Goal: Task Accomplishment & Management: Manage account settings

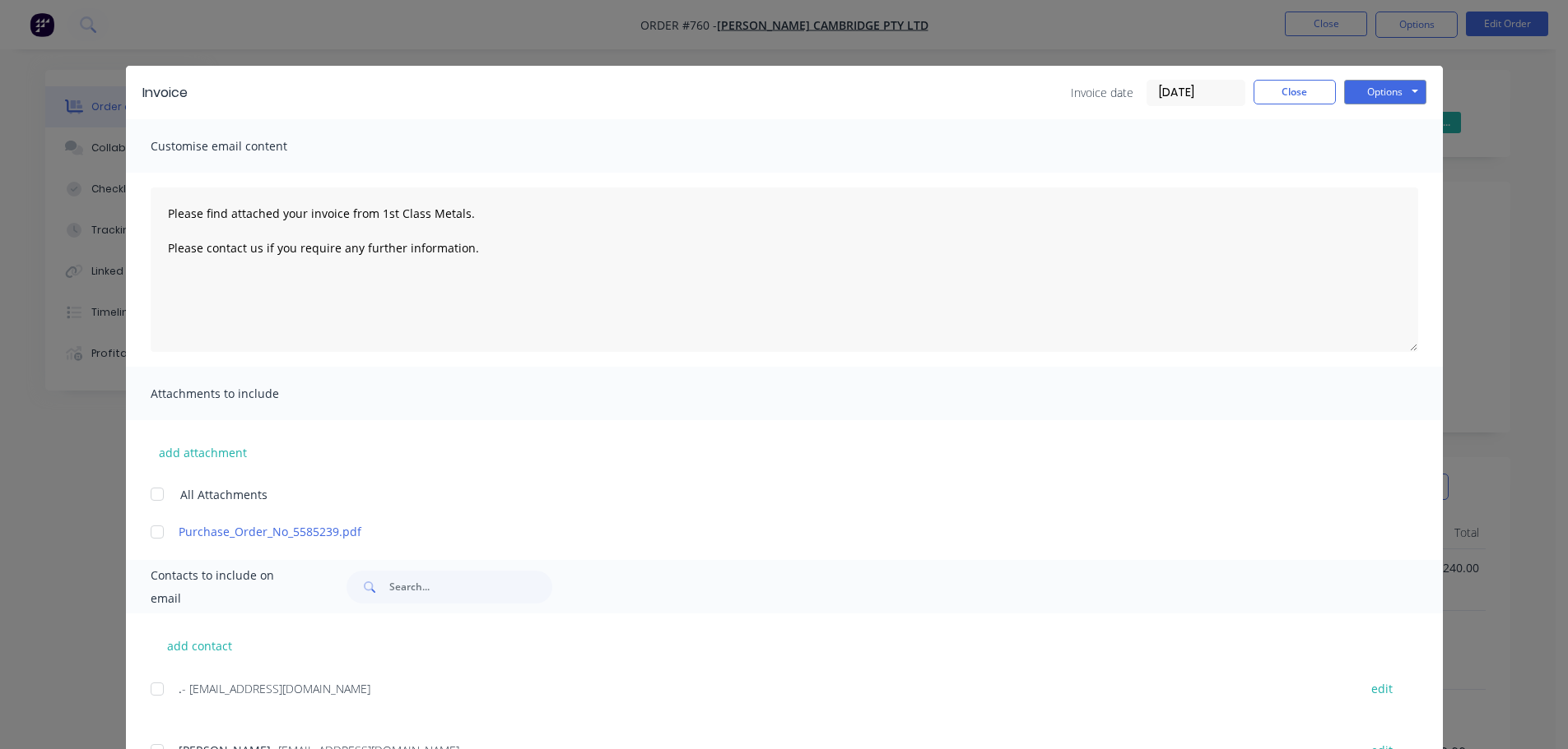
click at [1308, 90] on button "Close" at bounding box center [1294, 92] width 82 height 24
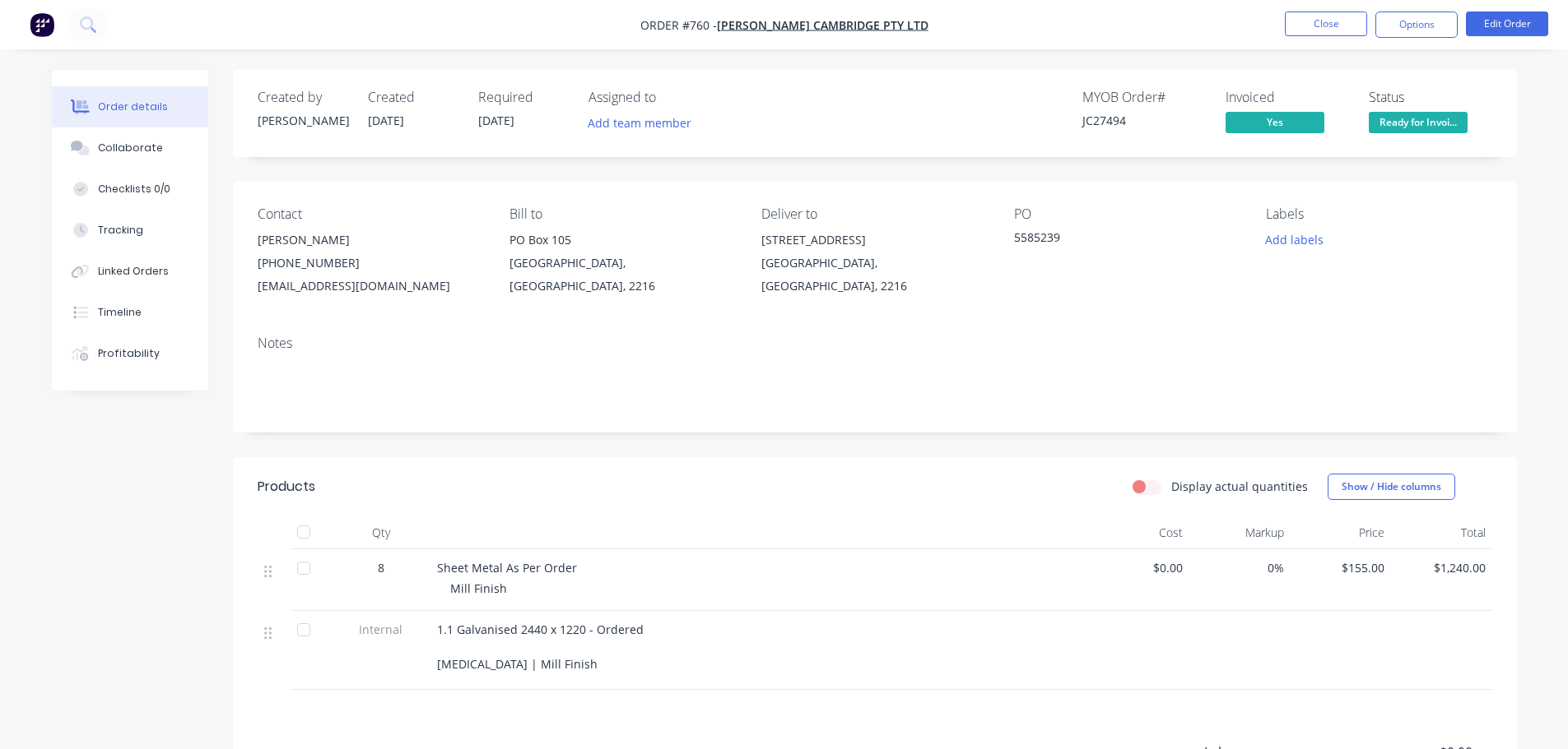
click at [1418, 132] on span "Ready for Invoi..." at bounding box center [1418, 122] width 99 height 21
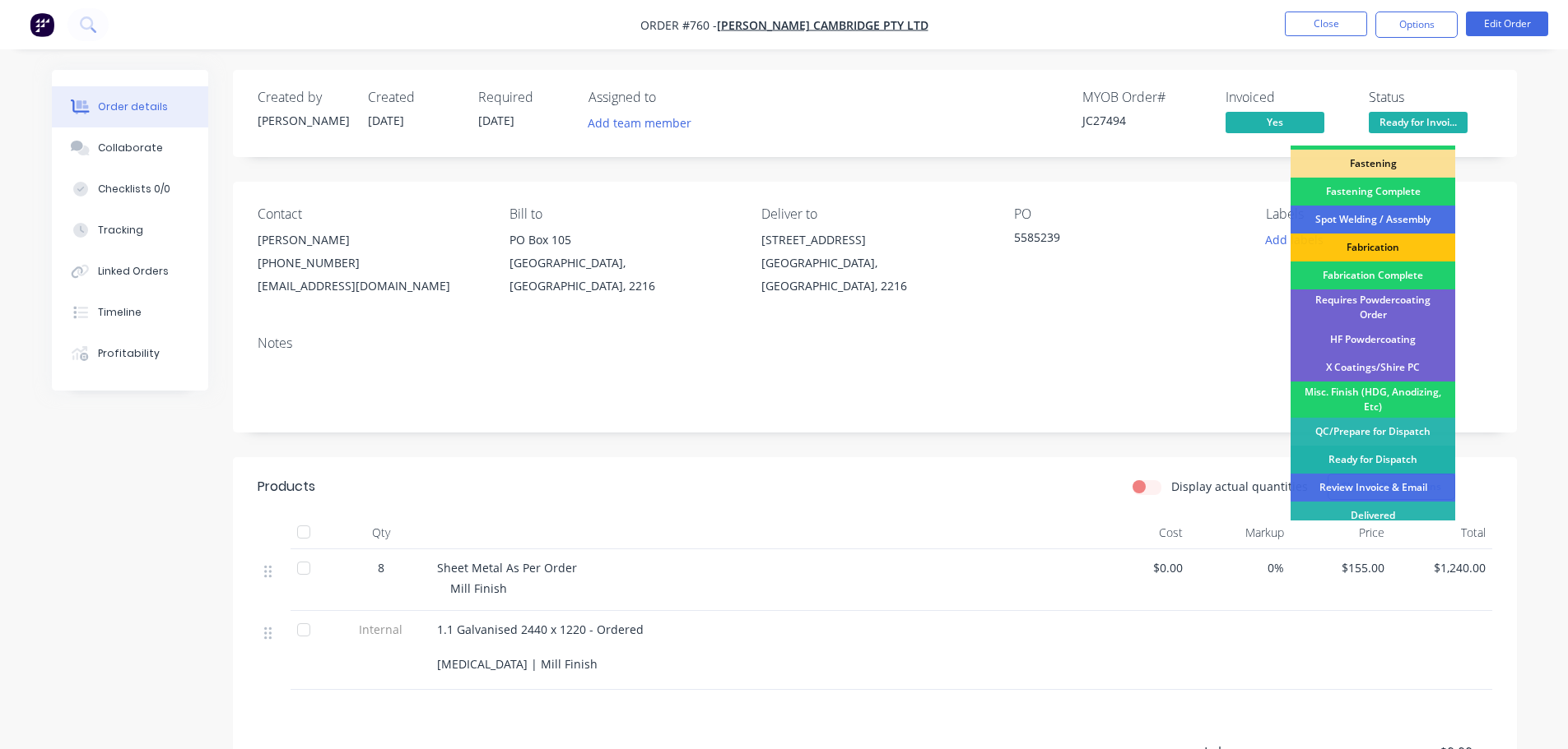
scroll to position [481, 0]
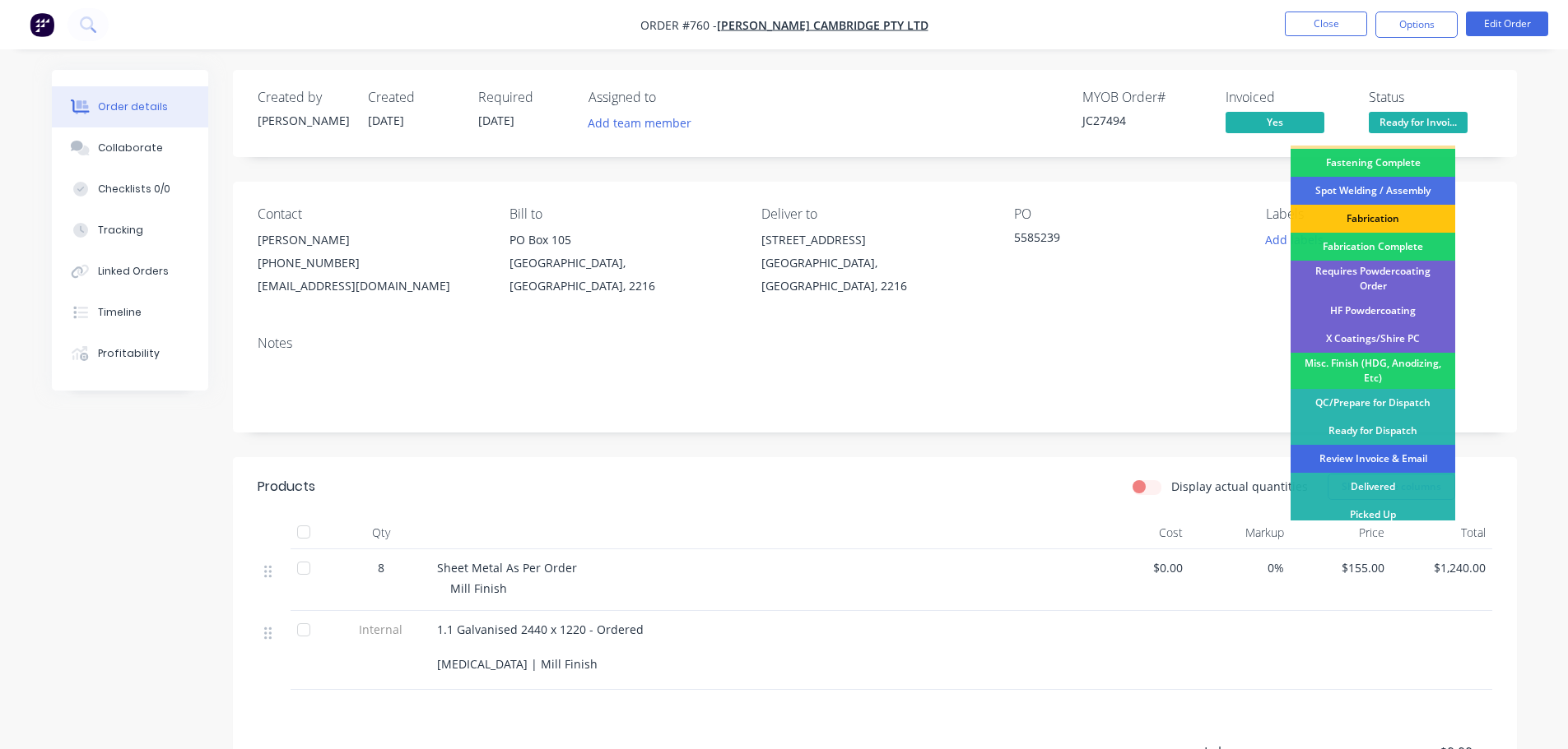
click at [1388, 447] on div "Review Invoice & Email" at bounding box center [1373, 459] width 164 height 28
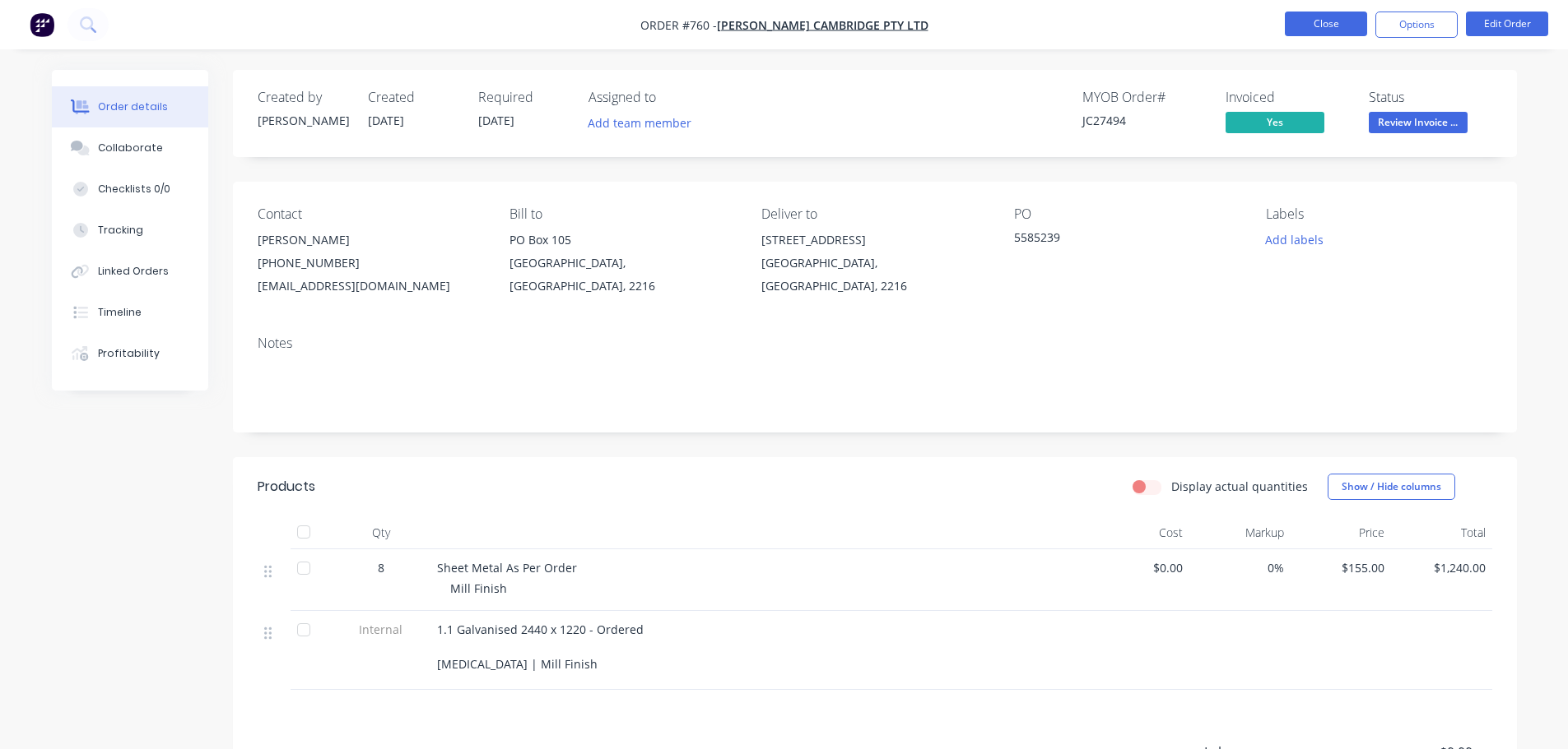
click at [1324, 15] on button "Close" at bounding box center [1326, 24] width 82 height 24
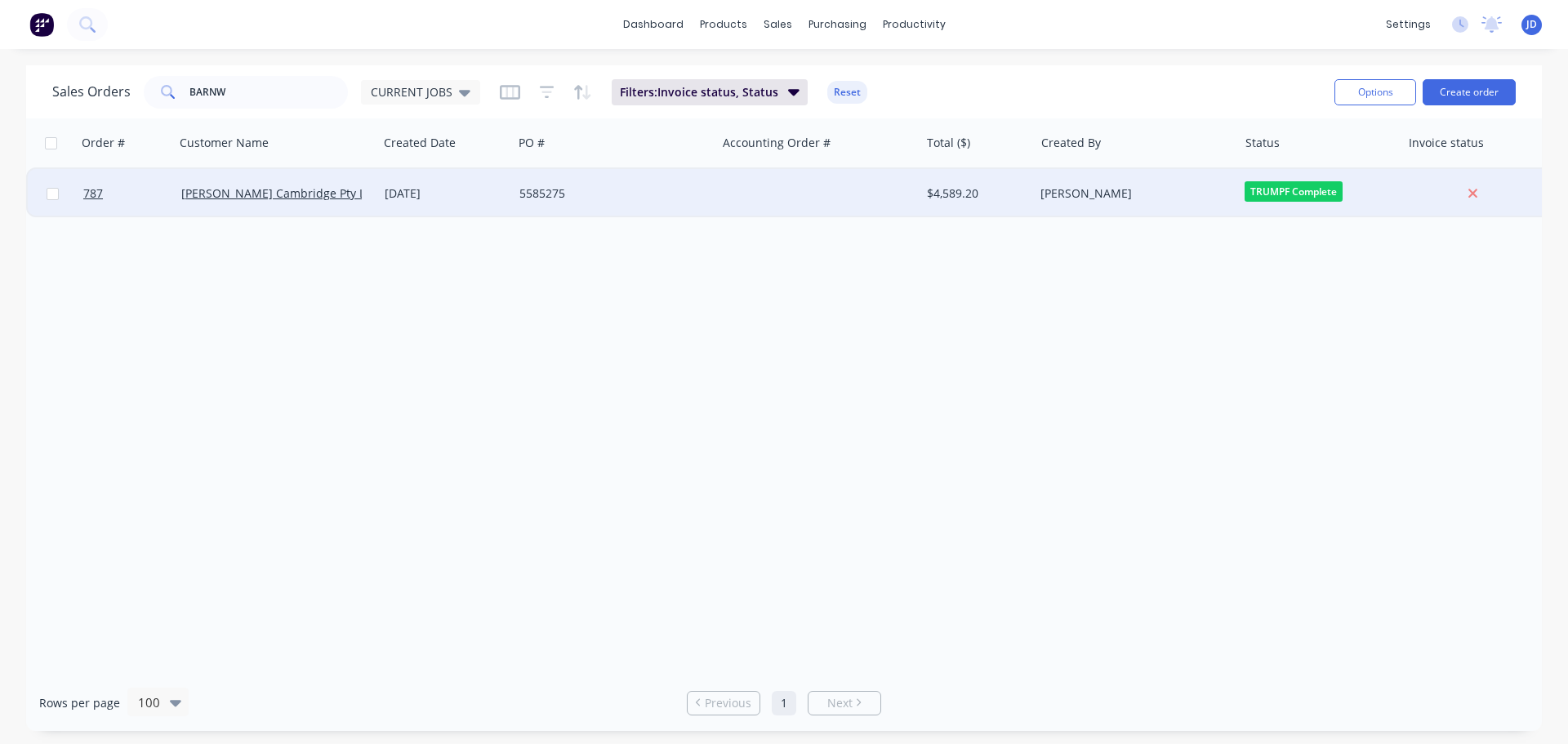
click at [1289, 190] on span "TRUMPF Complete" at bounding box center [1293, 192] width 98 height 21
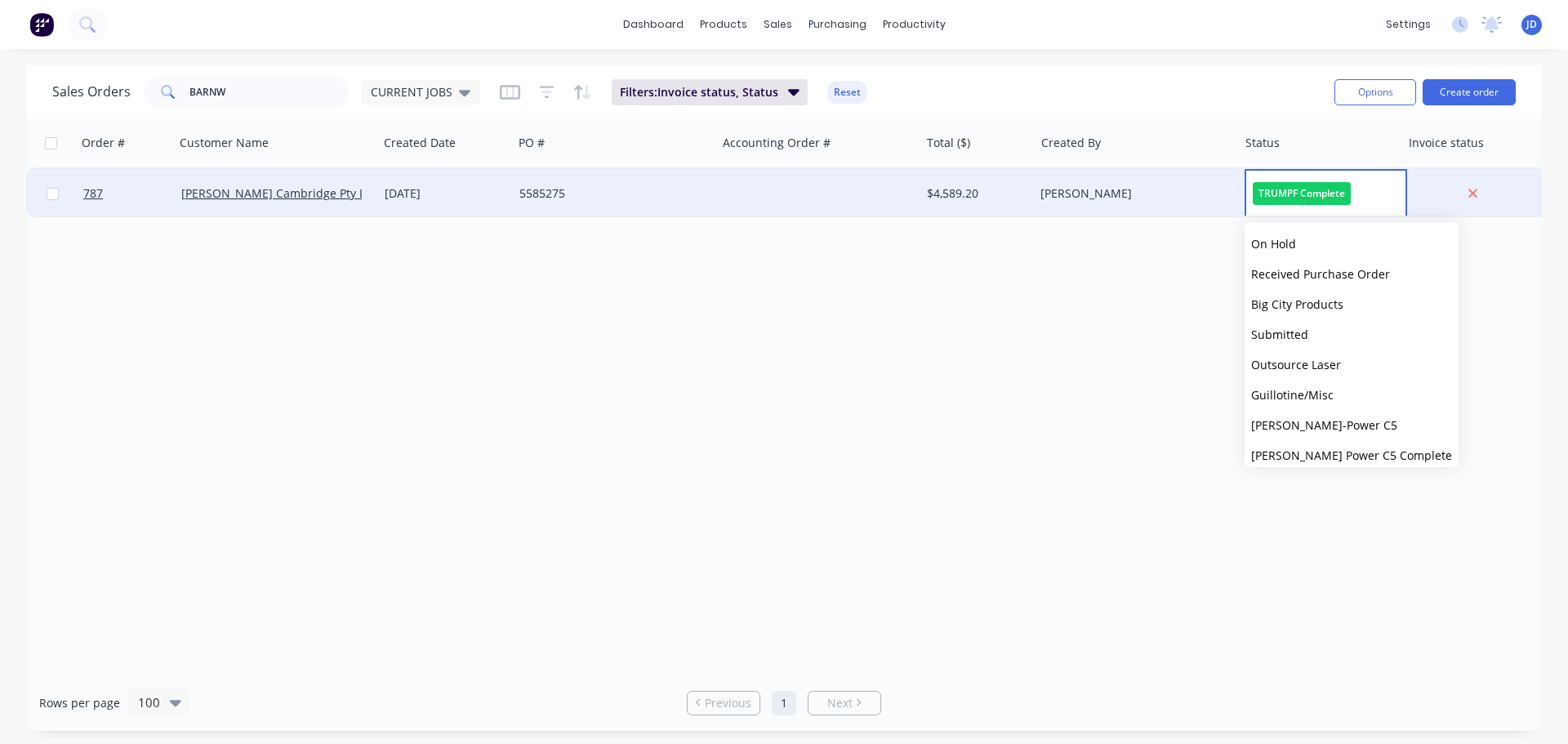
click at [843, 175] on div at bounding box center [817, 194] width 203 height 49
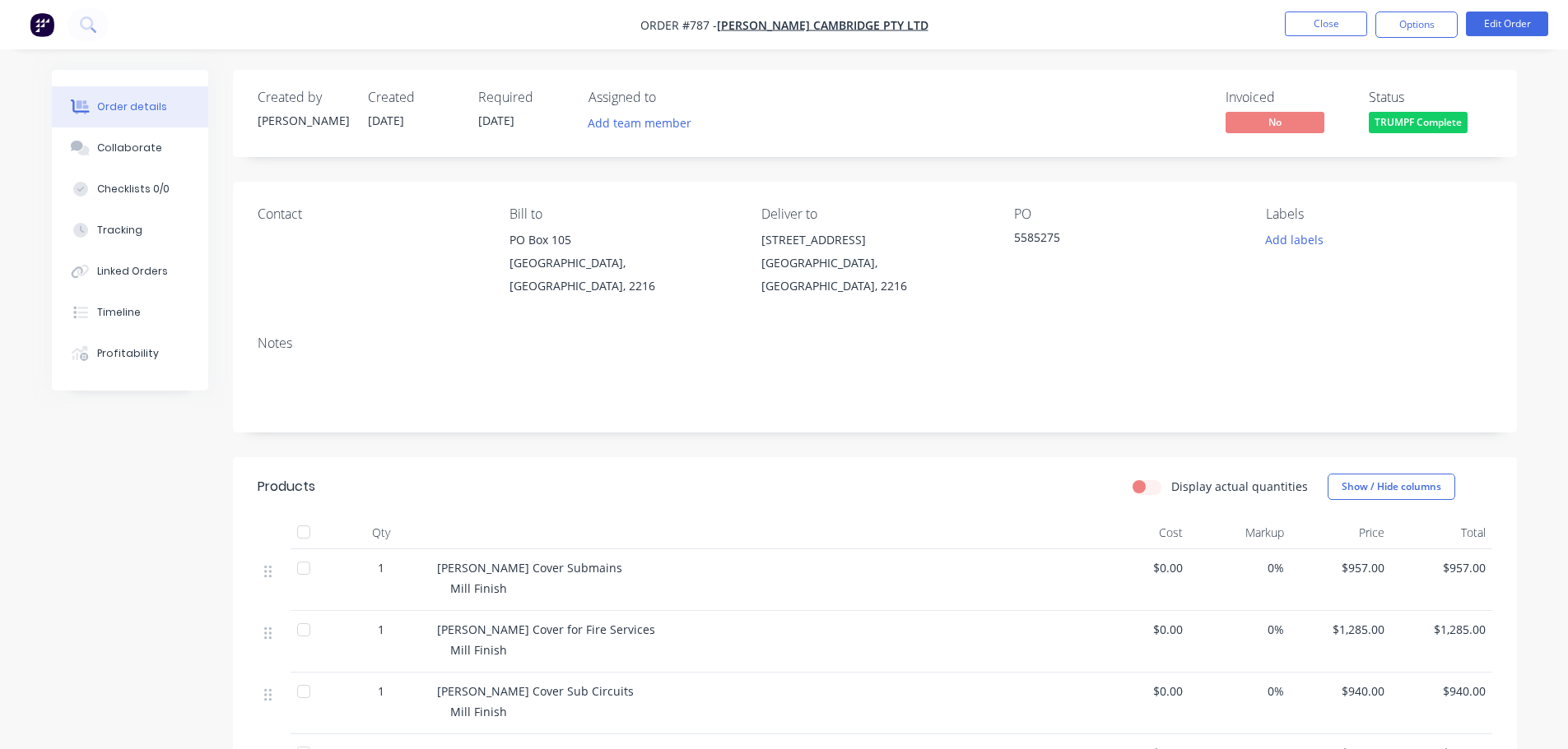
click at [1421, 118] on span "TRUMPF Complete" at bounding box center [1418, 122] width 99 height 21
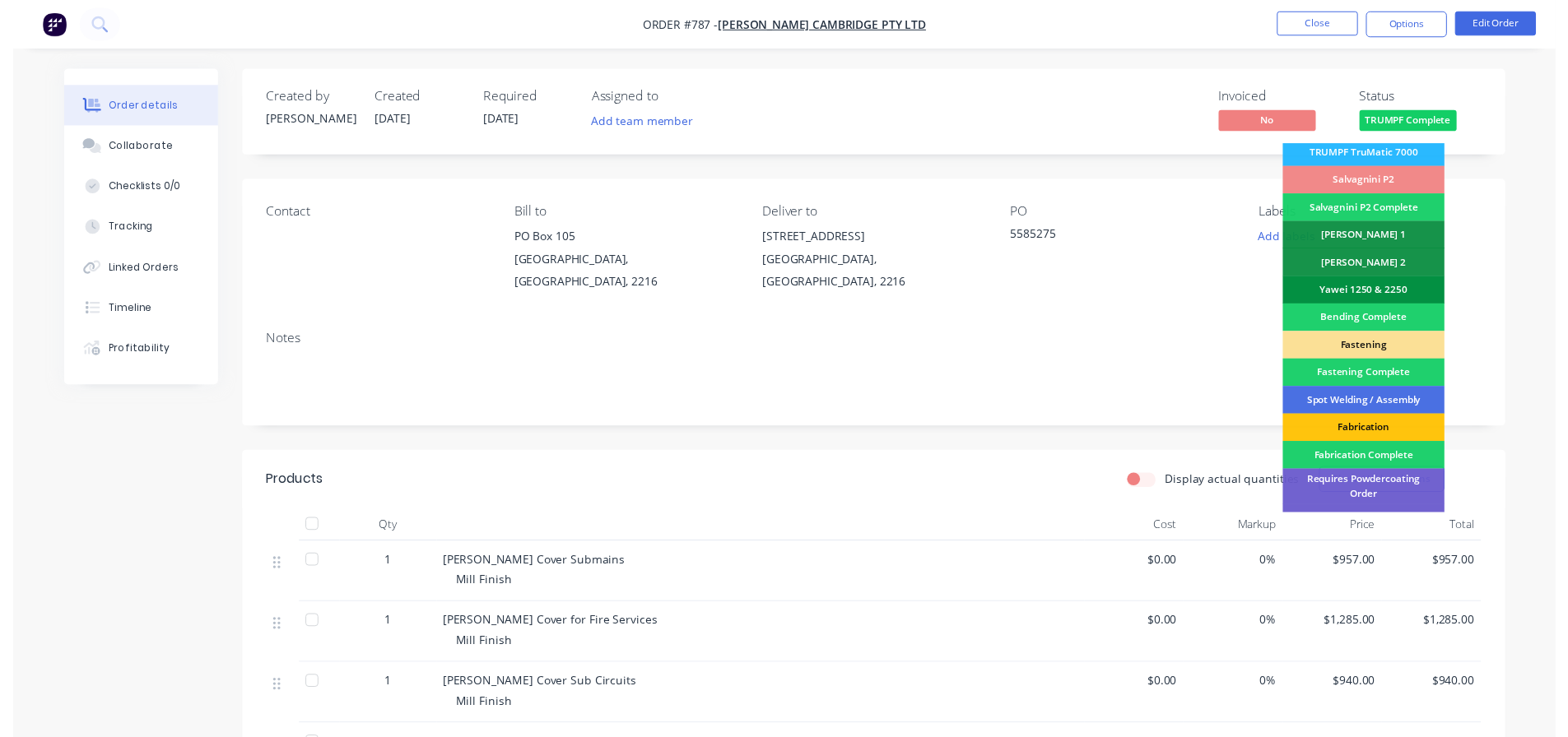
scroll to position [247, 0]
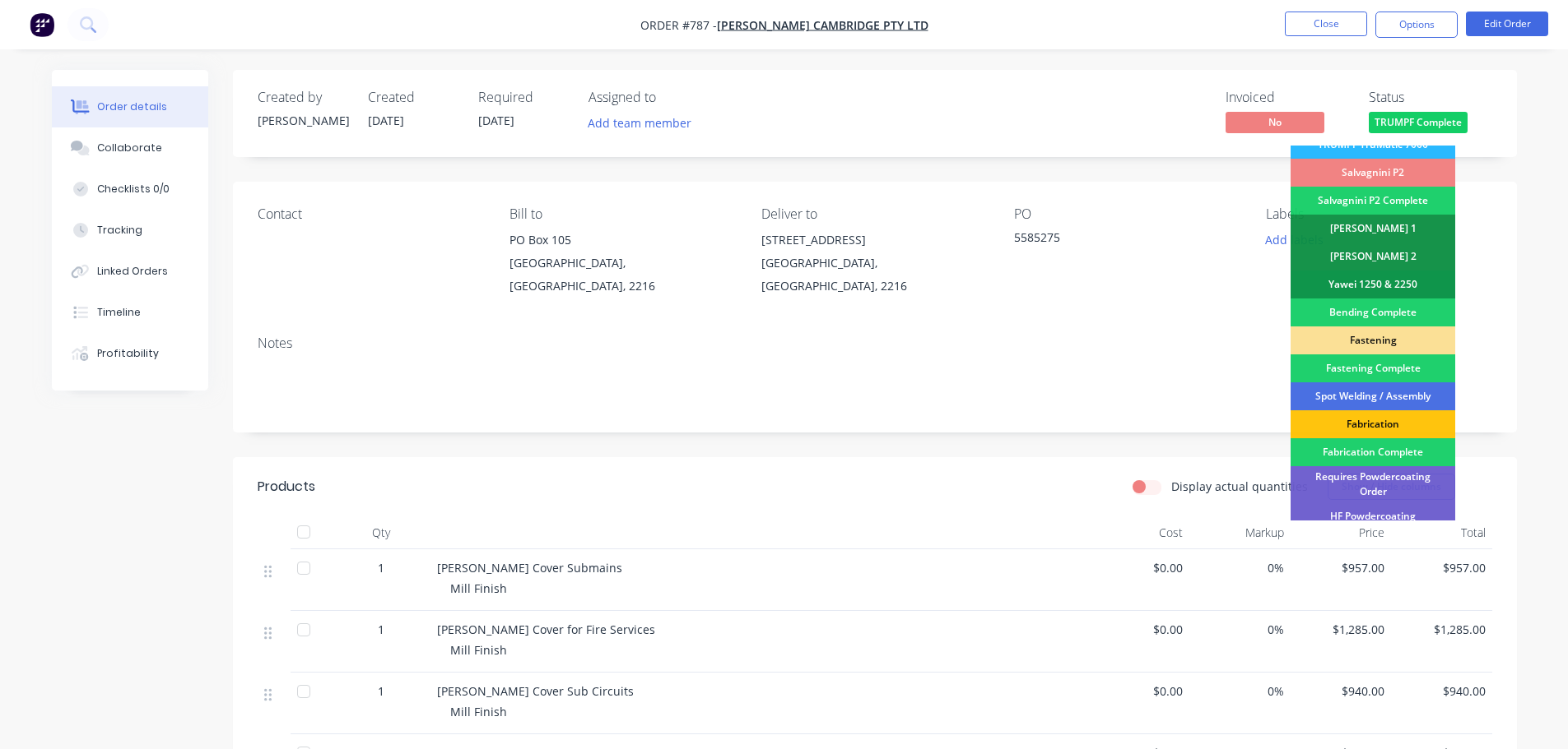
click at [1423, 160] on div "Salvagnini P2" at bounding box center [1373, 173] width 164 height 28
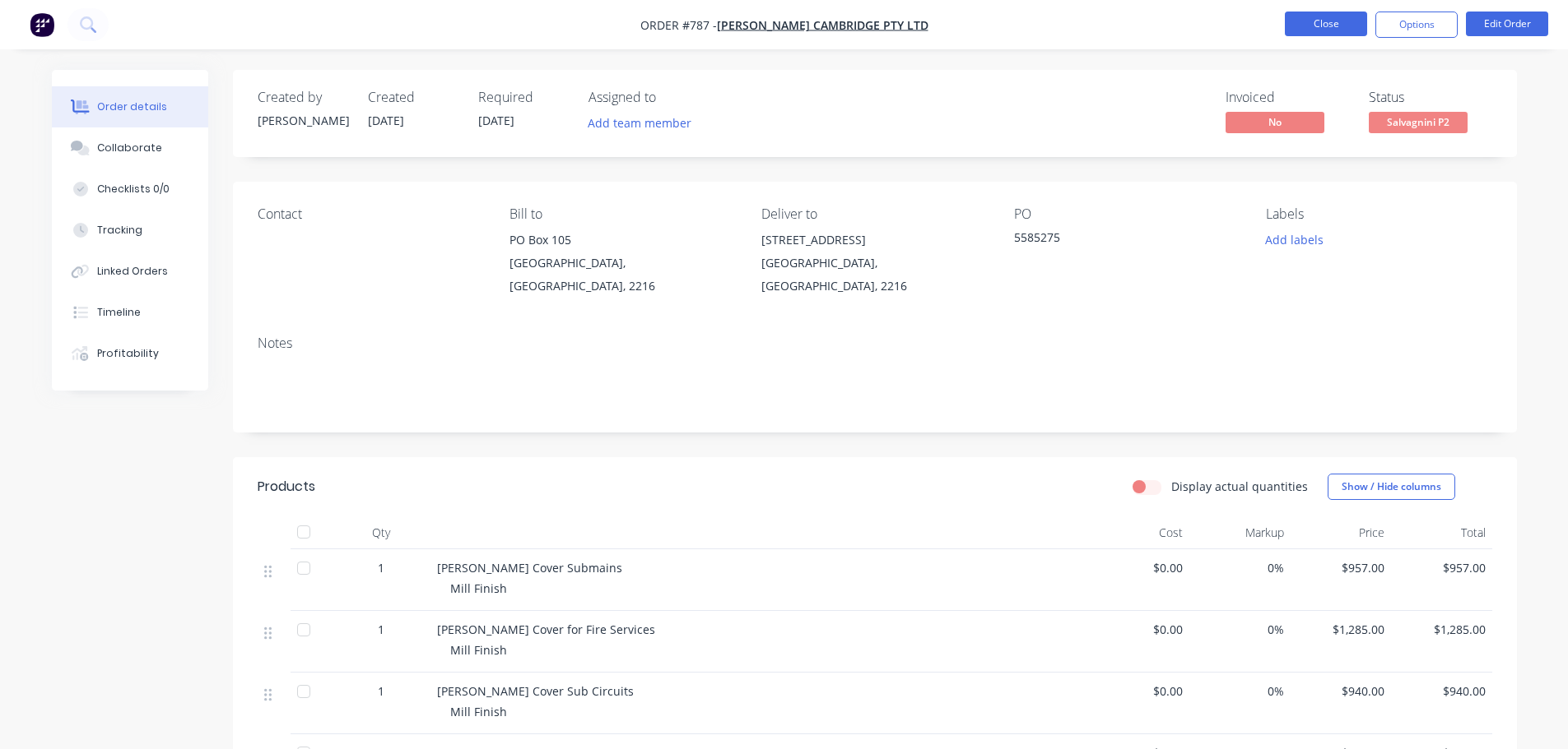
click at [1321, 21] on button "Close" at bounding box center [1326, 24] width 82 height 24
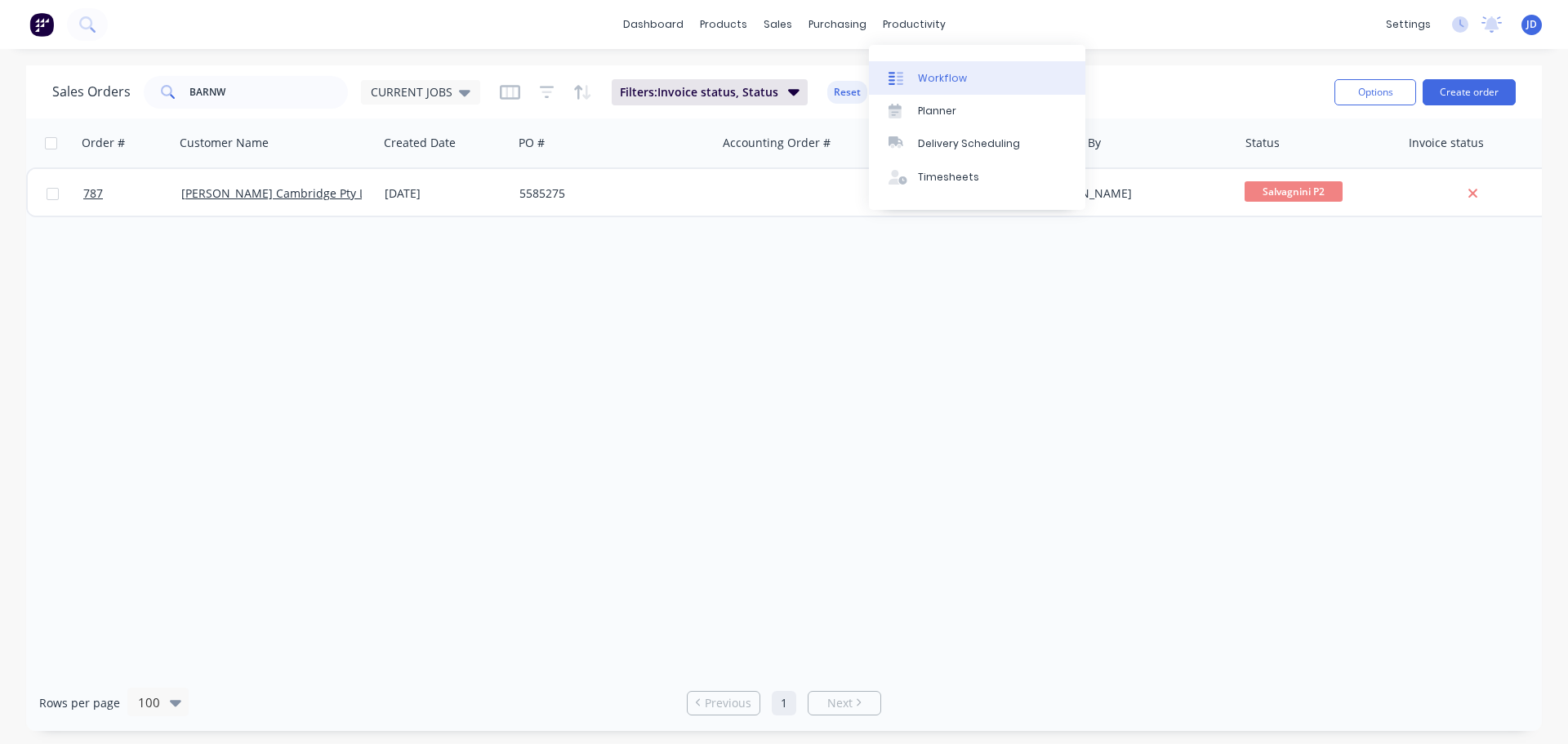
click at [922, 81] on div "Workflow" at bounding box center [942, 78] width 49 height 15
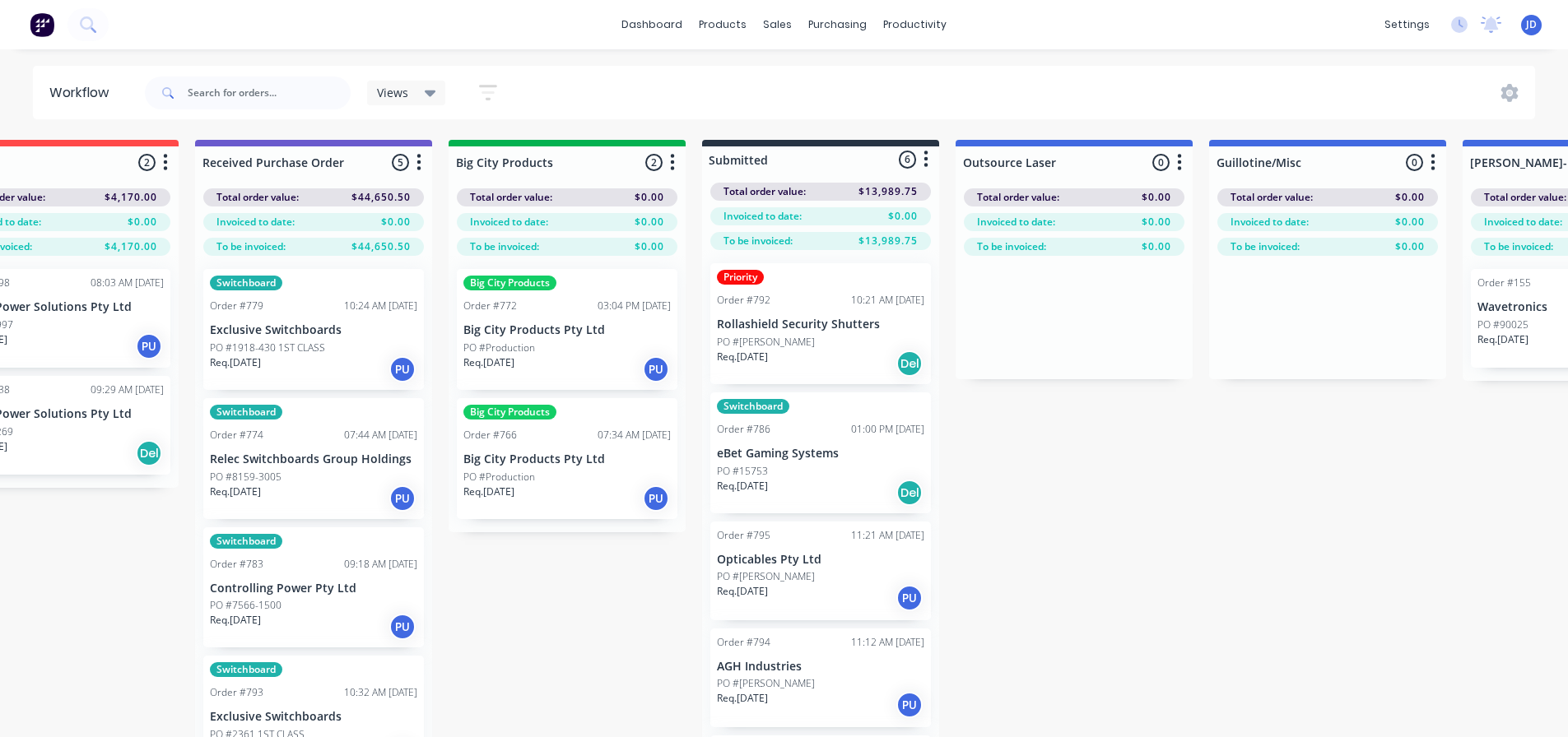
scroll to position [0, 230]
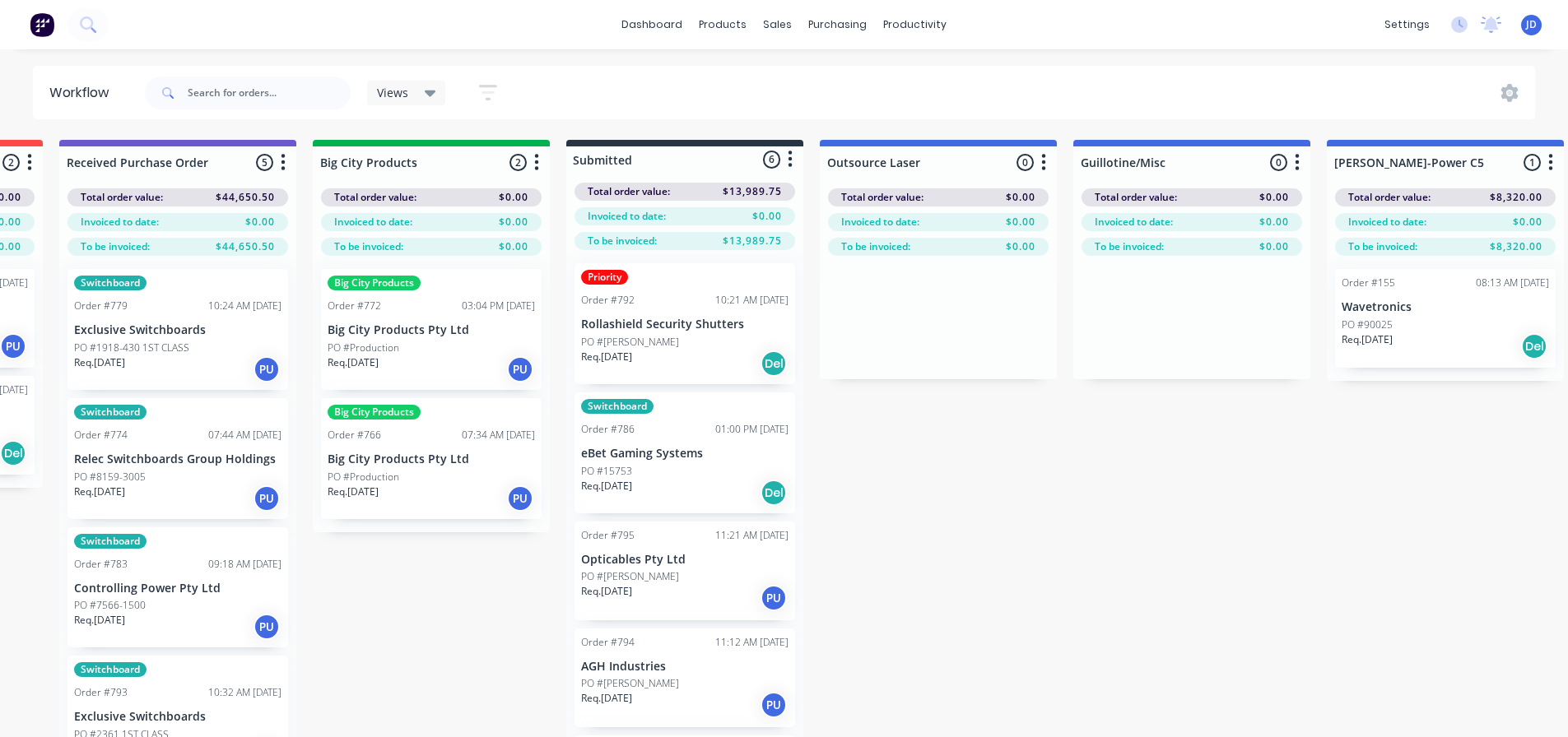
drag, startPoint x: 662, startPoint y: 596, endPoint x: 725, endPoint y: 583, distance: 64.3
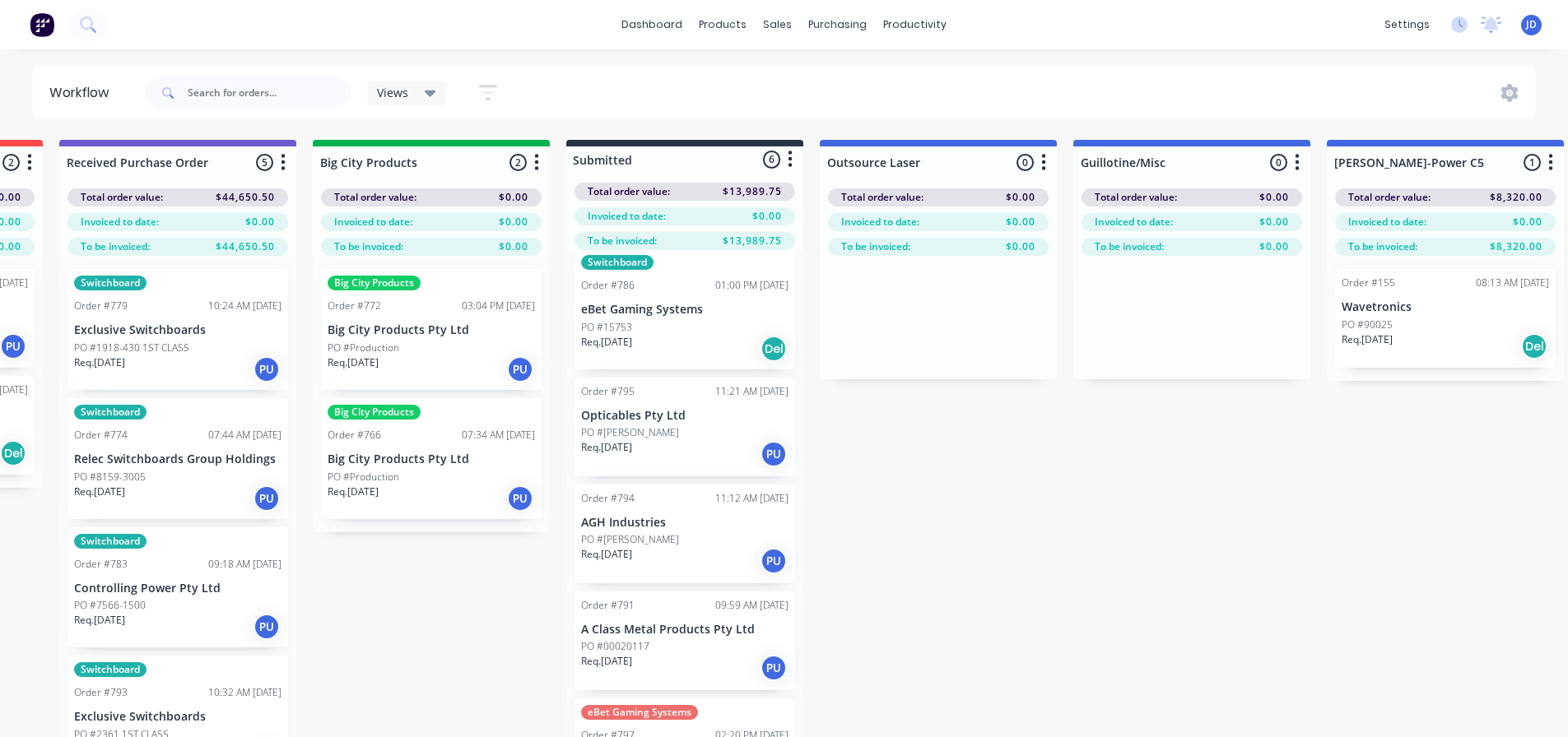
scroll to position [174, 0]
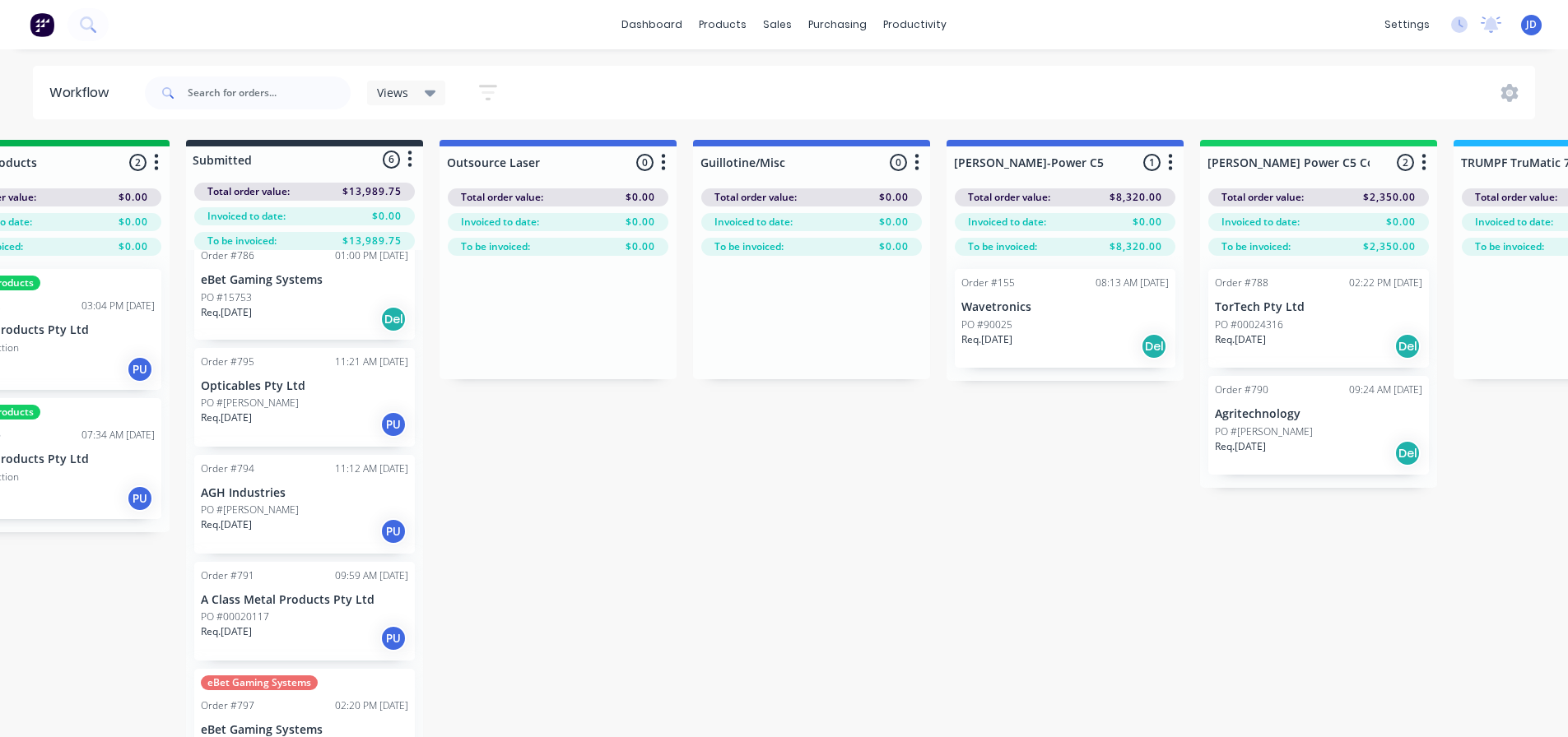
drag, startPoint x: 946, startPoint y: 483, endPoint x: 1022, endPoint y: 467, distance: 77.7
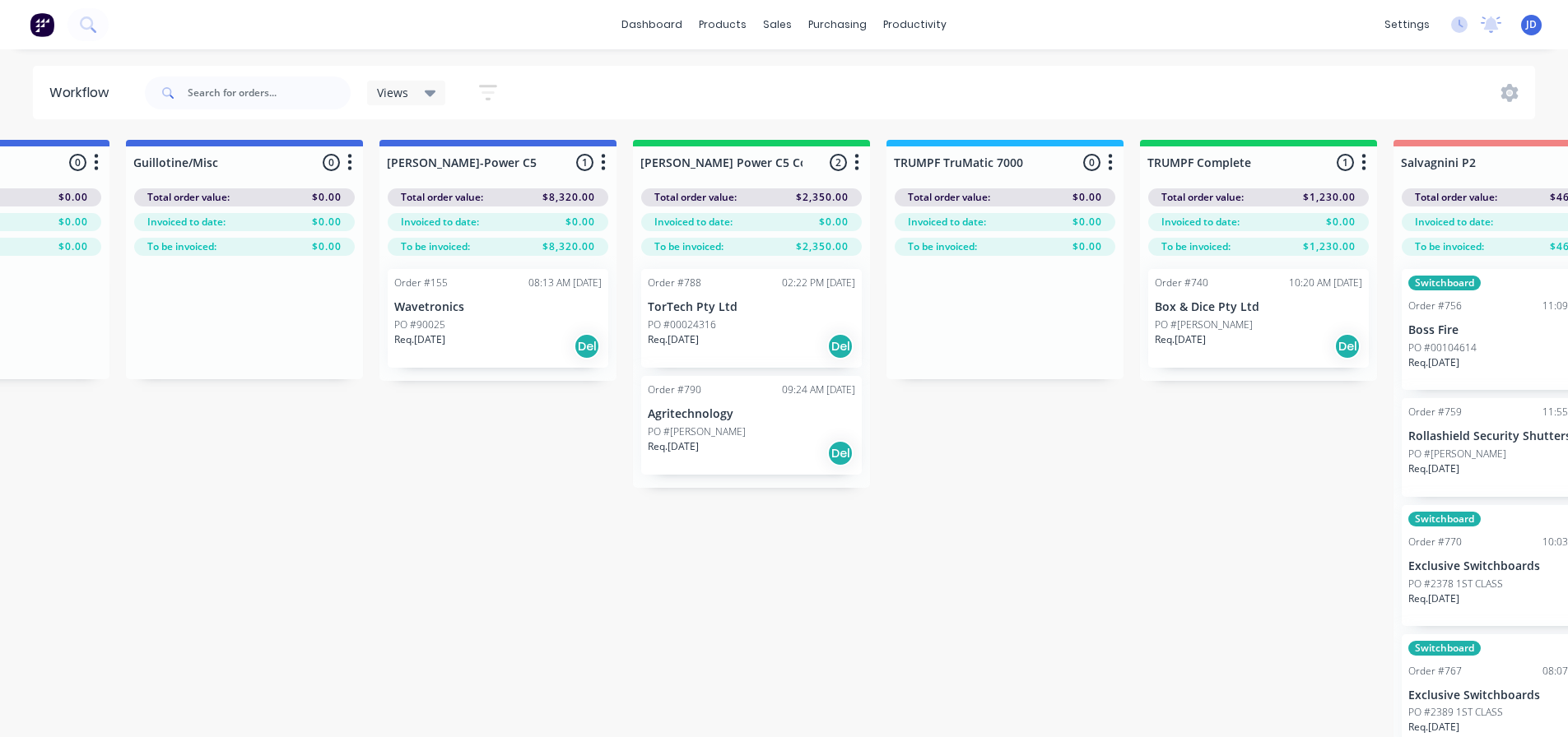
drag, startPoint x: 631, startPoint y: 473, endPoint x: 734, endPoint y: 457, distance: 104.2
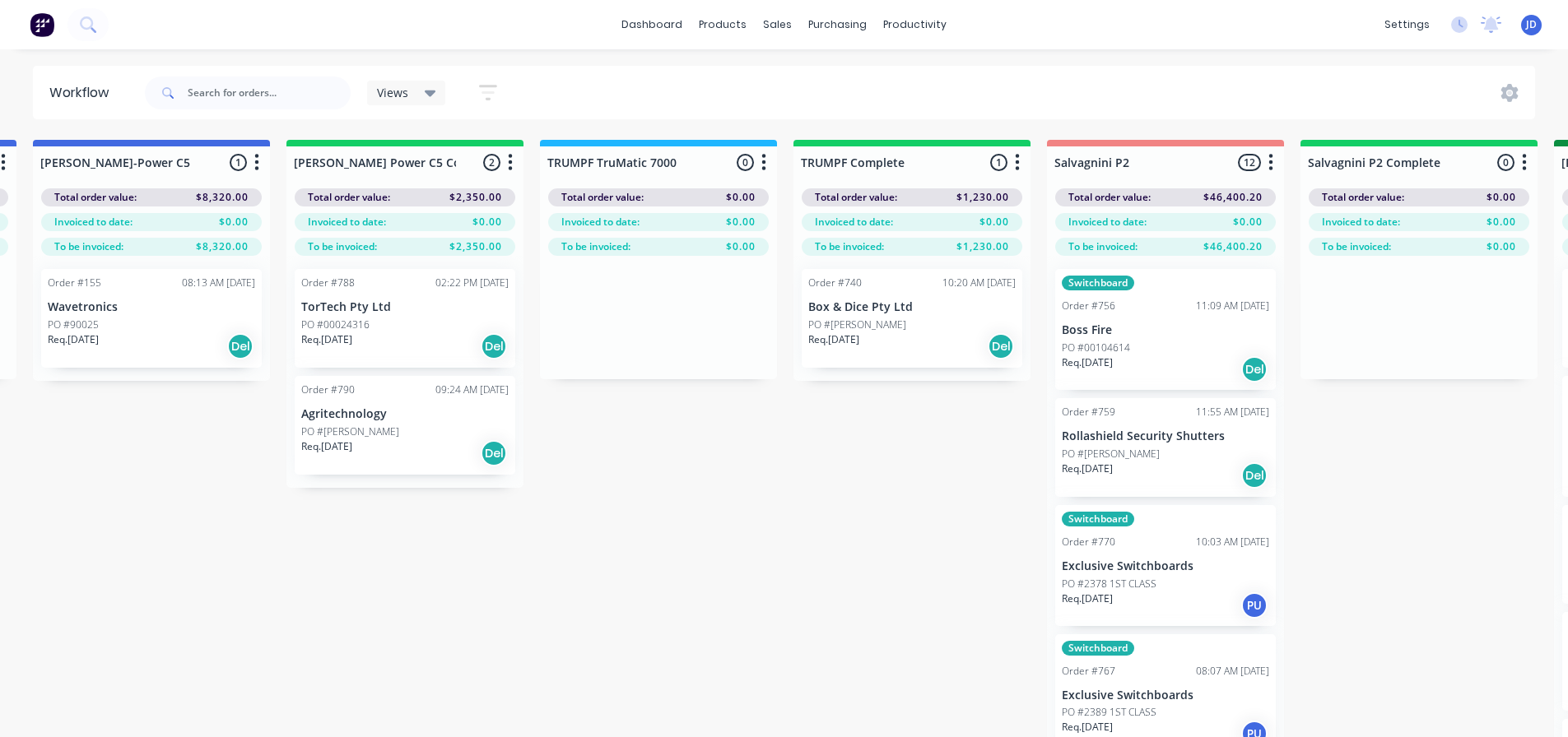
drag, startPoint x: 355, startPoint y: 504, endPoint x: 526, endPoint y: 485, distance: 172.1
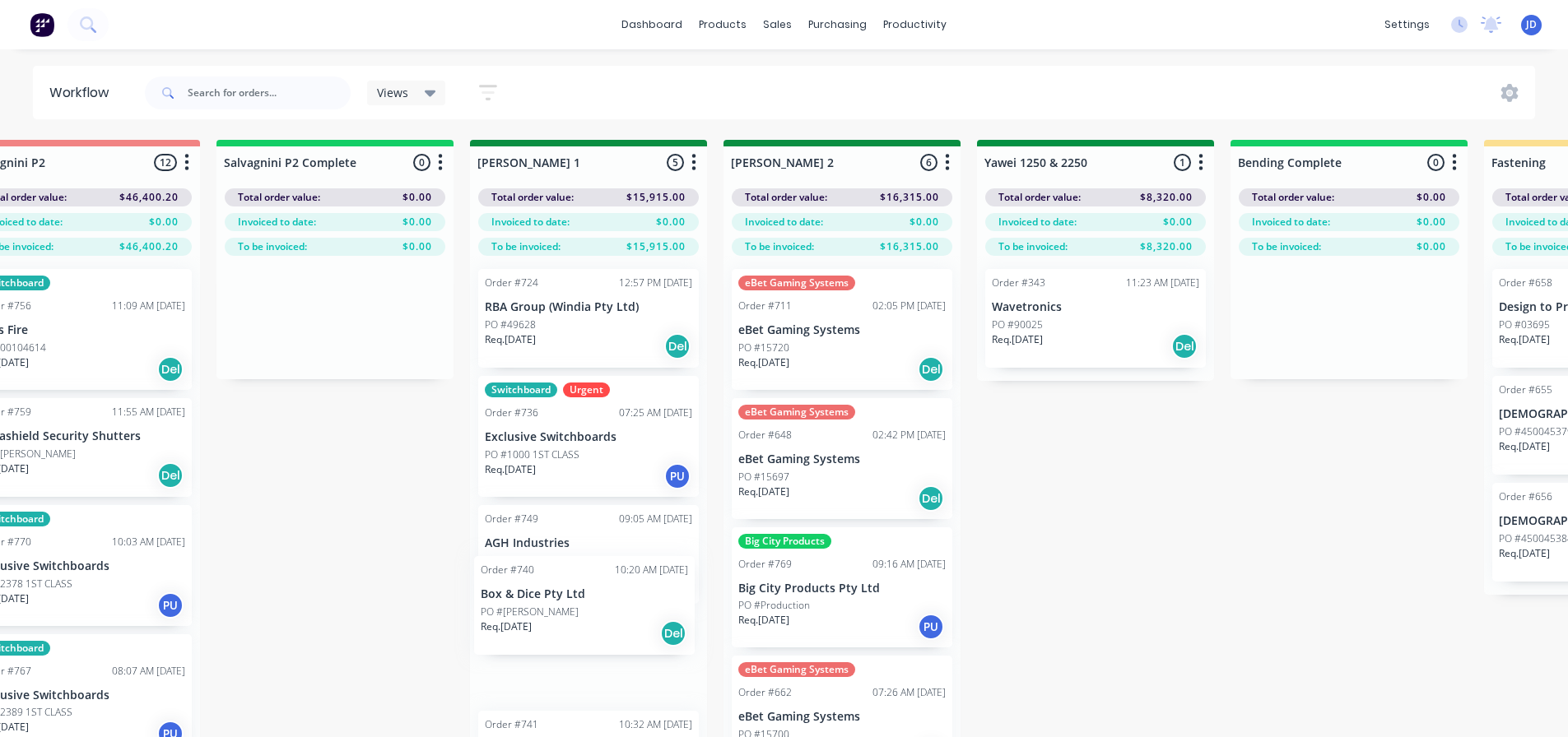
scroll to position [28, 2607]
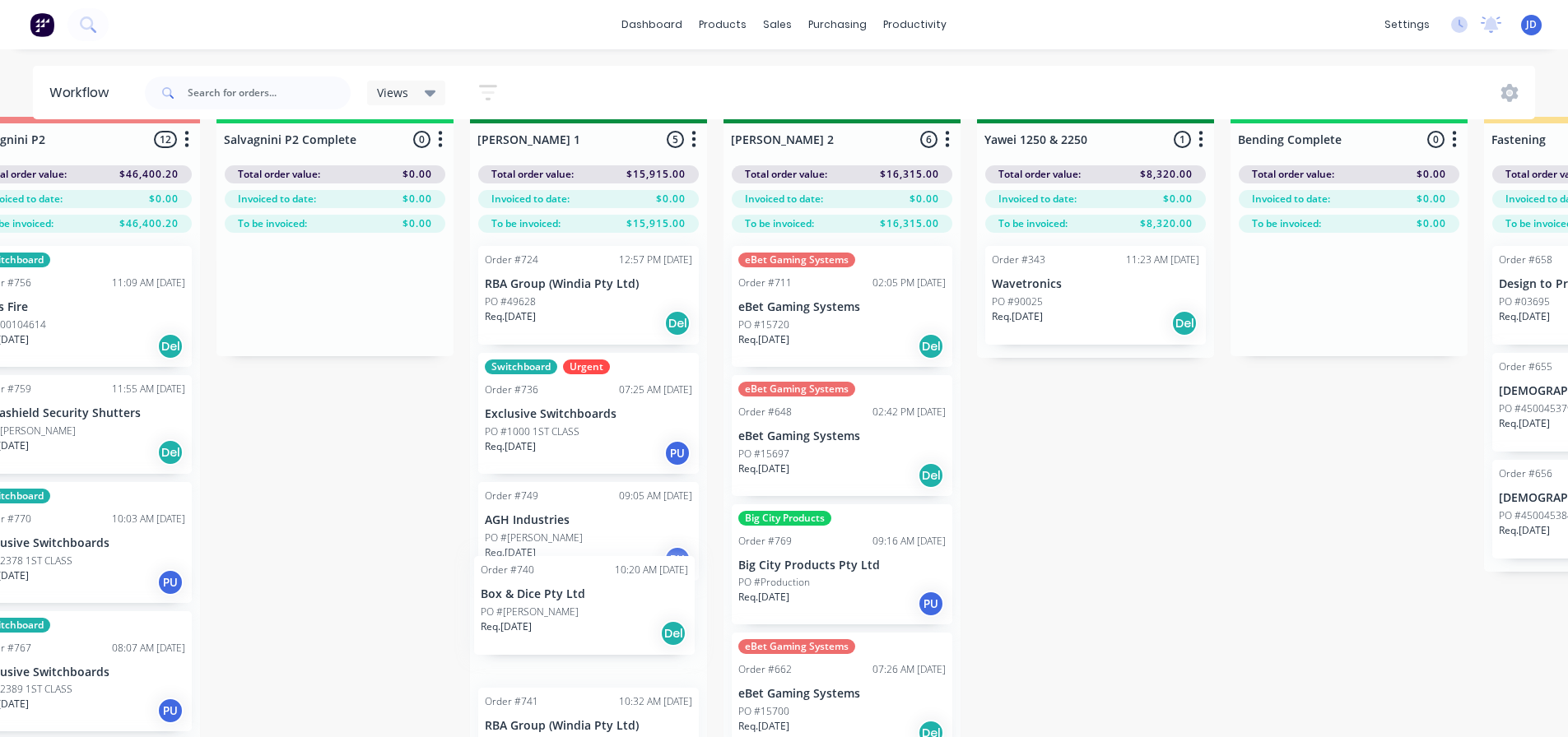
drag, startPoint x: 475, startPoint y: 326, endPoint x: 540, endPoint y: 603, distance: 284.5
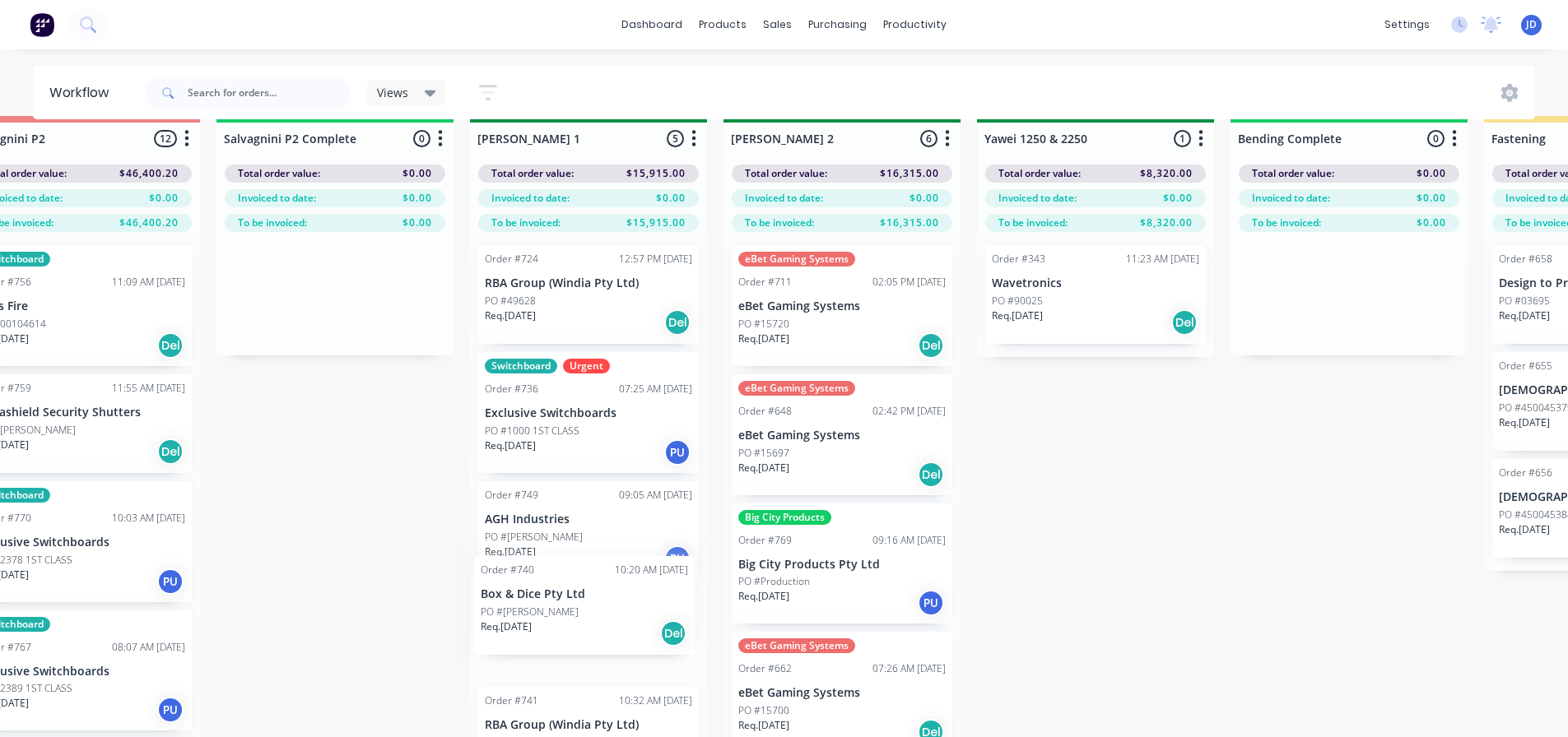
click at [539, 602] on div "On Hold 2 Status colour #FF4949 hex #FF4949 Save Cancel Notifications Email SMS…" at bounding box center [1139, 444] width 7518 height 656
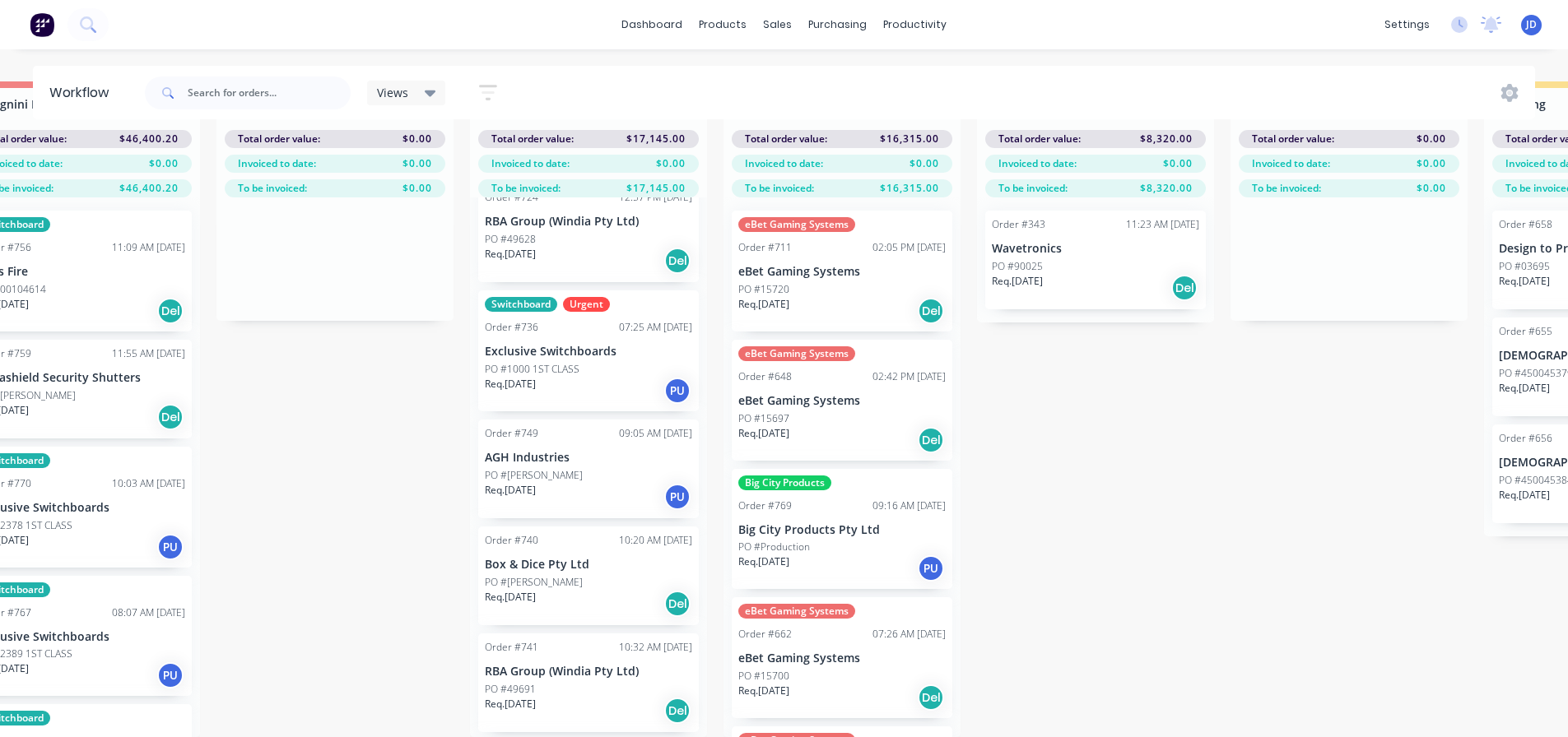
scroll to position [0, 0]
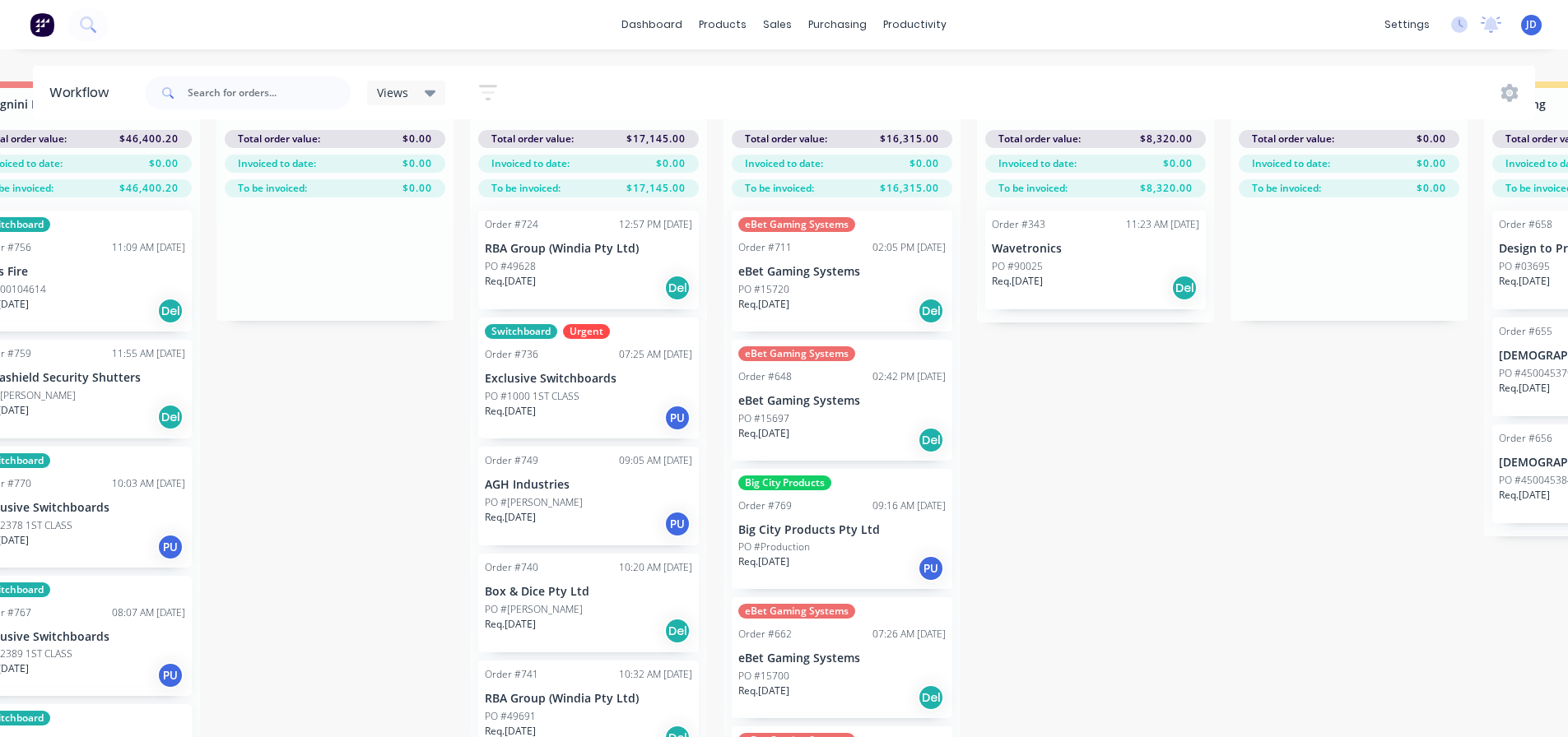
click at [554, 406] on div "Req. [DATE] PU" at bounding box center [588, 418] width 207 height 28
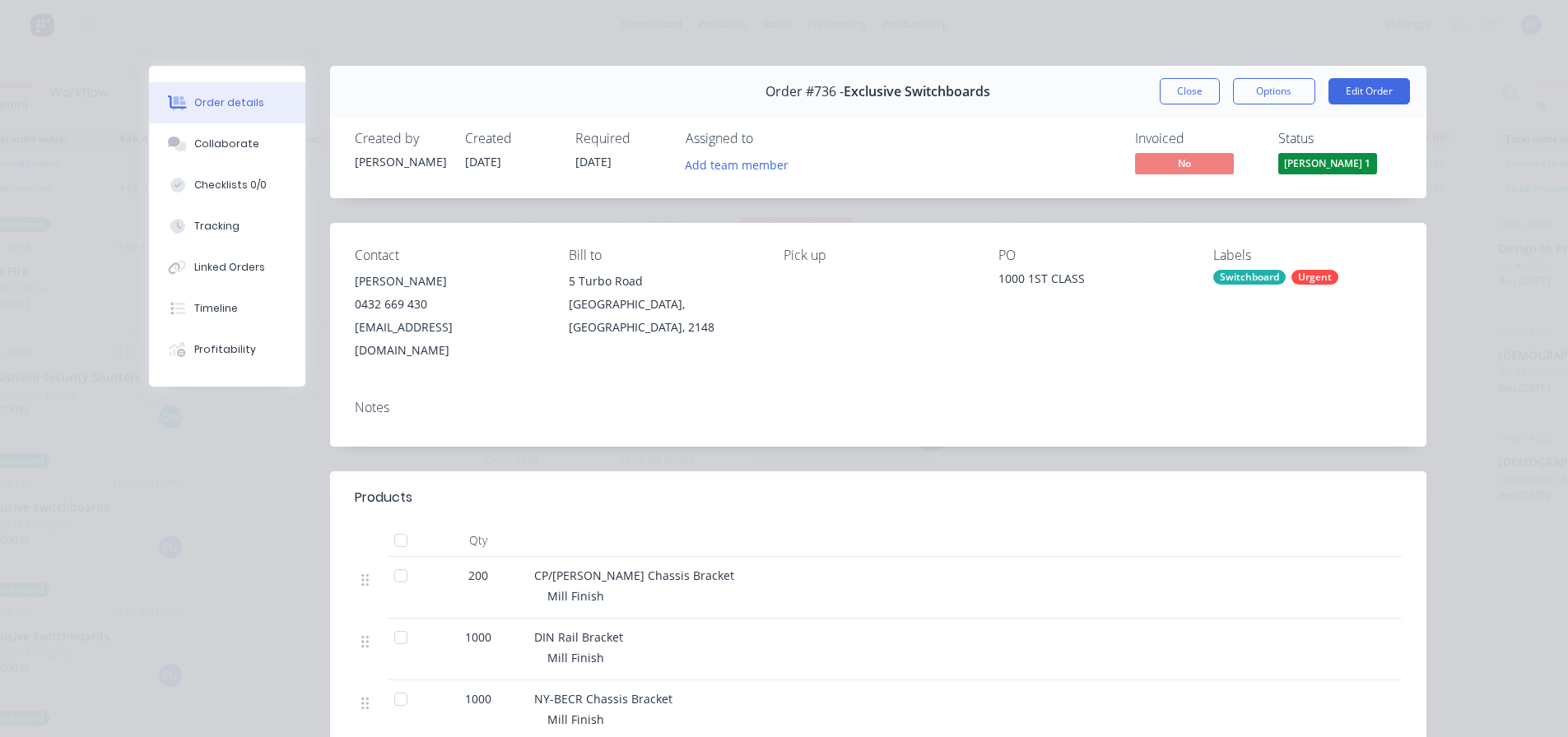
click at [1314, 164] on span "[PERSON_NAME] 1" at bounding box center [1327, 163] width 99 height 21
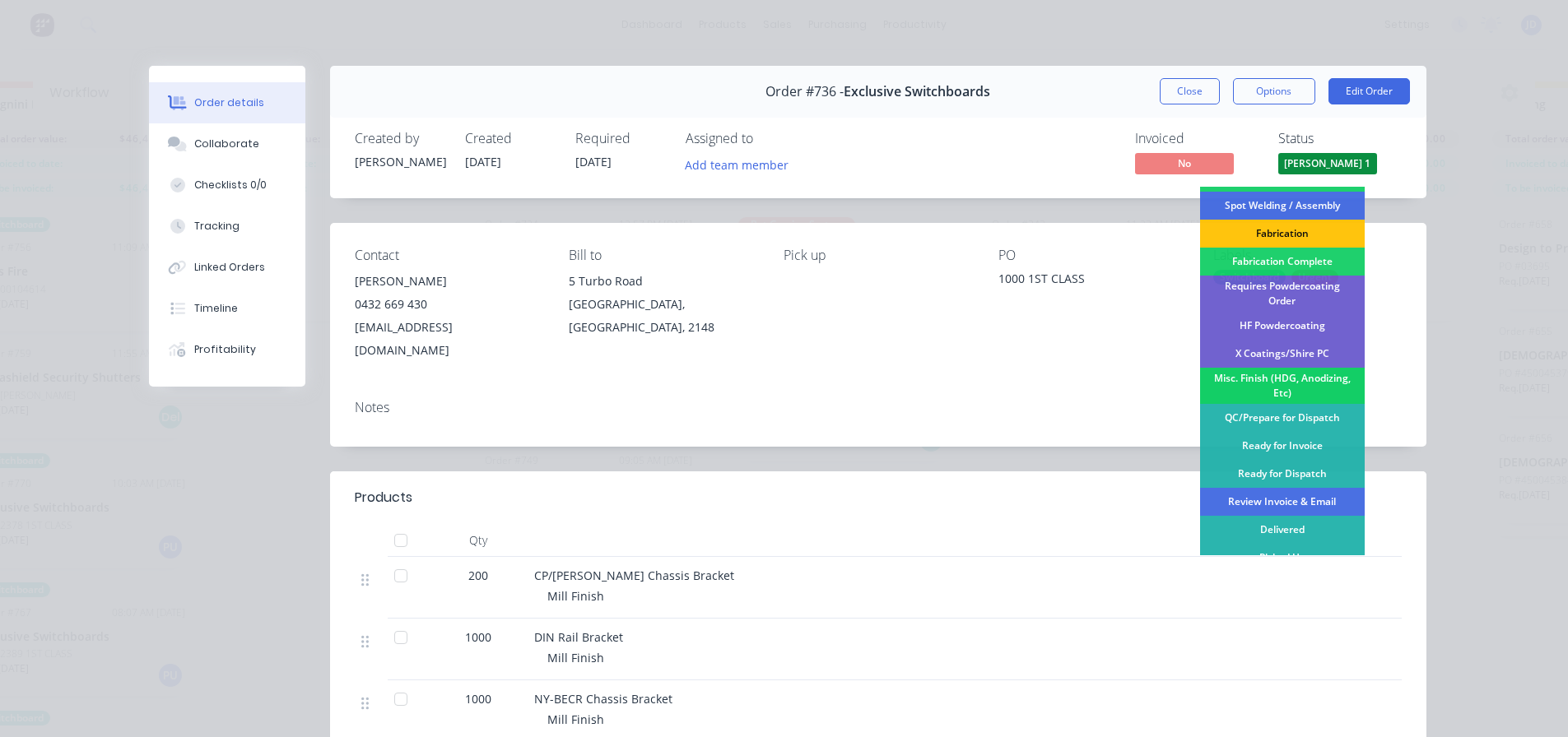
scroll to position [481, 0]
click at [1312, 438] on div "Ready for Invoice" at bounding box center [1282, 444] width 164 height 28
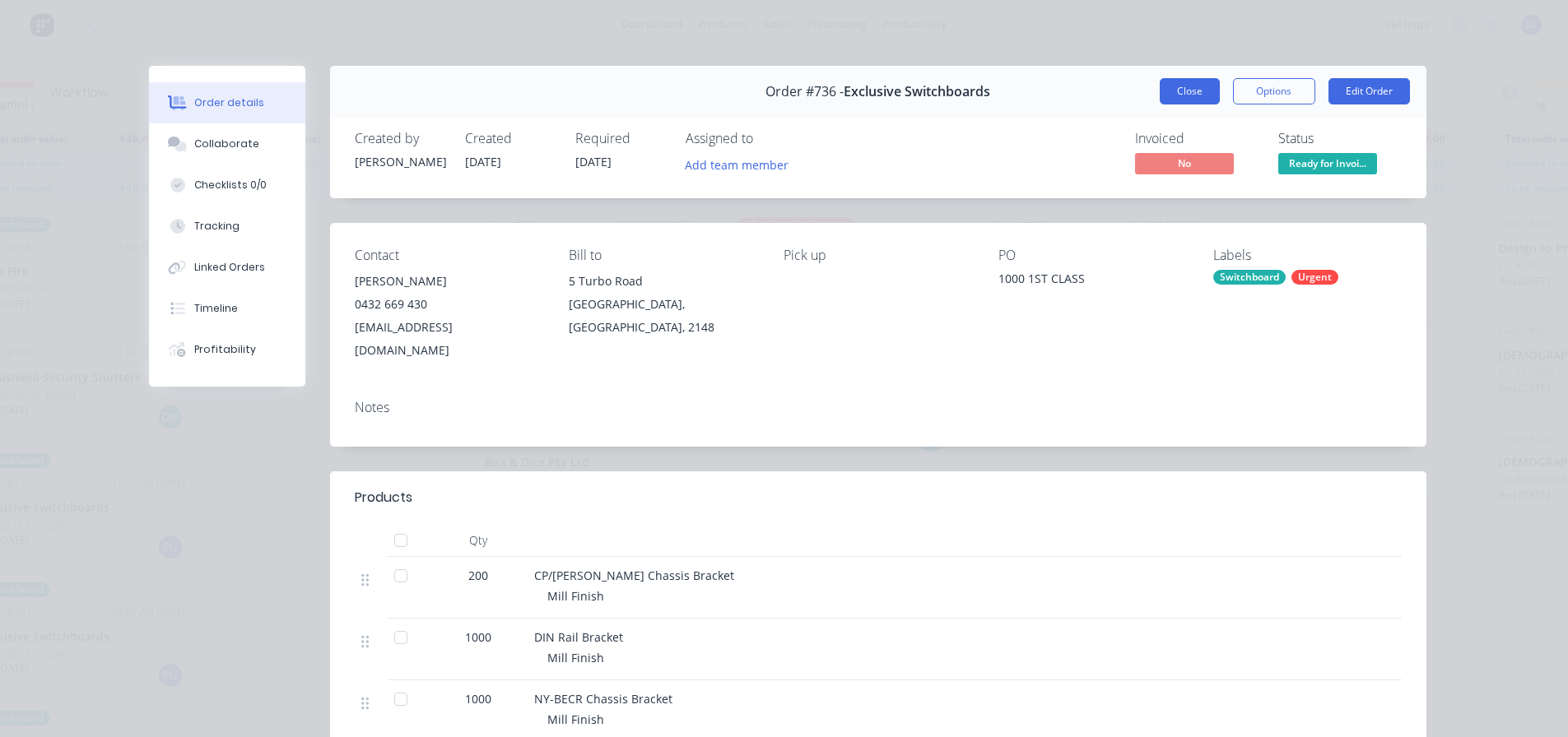
click at [1180, 86] on button "Close" at bounding box center [1189, 91] width 60 height 26
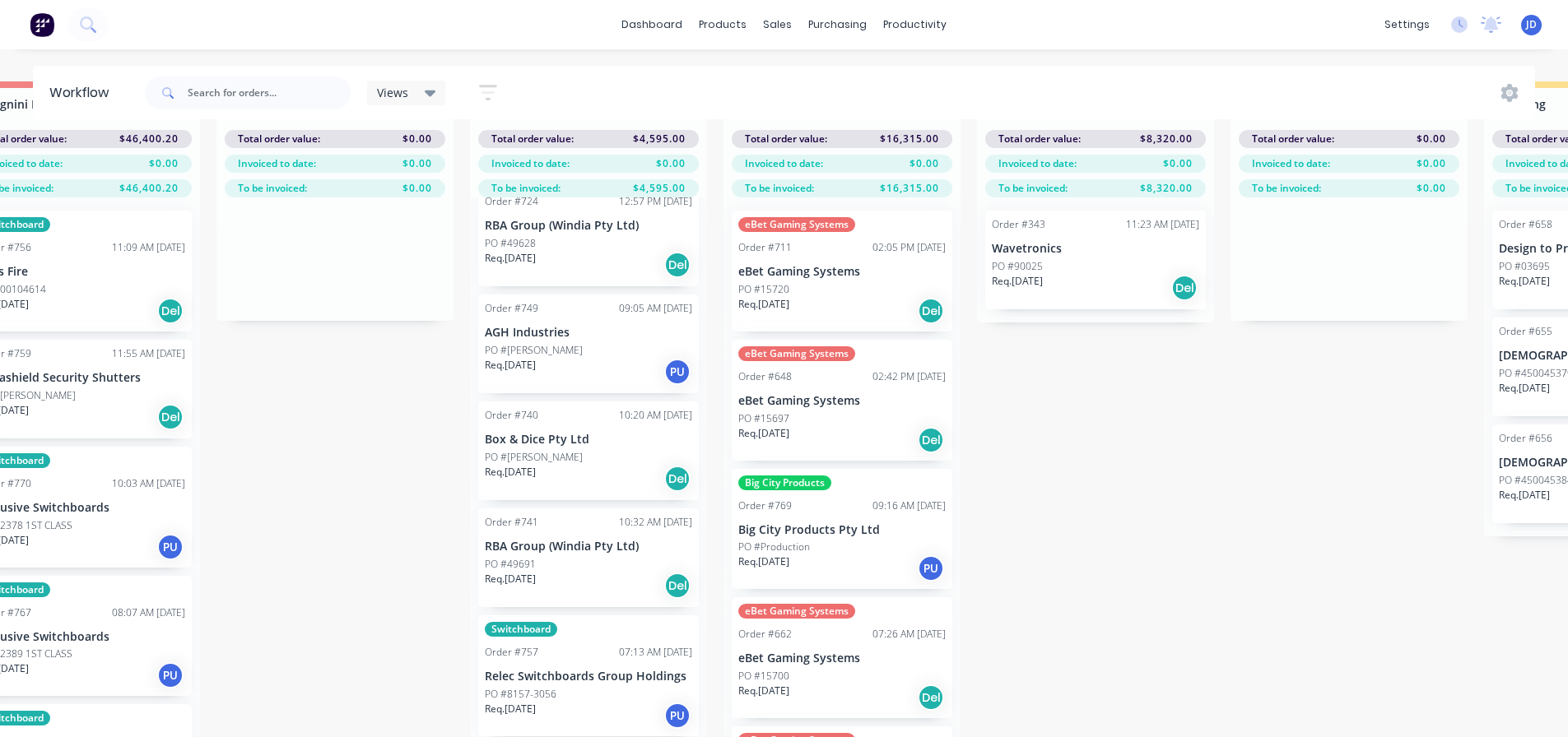
scroll to position [0, 2607]
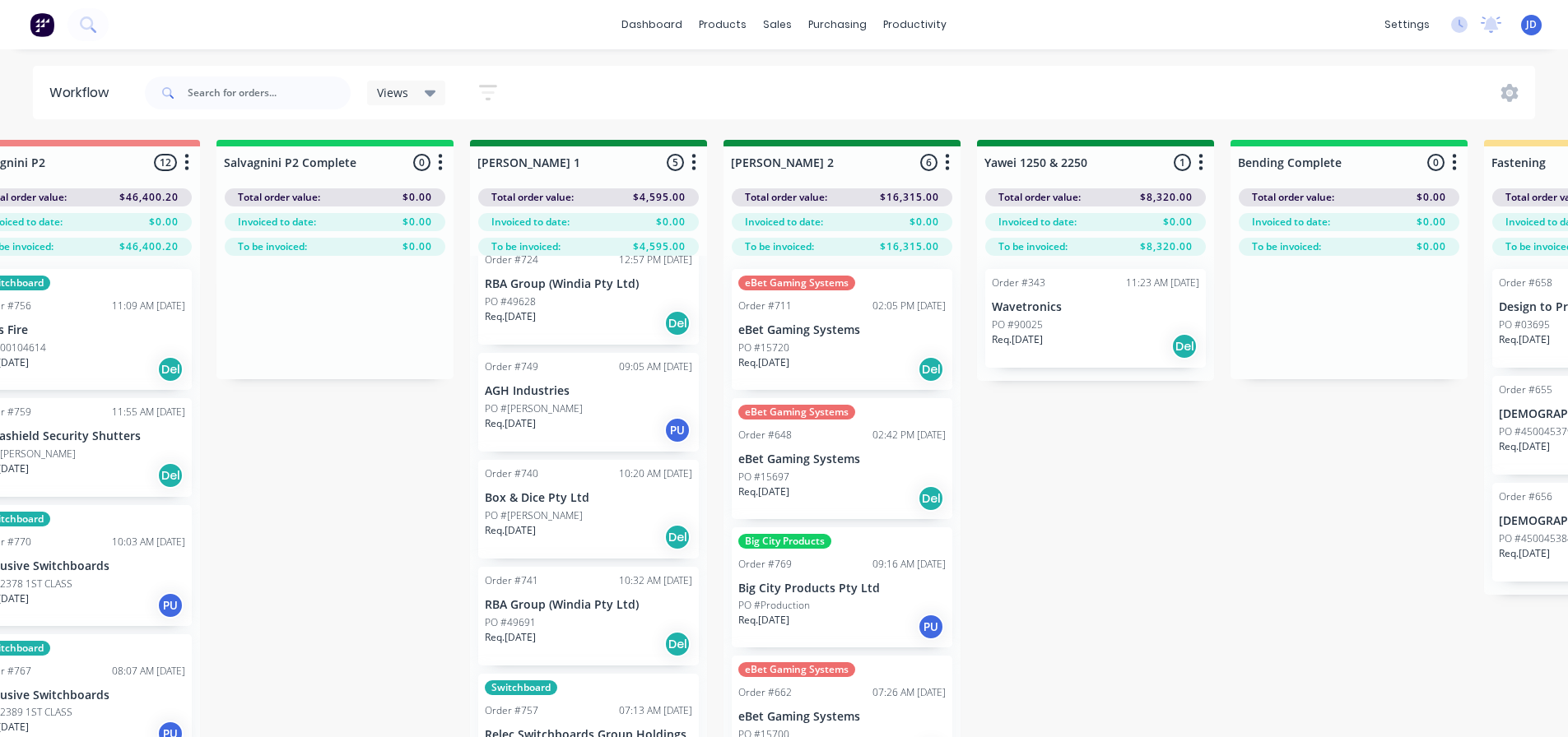
click at [1139, 553] on div "On Hold 2 Status colour #FF4949 hex #FF4949 Save Cancel Notifications Email SMS…" at bounding box center [1139, 468] width 7518 height 656
click at [1139, 555] on div "On Hold 2 Status colour #FF4949 hex #FF4949 Save Cancel Notifications Email SMS…" at bounding box center [1139, 468] width 7518 height 656
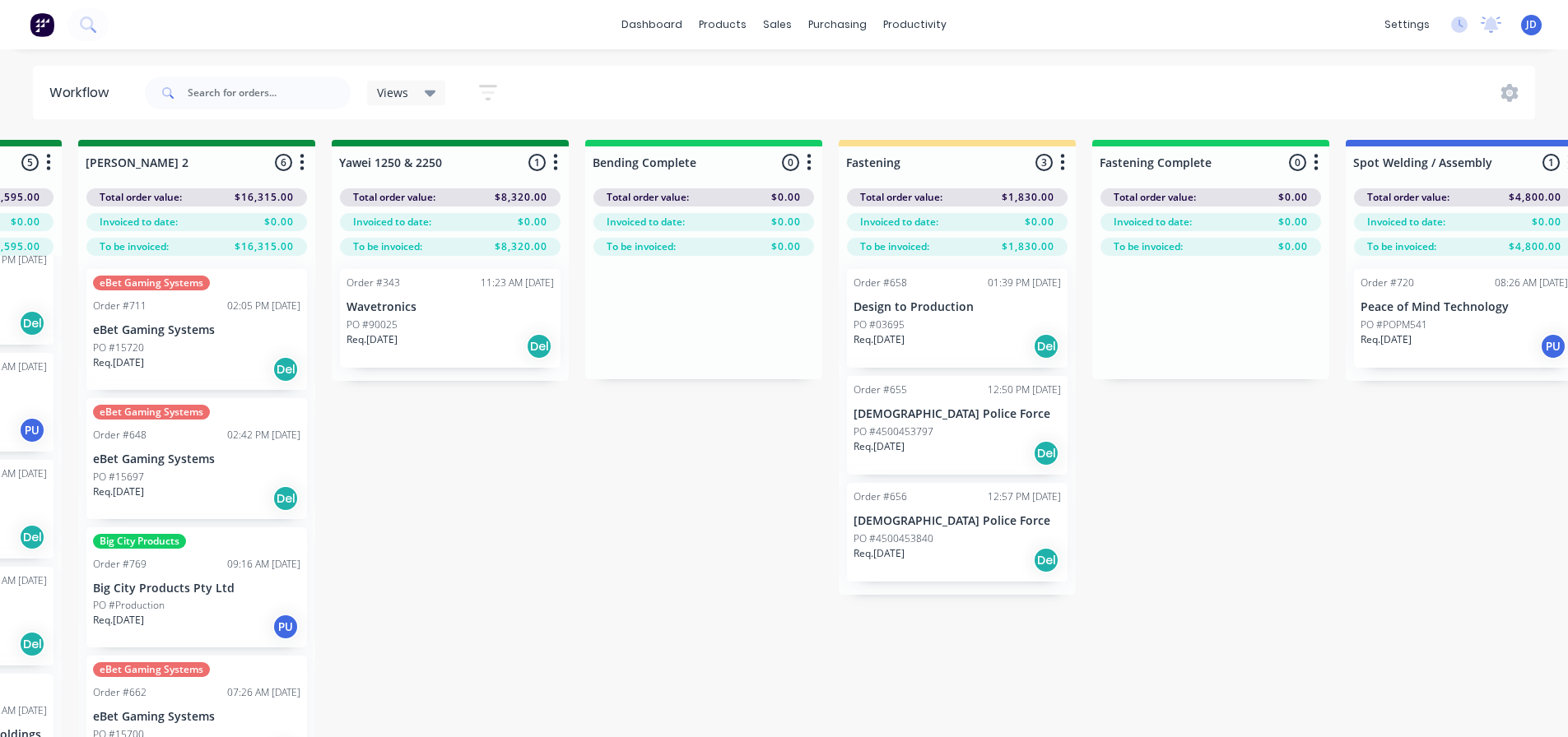
drag, startPoint x: 1014, startPoint y: 525, endPoint x: 1221, endPoint y: 511, distance: 207.5
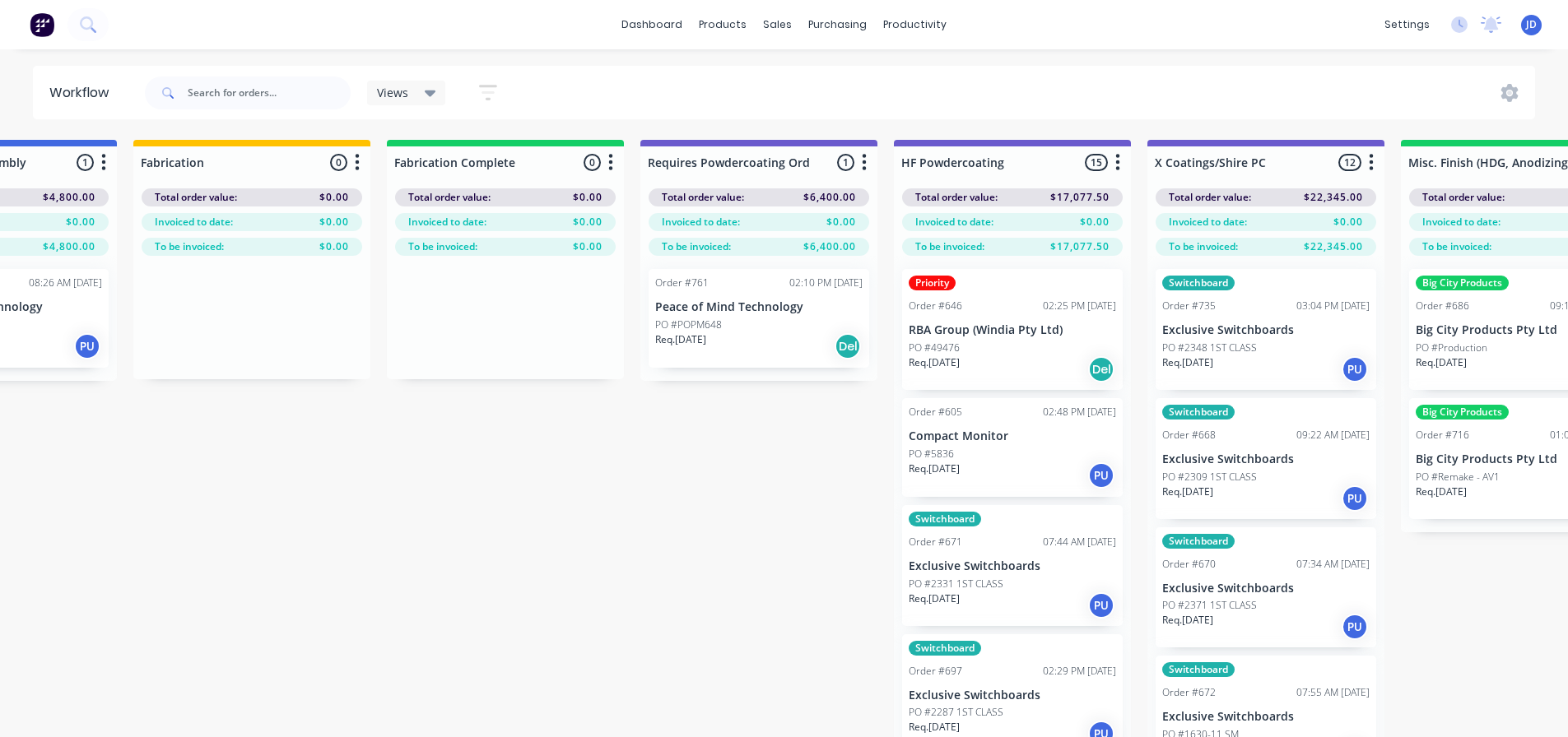
drag, startPoint x: 466, startPoint y: 611, endPoint x: 574, endPoint y: 612, distance: 108.0
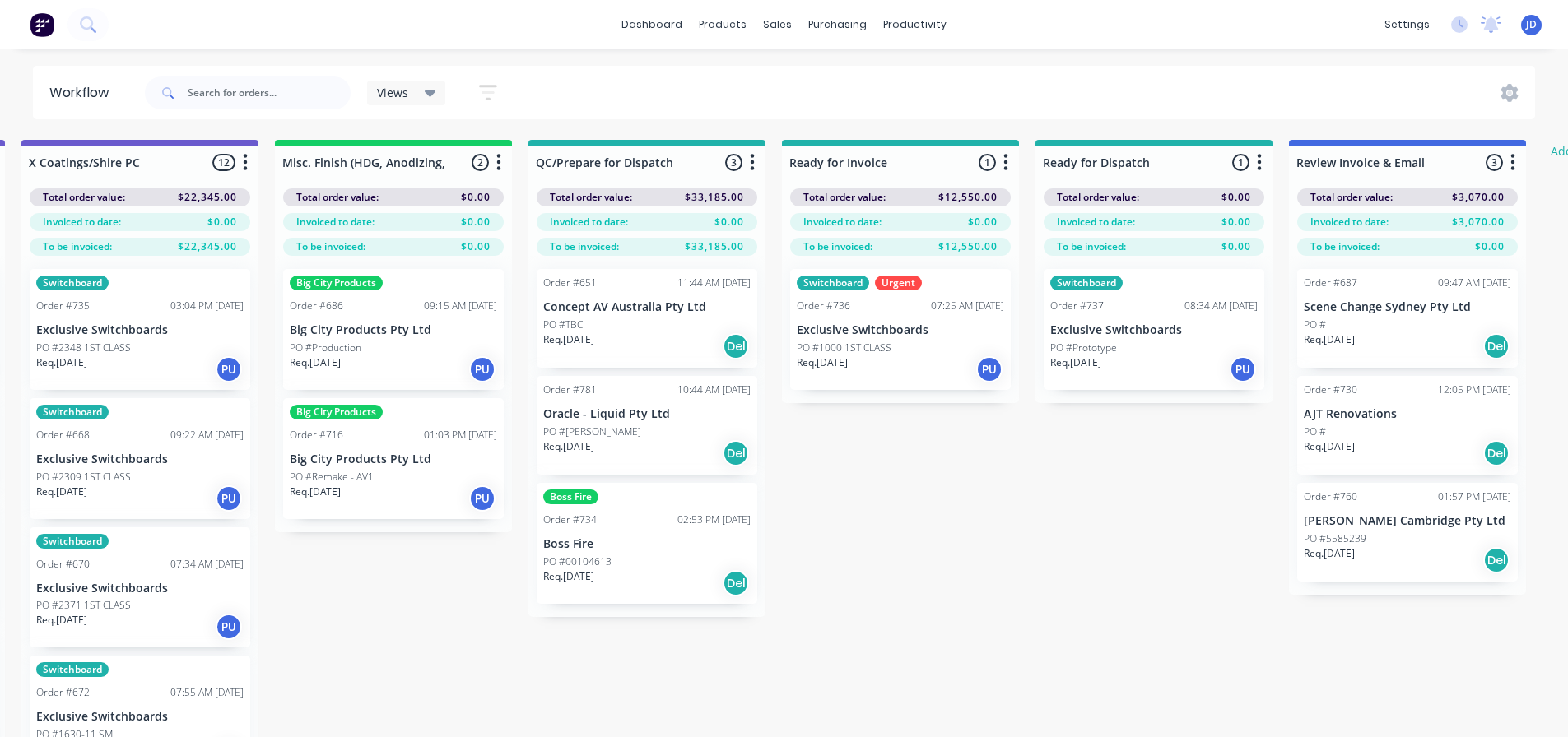
drag, startPoint x: 1239, startPoint y: 566, endPoint x: 1314, endPoint y: 547, distance: 77.4
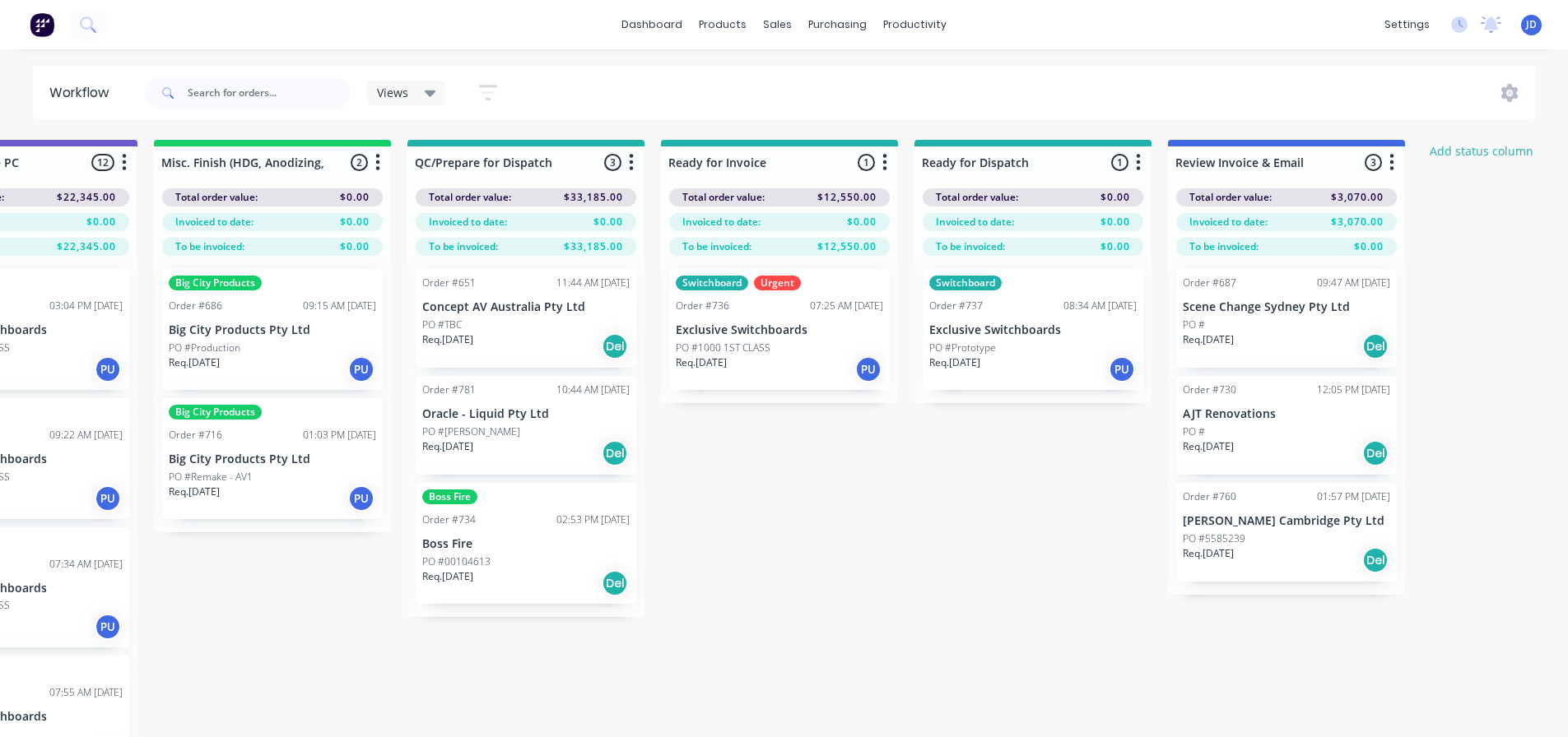
drag, startPoint x: 920, startPoint y: 550, endPoint x: 940, endPoint y: 545, distance: 20.6
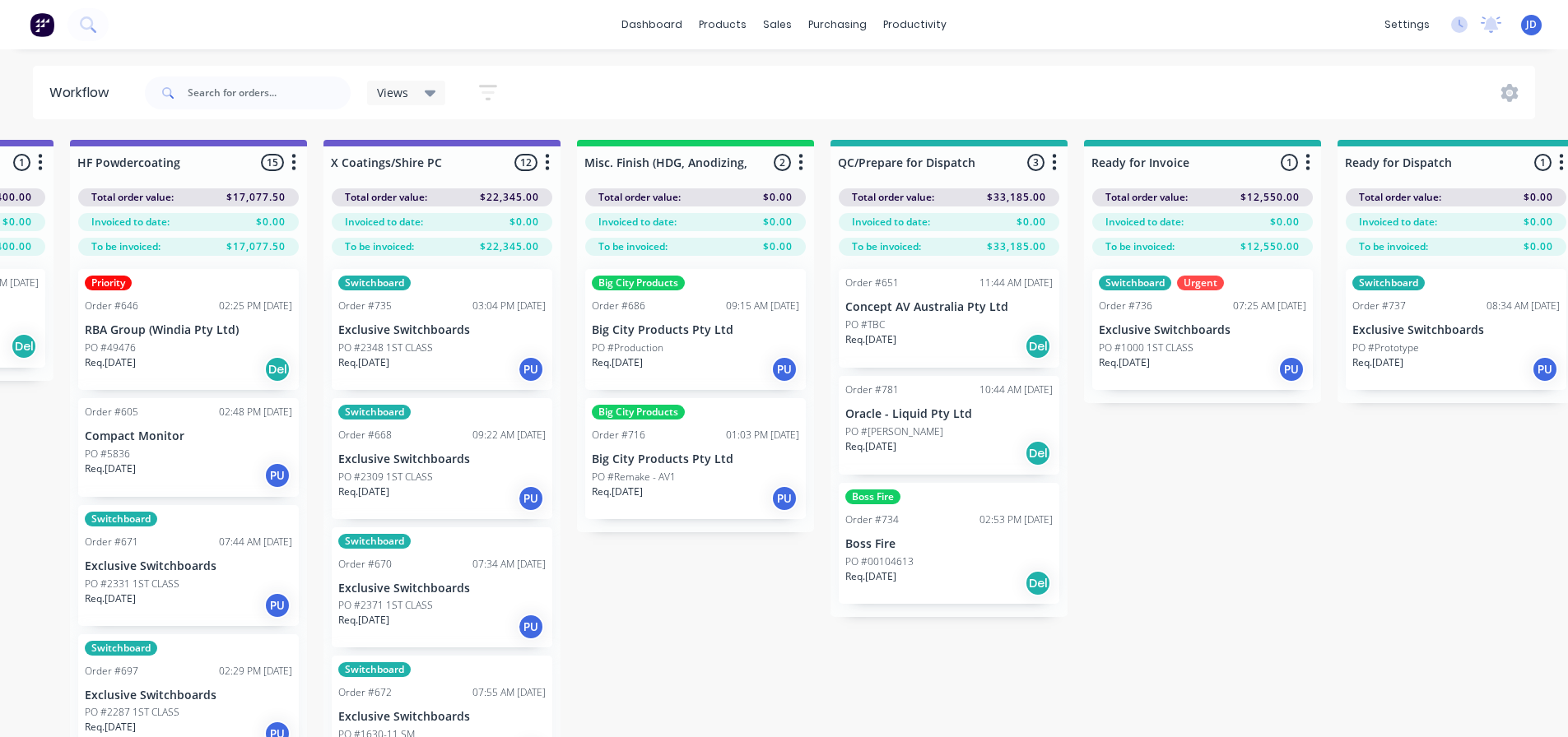
scroll to position [0, 5335]
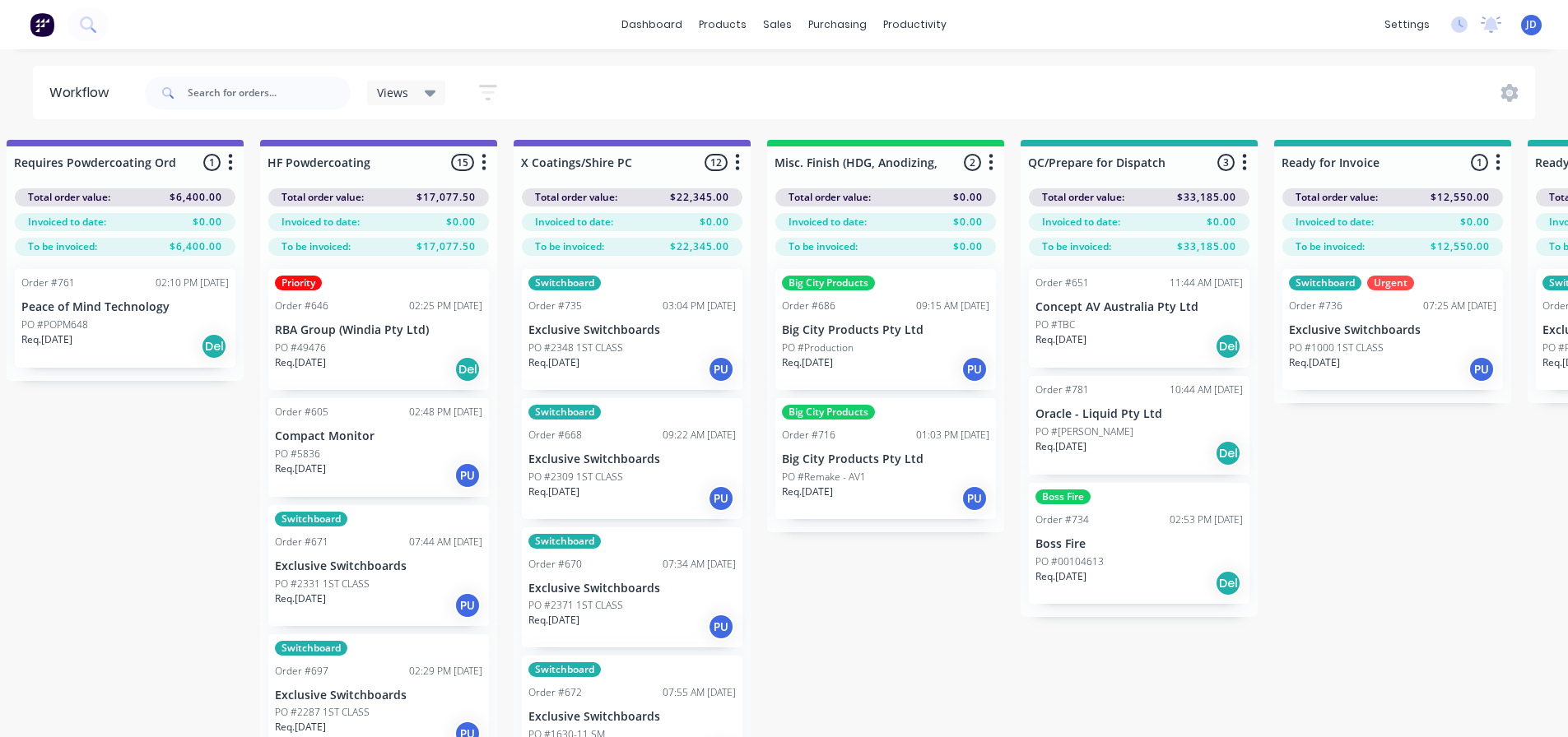
drag, startPoint x: 1196, startPoint y: 674, endPoint x: 1050, endPoint y: 623, distance: 154.7
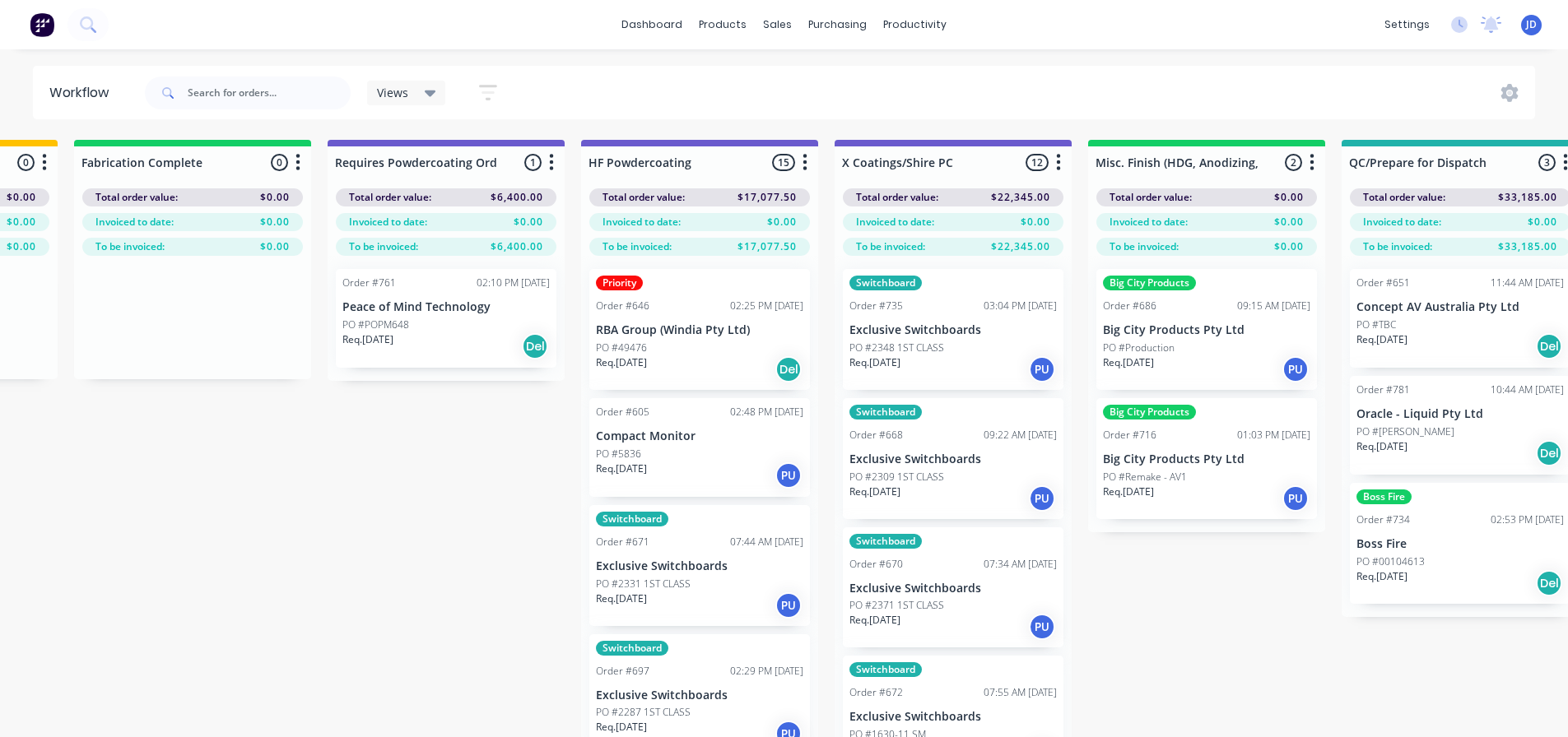
drag, startPoint x: 1000, startPoint y: 630, endPoint x: 840, endPoint y: 615, distance: 160.7
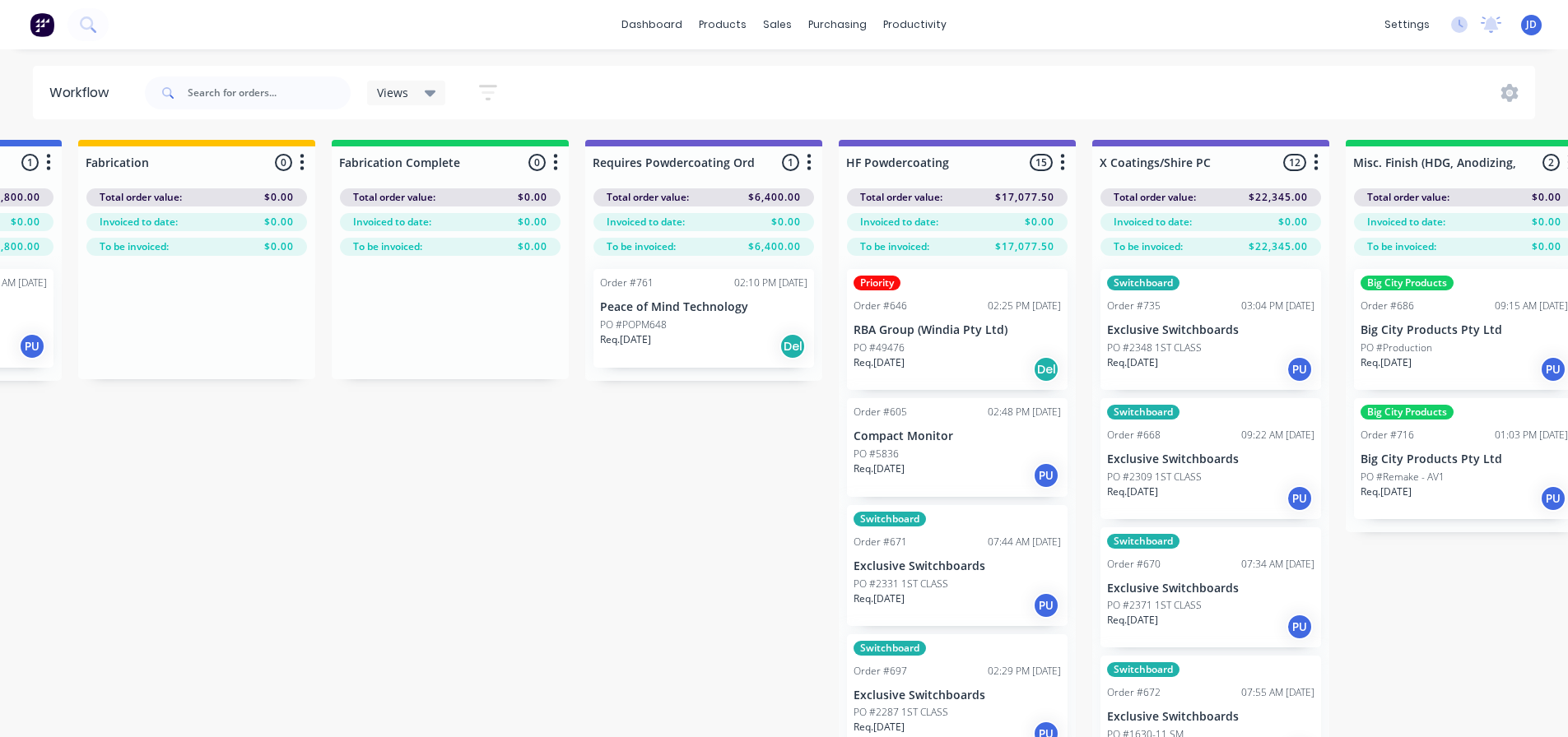
drag, startPoint x: 846, startPoint y: 357, endPoint x: 928, endPoint y: 351, distance: 82.2
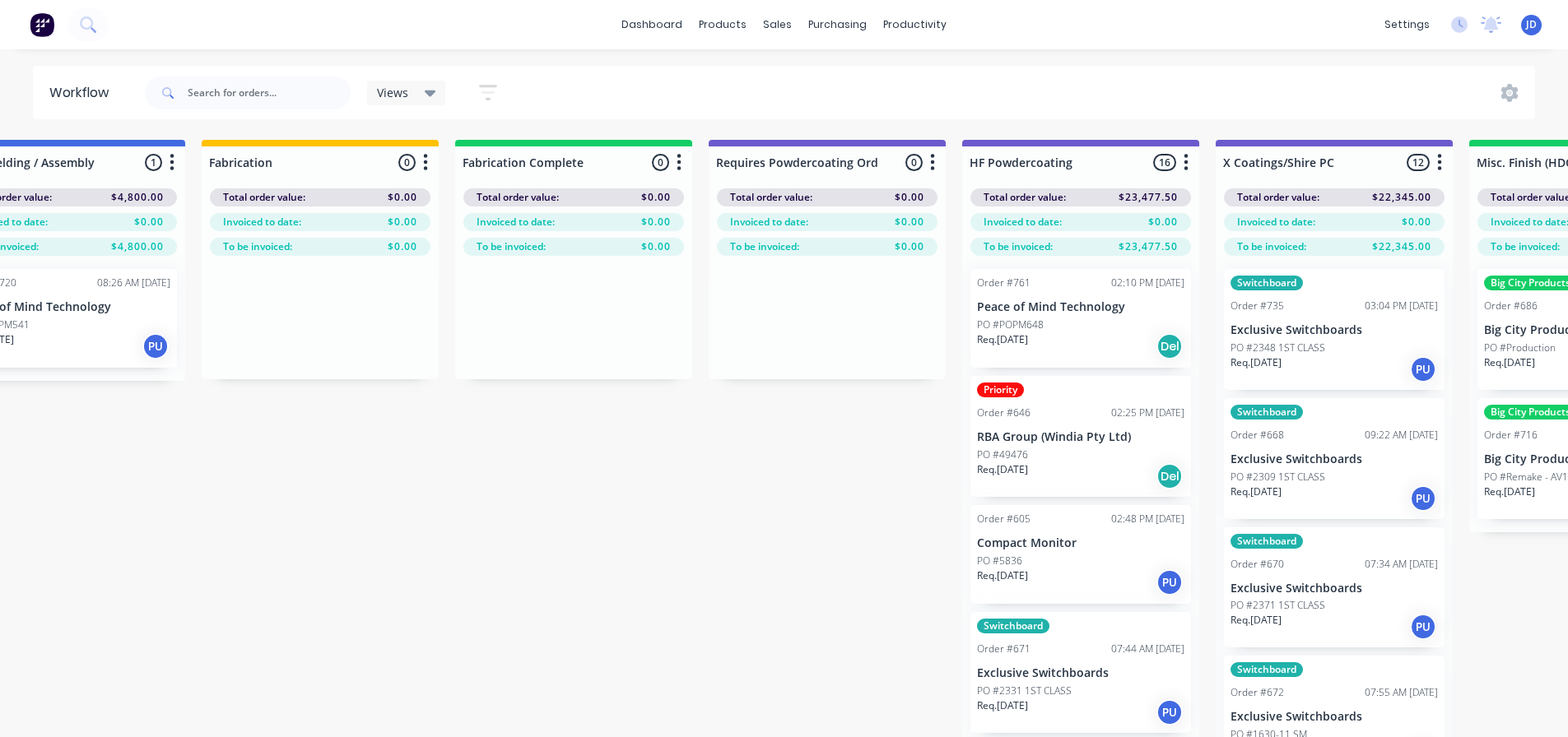
drag, startPoint x: 697, startPoint y: 562, endPoint x: 652, endPoint y: 538, distance: 51.0
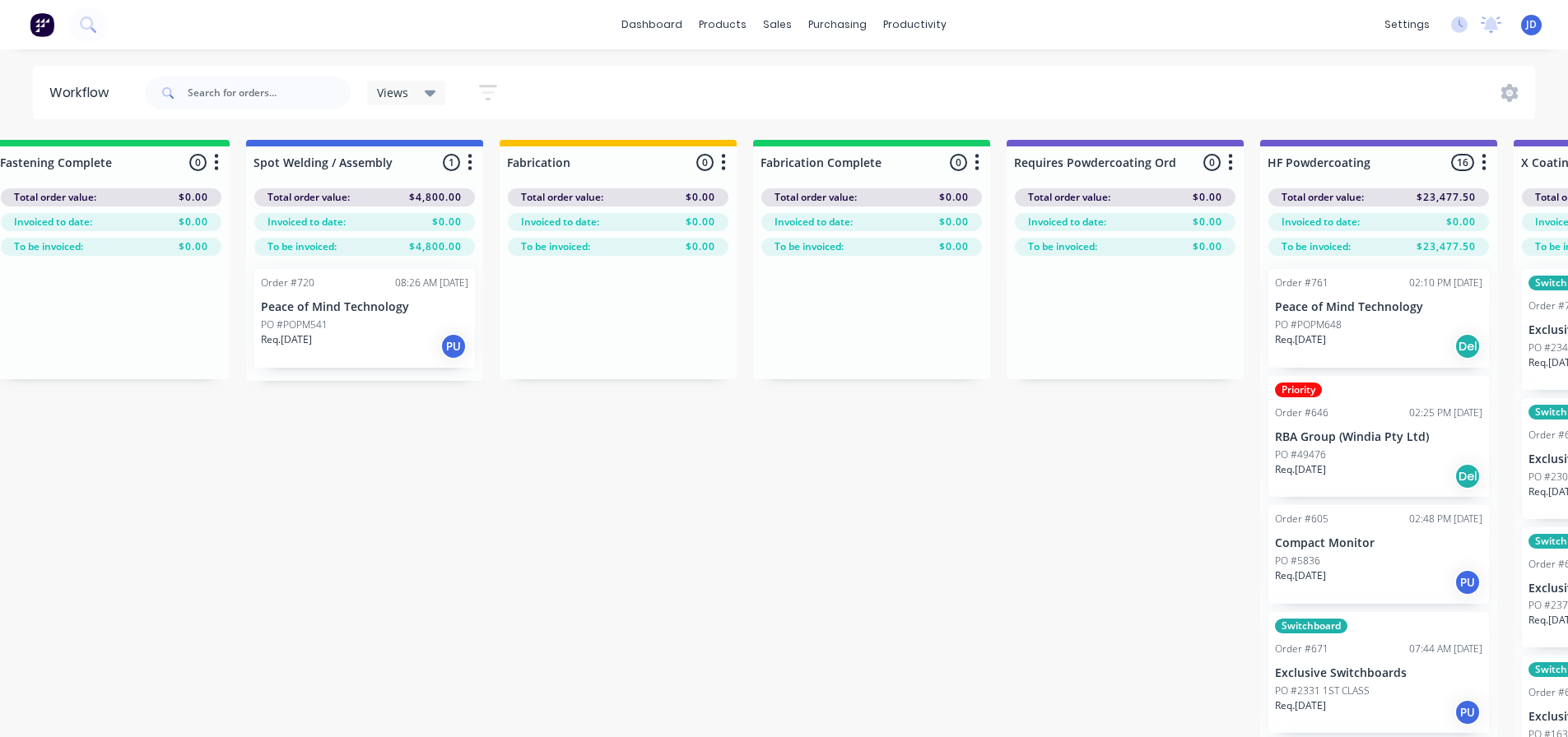
drag, startPoint x: 794, startPoint y: 574, endPoint x: 678, endPoint y: 543, distance: 120.1
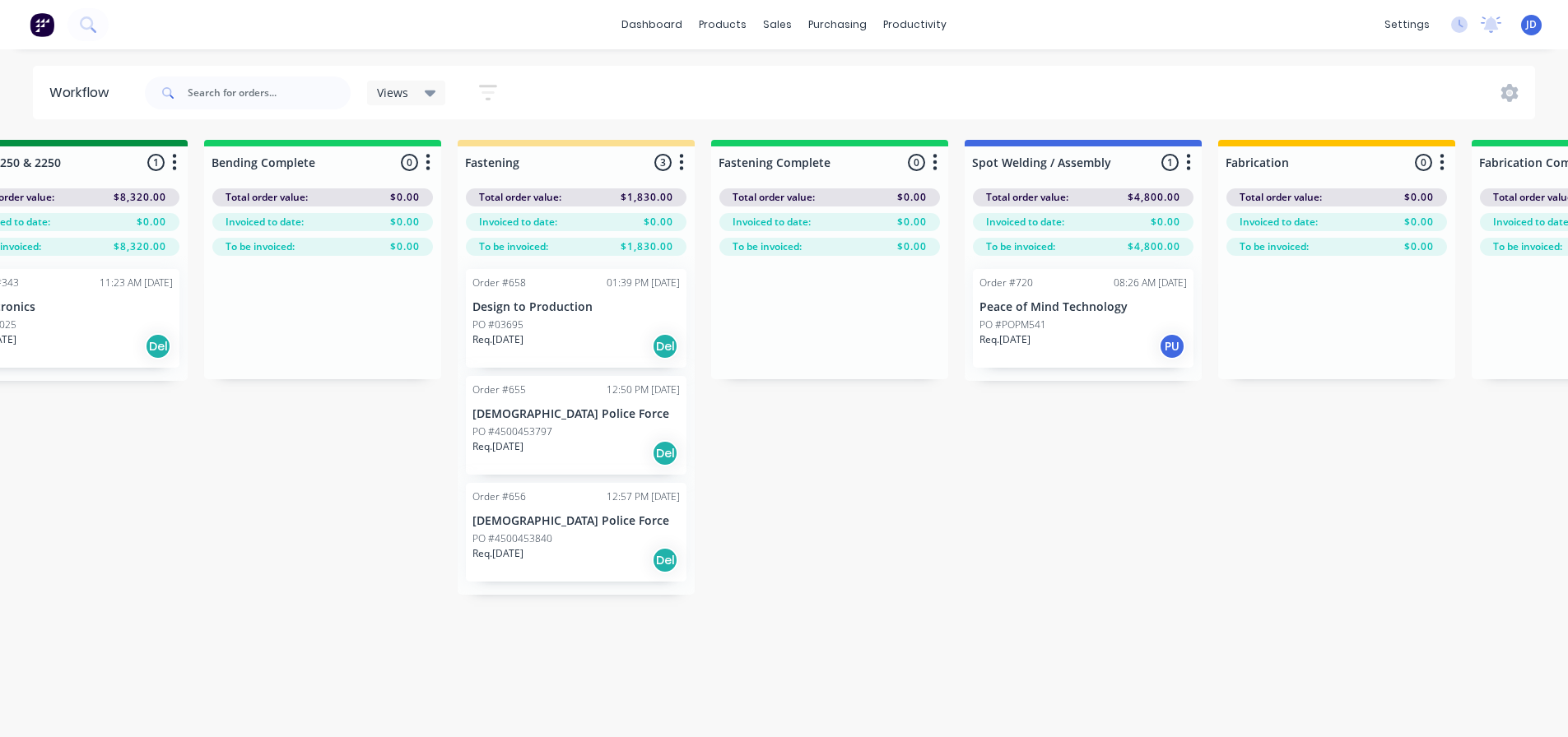
drag, startPoint x: 903, startPoint y: 546, endPoint x: 772, endPoint y: 509, distance: 136.1
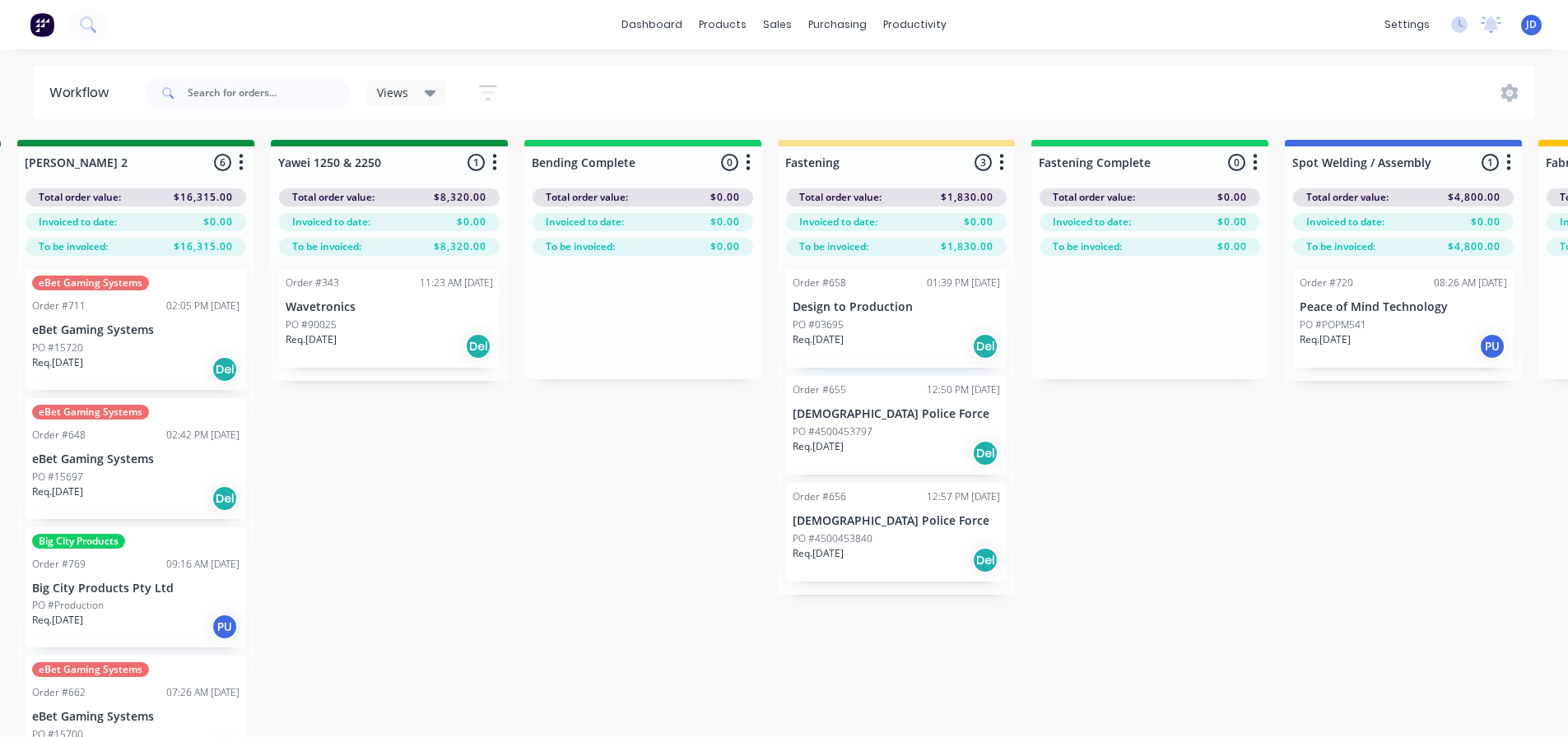
scroll to position [0, 3247]
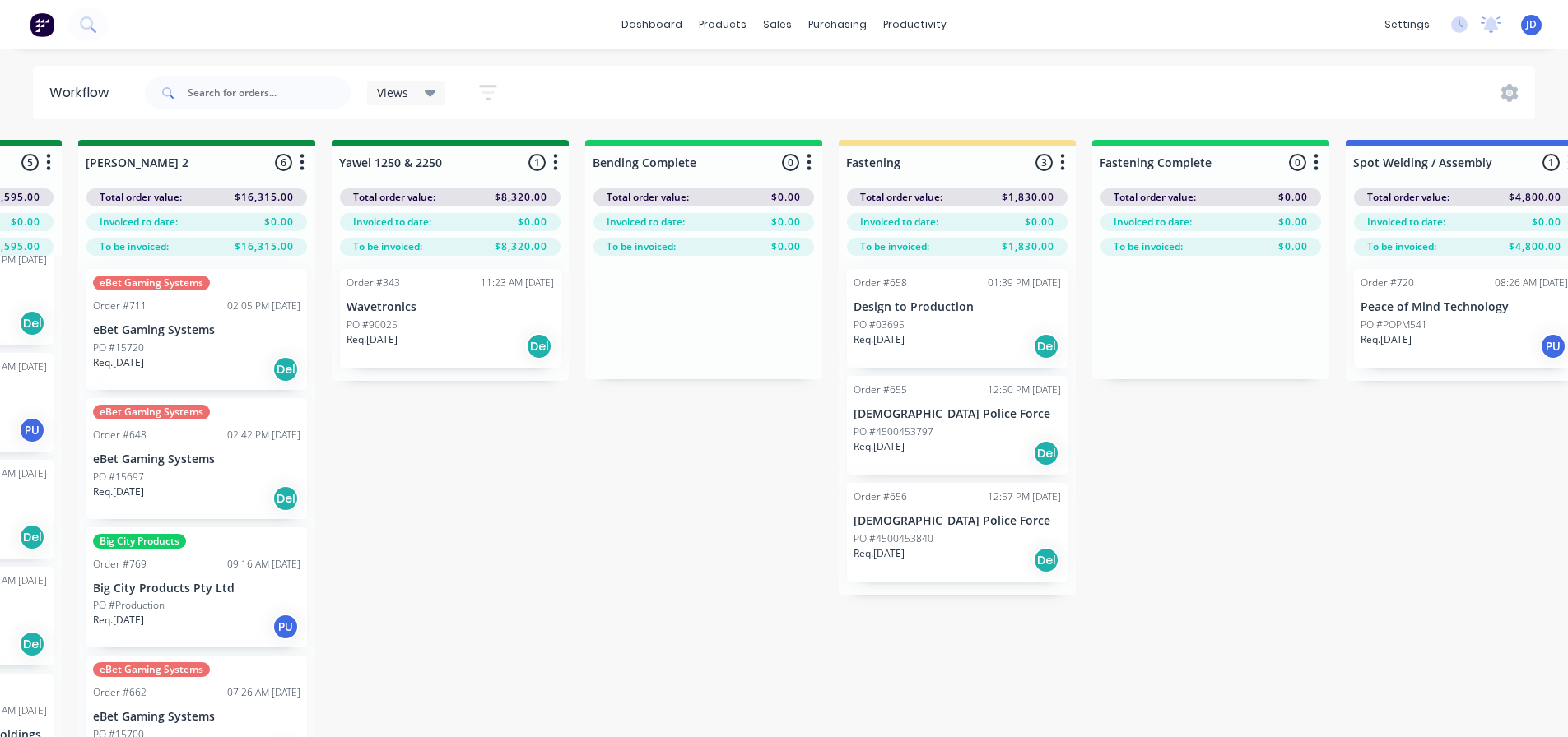
drag, startPoint x: 422, startPoint y: 460, endPoint x: 313, endPoint y: 378, distance: 136.4
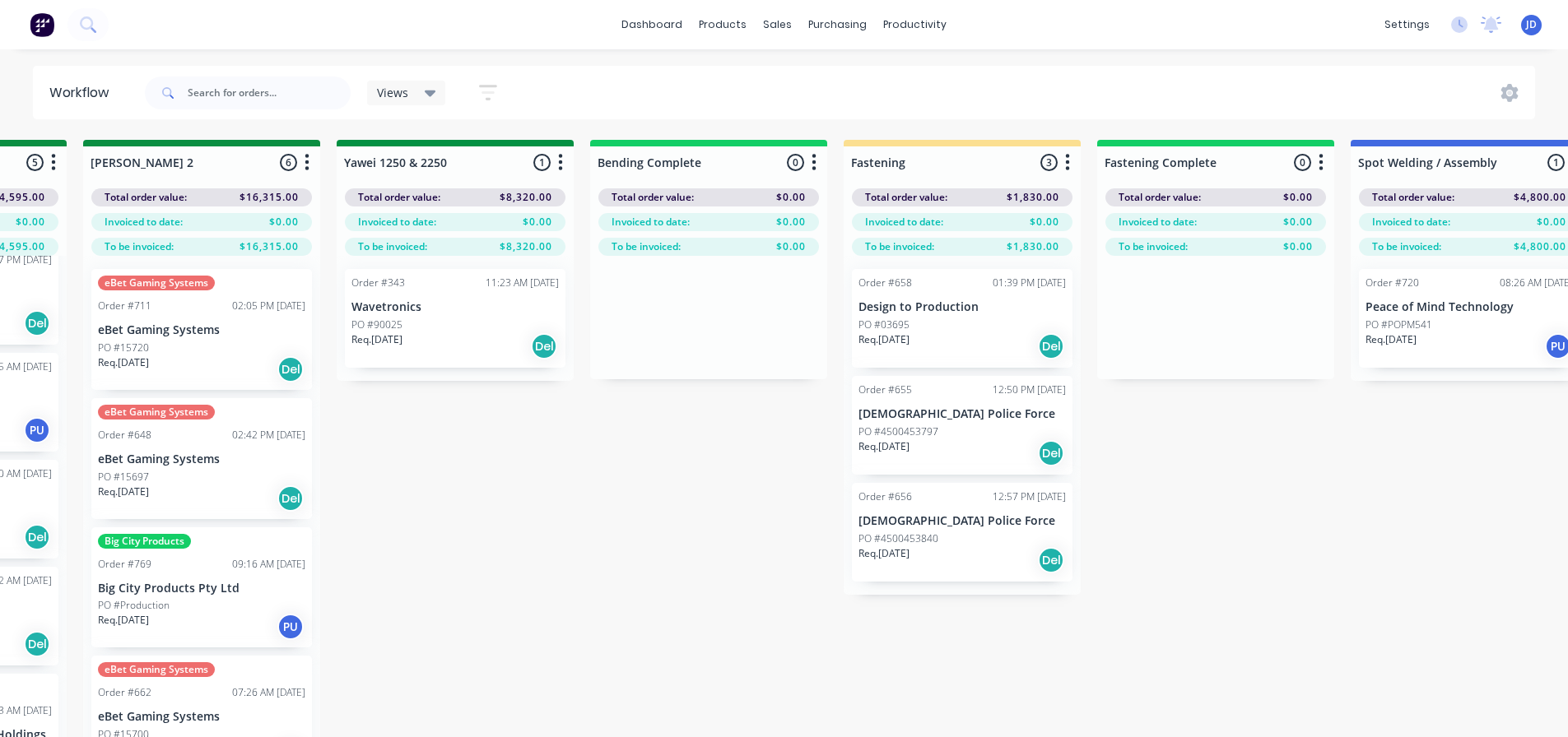
click at [188, 336] on p "eBet Gaming Systems" at bounding box center [201, 330] width 207 height 14
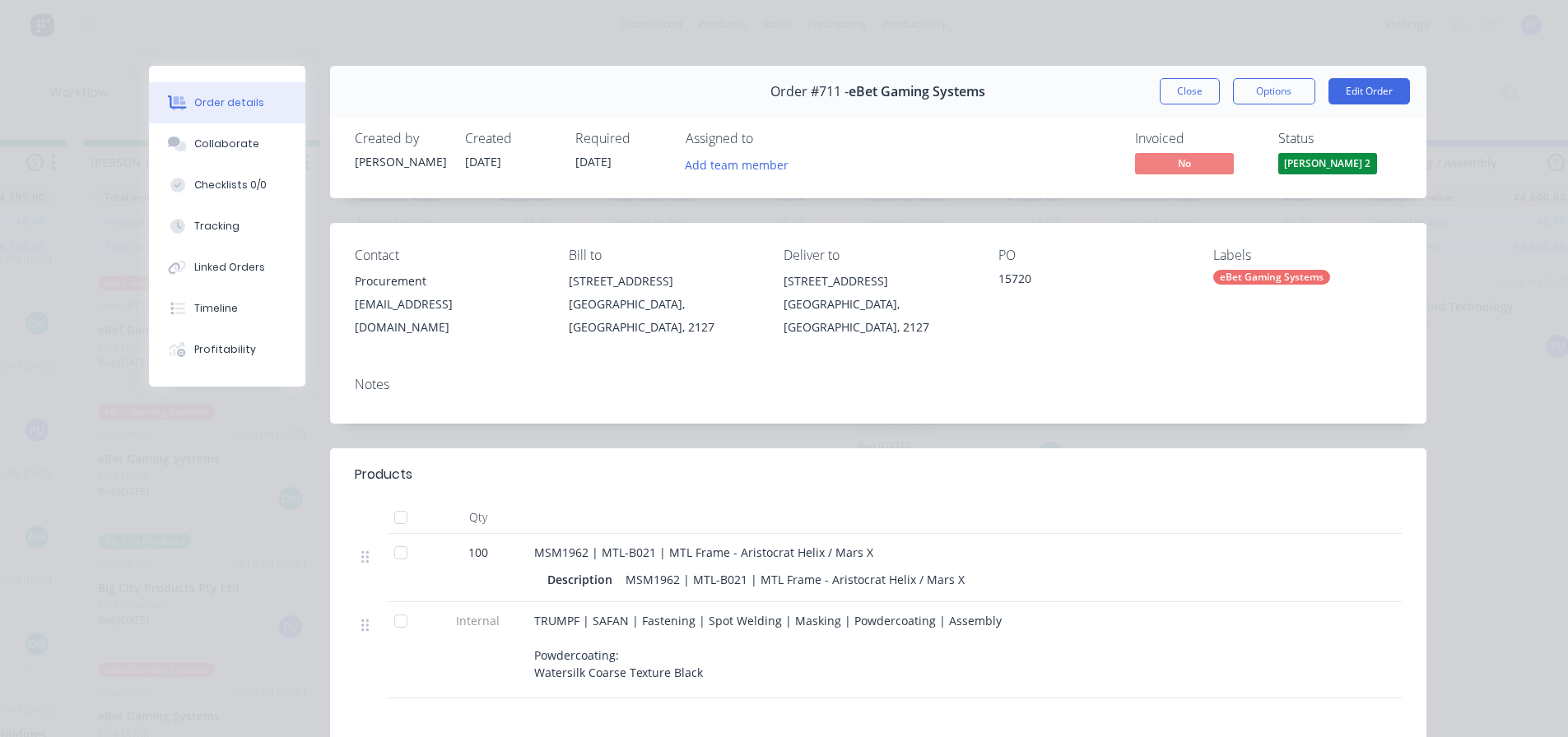
click at [1177, 77] on div "Order #711 - eBet Gaming Systems Close Options Edit Order" at bounding box center [878, 91] width 1097 height 52
drag, startPoint x: 1183, startPoint y: 98, endPoint x: 917, endPoint y: 158, distance: 272.7
click at [1182, 100] on button "Close" at bounding box center [1189, 91] width 60 height 26
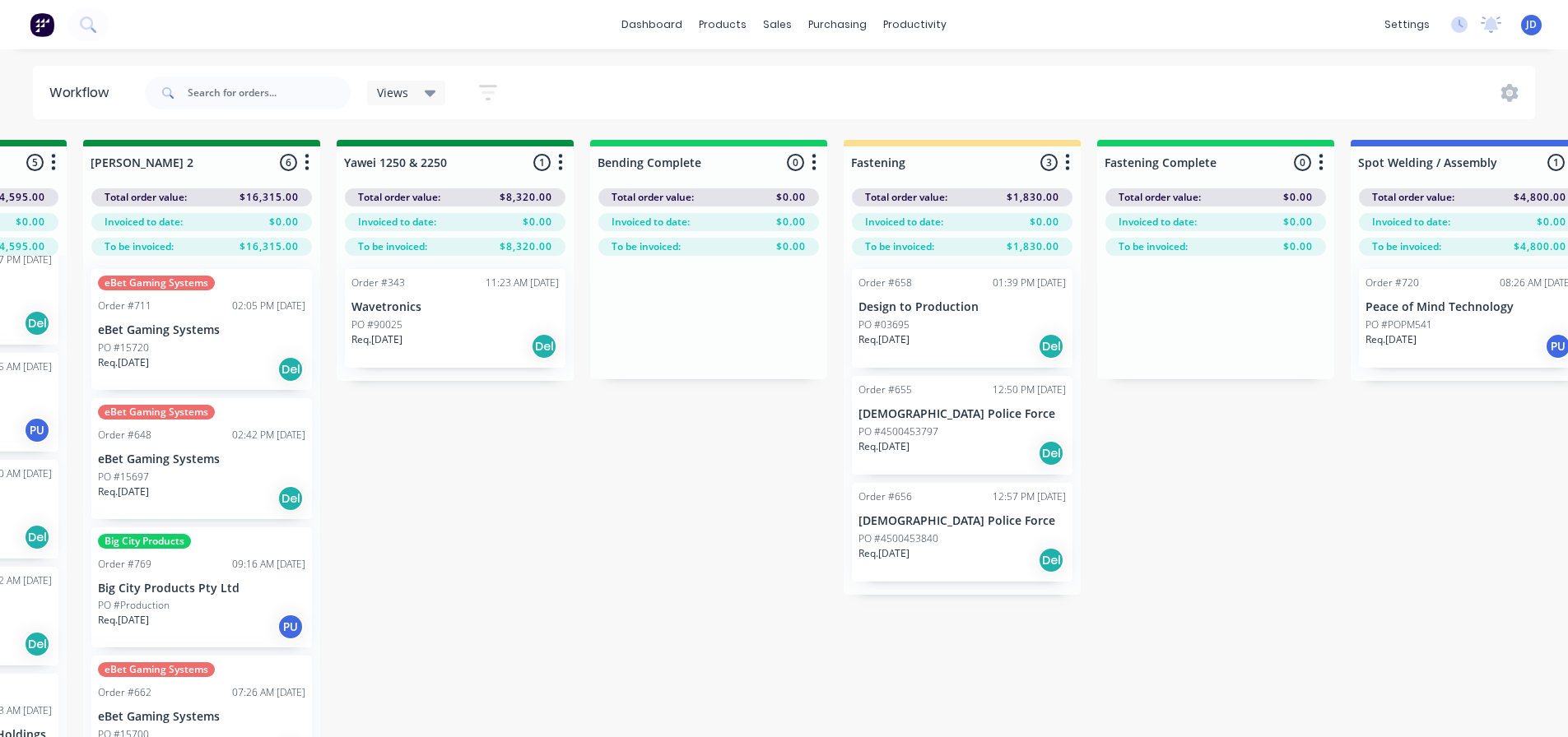
click at [180, 475] on div "PO #15697" at bounding box center [201, 476] width 207 height 15
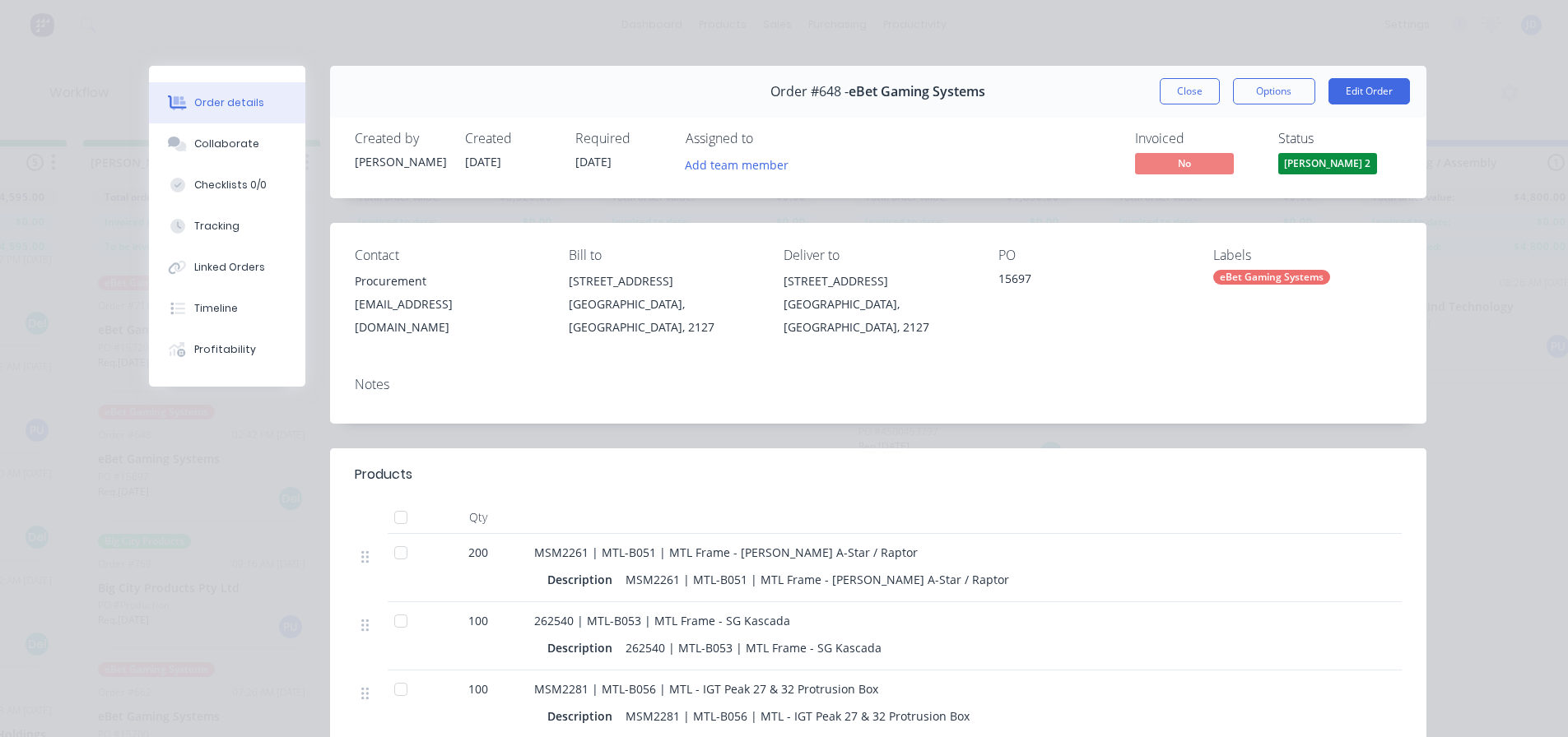
click at [1303, 162] on span "[PERSON_NAME] 2" at bounding box center [1327, 163] width 99 height 21
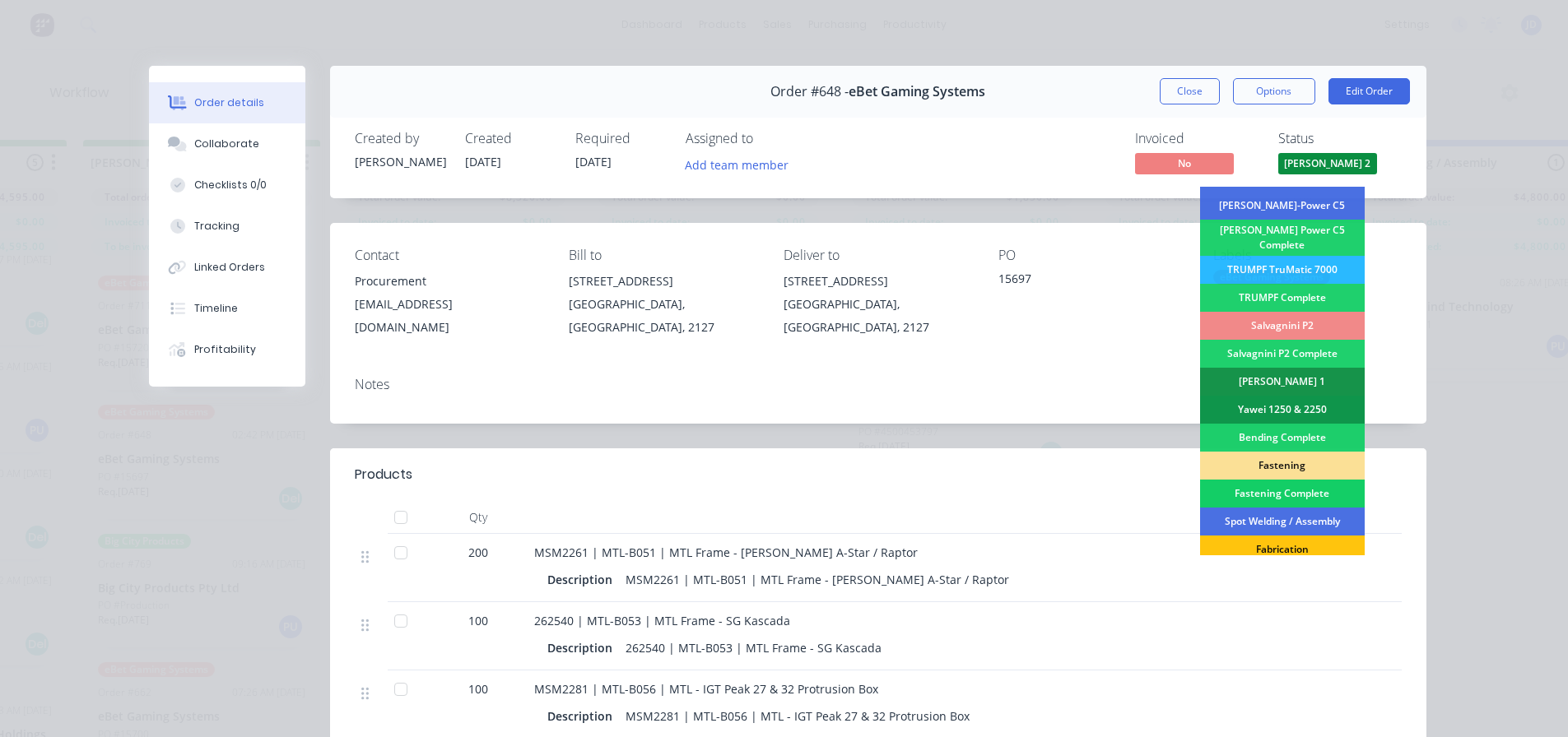
scroll to position [164, 0]
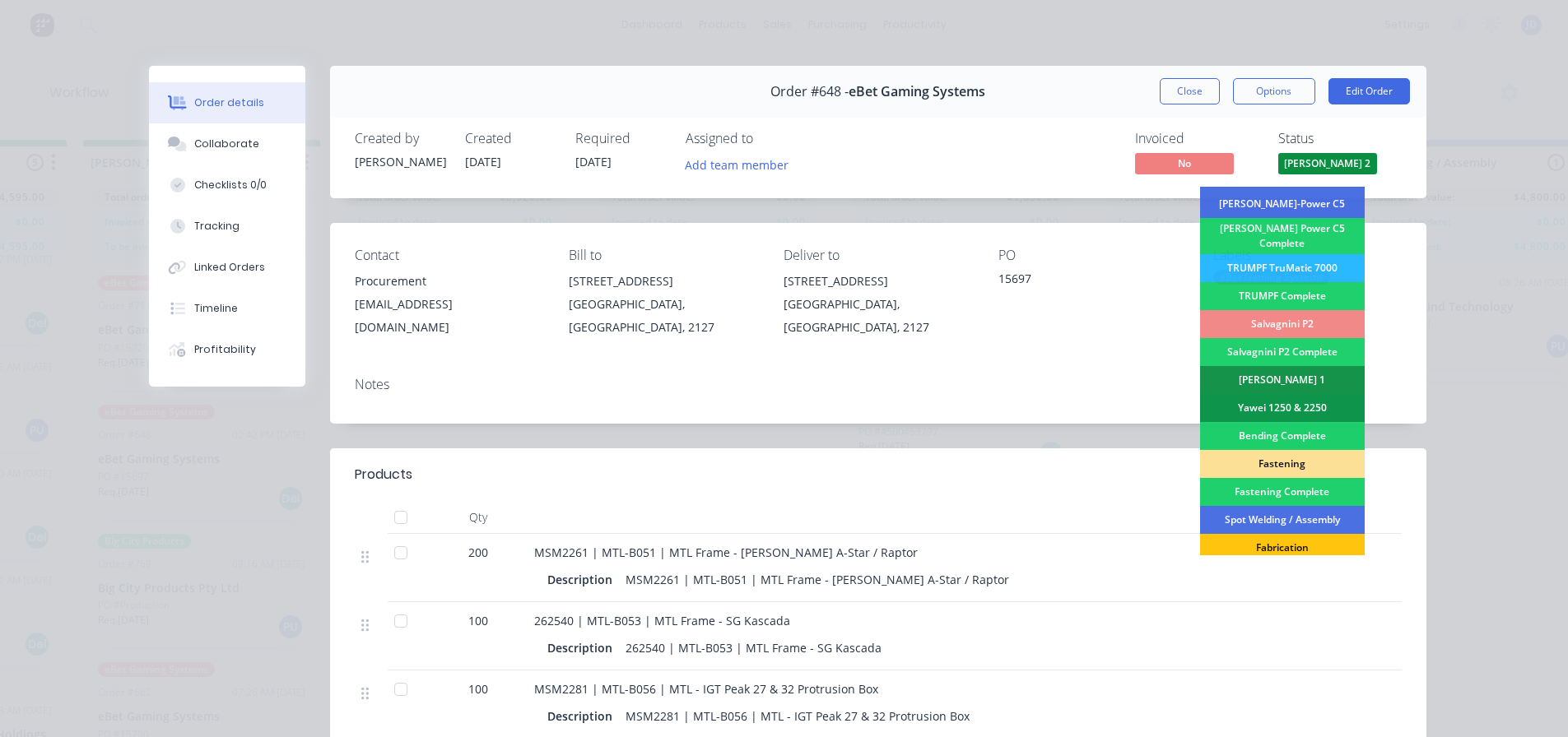
click at [1296, 454] on div "Fastening" at bounding box center [1282, 464] width 164 height 28
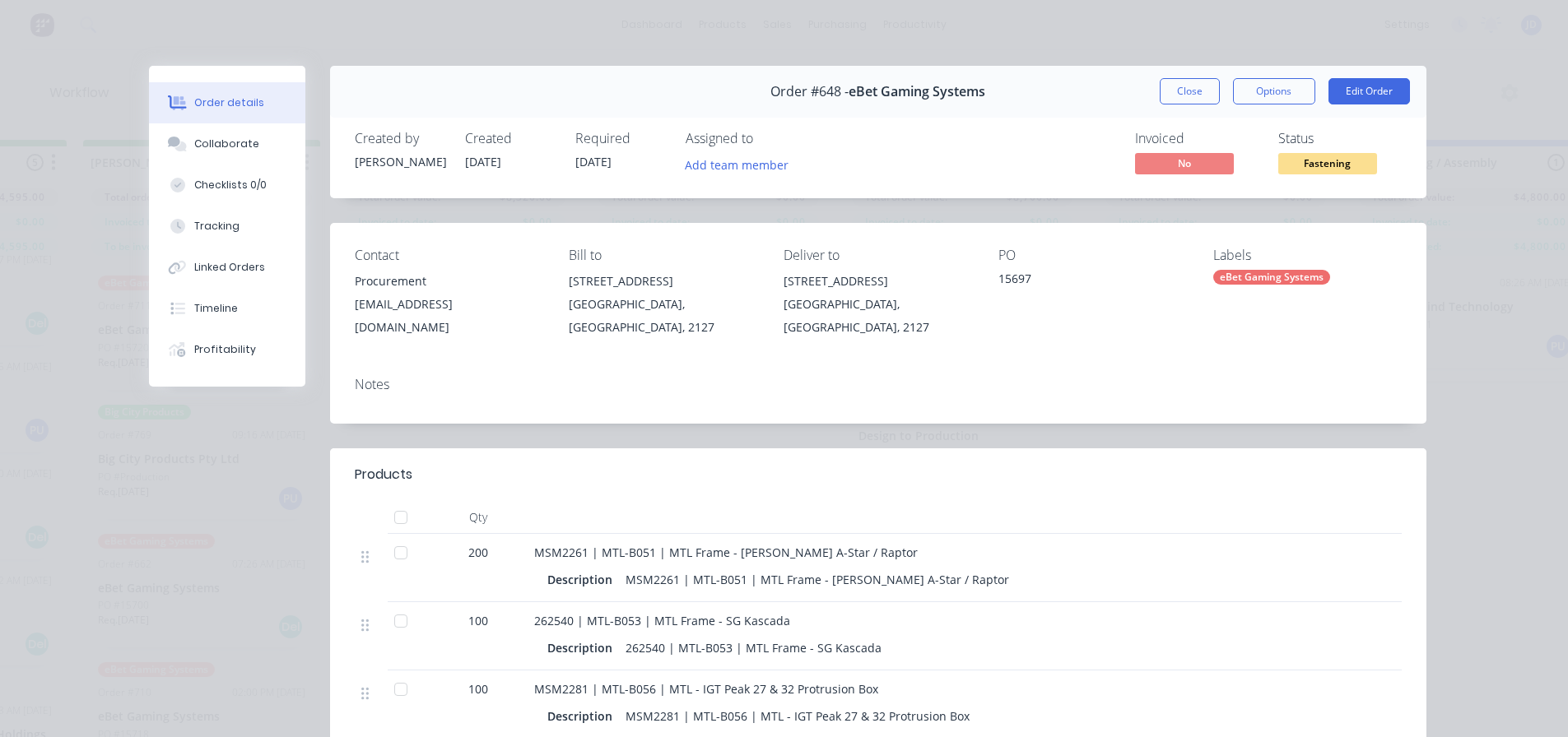
click at [1196, 84] on button "Close" at bounding box center [1189, 91] width 60 height 26
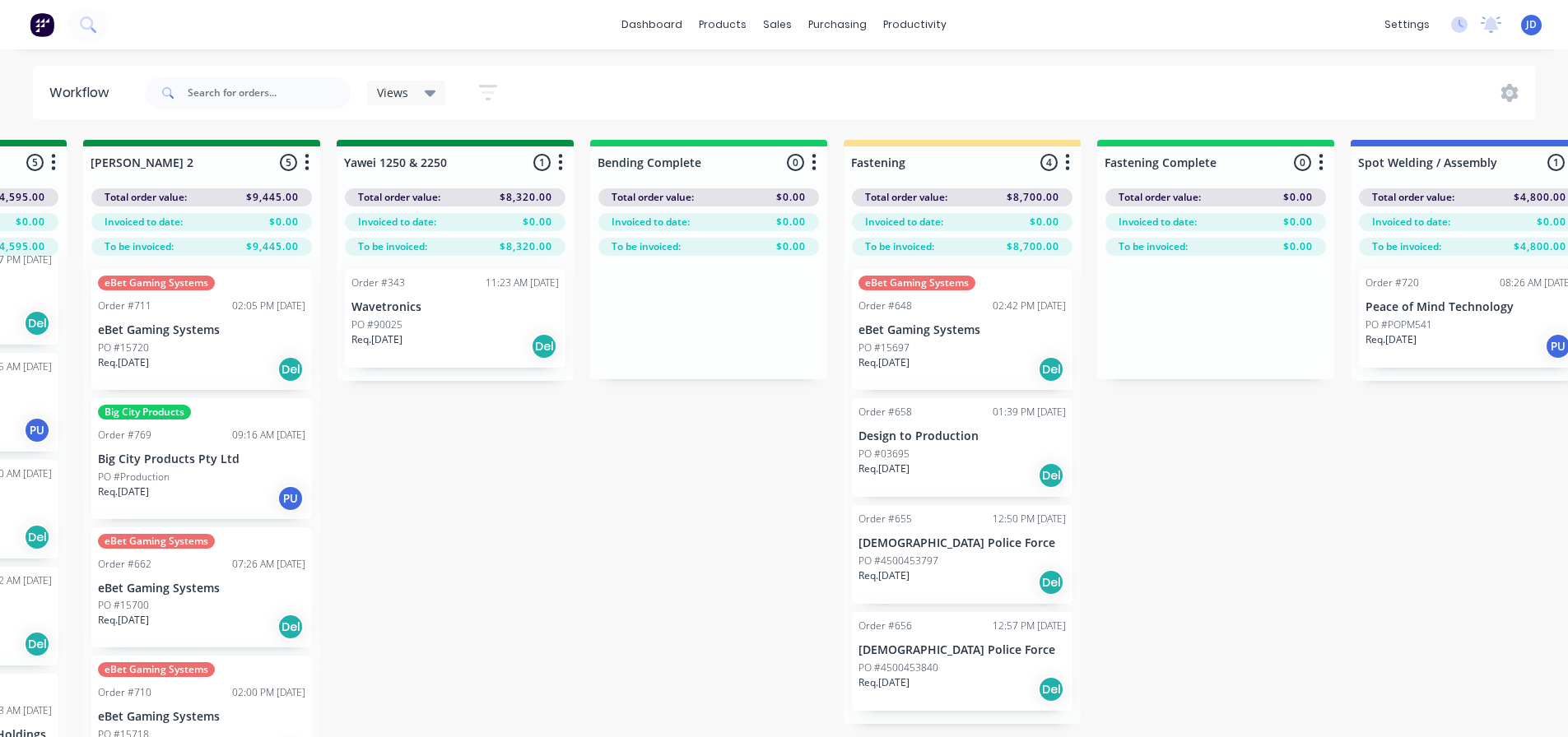
click at [175, 596] on div "eBet Gaming Systems Order #662 07:26 AM [DATE] eBet Gaming Systems PO #15700 Re…" at bounding box center [201, 588] width 220 height 121
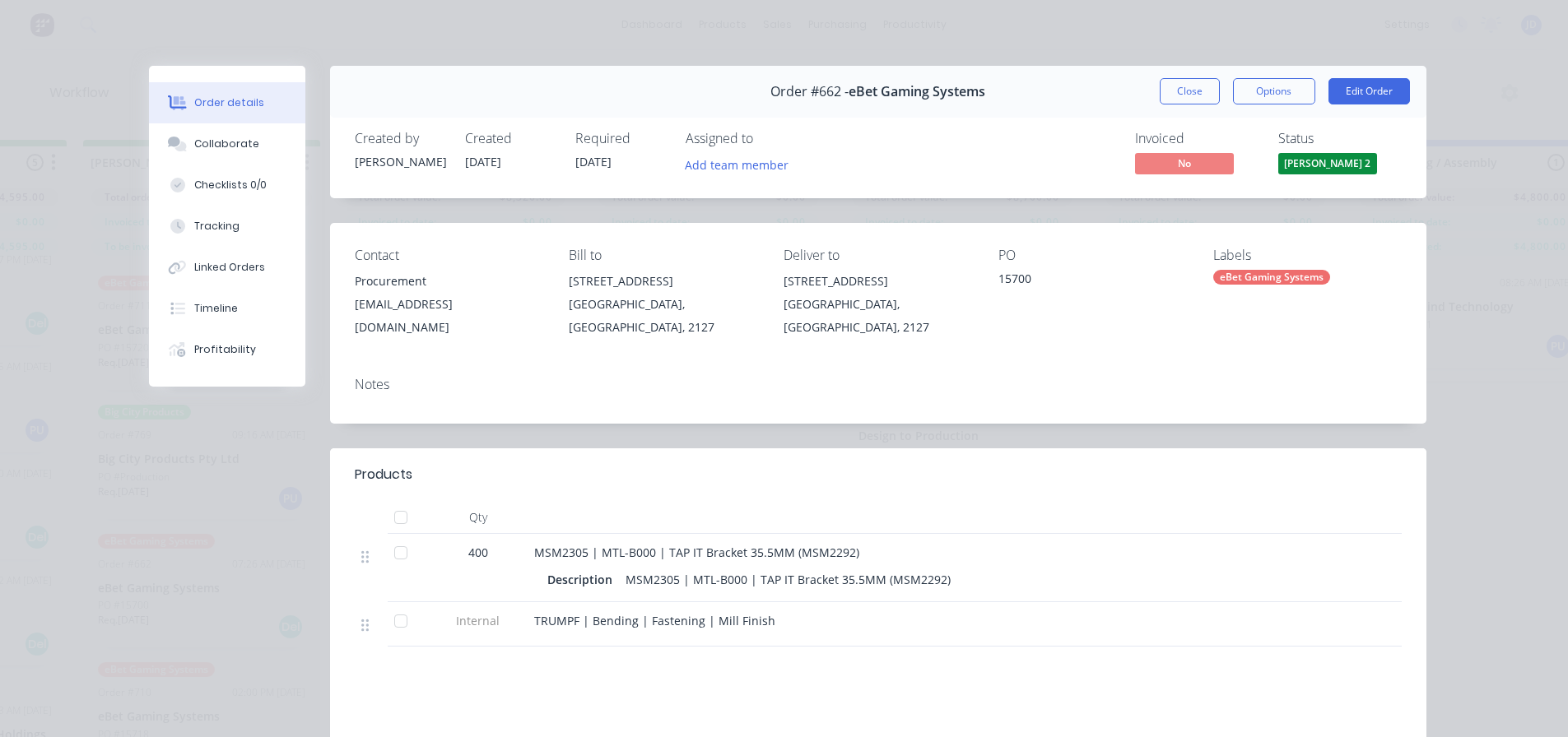
click at [1180, 80] on button "Close" at bounding box center [1189, 91] width 60 height 26
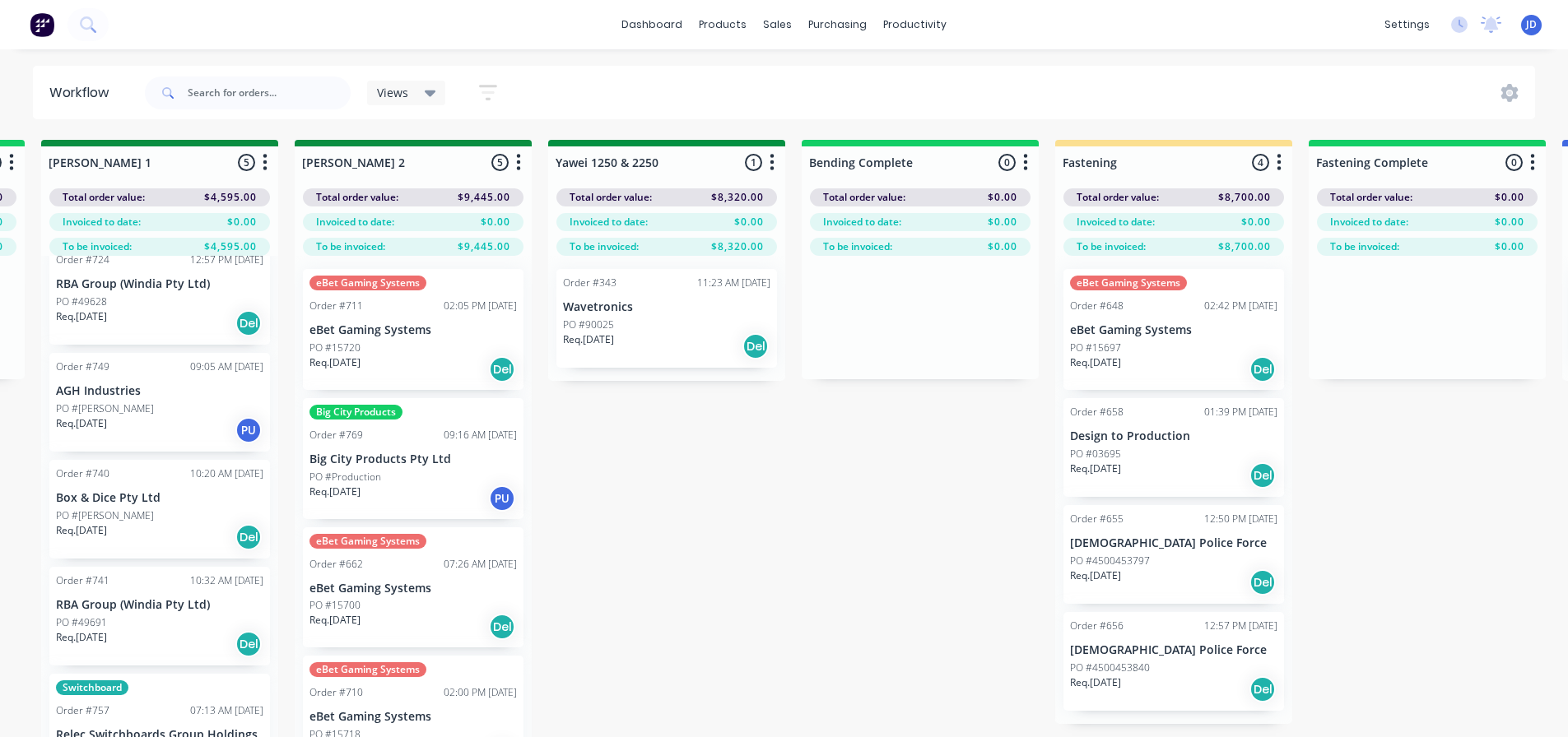
drag, startPoint x: 522, startPoint y: 584, endPoint x: 472, endPoint y: 598, distance: 51.9
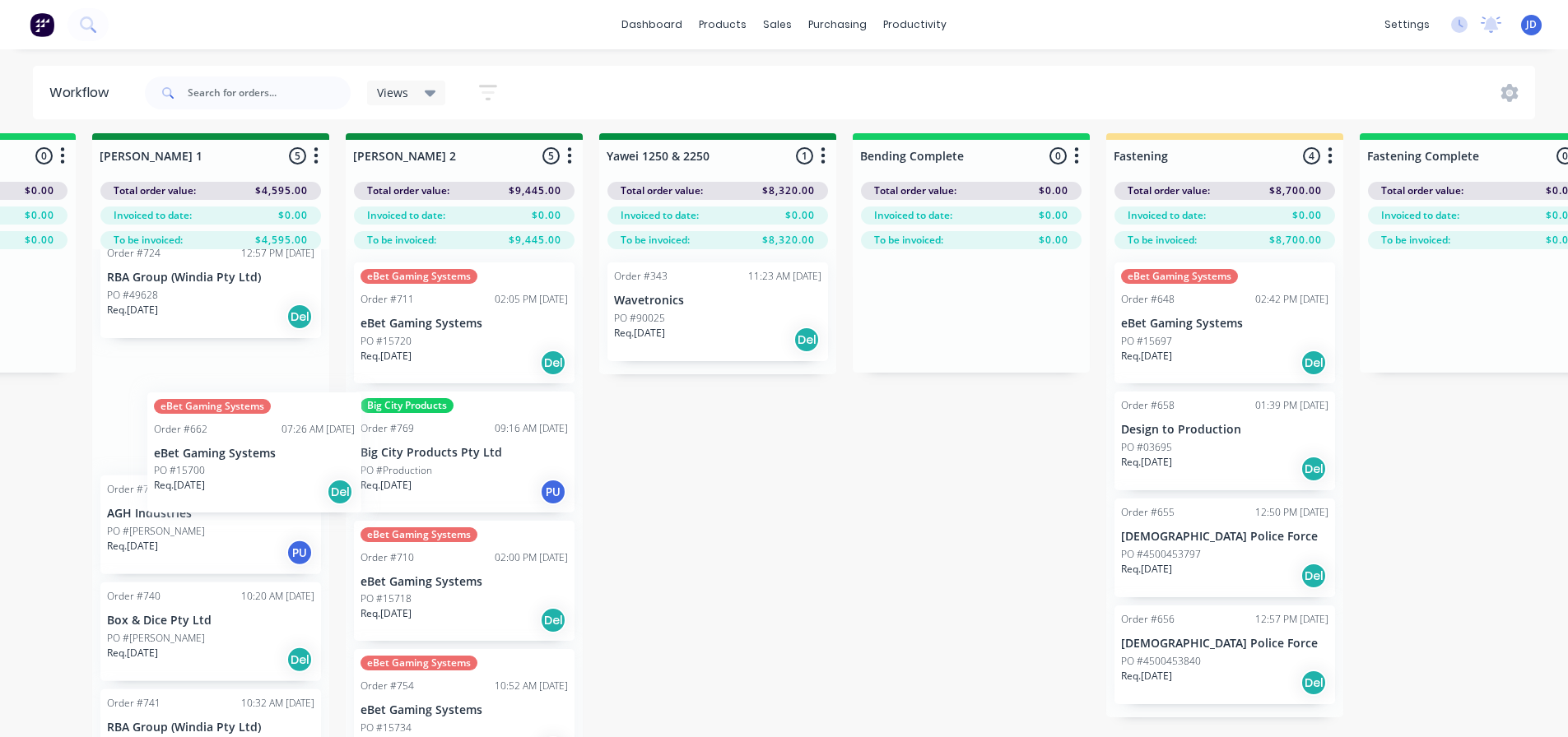
scroll to position [7, 2978]
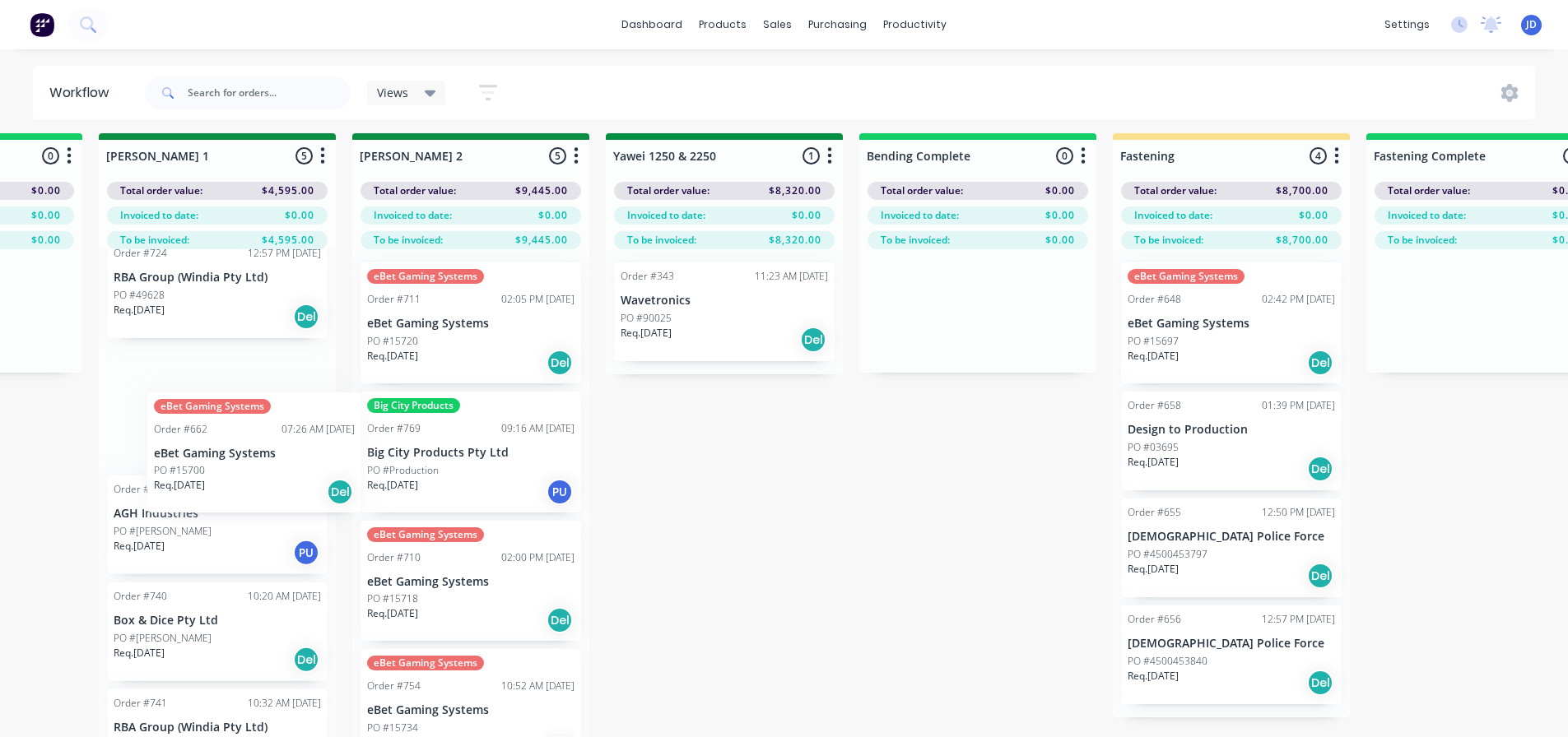
drag, startPoint x: 439, startPoint y: 598, endPoint x: 266, endPoint y: 435, distance: 237.7
click at [267, 446] on div "On Hold 2 Status colour #FF4949 hex #FF4949 Save Cancel Notifications Email SMS…" at bounding box center [768, 461] width 7518 height 656
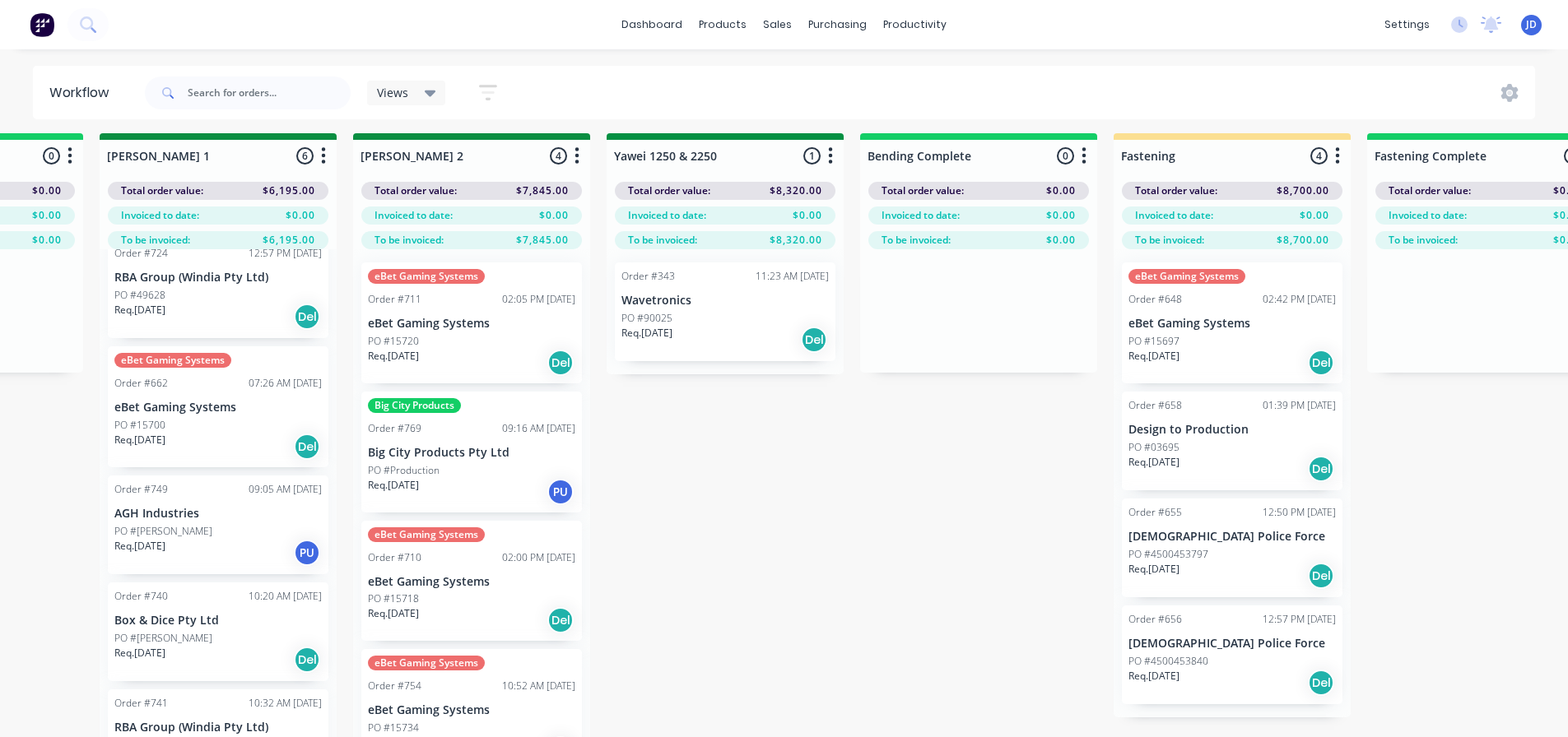
click at [505, 601] on div "PO #15718" at bounding box center [471, 599] width 207 height 15
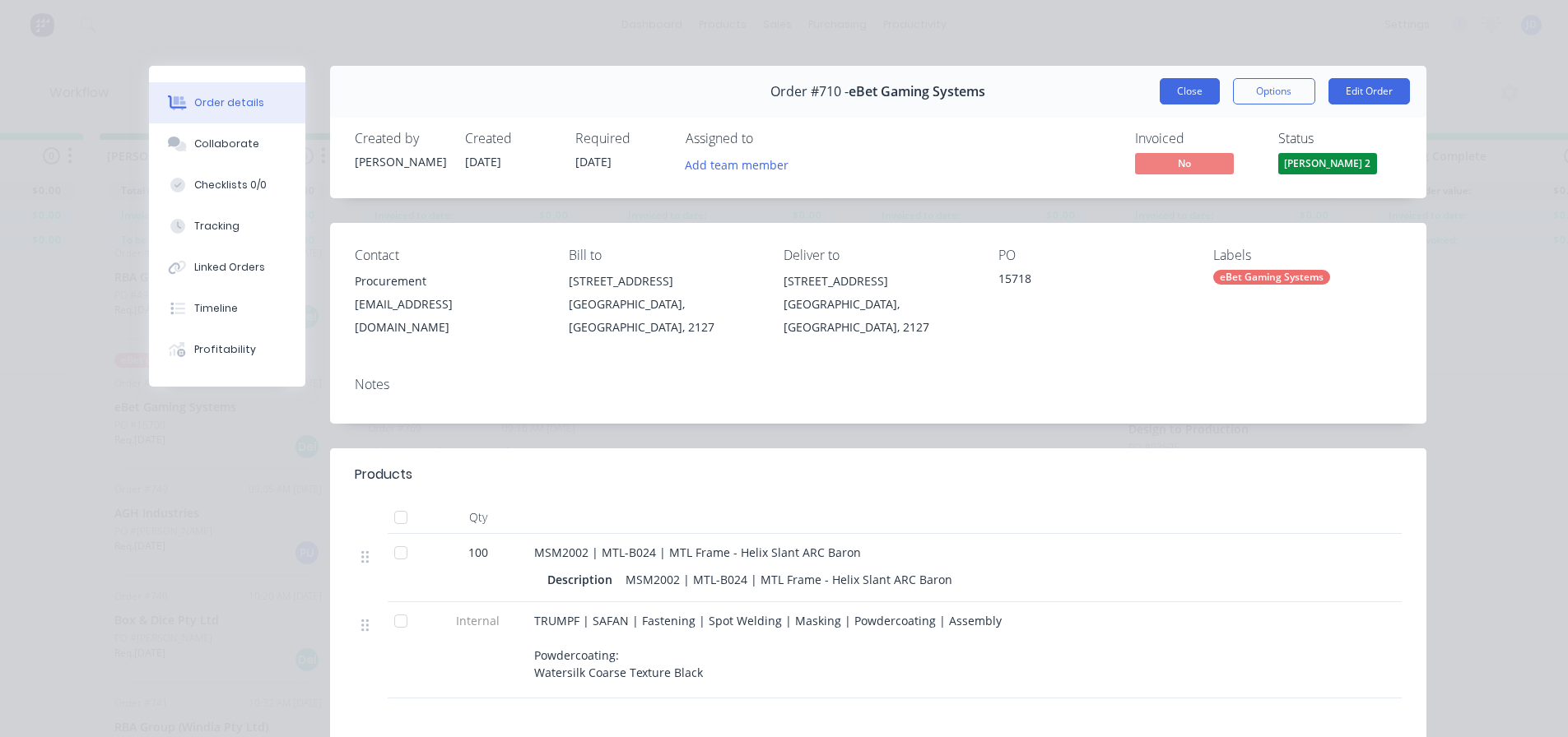
click at [1190, 90] on button "Close" at bounding box center [1189, 91] width 60 height 26
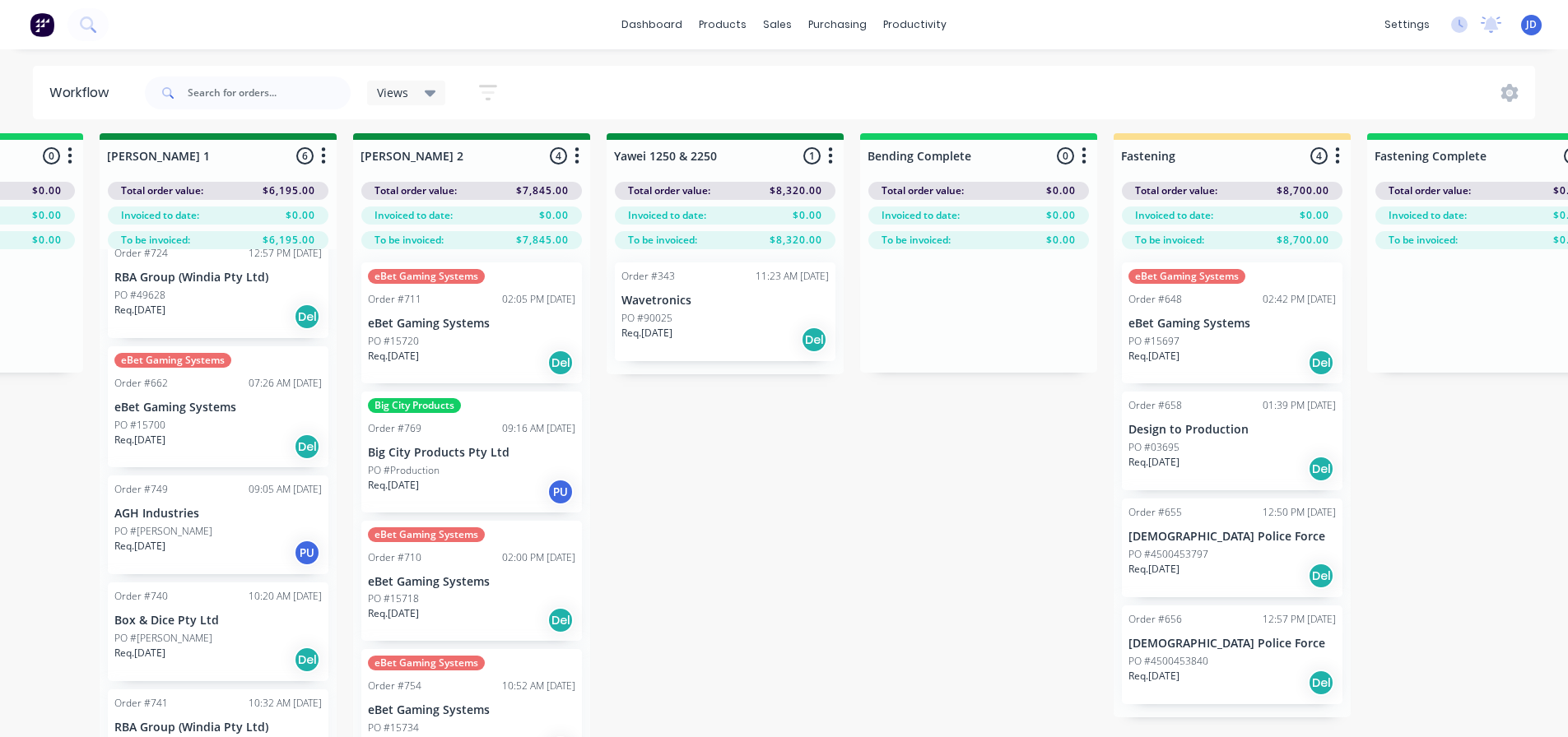
click at [445, 704] on p "eBet Gaming Systems" at bounding box center [471, 711] width 207 height 14
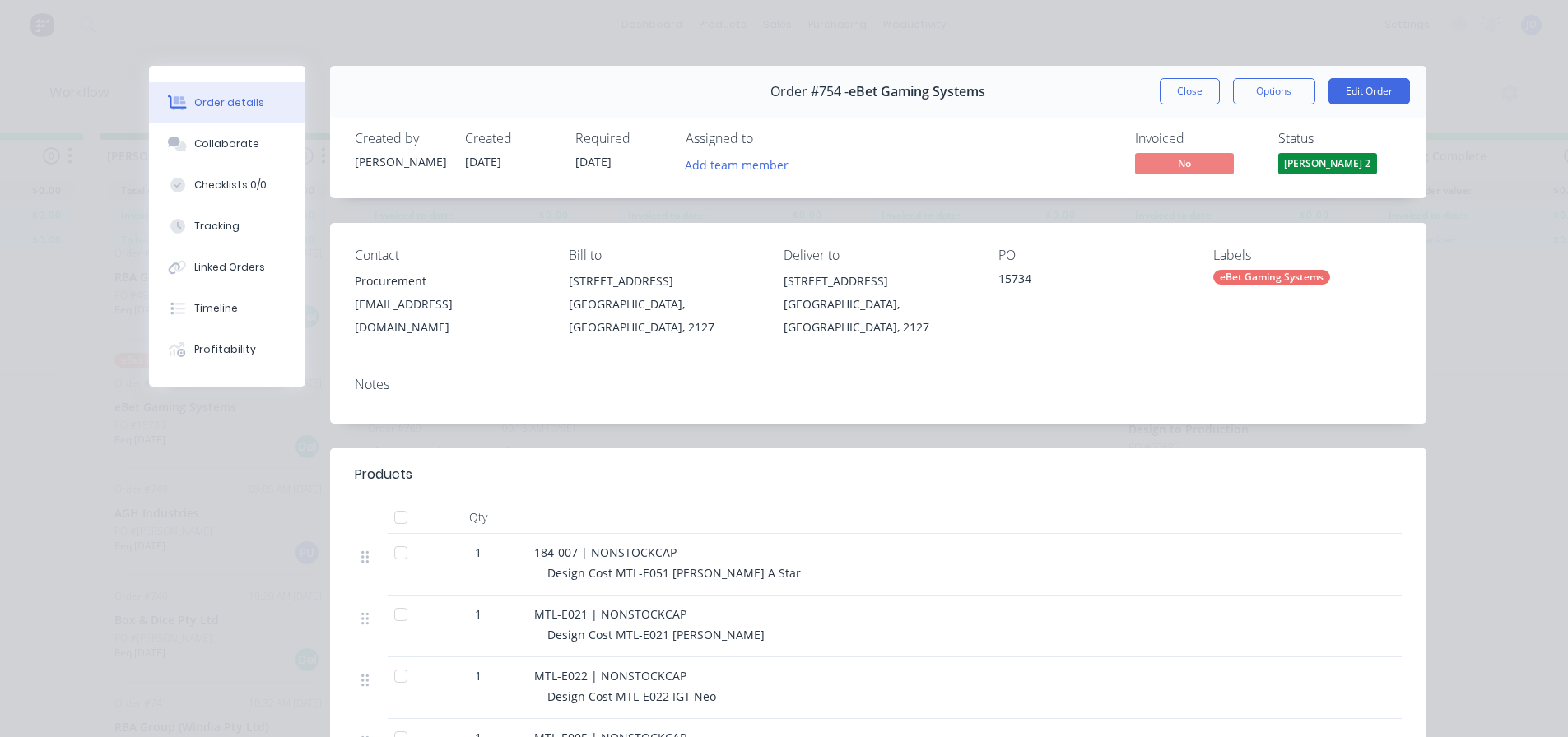
drag, startPoint x: 1185, startPoint y: 94, endPoint x: 1112, endPoint y: 132, distance: 82.3
click at [1184, 94] on button "Close" at bounding box center [1189, 91] width 60 height 26
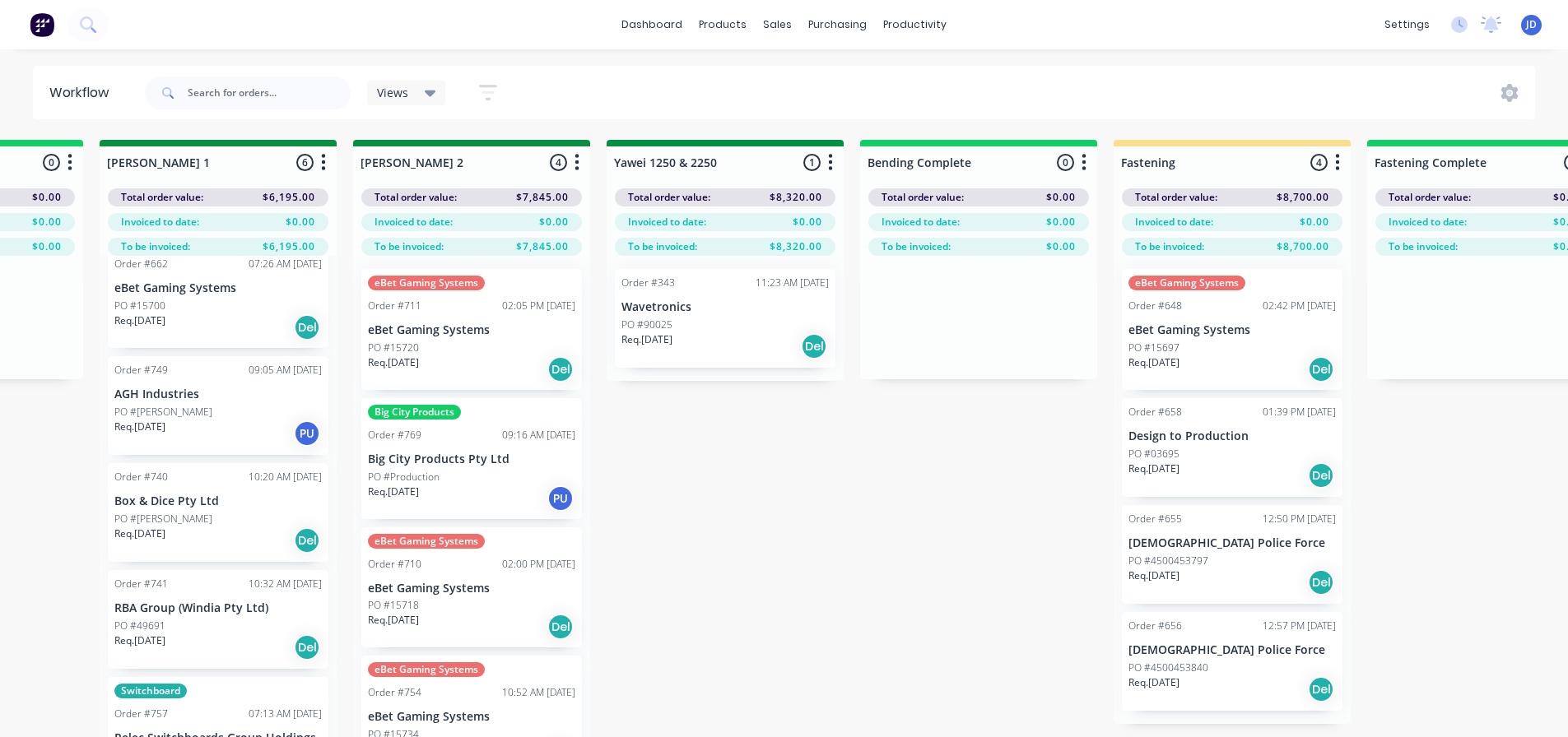
scroll to position [152, 0]
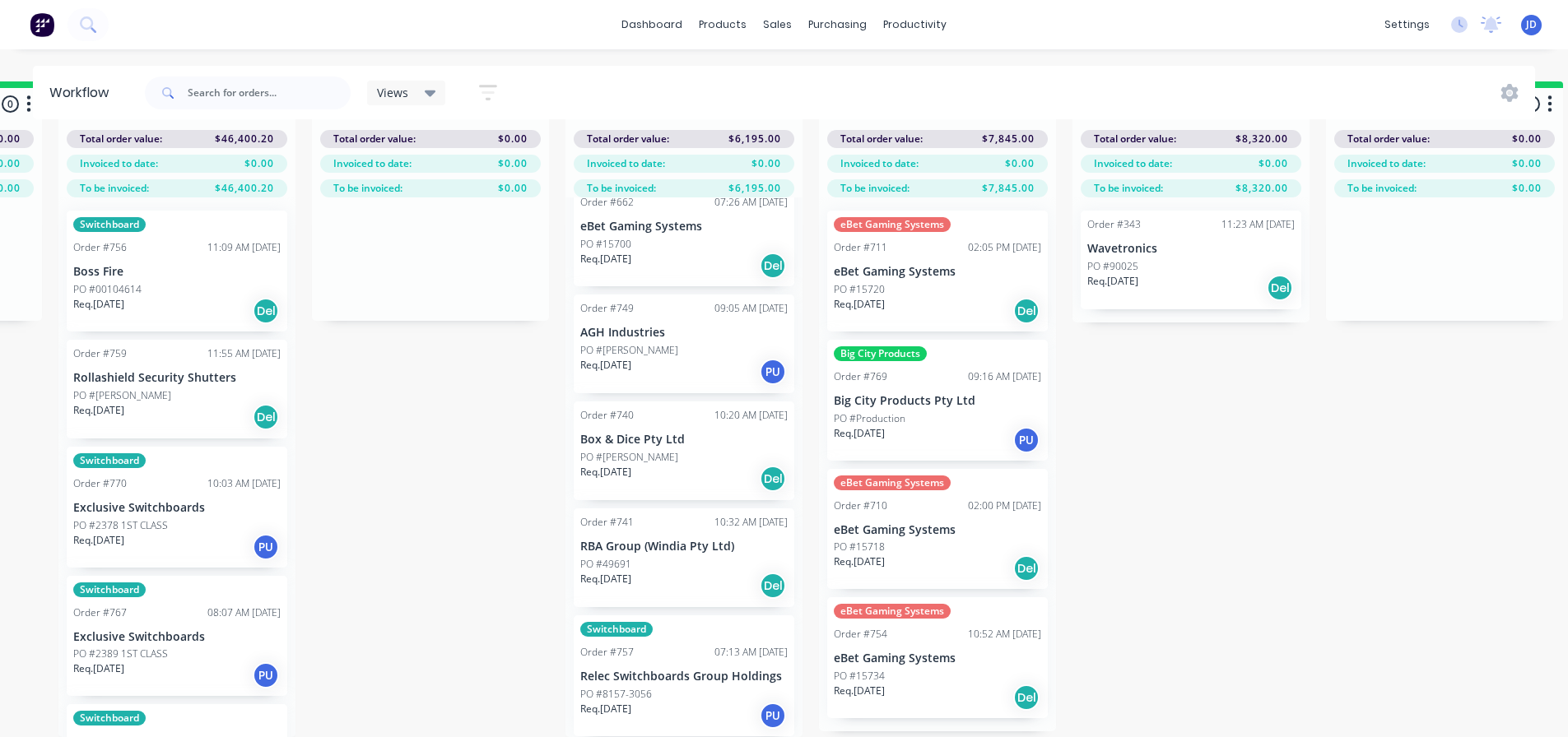
drag, startPoint x: 977, startPoint y: 591, endPoint x: 850, endPoint y: 588, distance: 127.0
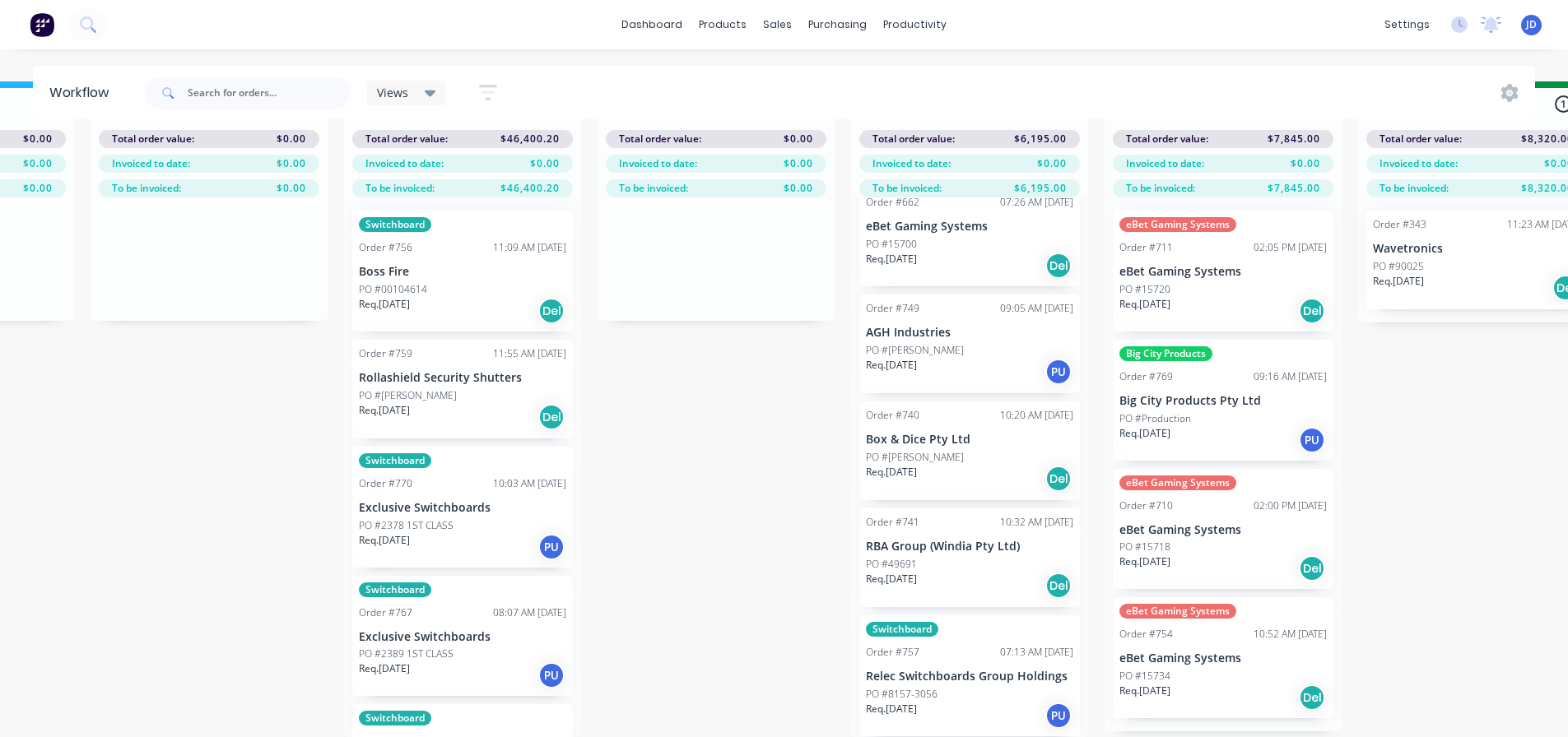
scroll to position [71, 2019]
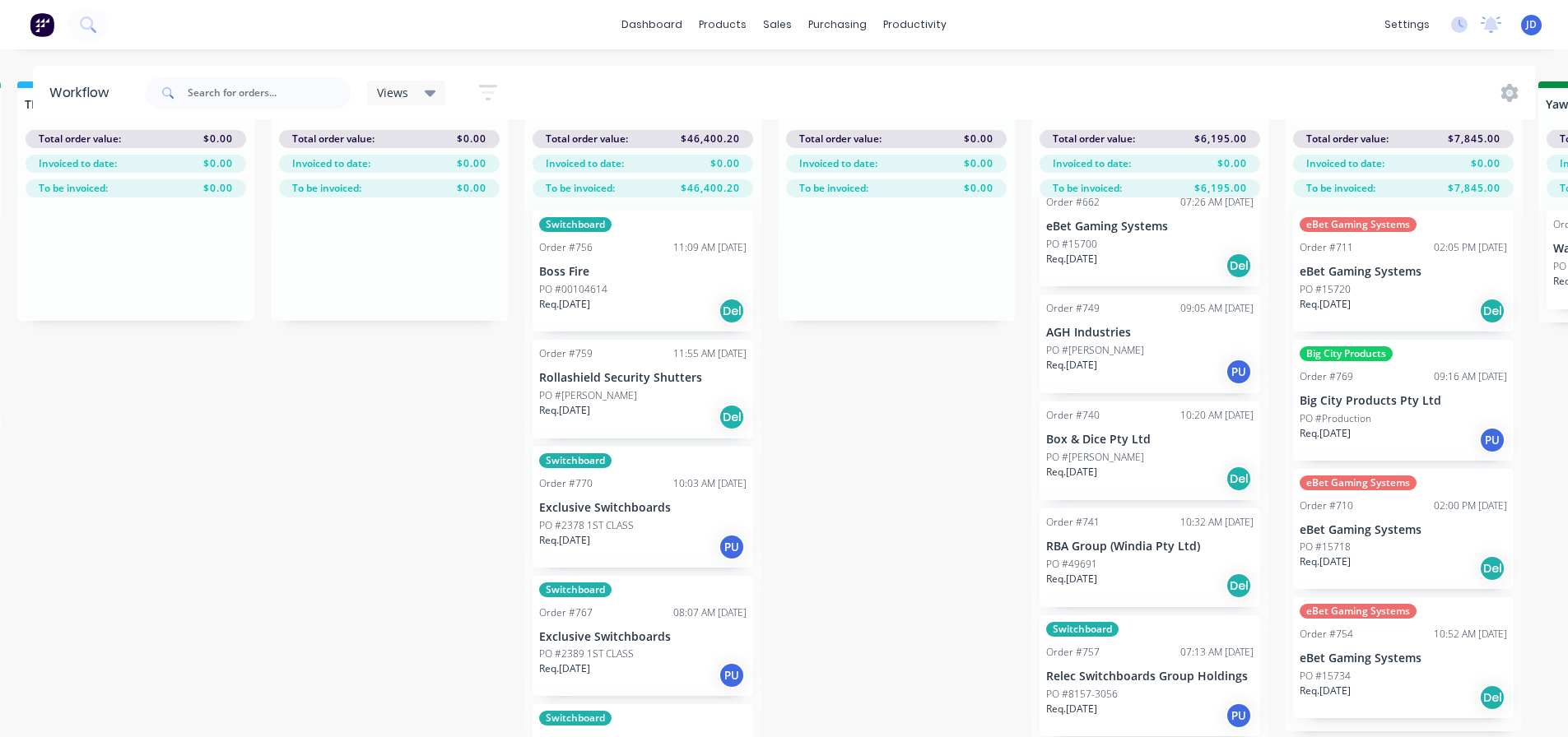
drag, startPoint x: 1230, startPoint y: 621, endPoint x: 1132, endPoint y: 602, distance: 99.8
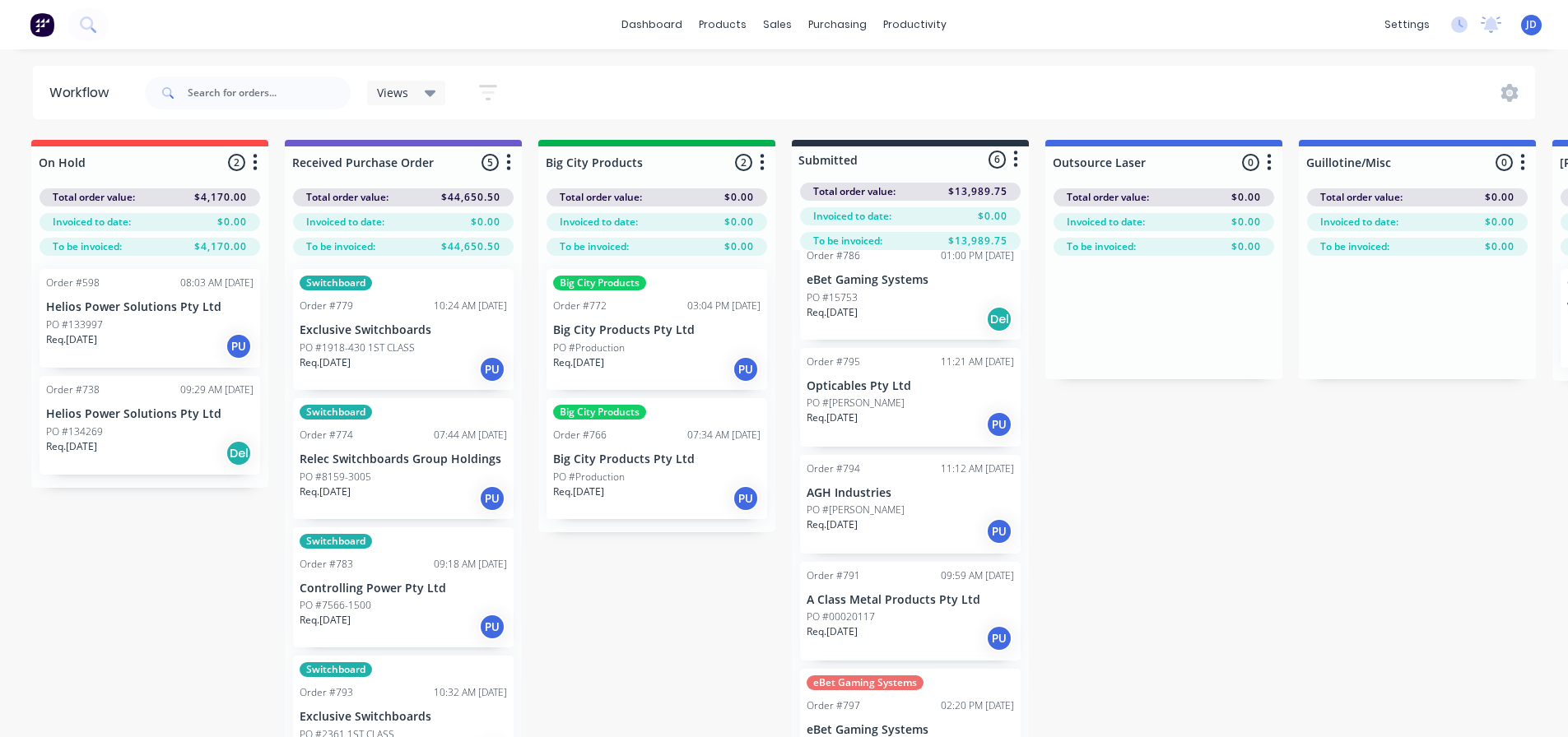
scroll to position [0, 0]
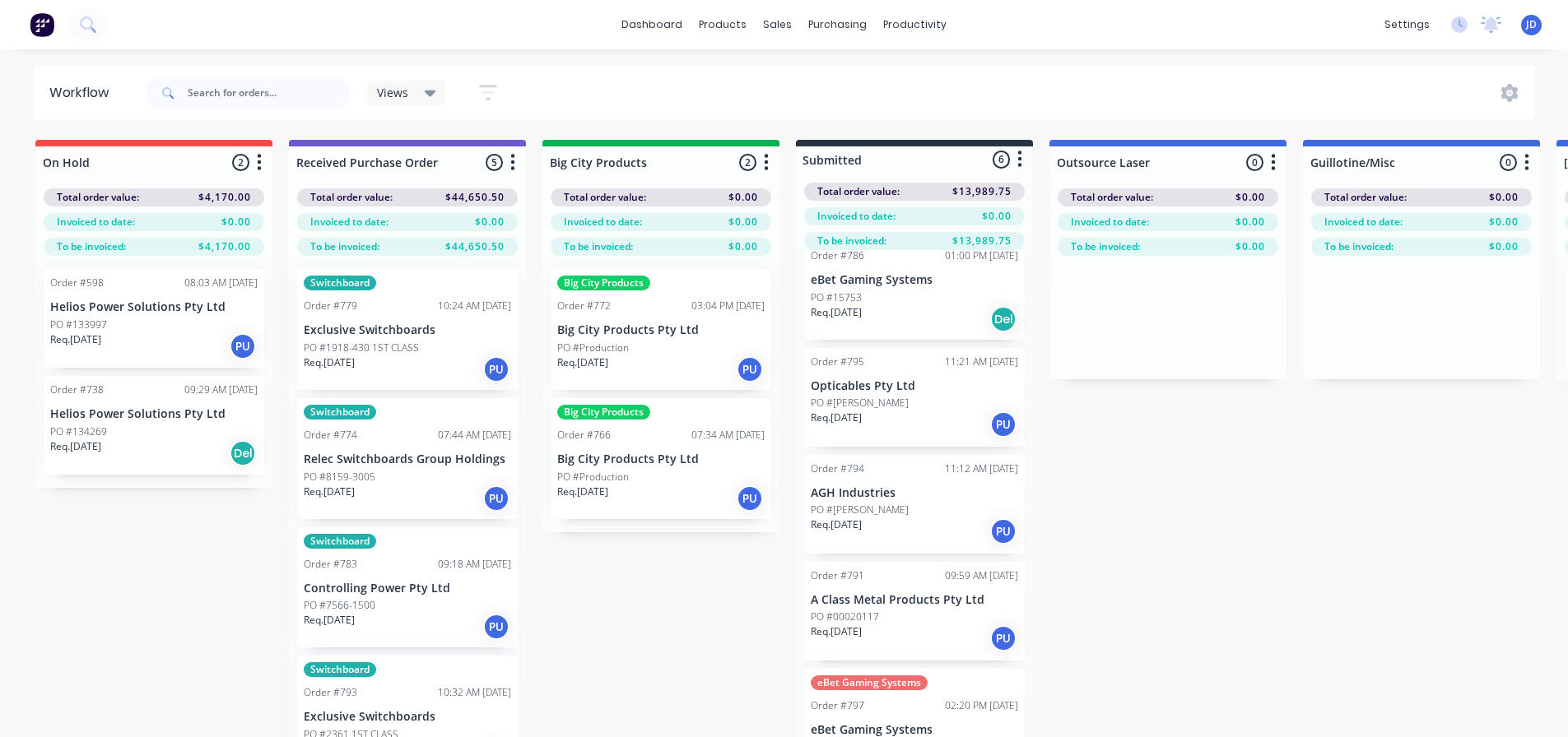
drag, startPoint x: 1014, startPoint y: 629, endPoint x: 826, endPoint y: 574, distance: 195.9
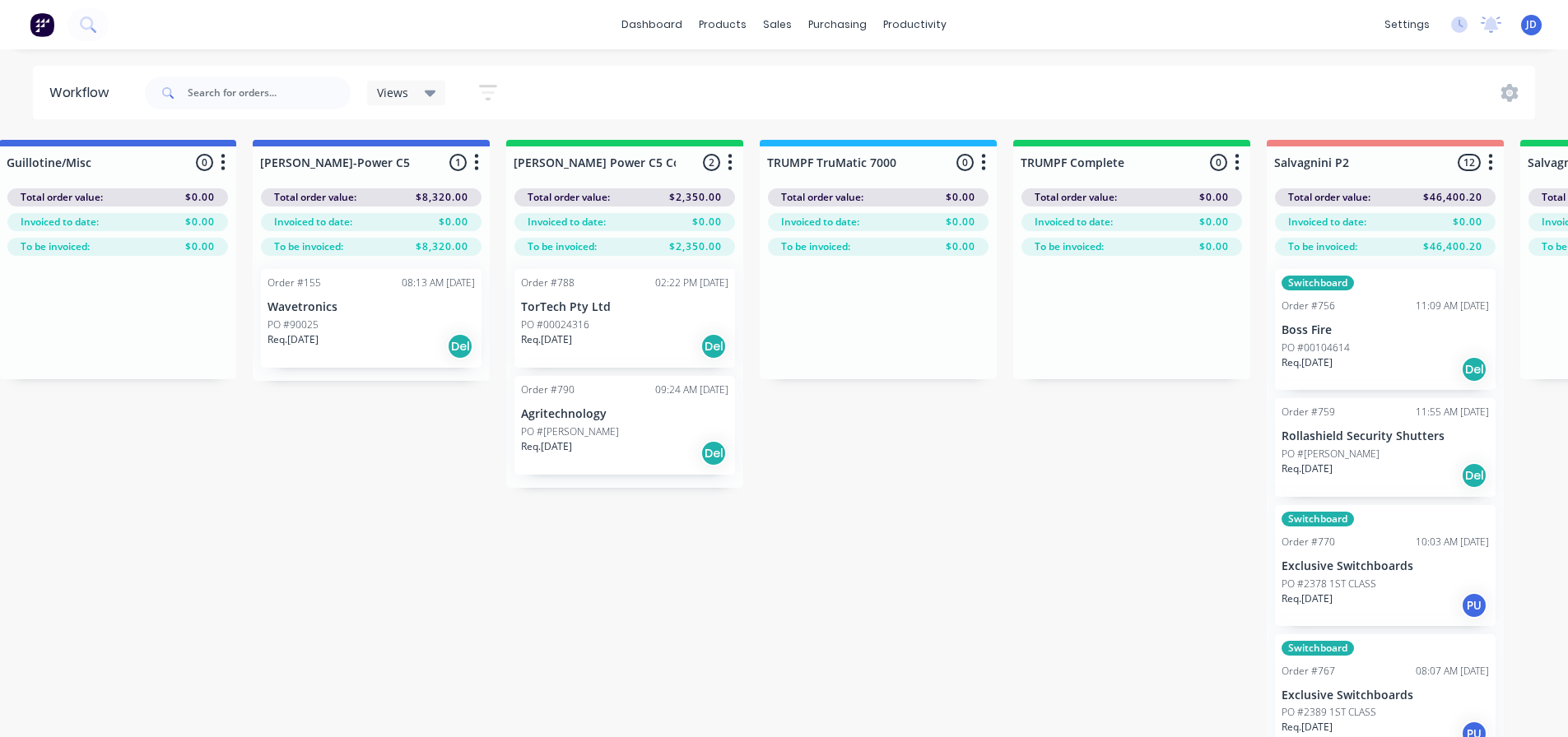
drag, startPoint x: 1321, startPoint y: 553, endPoint x: 1320, endPoint y: 537, distance: 16.0
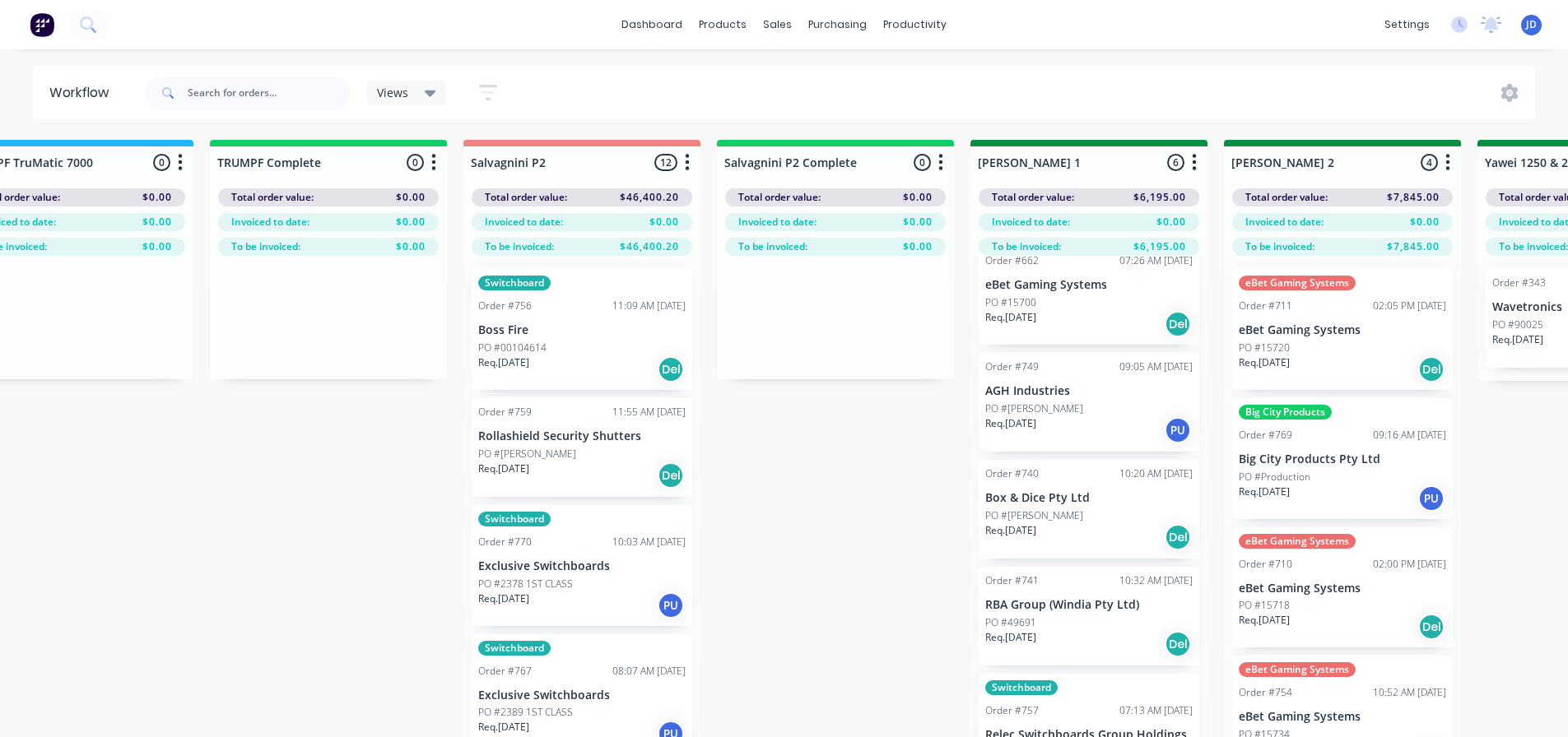
drag, startPoint x: 646, startPoint y: 569, endPoint x: 802, endPoint y: 571, distance: 156.0
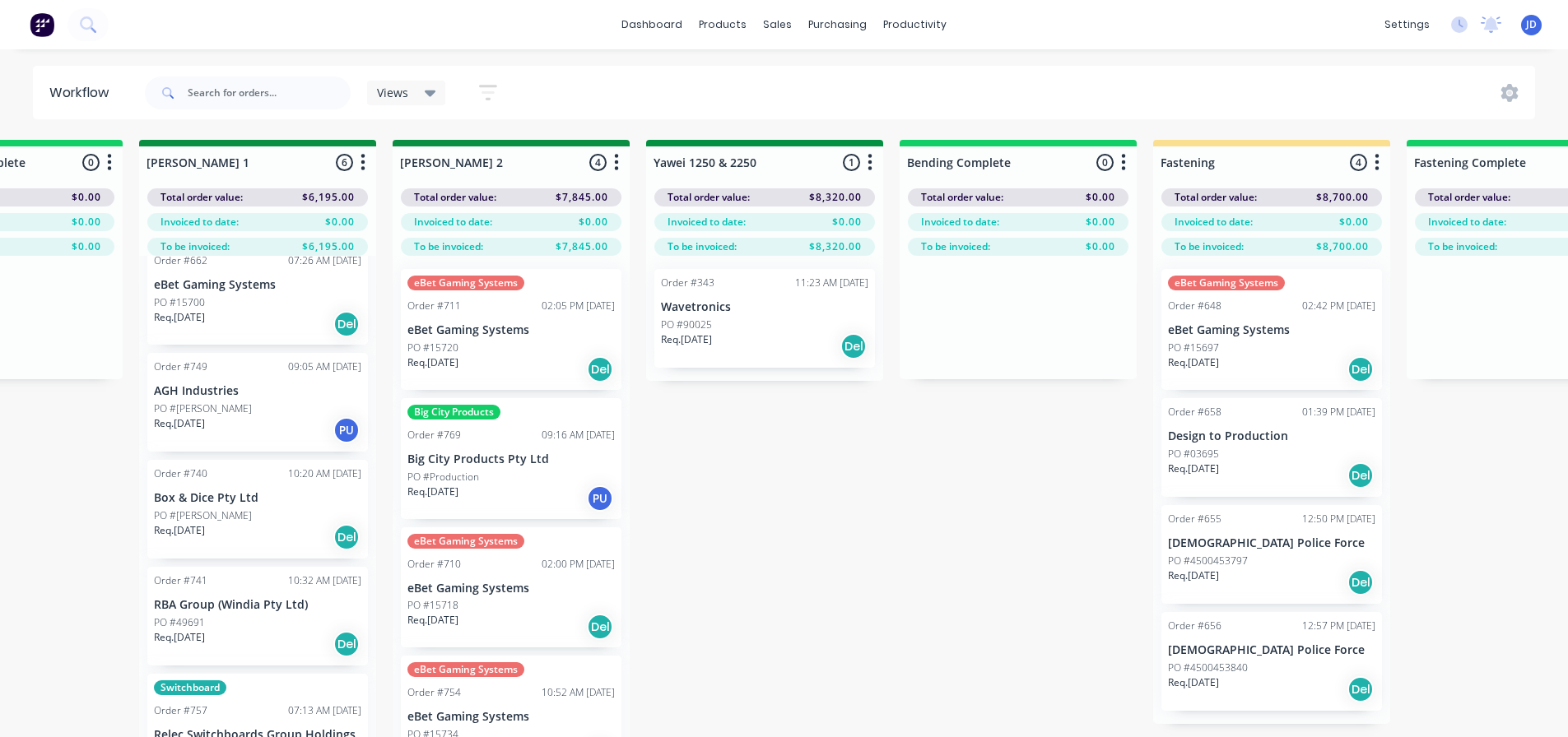
scroll to position [0, 3017]
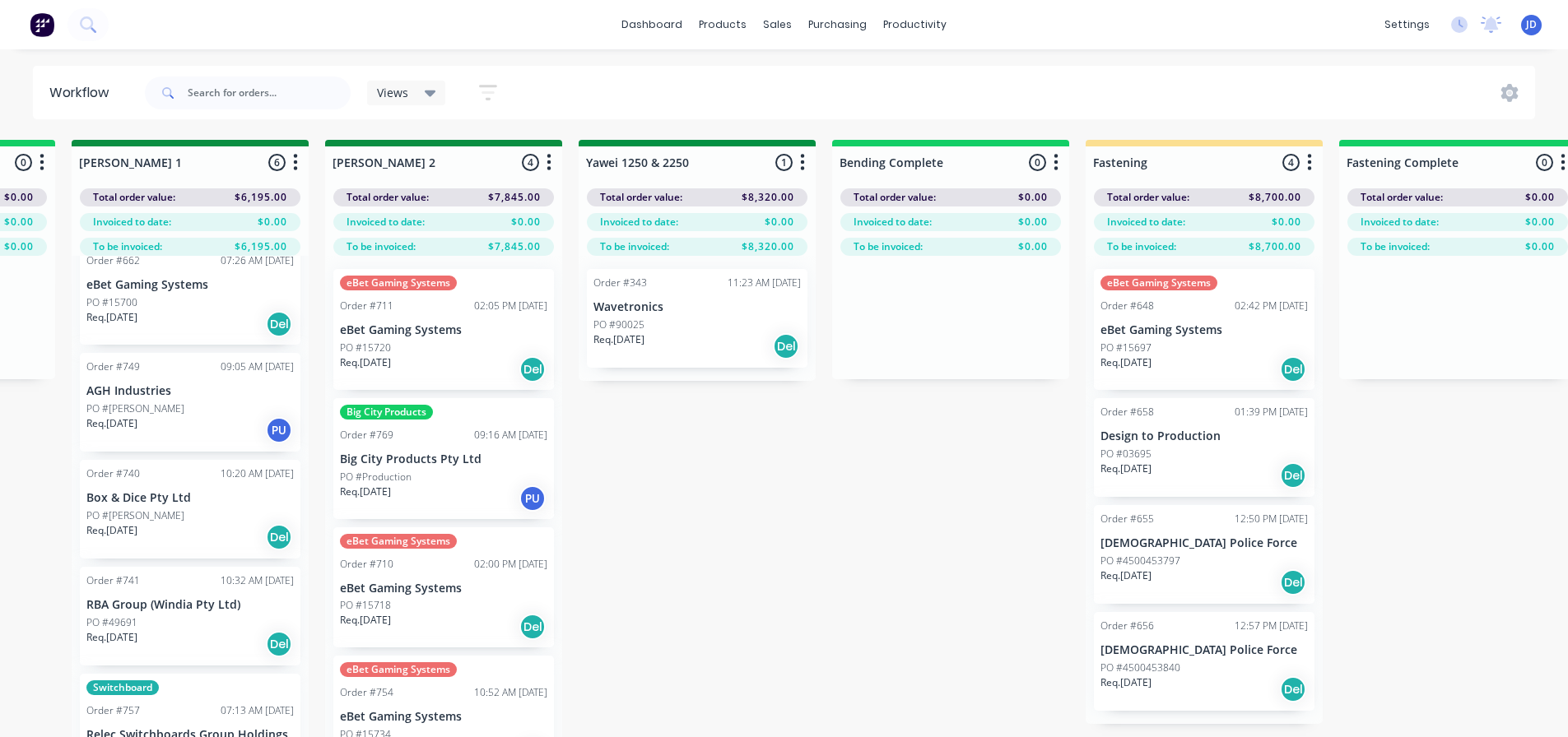
drag, startPoint x: 1010, startPoint y: 493, endPoint x: 1077, endPoint y: 452, distance: 78.5
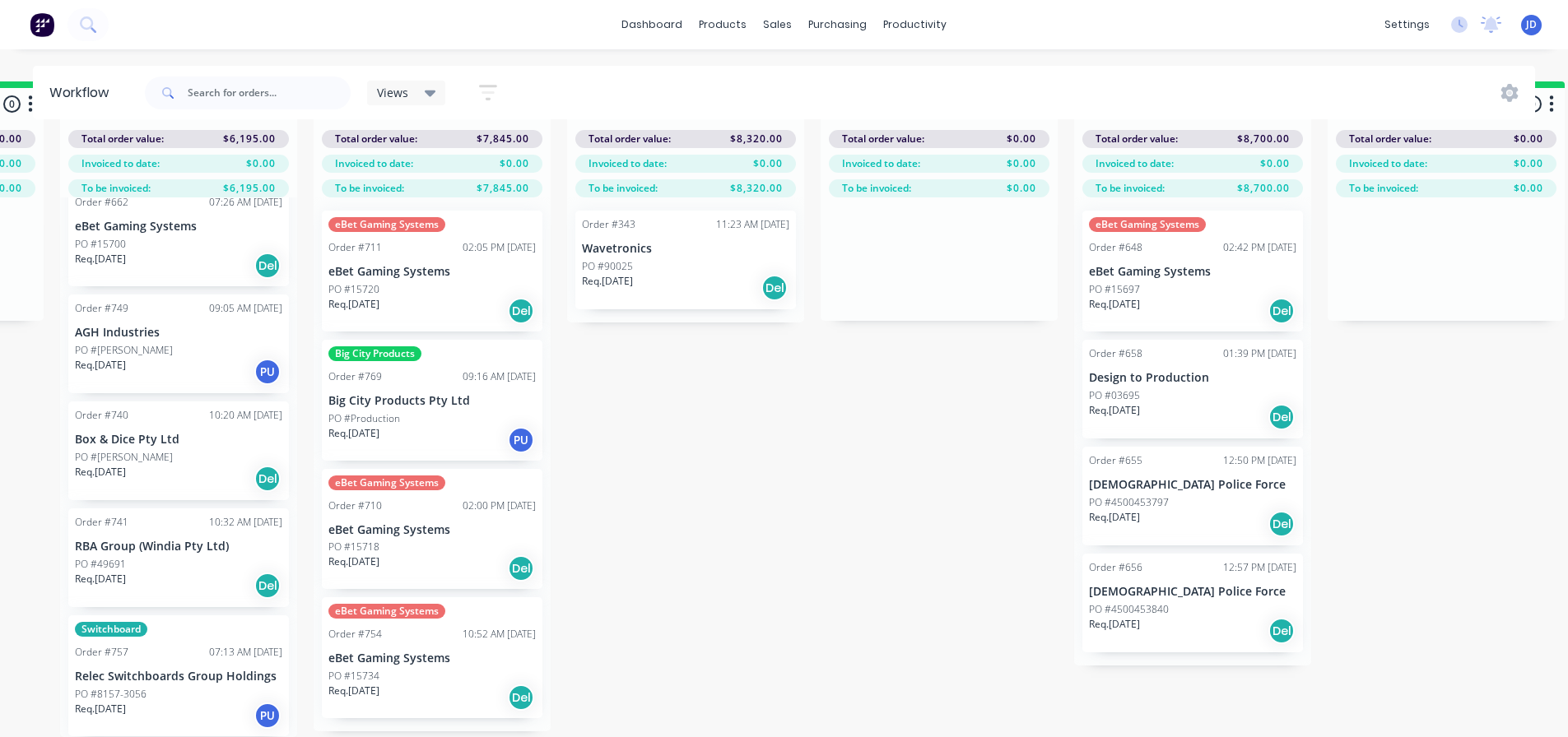
scroll to position [35, 3017]
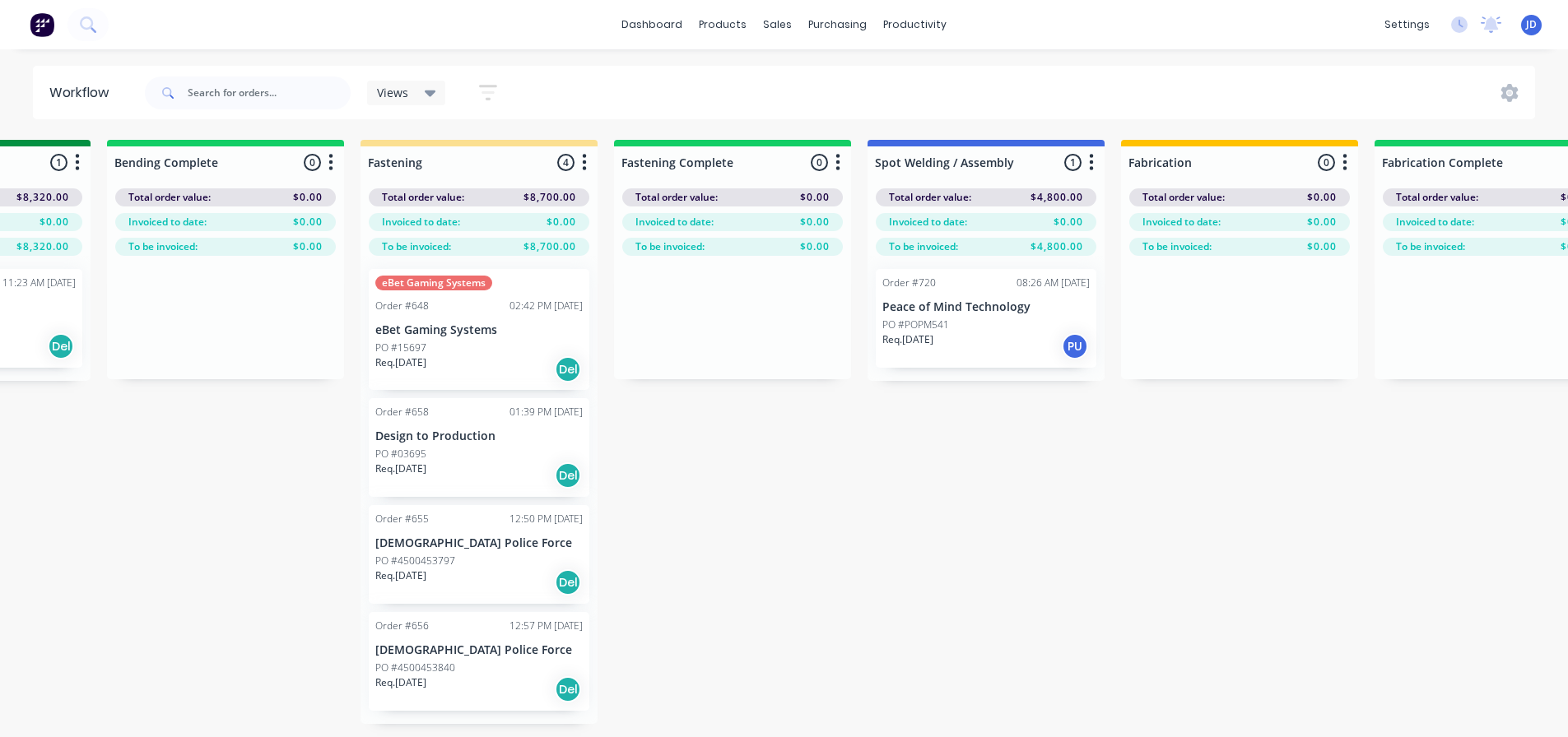
drag, startPoint x: 929, startPoint y: 553, endPoint x: 944, endPoint y: 550, distance: 15.3
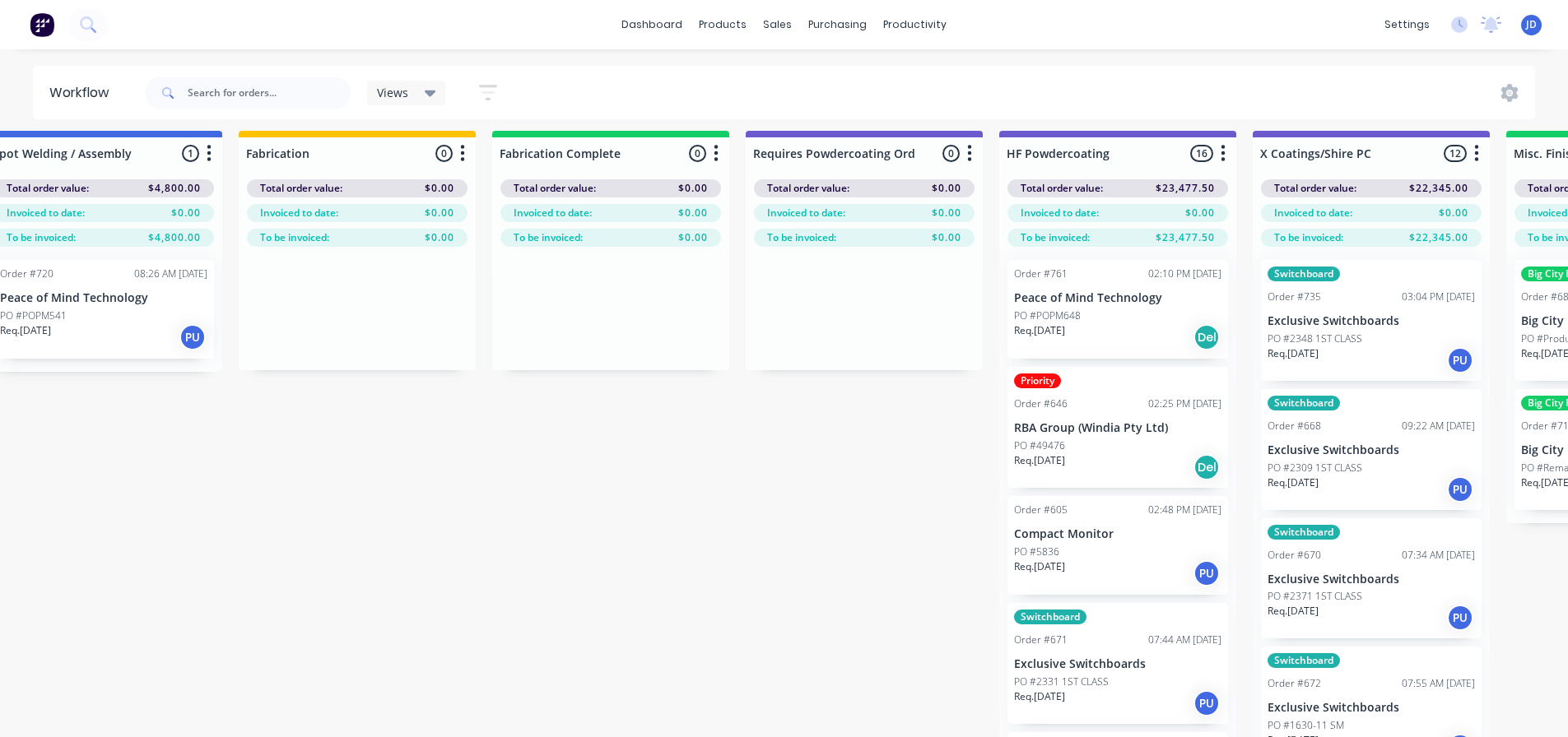
drag, startPoint x: 545, startPoint y: 516, endPoint x: 558, endPoint y: 500, distance: 20.6
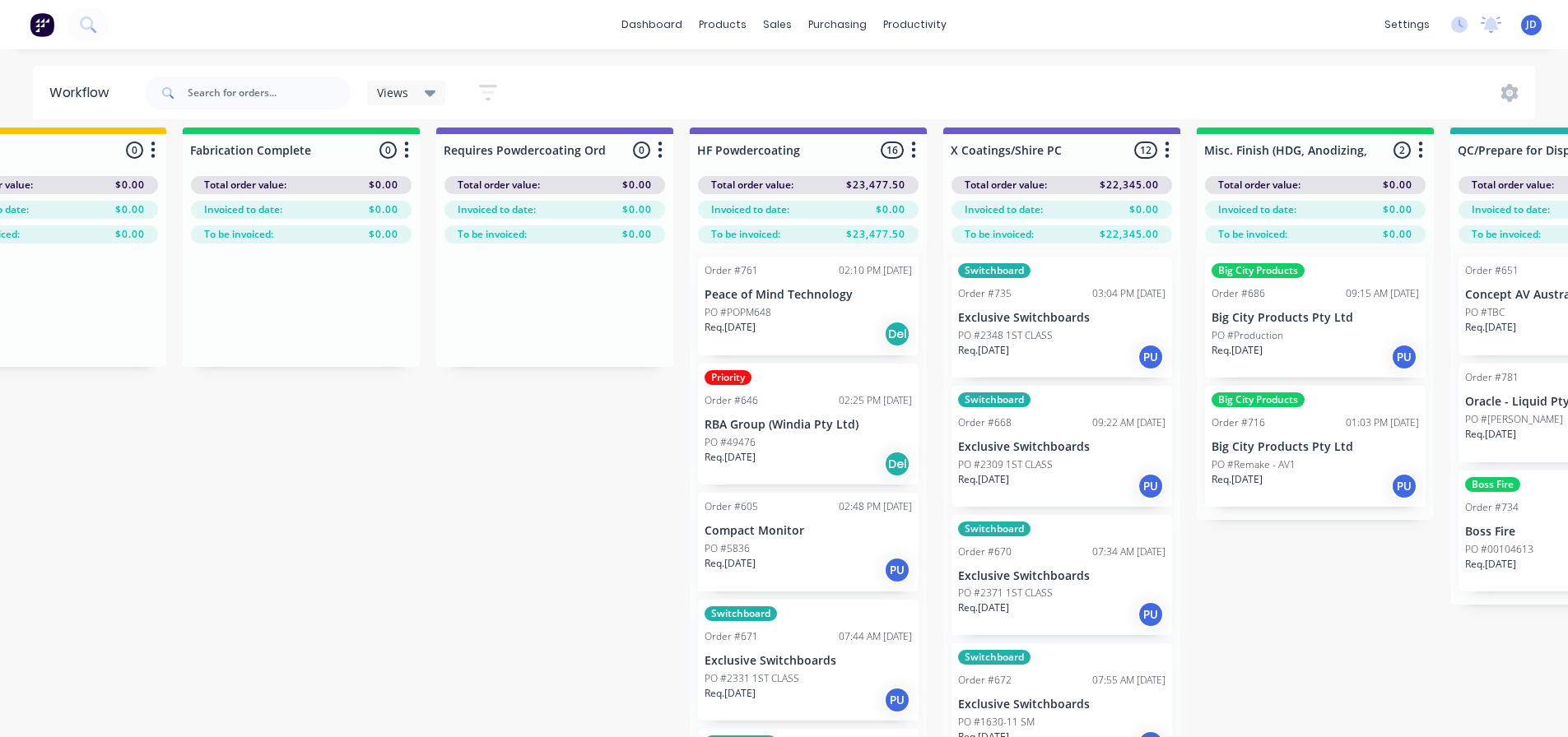
drag, startPoint x: 401, startPoint y: 520, endPoint x: 456, endPoint y: 508, distance: 56.3
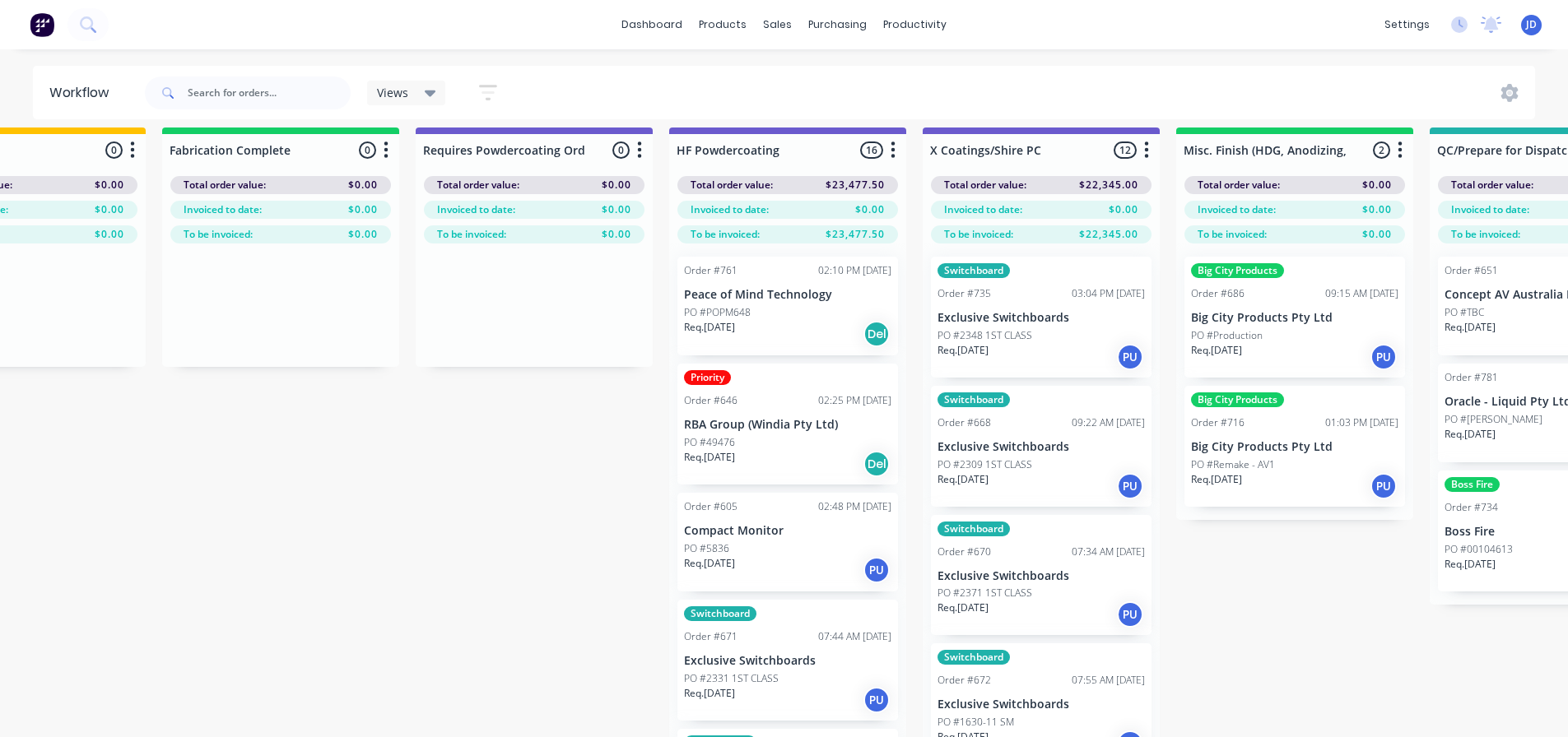
drag, startPoint x: 296, startPoint y: 454, endPoint x: 309, endPoint y: 458, distance: 13.6
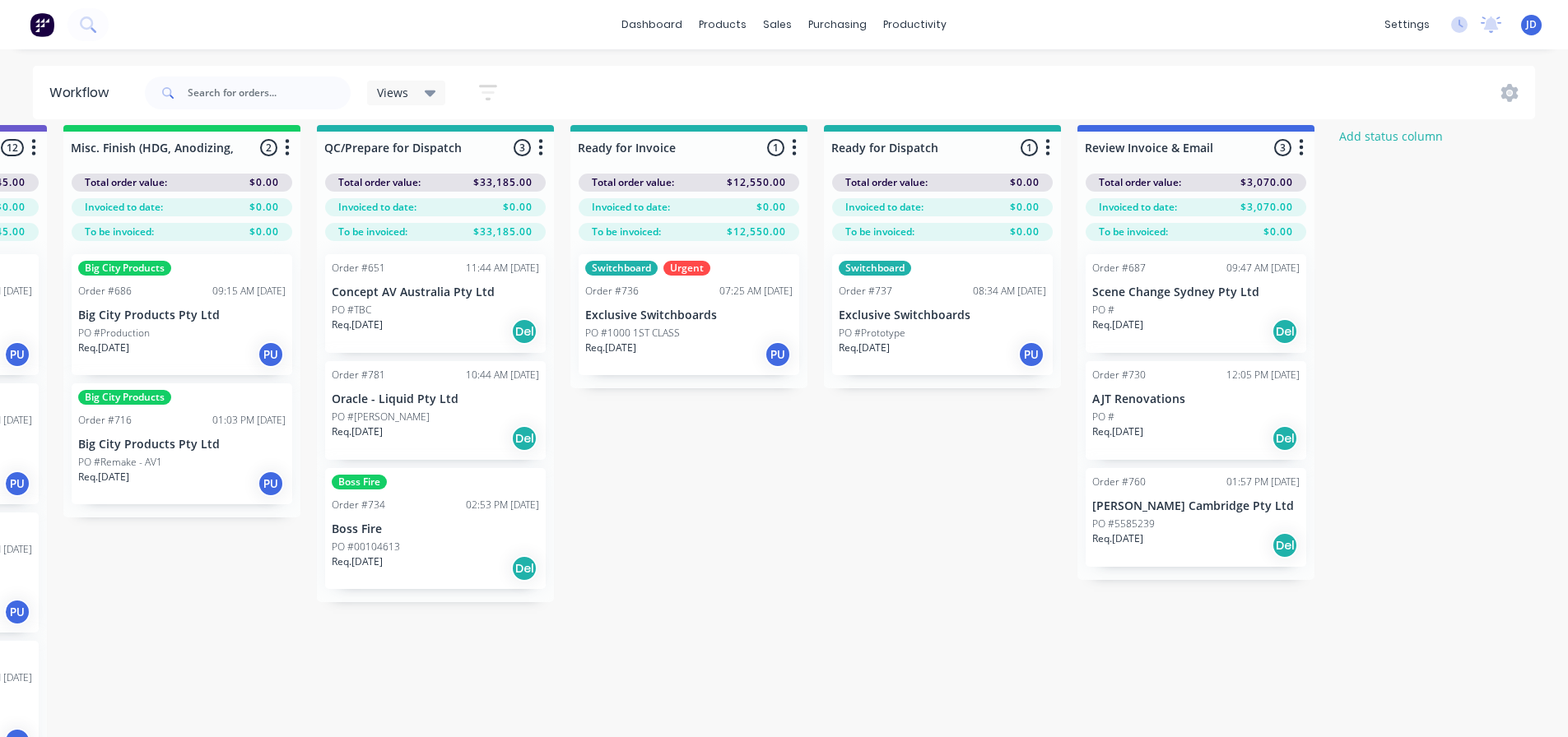
drag, startPoint x: 310, startPoint y: 471, endPoint x: 603, endPoint y: 478, distance: 293.1
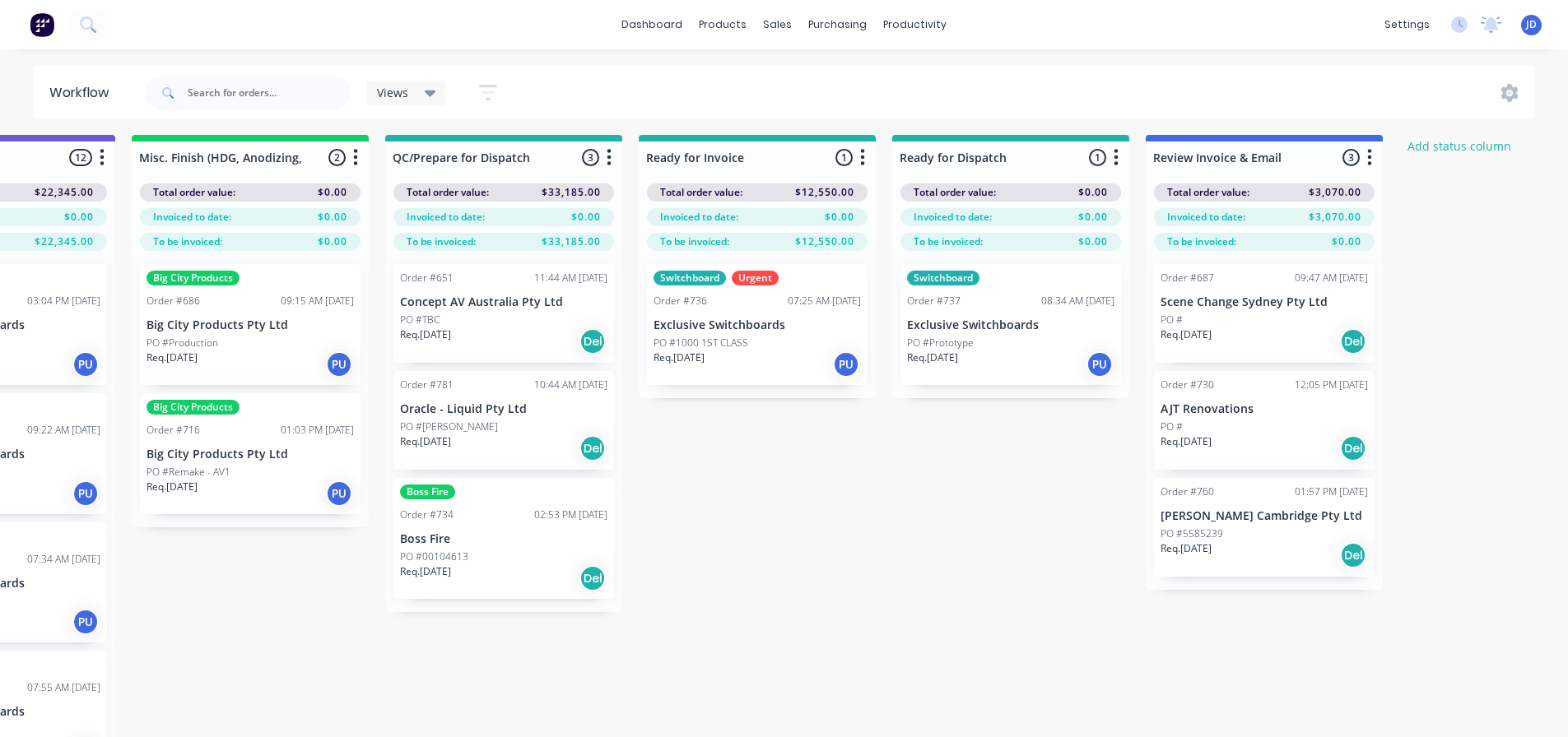
drag, startPoint x: 470, startPoint y: 671, endPoint x: 429, endPoint y: 650, distance: 46.1
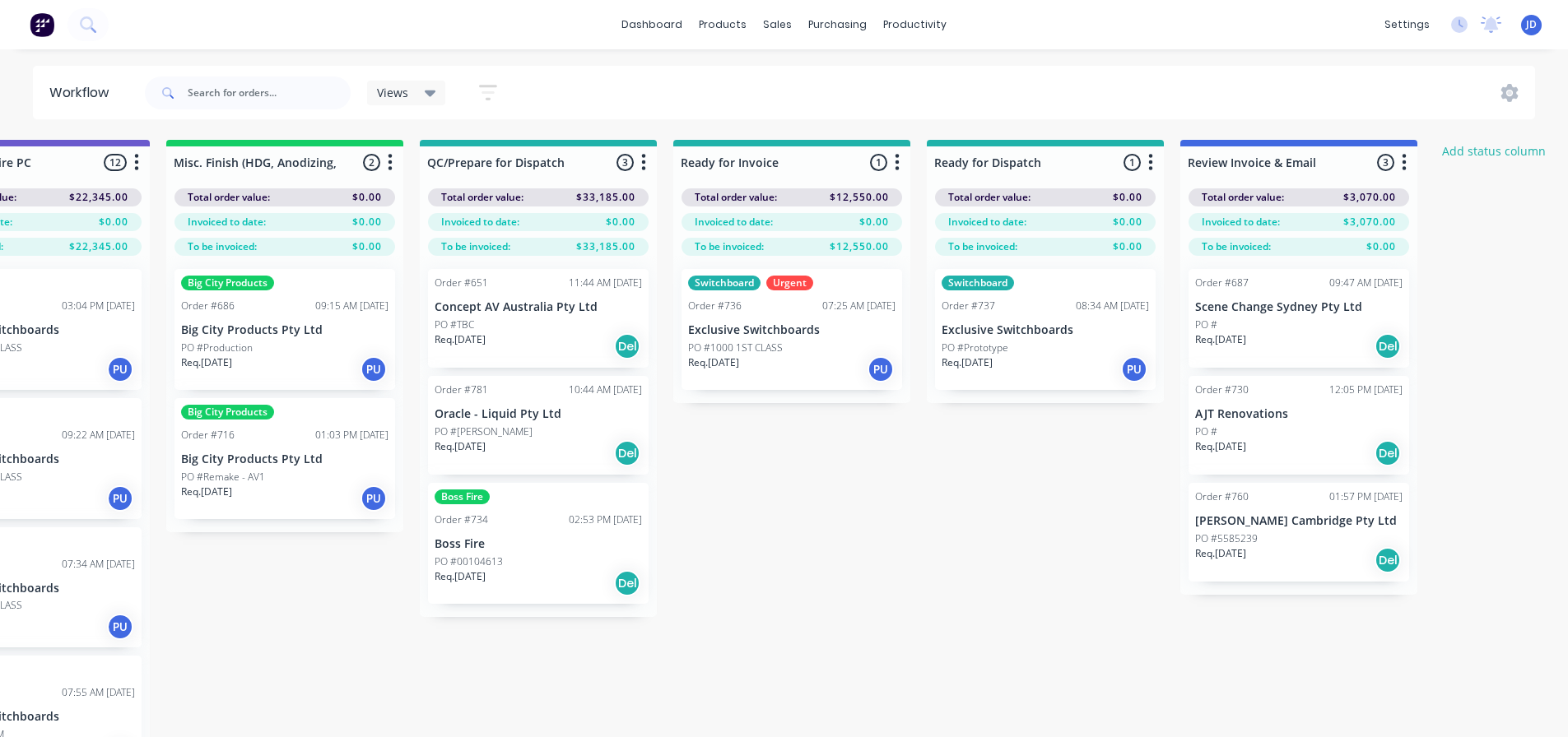
click at [516, 454] on div "Req. [DATE] Del" at bounding box center [538, 454] width 207 height 28
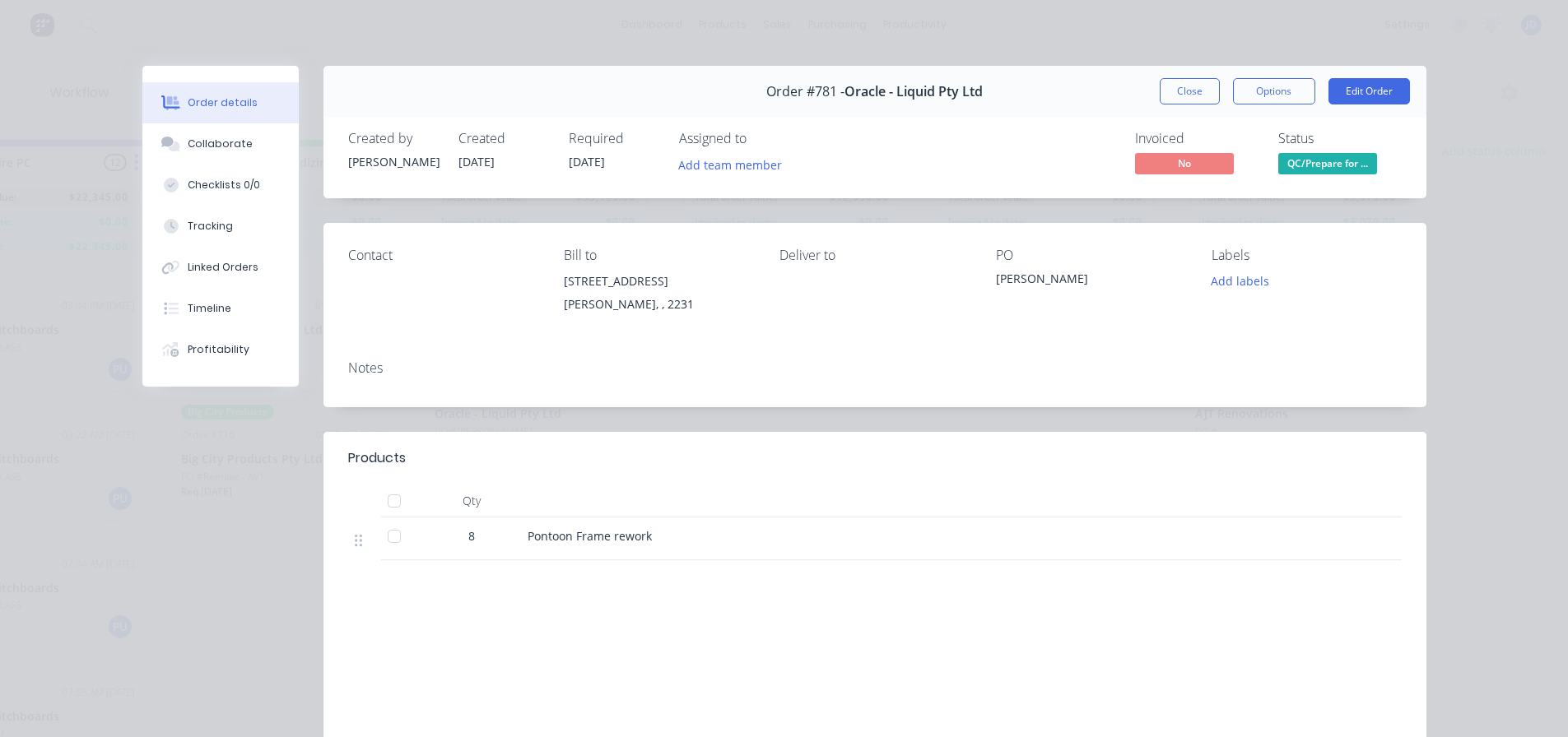
click at [1187, 95] on button "Close" at bounding box center [1189, 91] width 60 height 26
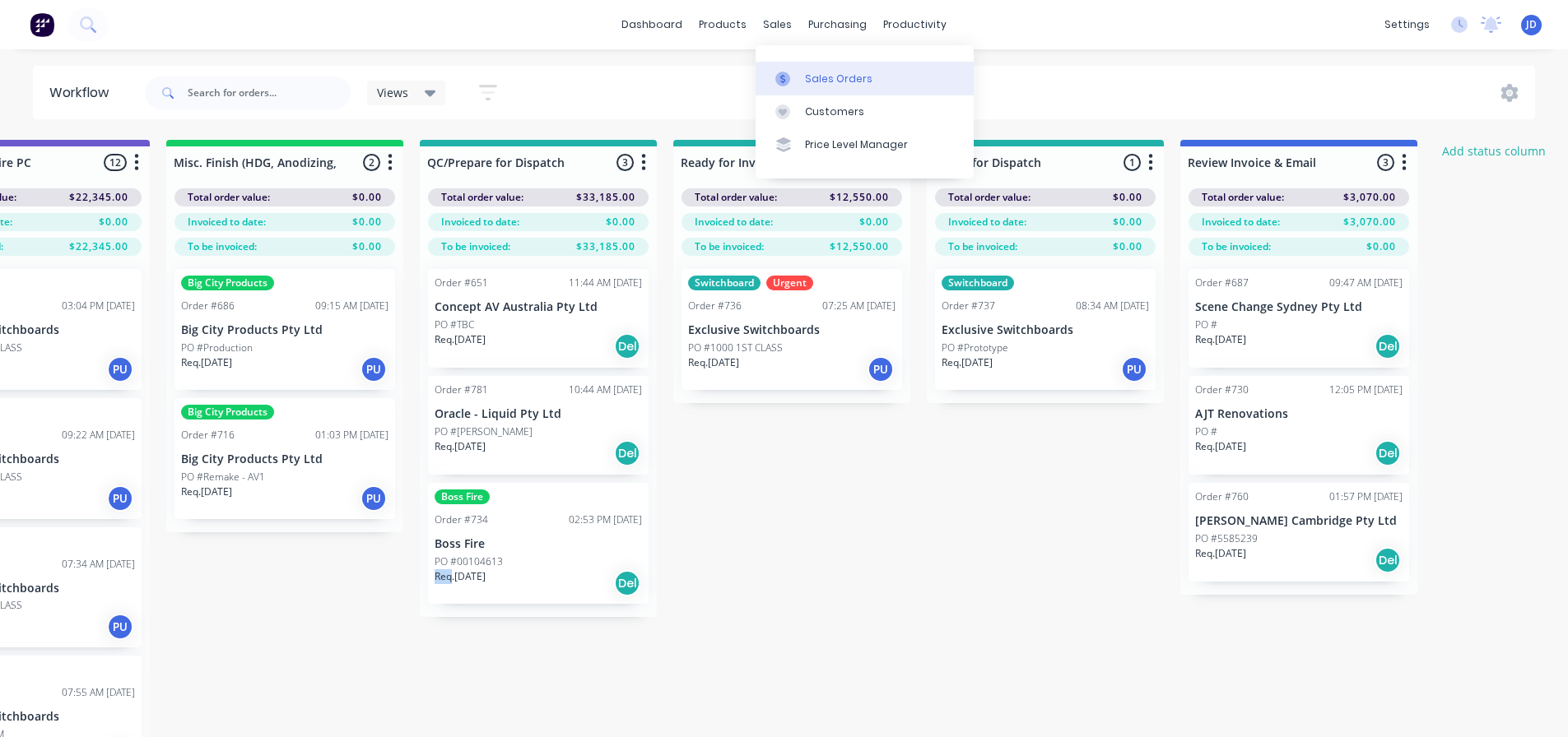
click at [817, 77] on div "Sales Orders" at bounding box center [838, 79] width 67 height 15
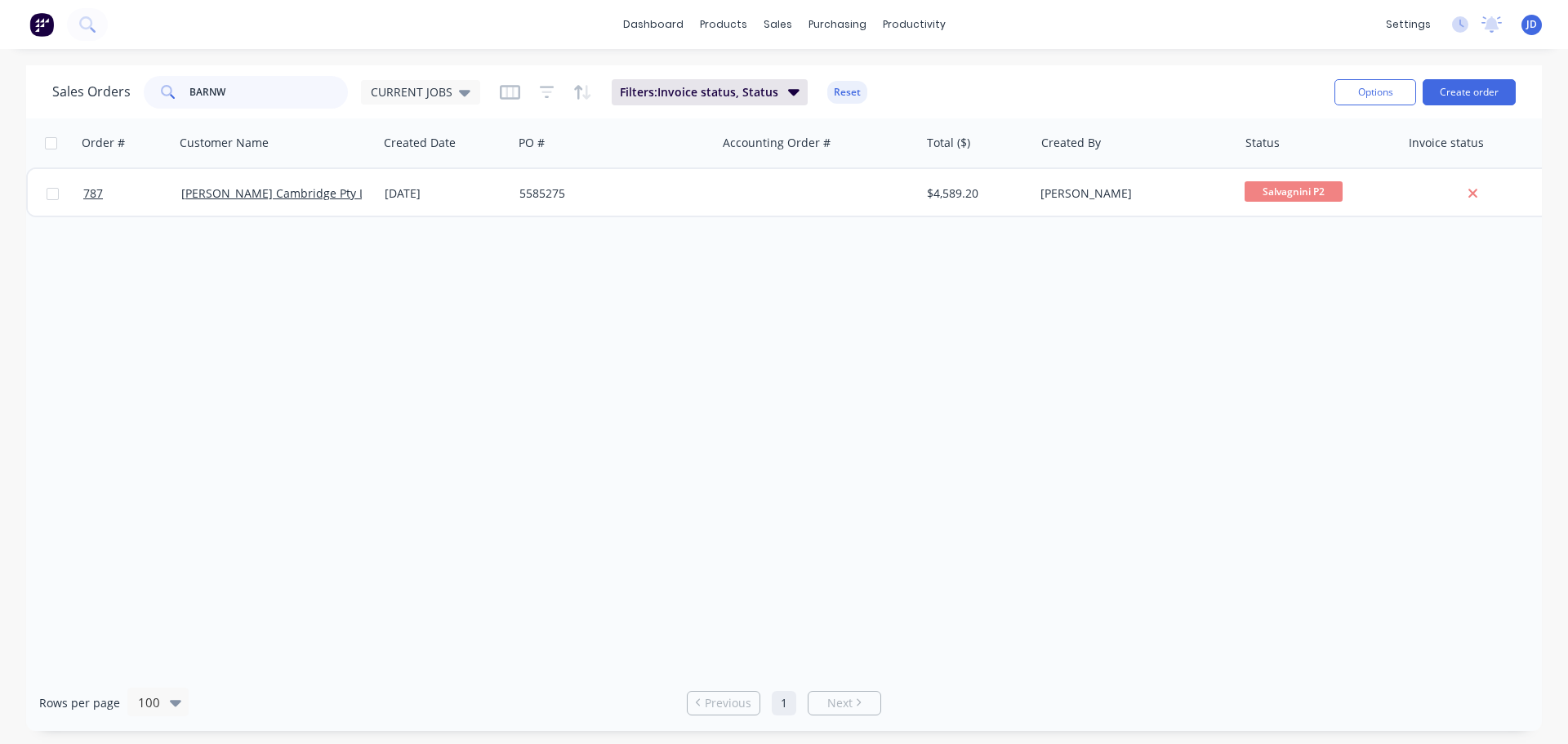
drag, startPoint x: 270, startPoint y: 91, endPoint x: 0, endPoint y: 1, distance: 284.6
click at [0, 51] on div "dashboard products sales purchasing productivity dashboard products Product Cat…" at bounding box center [784, 372] width 1568 height 744
type input "oracle"
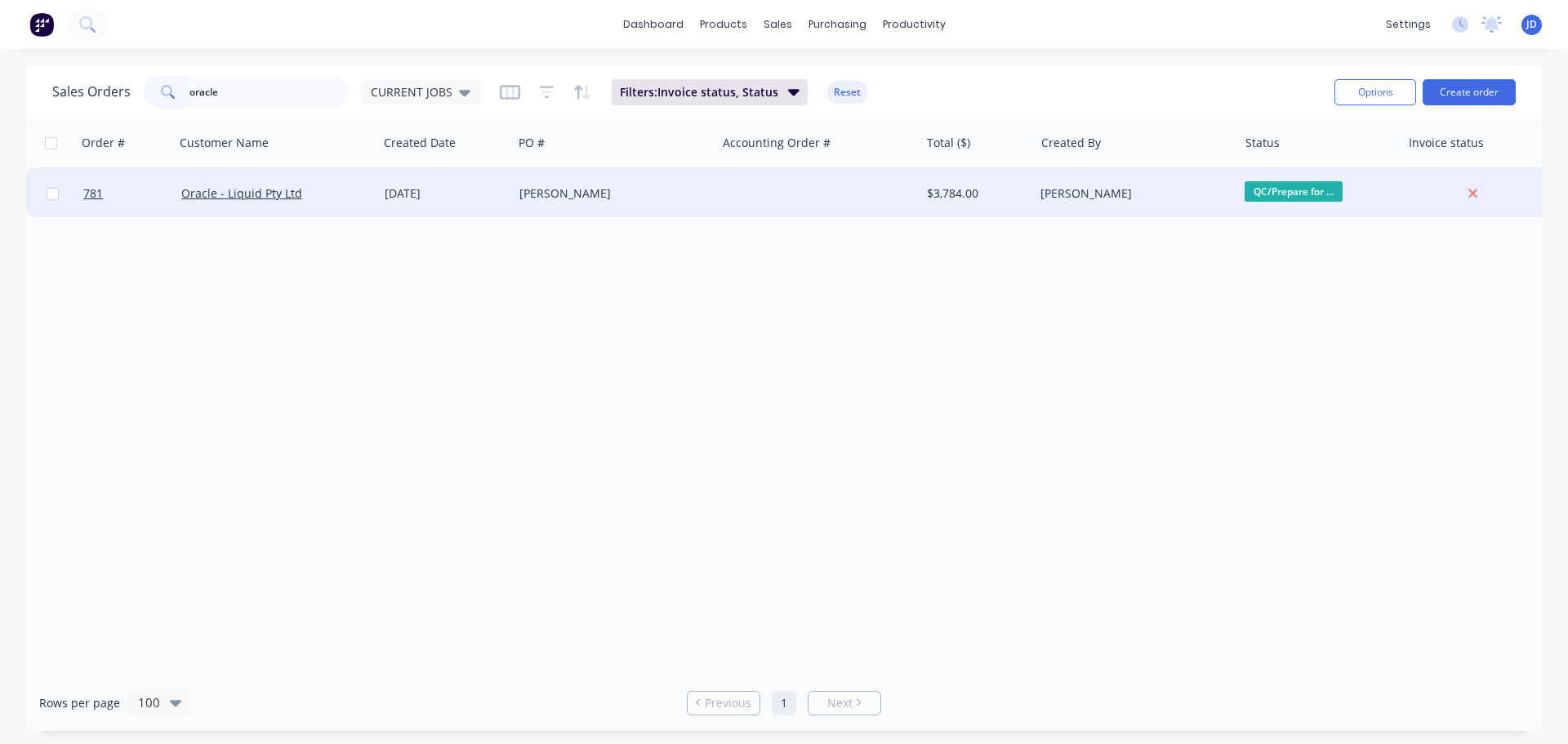
click at [539, 210] on div "[PERSON_NAME]" at bounding box center [614, 194] width 203 height 49
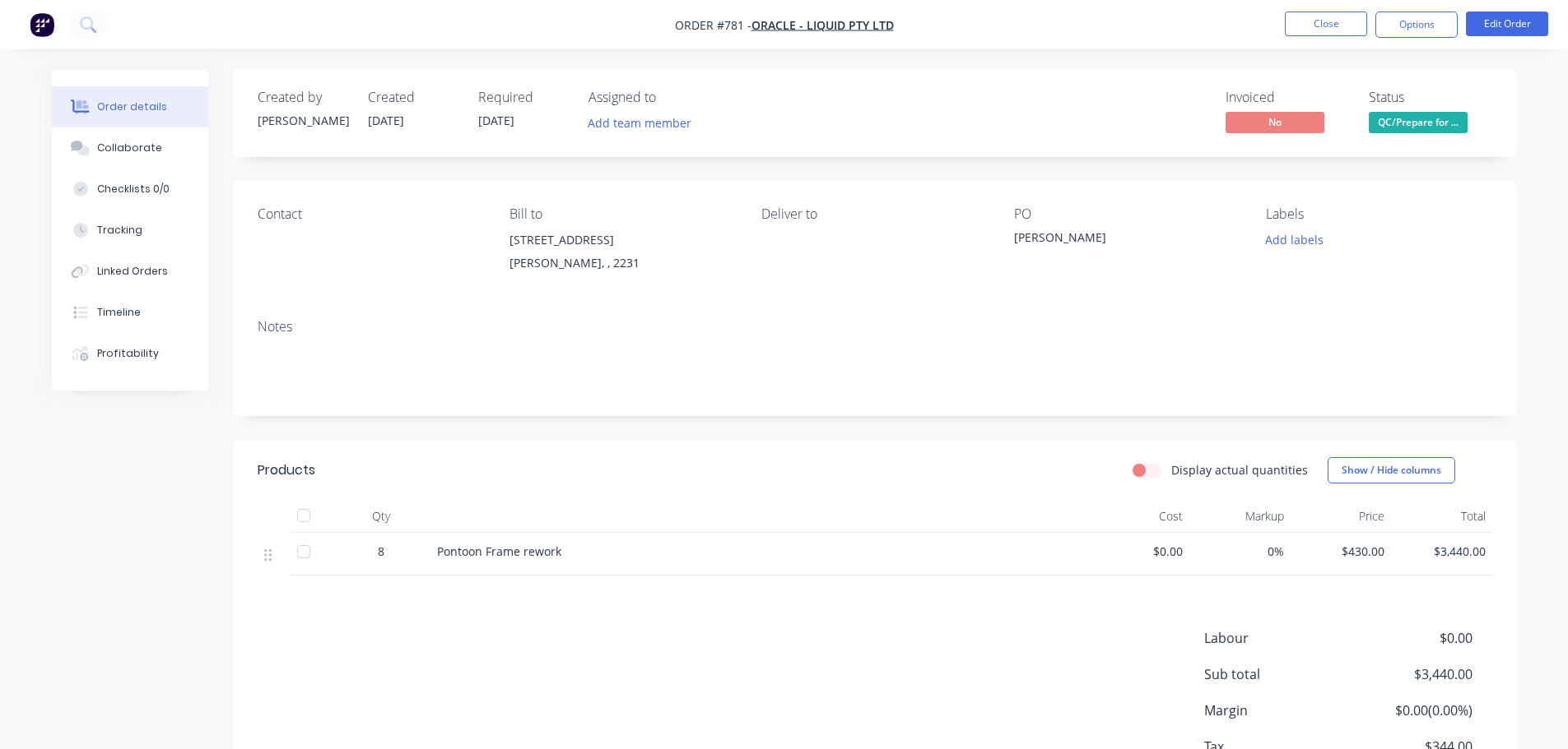
click at [1394, 115] on span "QC/Prepare for ..." at bounding box center [1418, 122] width 99 height 21
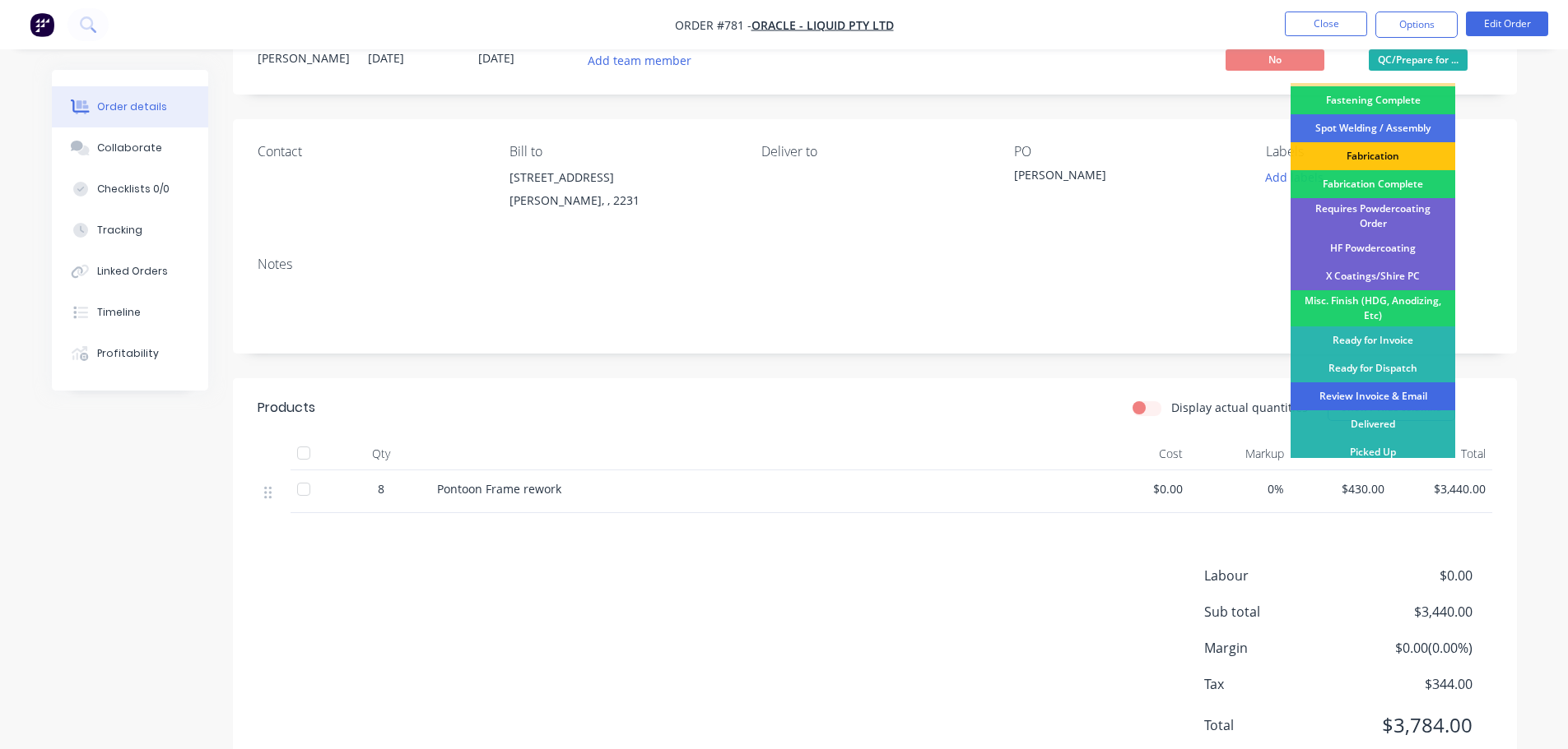
scroll to position [119, 0]
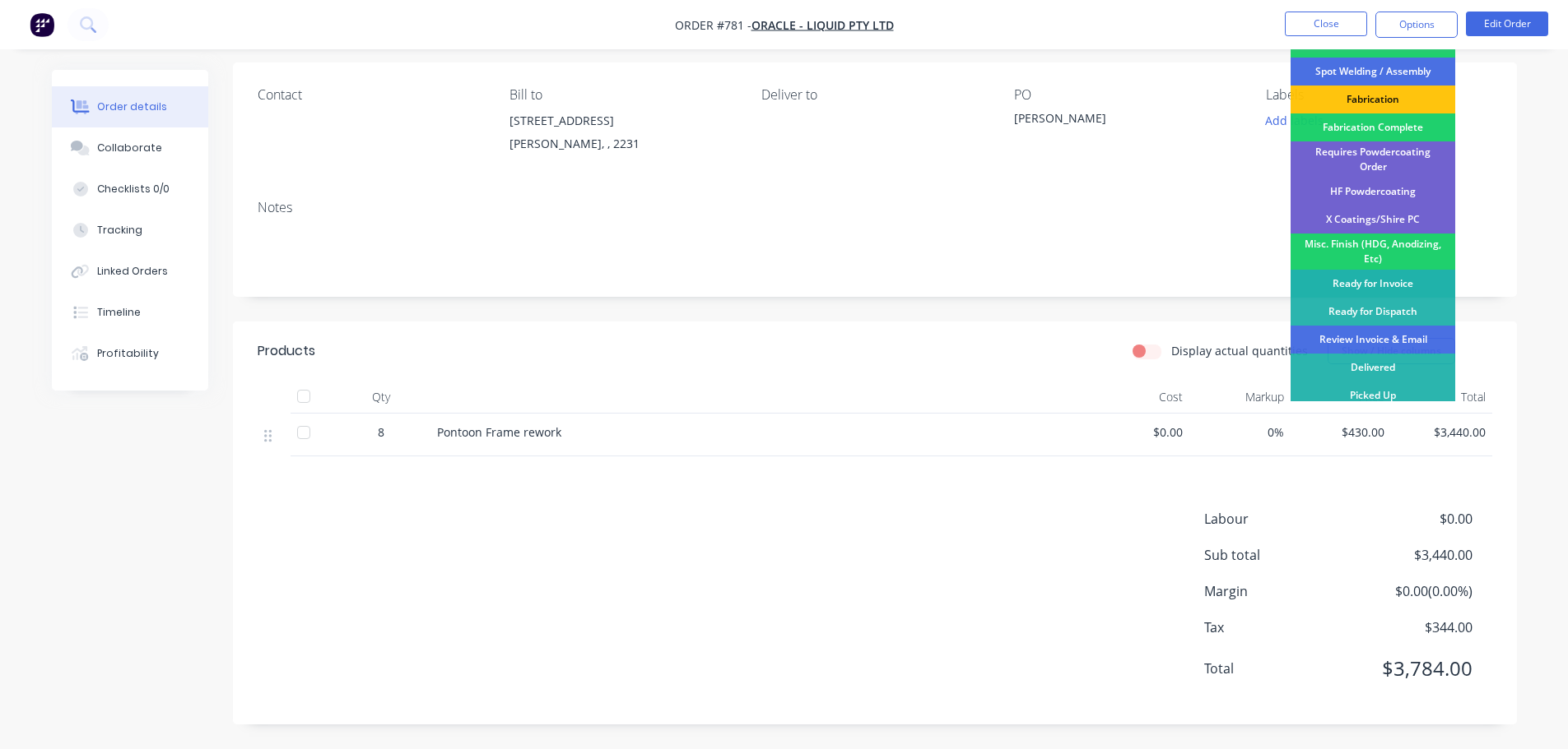
click at [1416, 270] on div "Ready for Invoice" at bounding box center [1373, 284] width 164 height 28
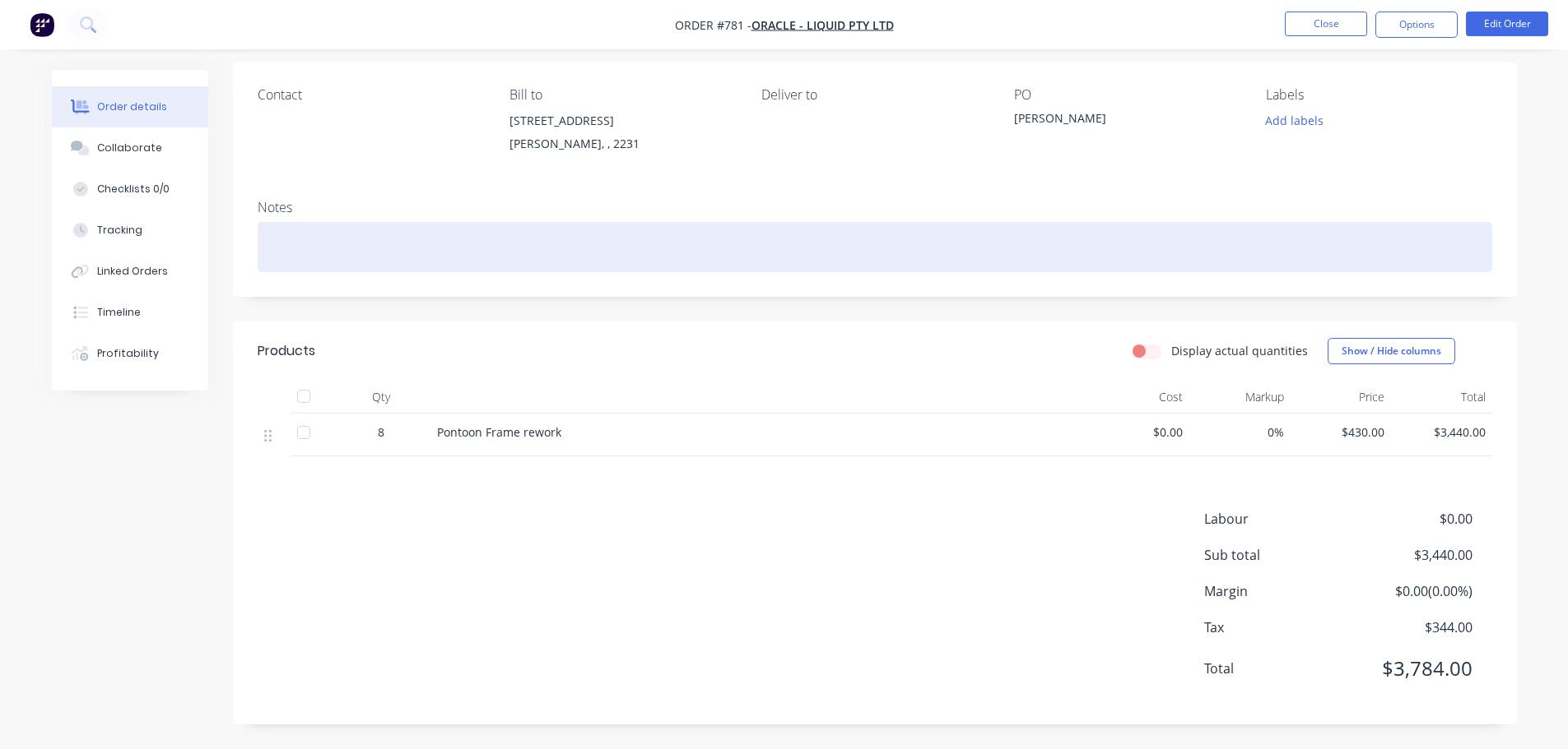
scroll to position [112, 0]
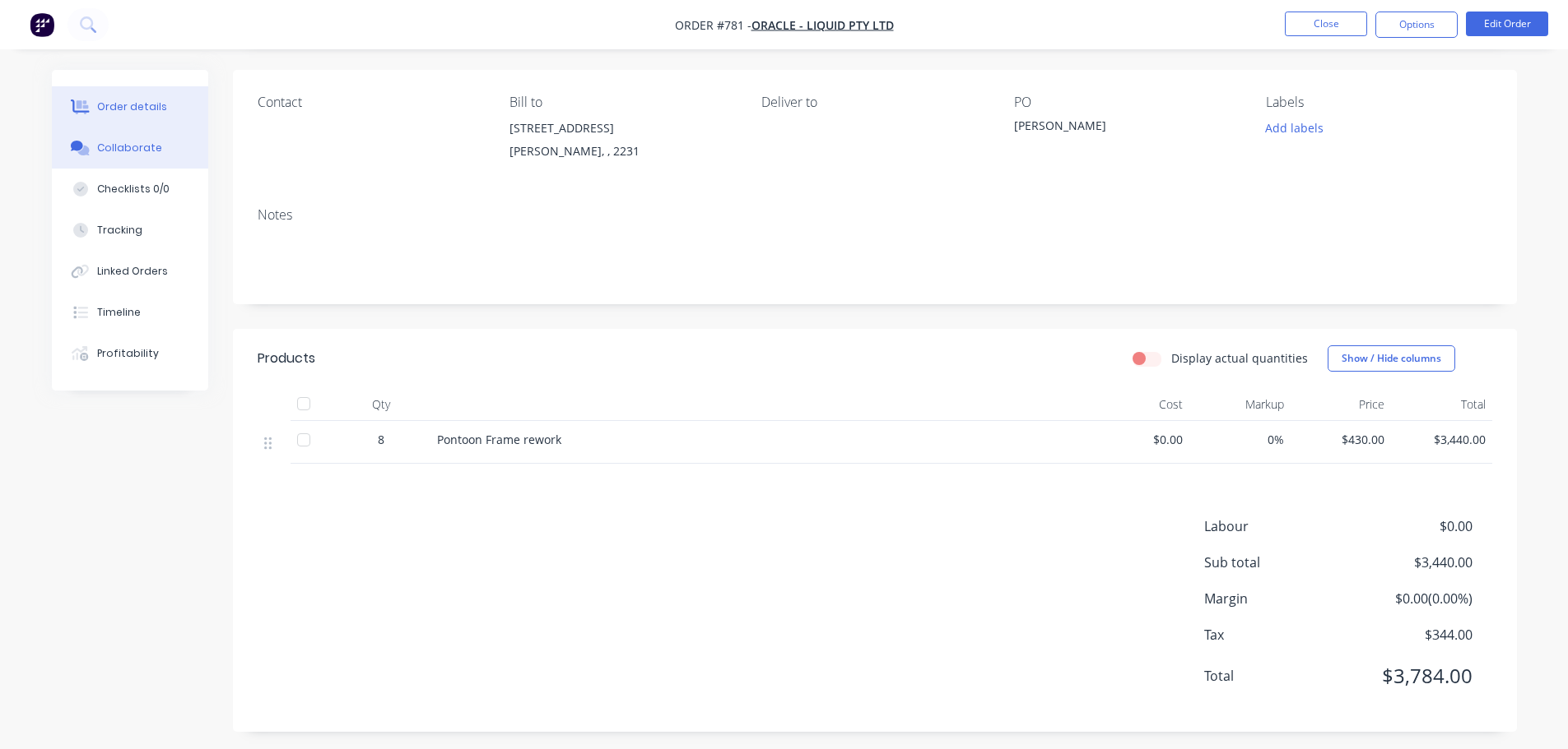
click at [136, 139] on button "Collaborate" at bounding box center [129, 148] width 157 height 41
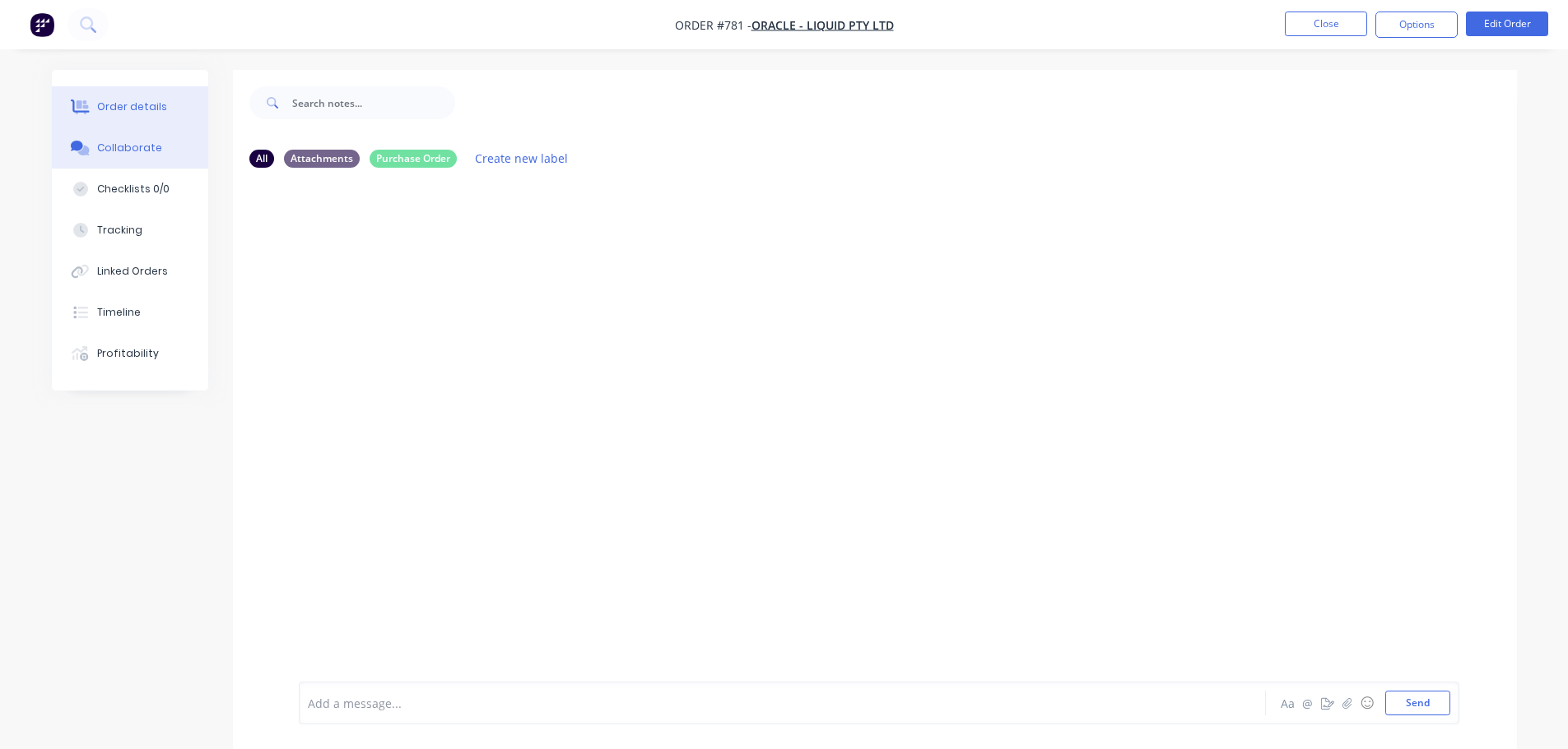
click at [146, 107] on div "Order details" at bounding box center [132, 107] width 70 height 15
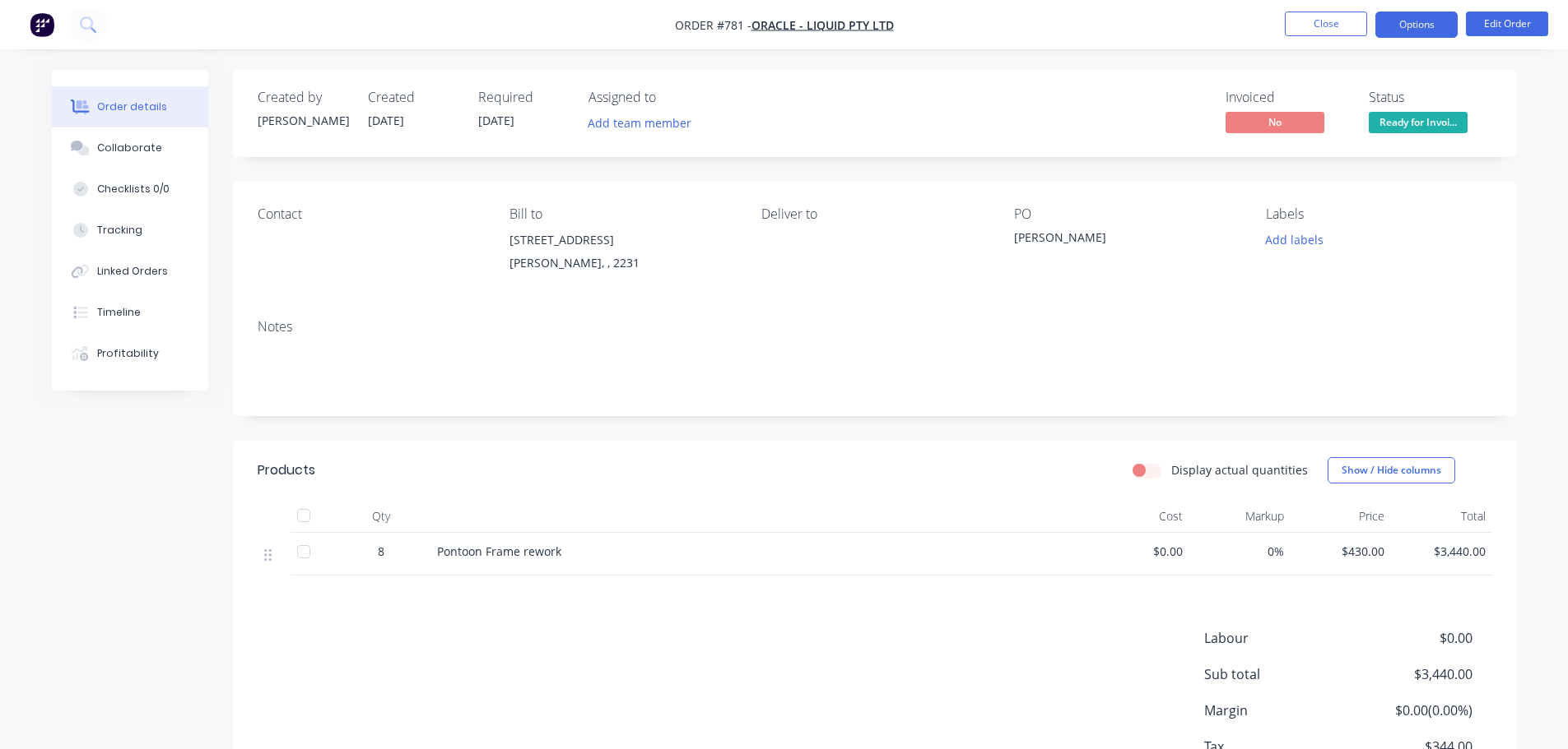
click at [1413, 35] on button "Options" at bounding box center [1417, 24] width 82 height 26
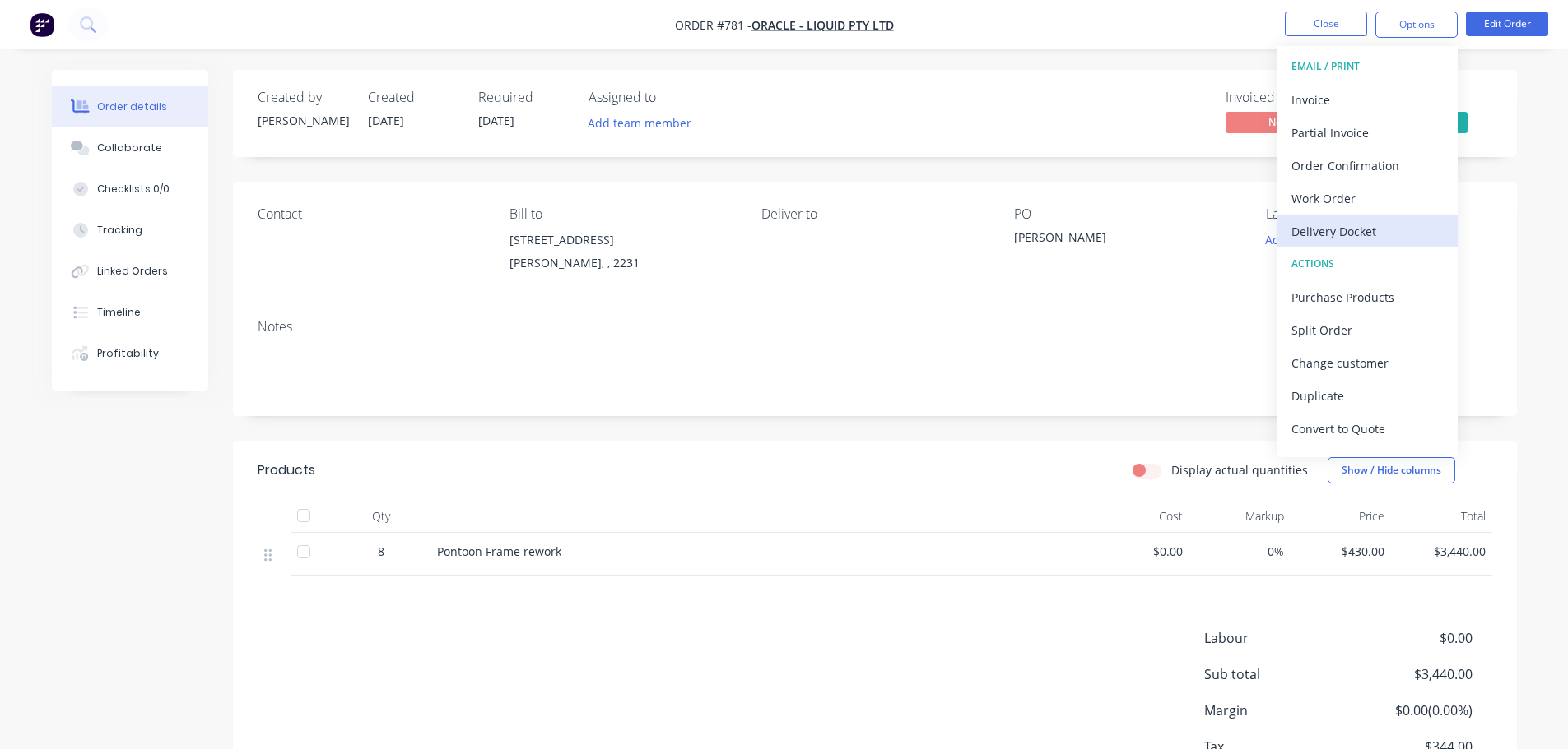
click at [1352, 226] on div "Delivery Docket" at bounding box center [1367, 231] width 151 height 24
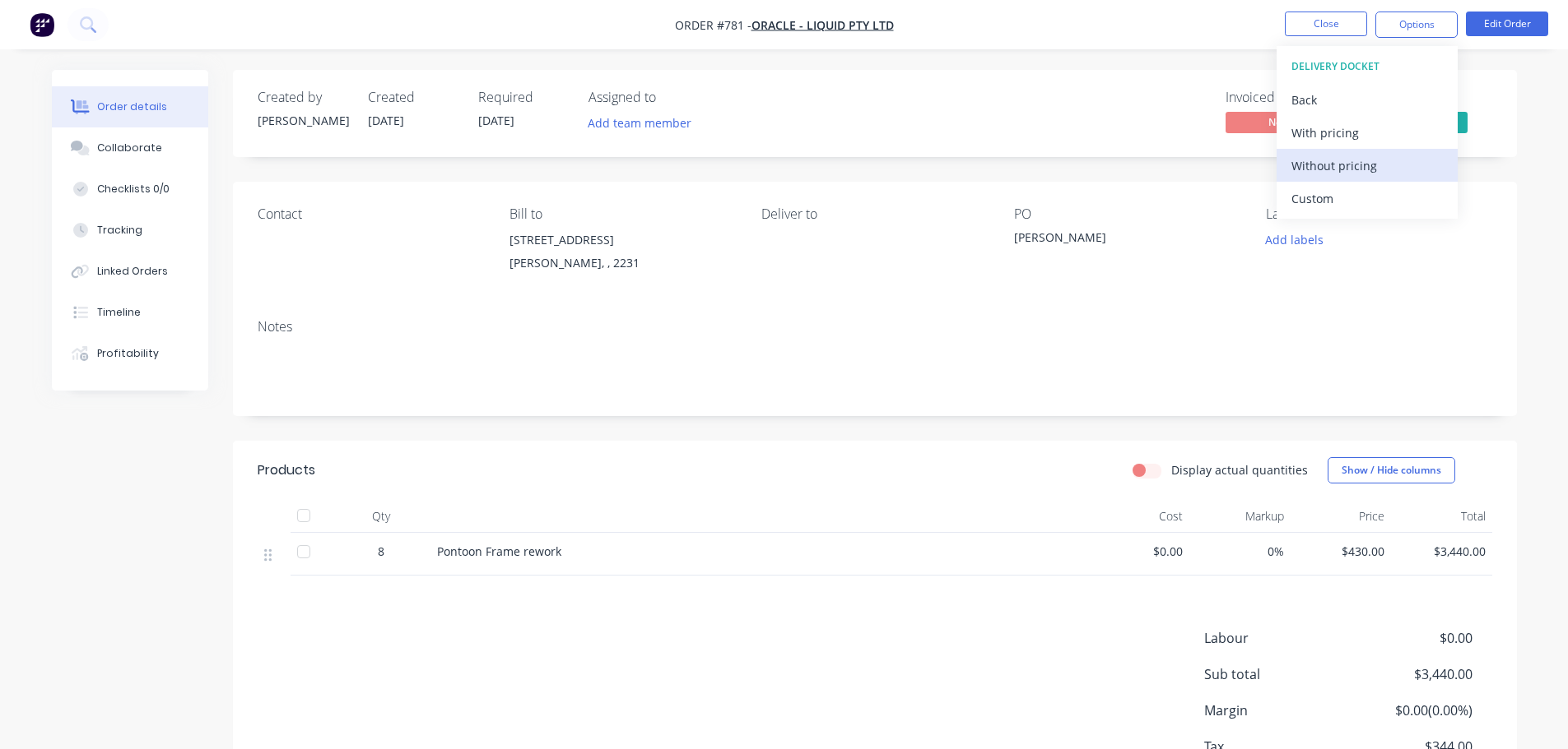
click at [1367, 165] on div "Without pricing" at bounding box center [1367, 165] width 151 height 24
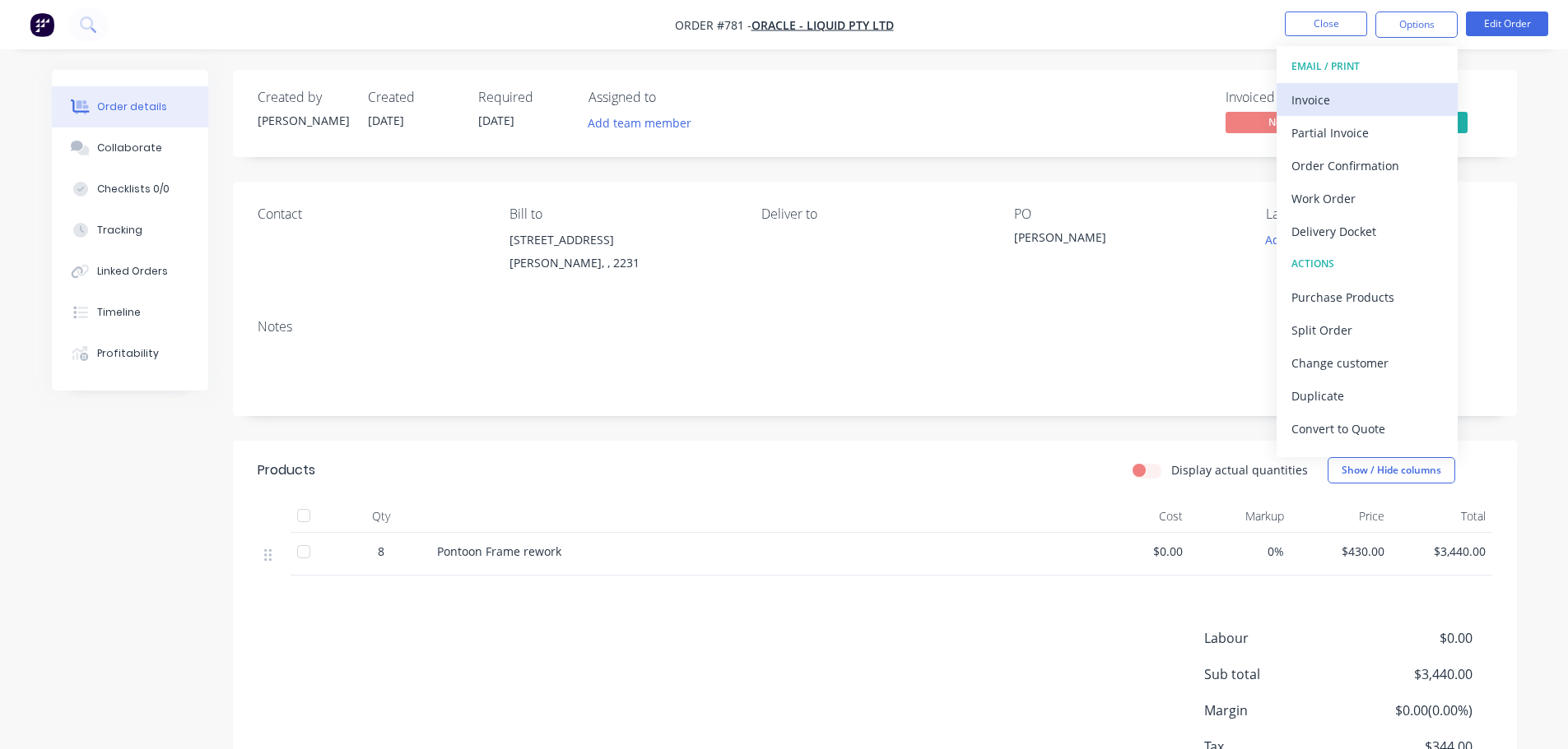
click at [1351, 91] on div "Invoice" at bounding box center [1367, 100] width 151 height 24
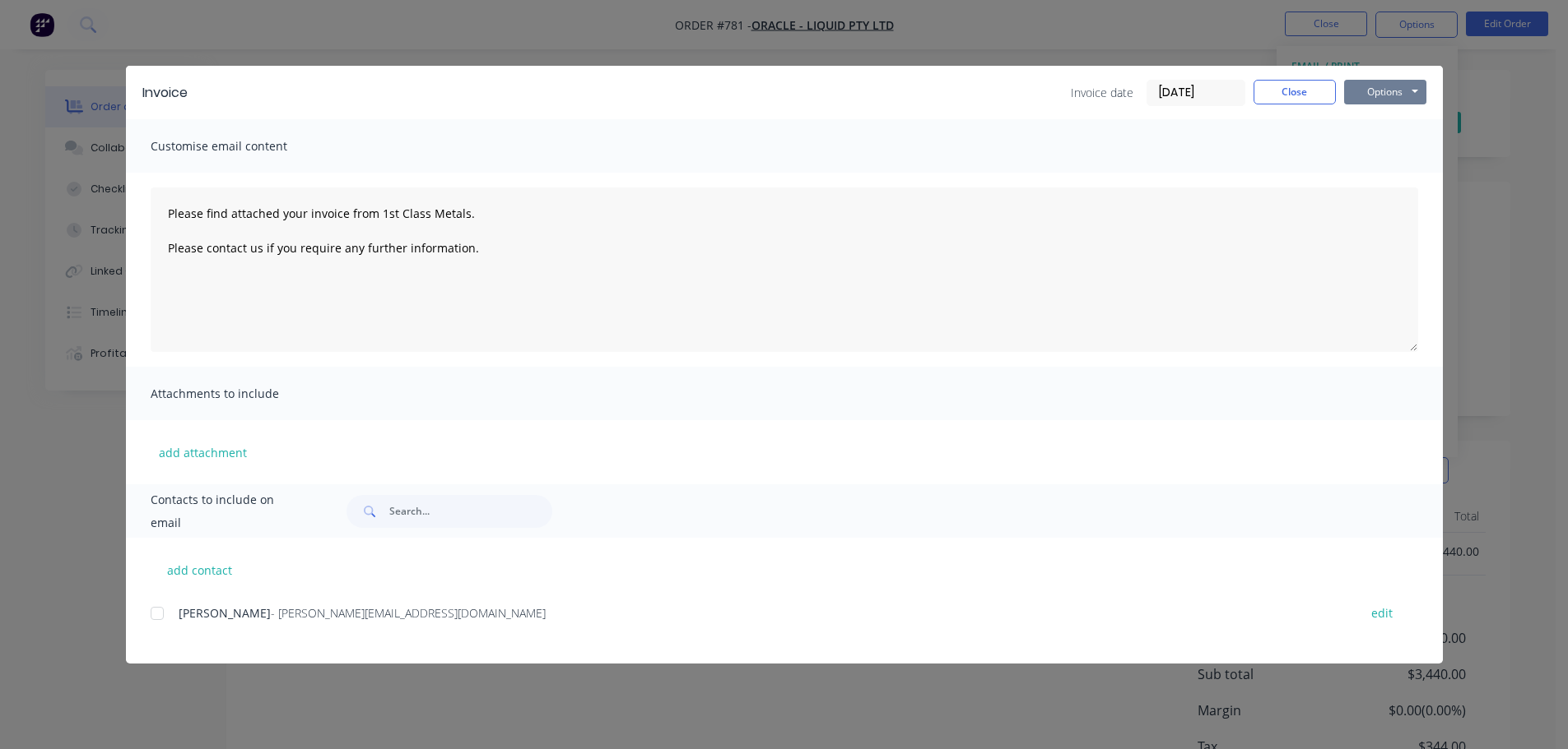
drag, startPoint x: 1392, startPoint y: 86, endPoint x: 1392, endPoint y: 104, distance: 18.0
click at [1390, 89] on button "Options" at bounding box center [1385, 92] width 82 height 24
click at [1383, 145] on button "Print" at bounding box center [1397, 148] width 105 height 27
type textarea "Please find attached your invoice from 1st Class Metals. Please contact us if y…"
click at [1266, 96] on button "Close" at bounding box center [1294, 92] width 82 height 24
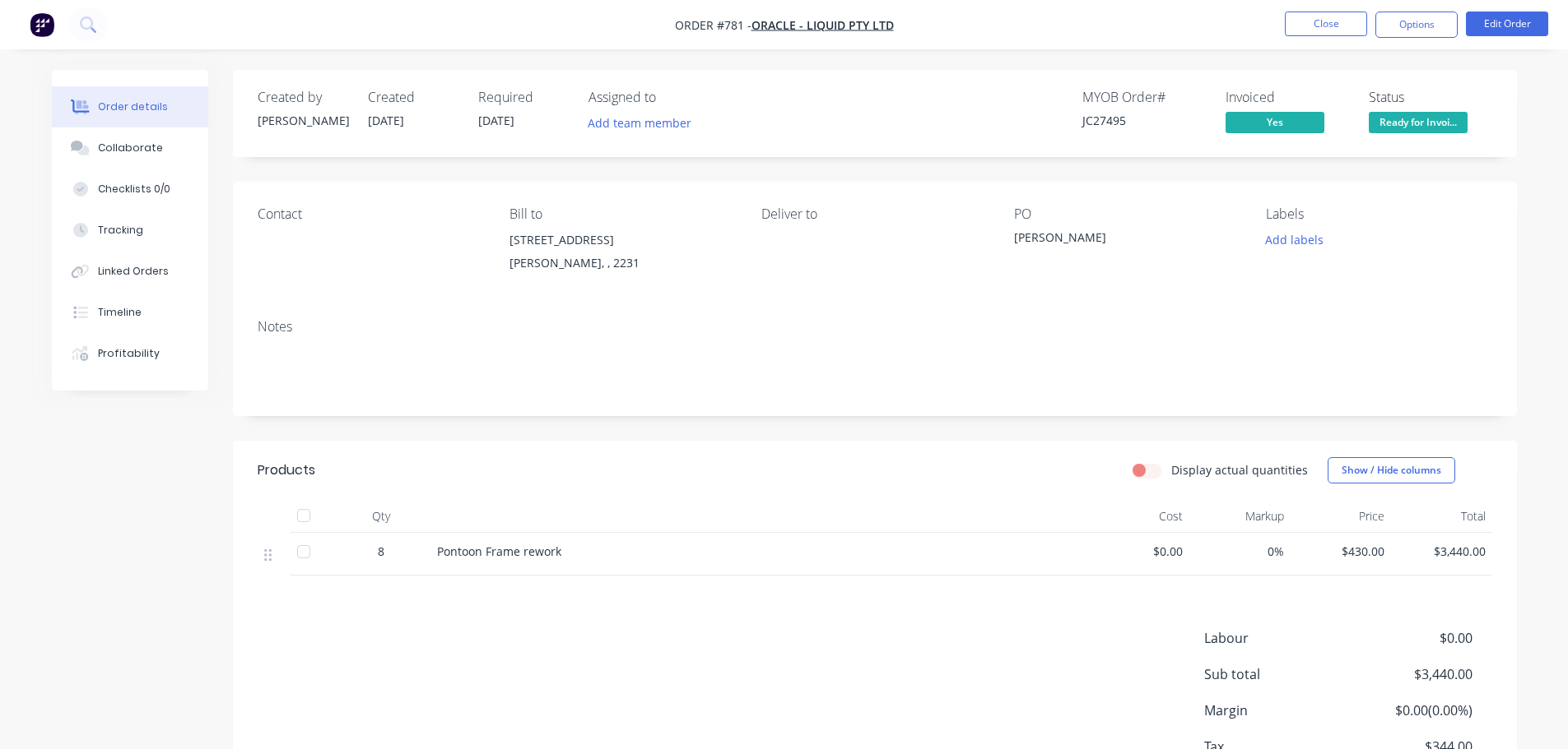
click at [1399, 126] on span "Ready for Invoi..." at bounding box center [1418, 122] width 99 height 21
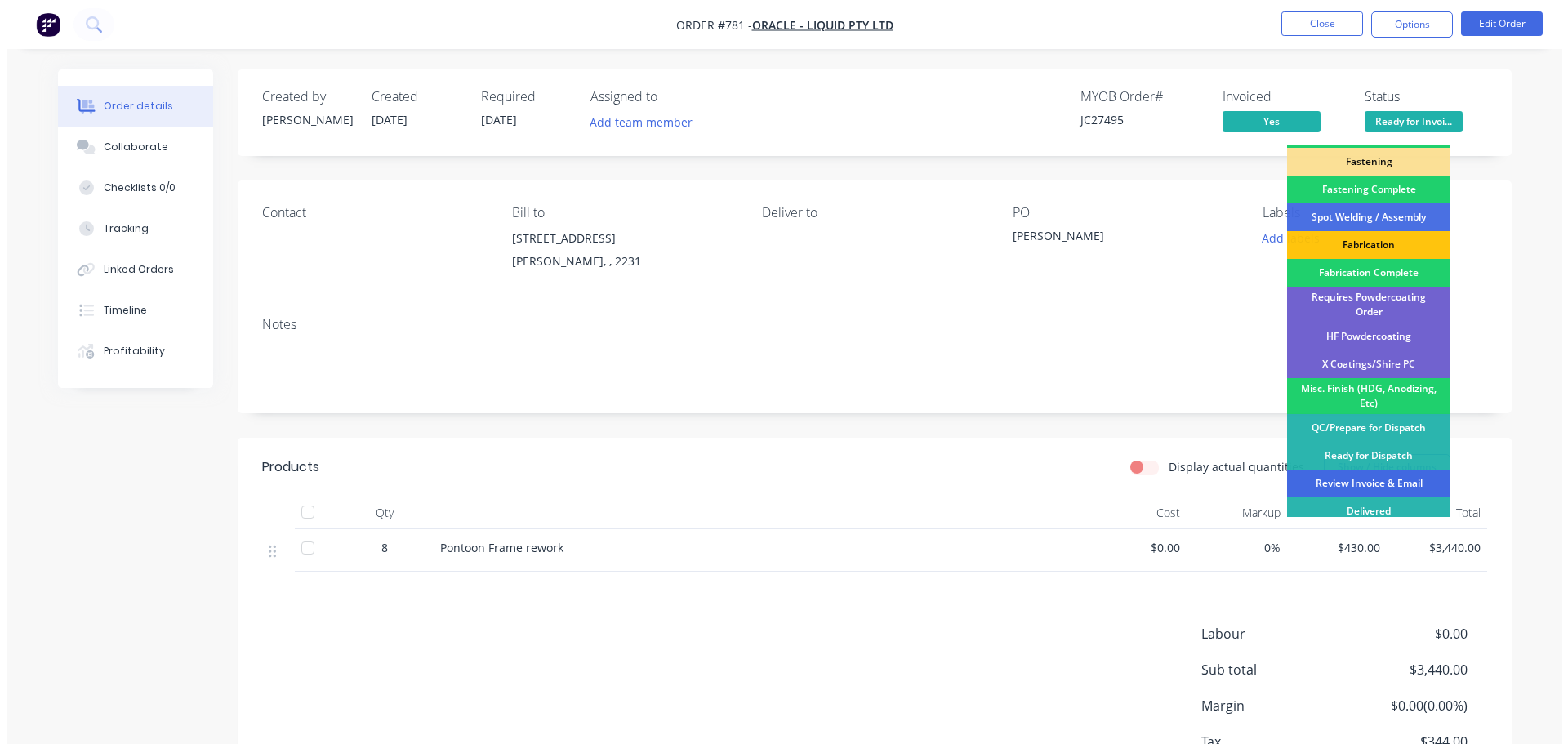
scroll to position [477, 0]
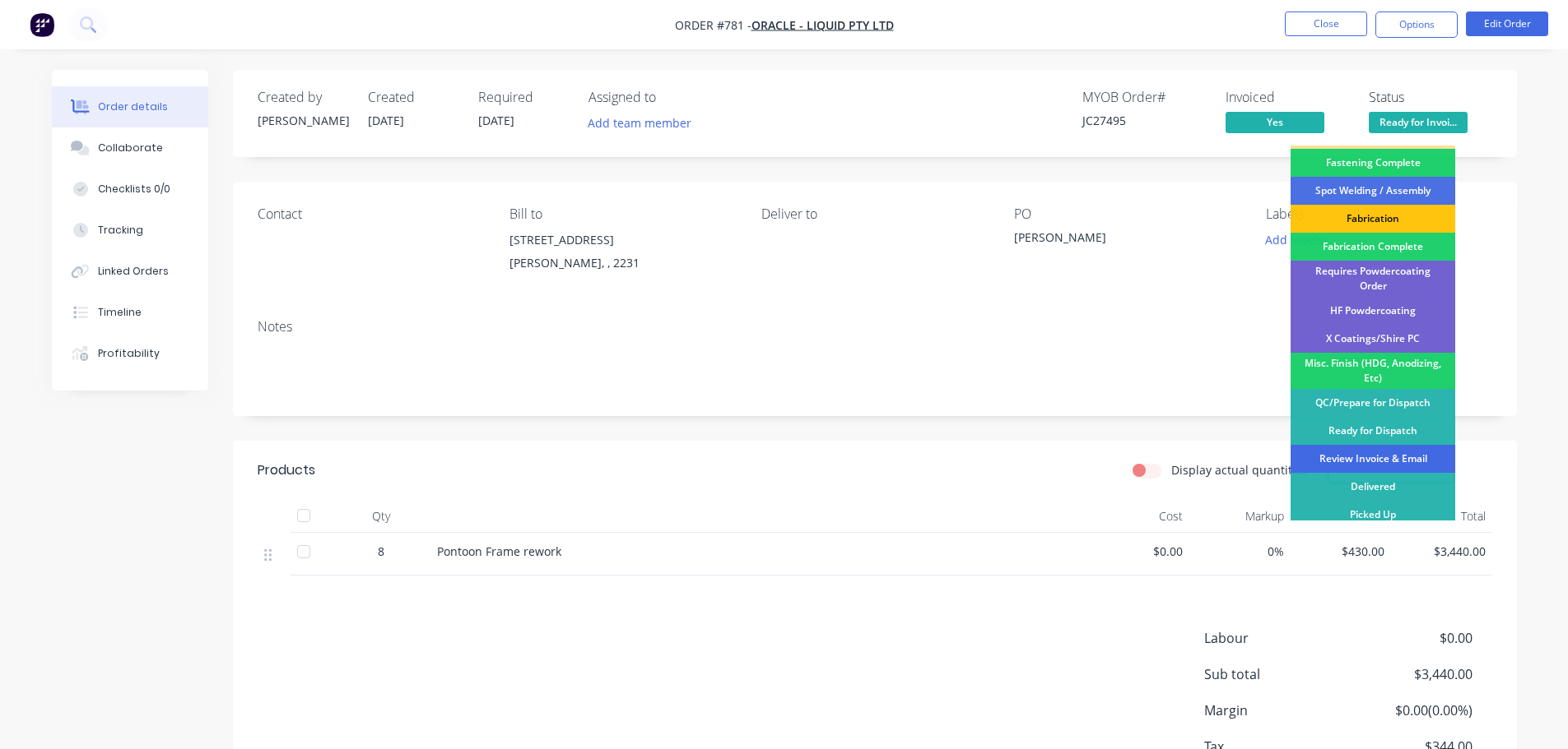
click at [1397, 454] on div "Review Invoice & Email" at bounding box center [1373, 459] width 164 height 28
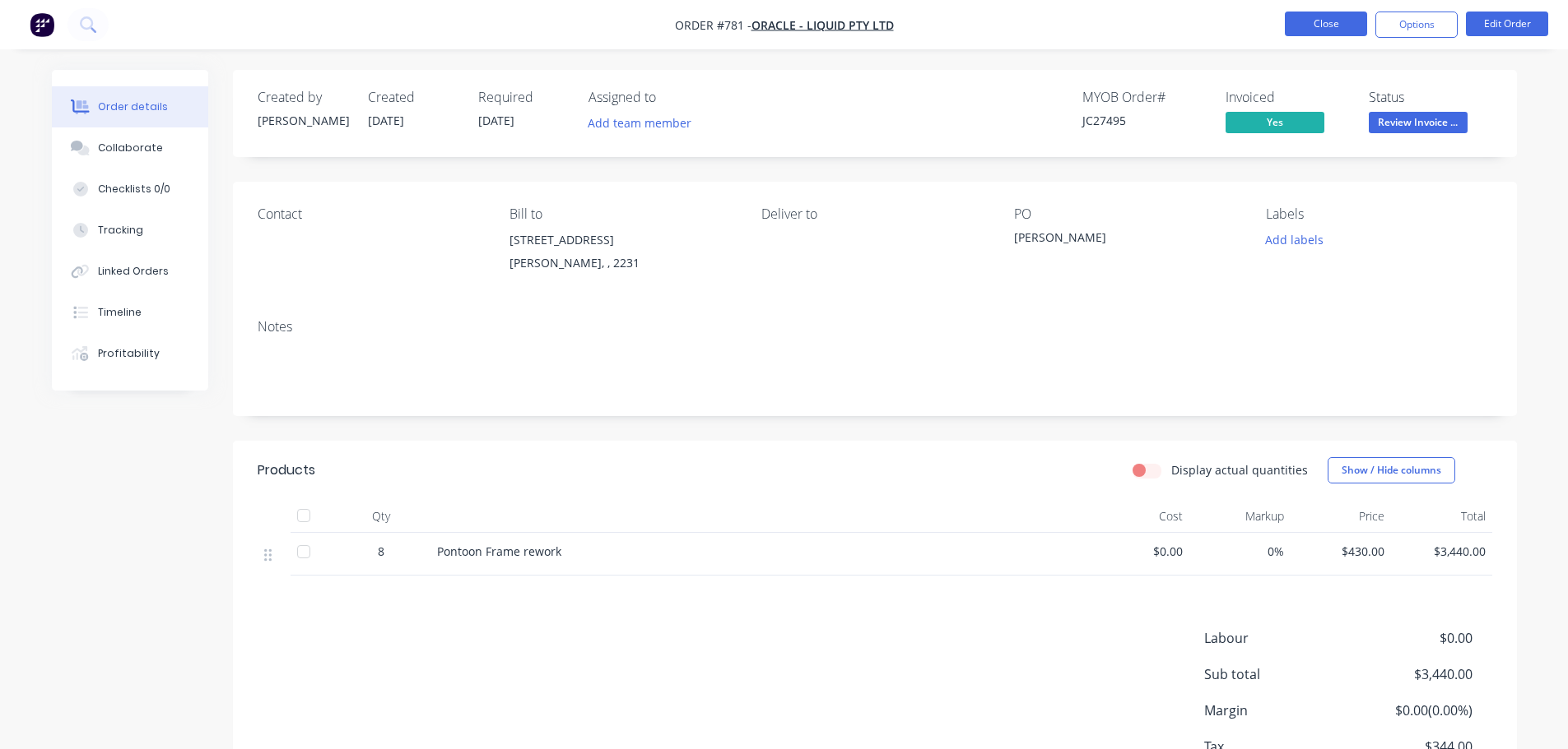
click at [1318, 28] on button "Close" at bounding box center [1326, 24] width 82 height 24
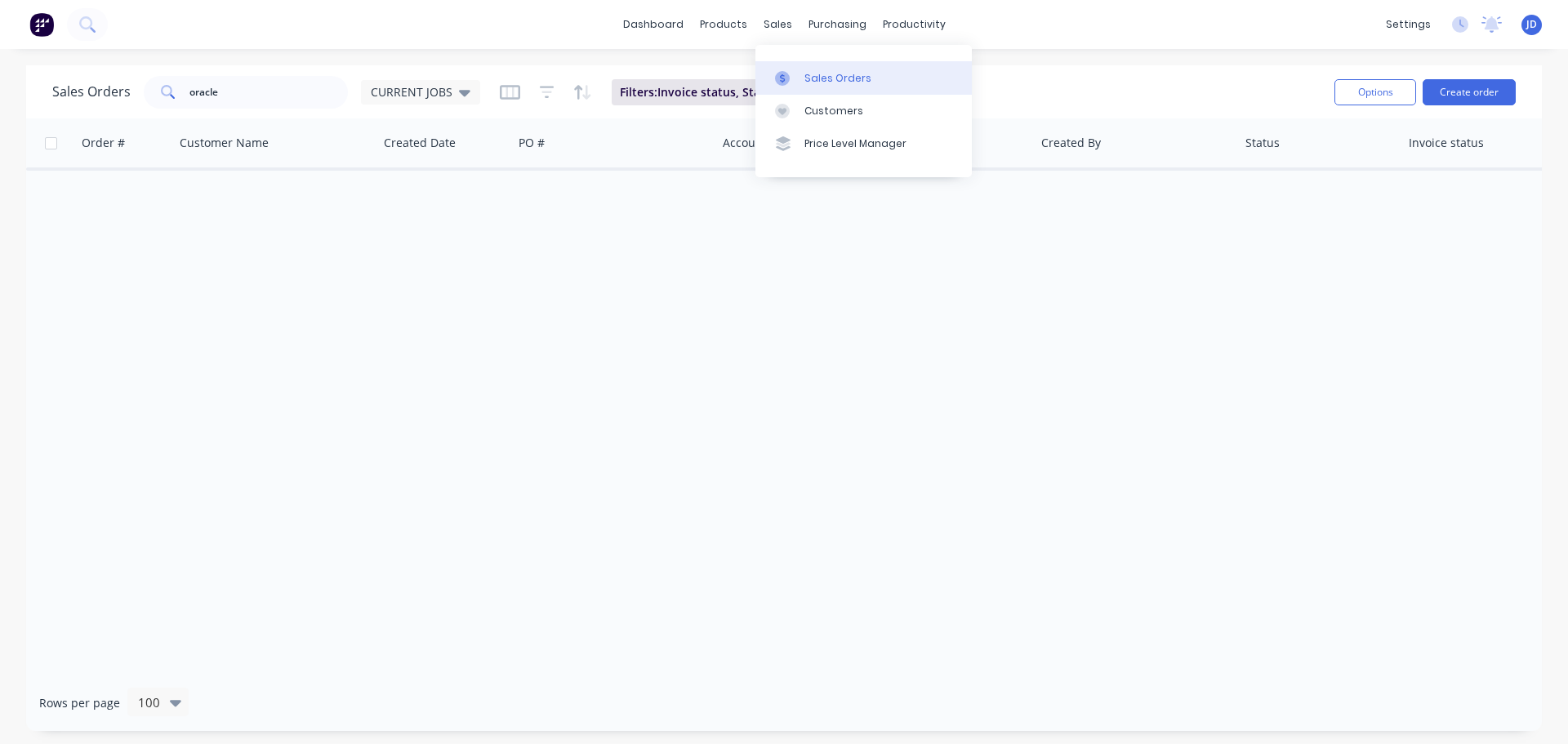
click at [784, 76] on icon at bounding box center [782, 78] width 15 height 15
drag, startPoint x: 276, startPoint y: 89, endPoint x: 86, endPoint y: 63, distance: 191.8
click at [151, 78] on div "oracle" at bounding box center [246, 93] width 204 height 33
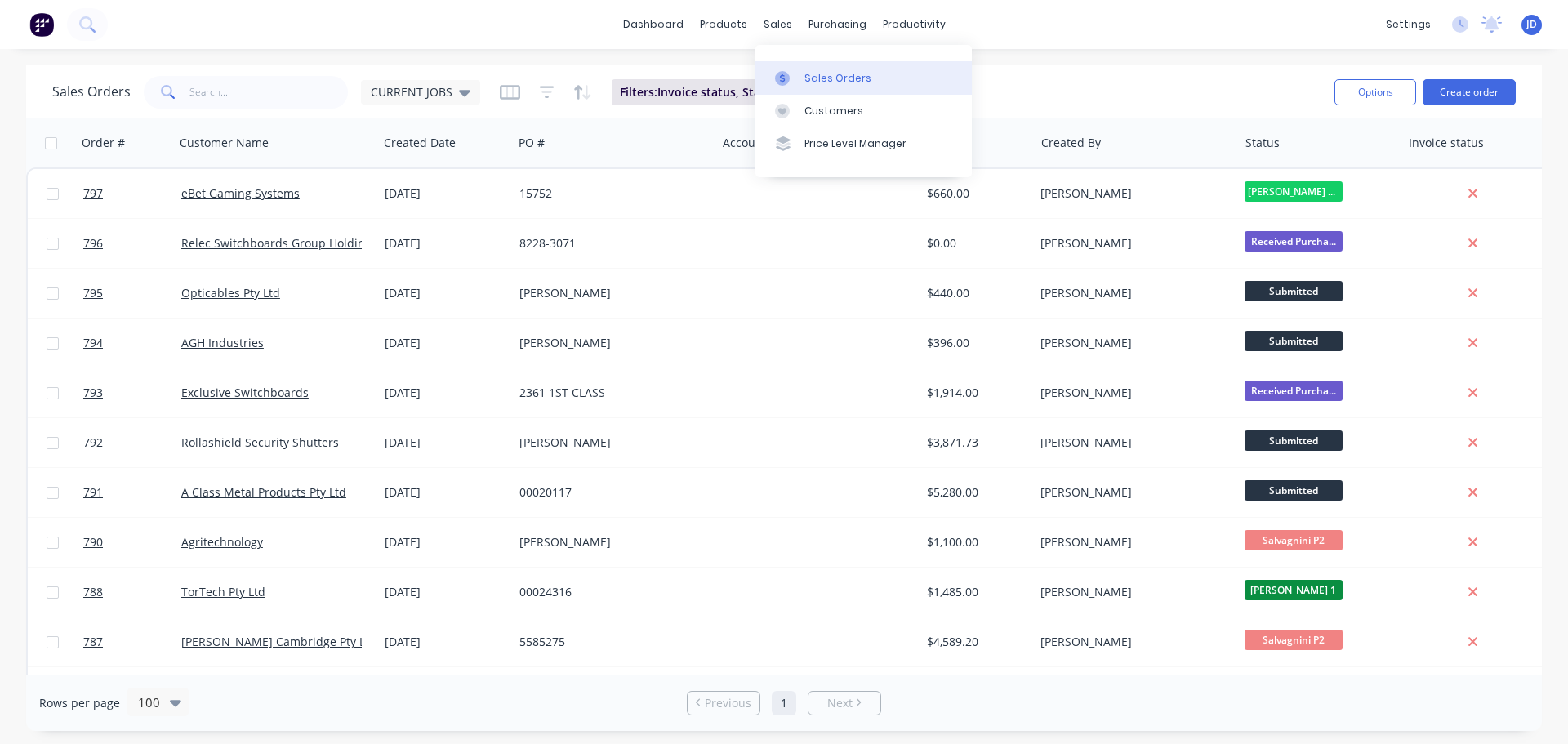
click at [799, 72] on link "Sales Orders" at bounding box center [863, 78] width 216 height 33
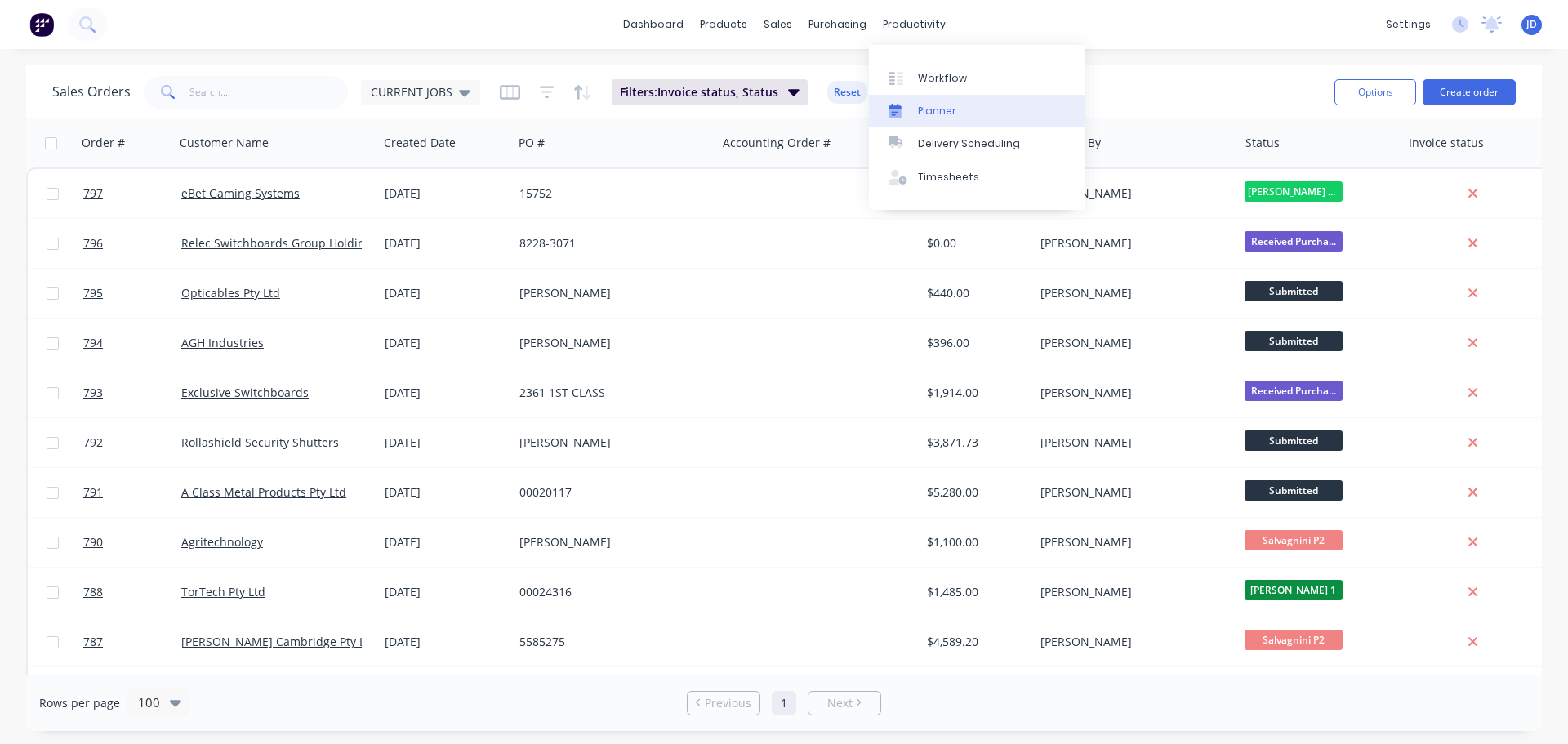
click at [931, 98] on link "Planner" at bounding box center [976, 111] width 216 height 33
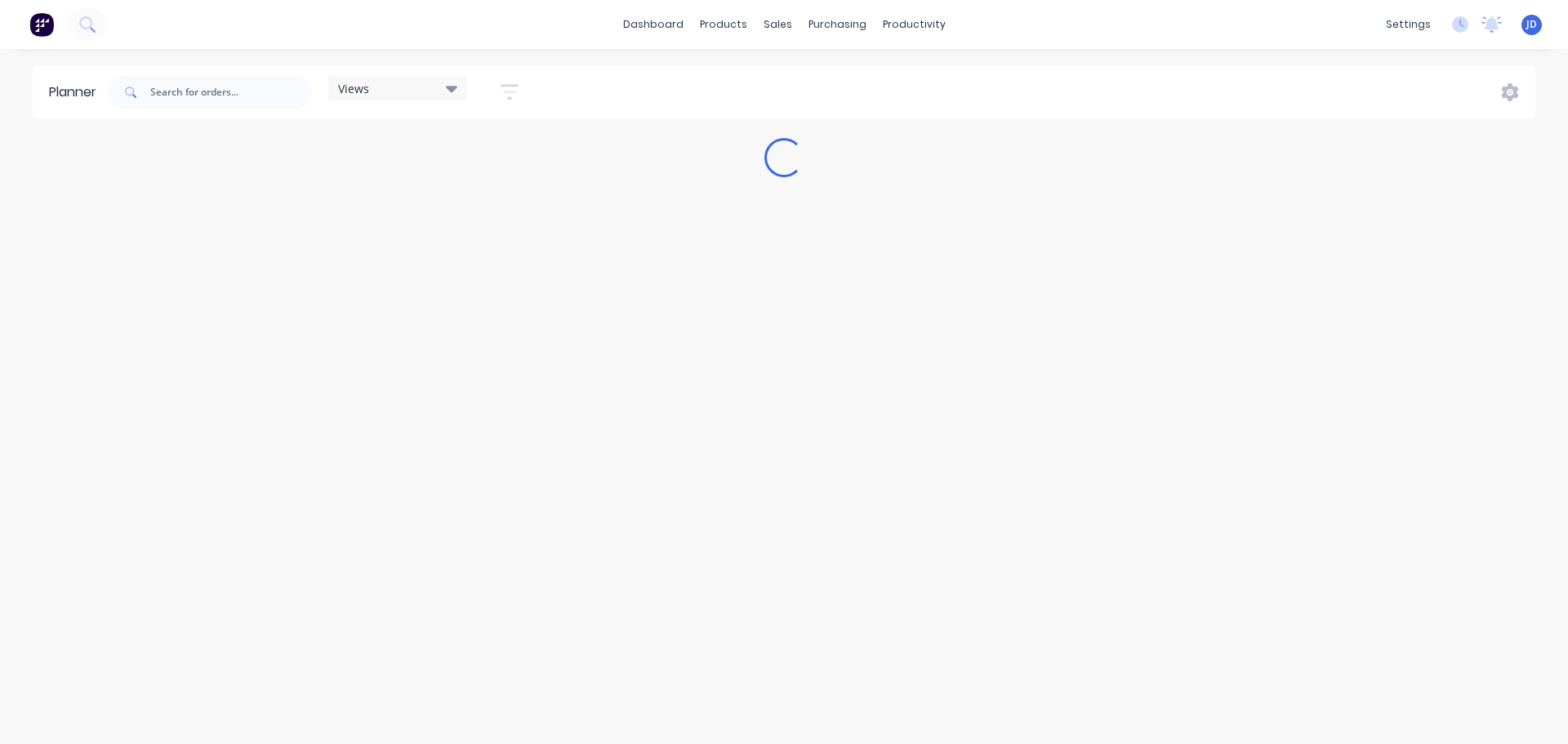
click at [932, 80] on div "Views Save new view None (Default) edit Show/Hide users Show/Hide orders Filter…" at bounding box center [819, 92] width 1431 height 49
click at [898, 28] on div "productivity" at bounding box center [914, 24] width 79 height 24
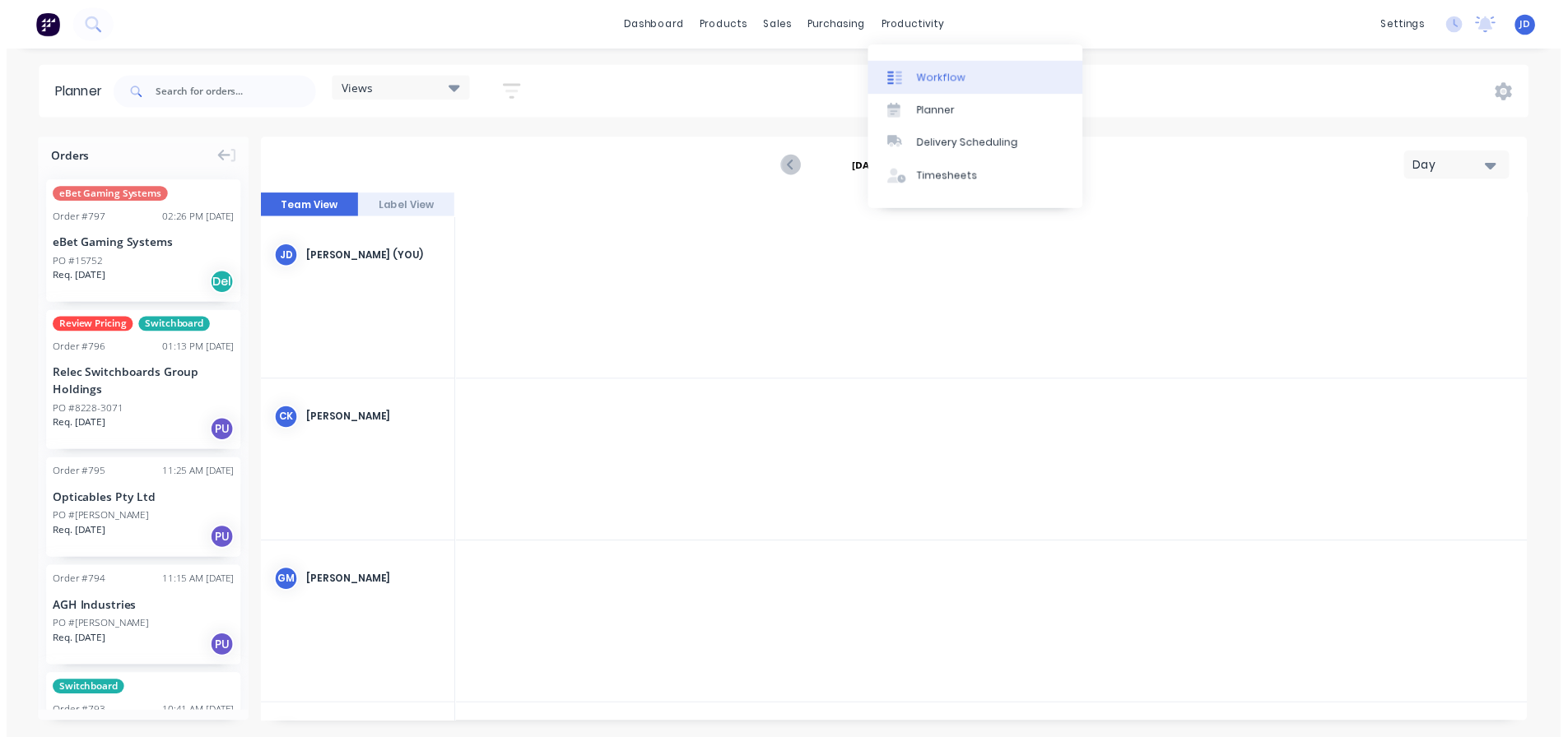
scroll to position [0, 3688]
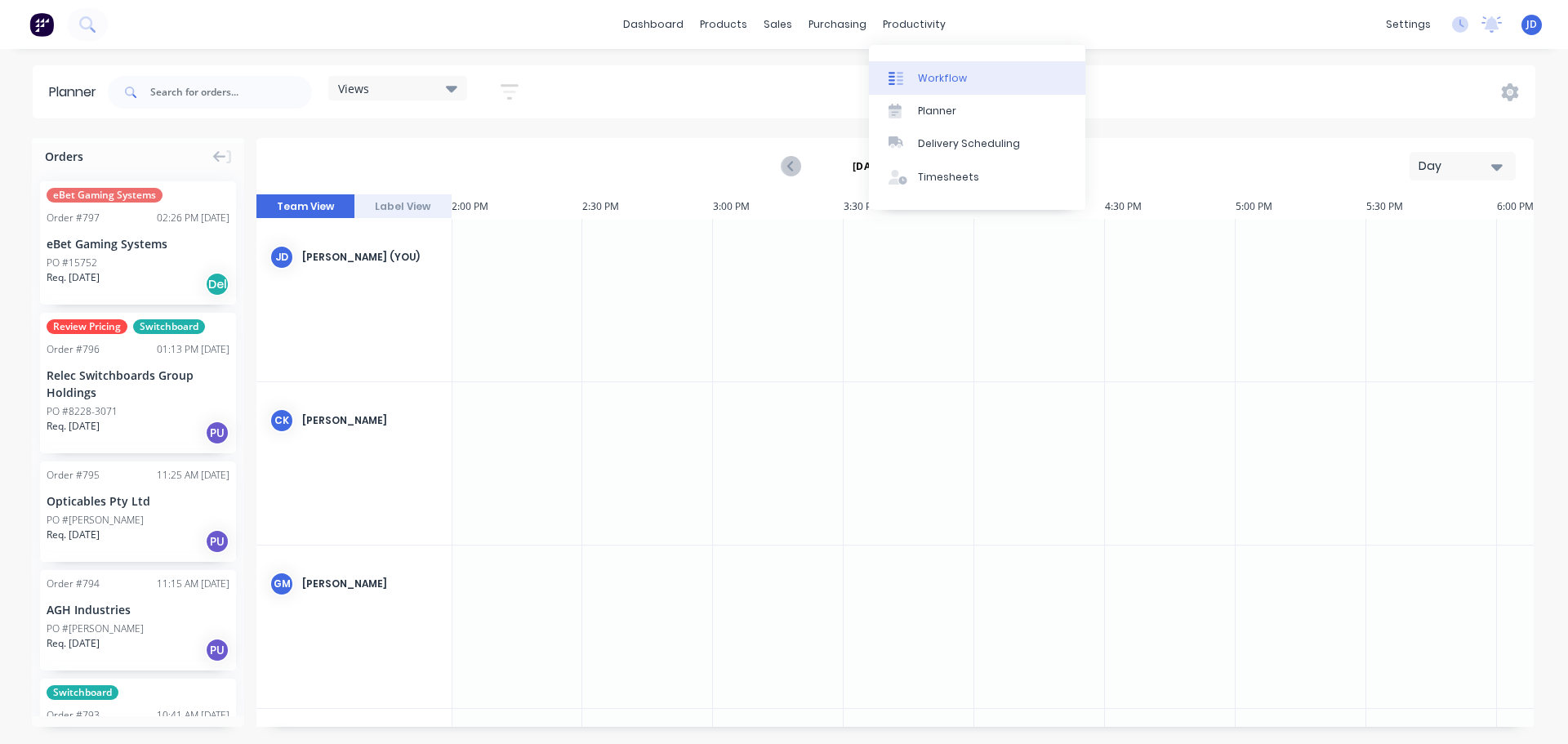
click at [922, 86] on link "Workflow" at bounding box center [976, 78] width 216 height 33
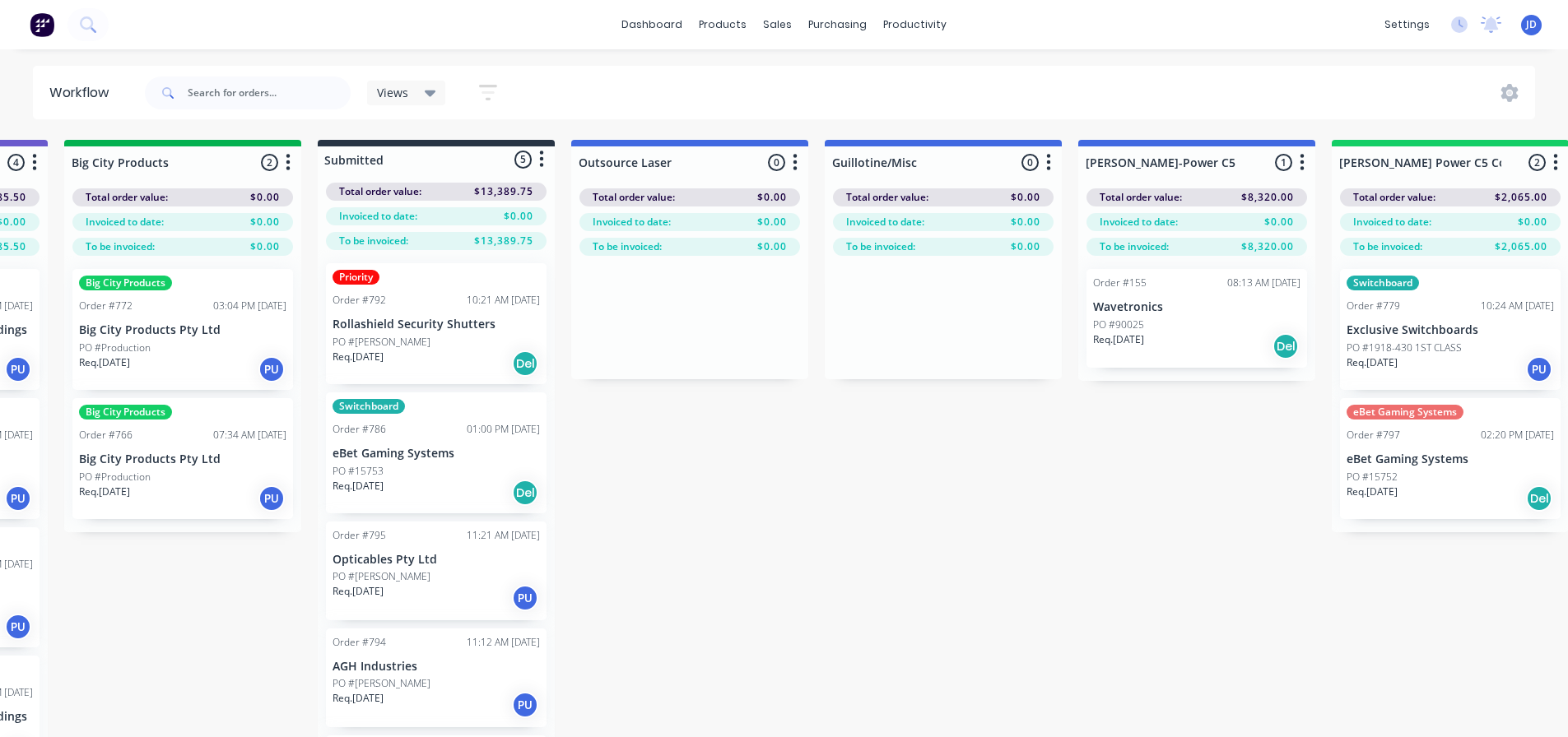
drag, startPoint x: 1204, startPoint y: 471, endPoint x: 1350, endPoint y: 448, distance: 147.8
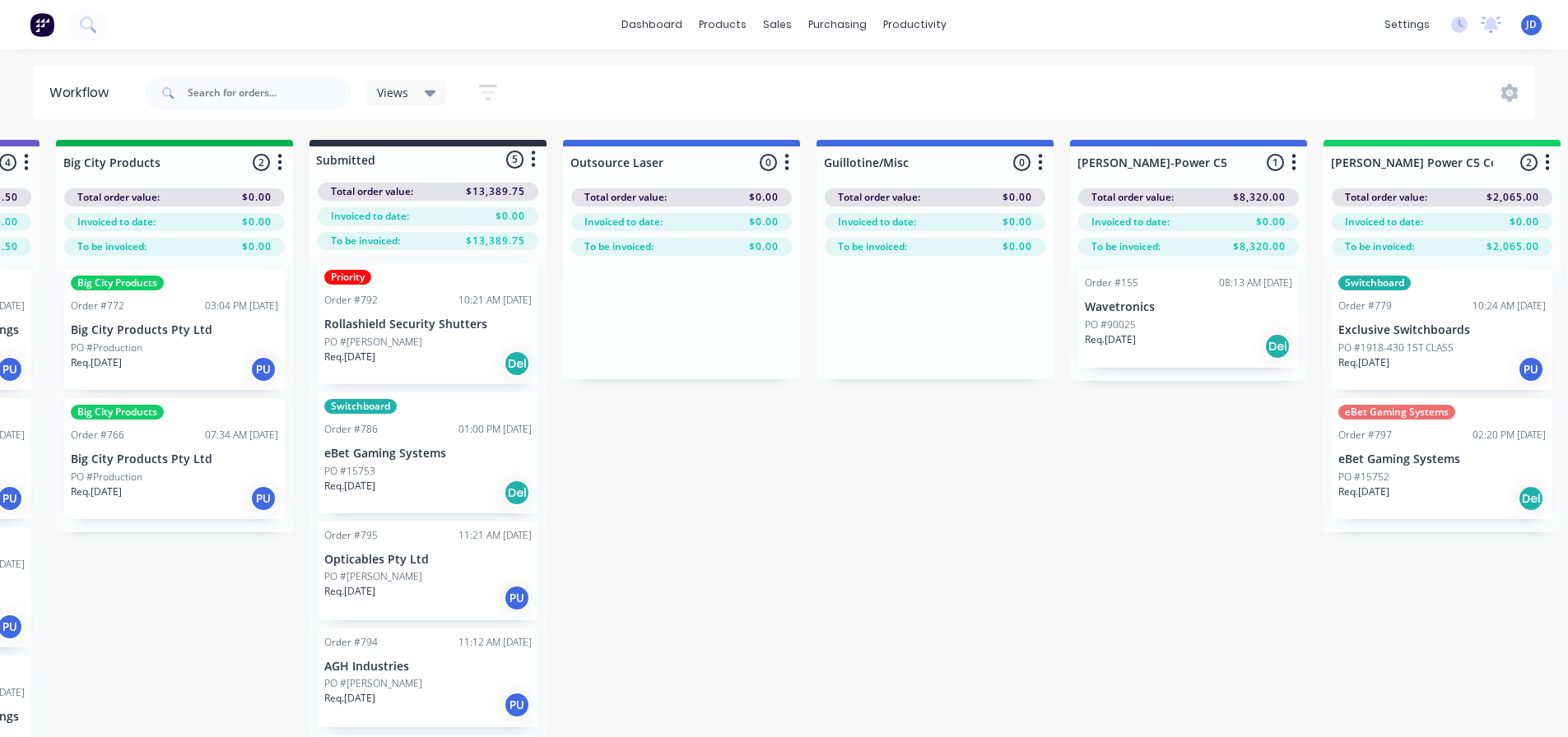
scroll to position [8, 2466]
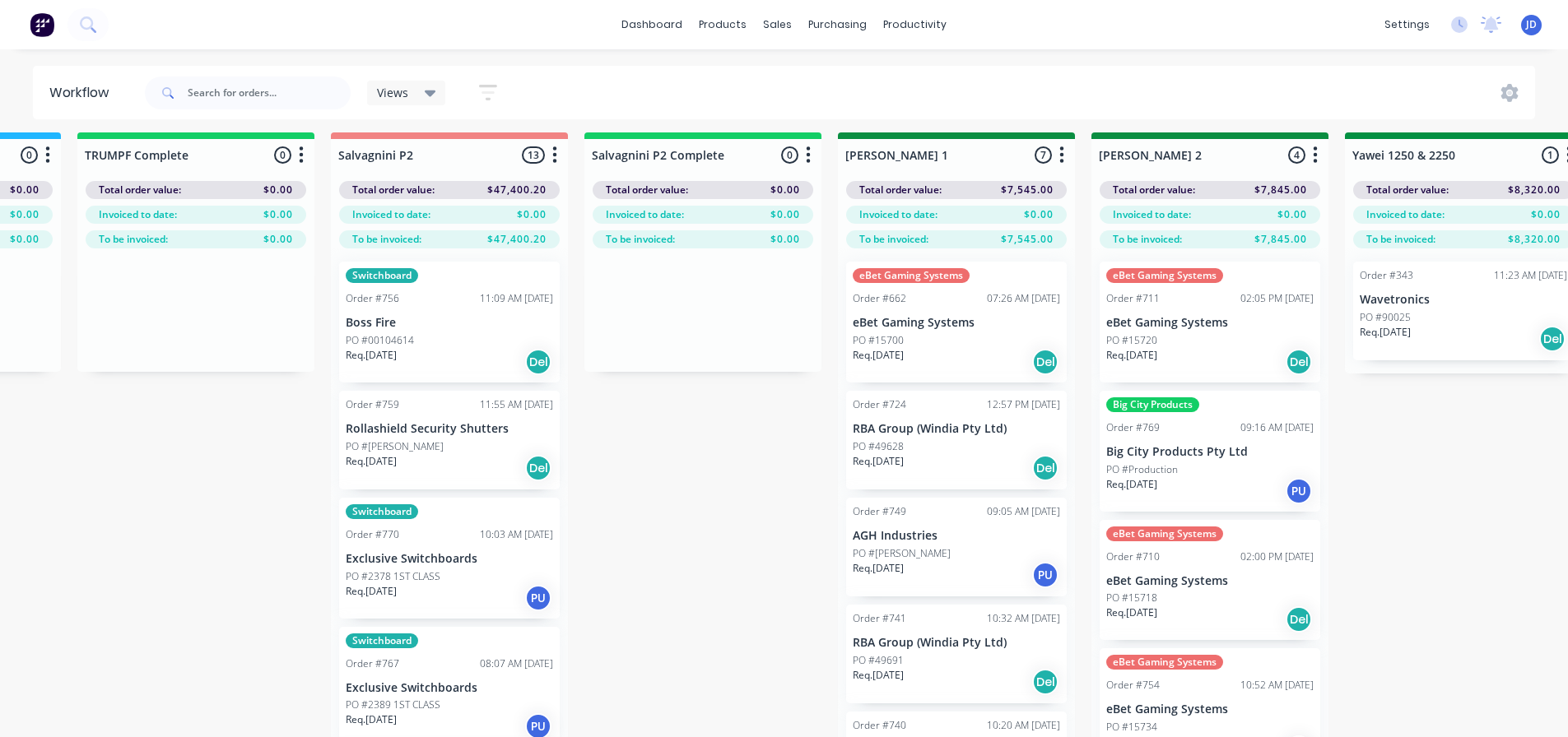
drag, startPoint x: 960, startPoint y: 565, endPoint x: 1165, endPoint y: 553, distance: 205.4
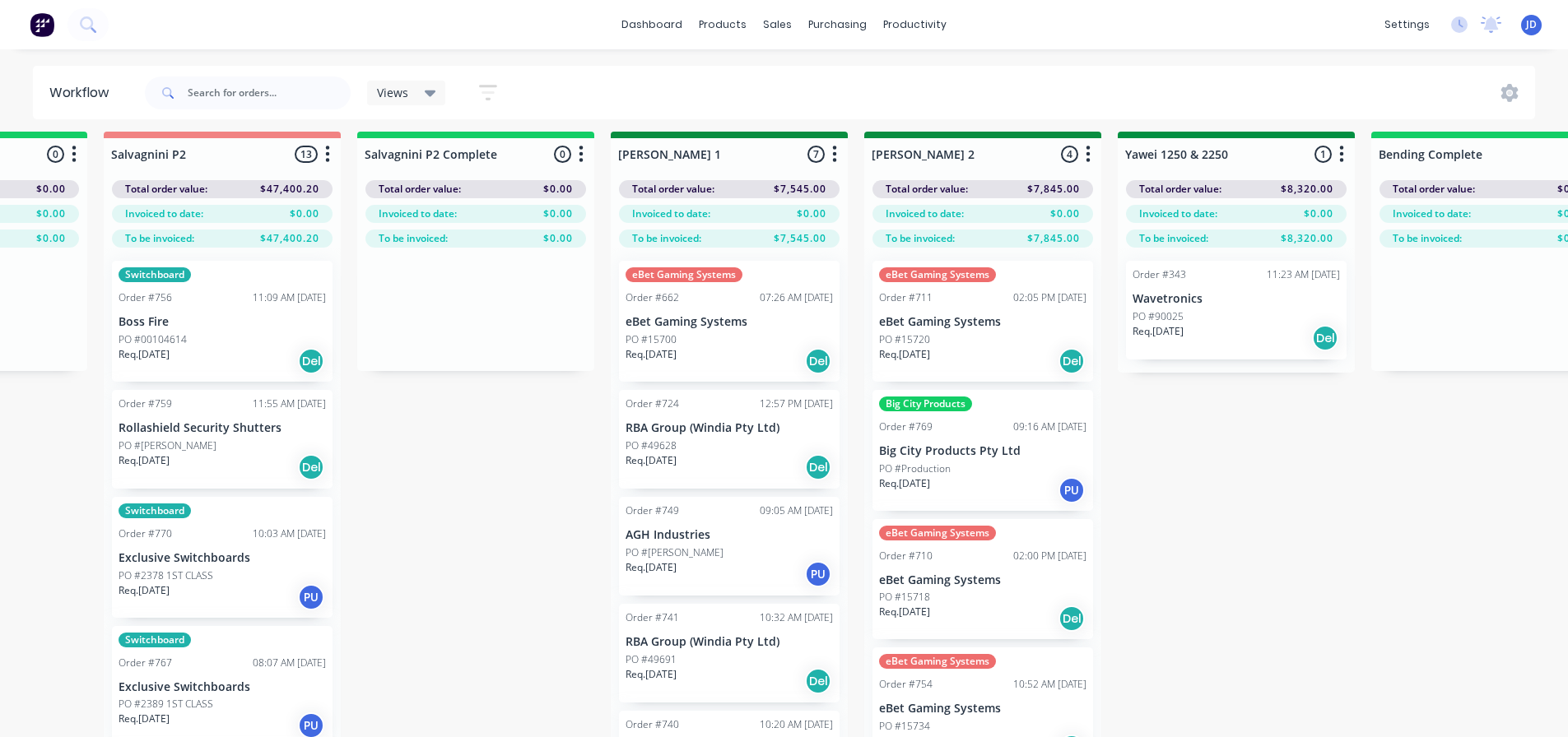
click at [1146, 508] on div "On Hold 2 Status colour #FF4949 hex #FF4949 Save Cancel Notifications Email SMS…" at bounding box center [1279, 460] width 7518 height 656
click at [1149, 510] on div "On Hold 2 Status colour #FF4949 hex #FF4949 Save Cancel Notifications Email SMS…" at bounding box center [1279, 460] width 7518 height 656
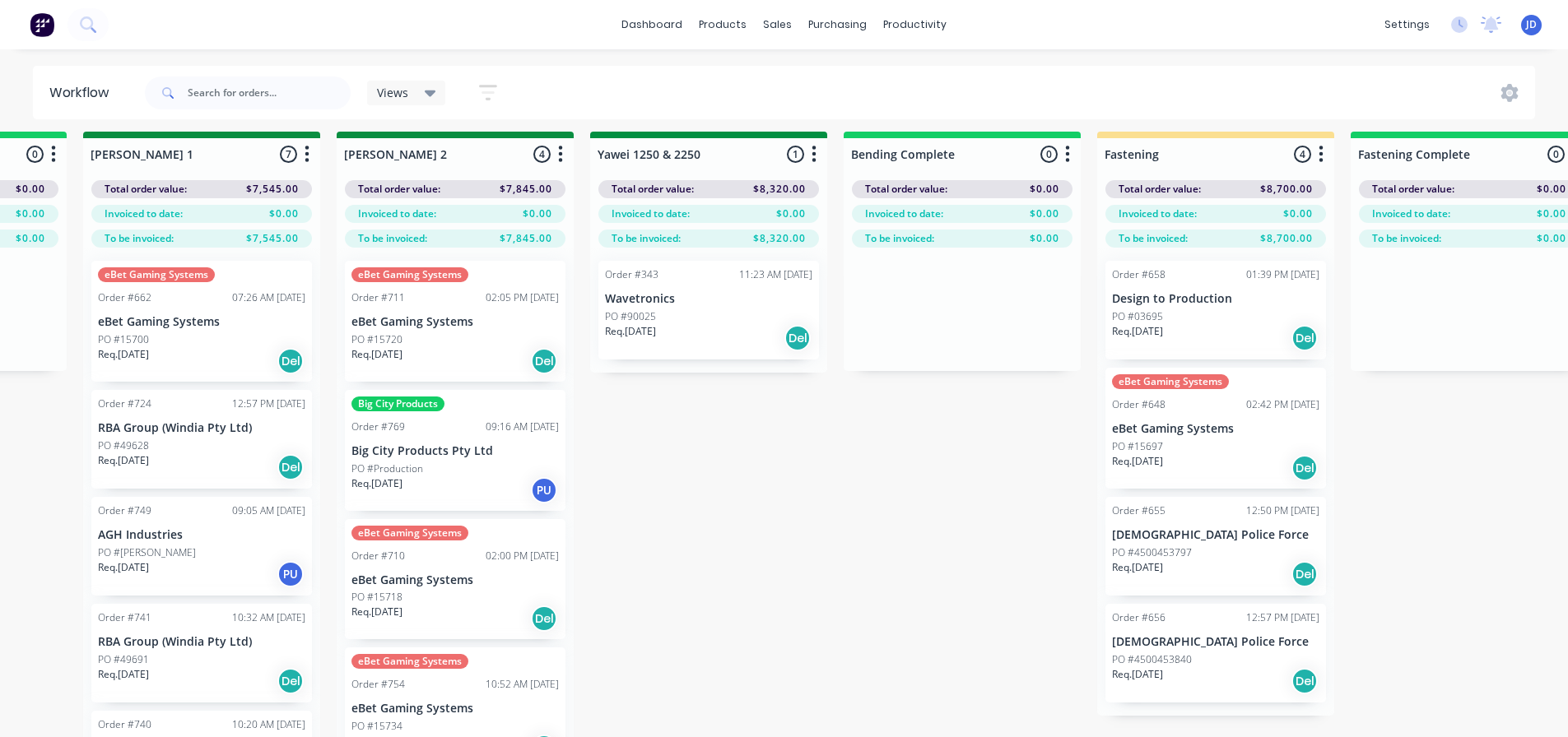
drag, startPoint x: 1162, startPoint y: 523, endPoint x: 1333, endPoint y: 484, distance: 175.4
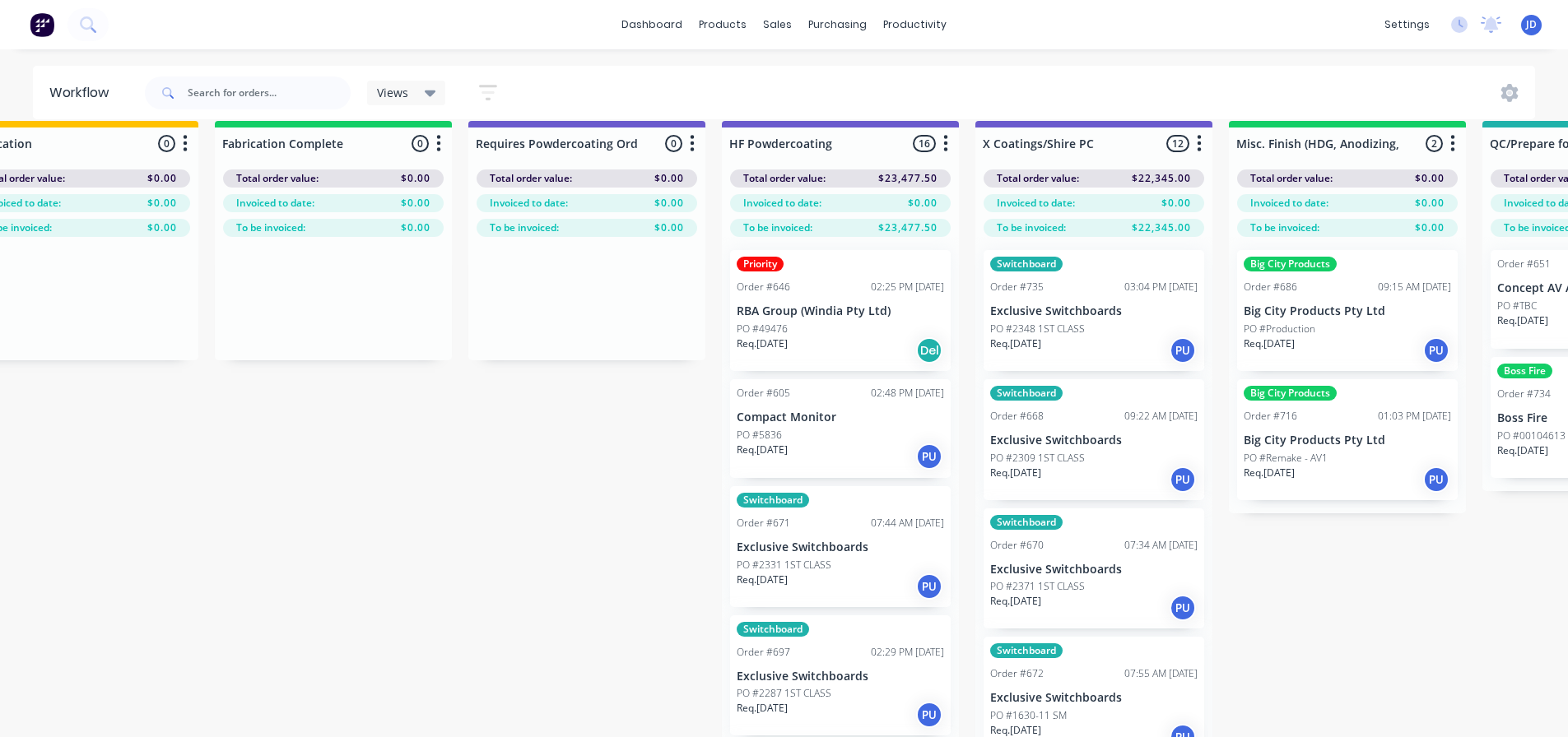
drag, startPoint x: 1307, startPoint y: 471, endPoint x: 1355, endPoint y: 468, distance: 48.1
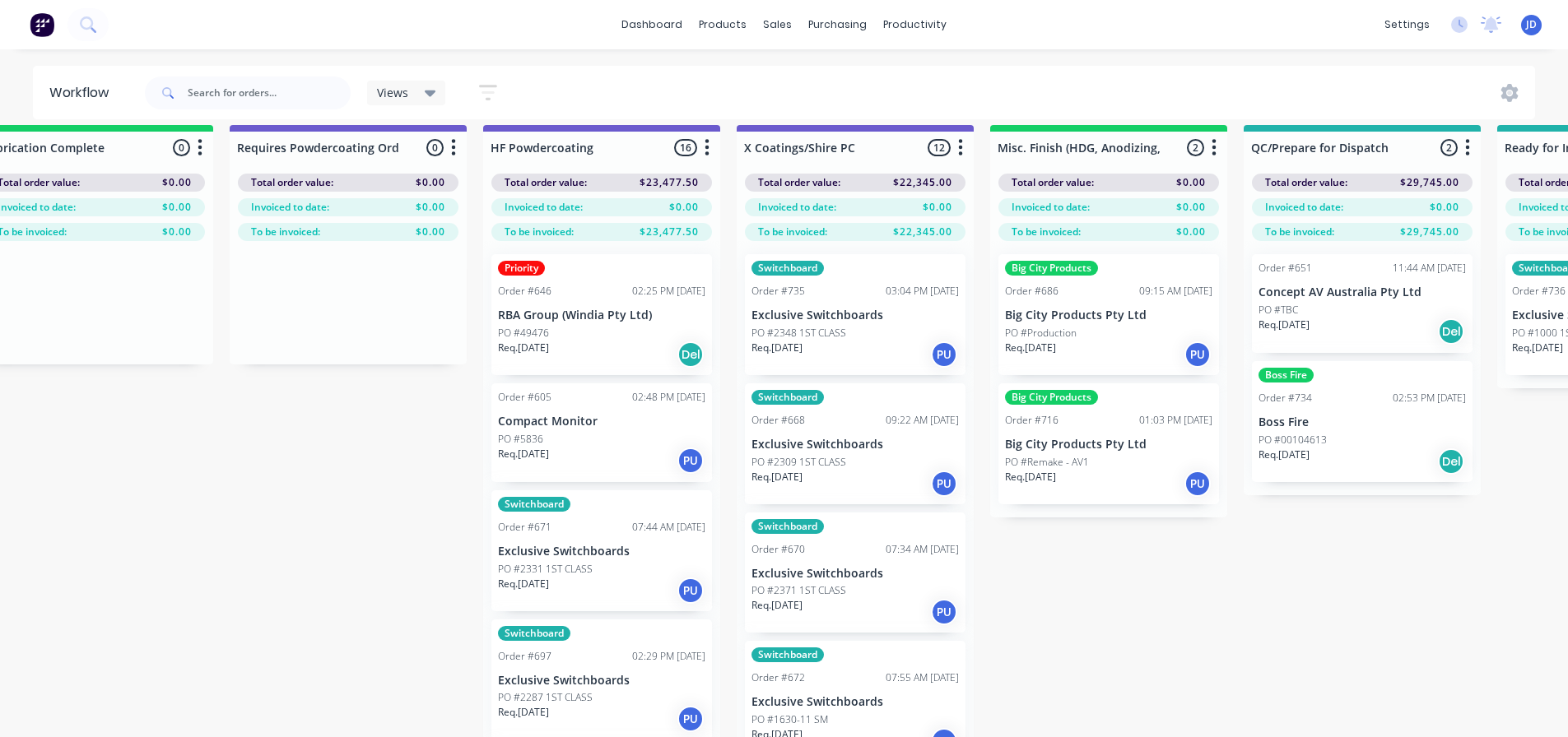
scroll to position [4, 5514]
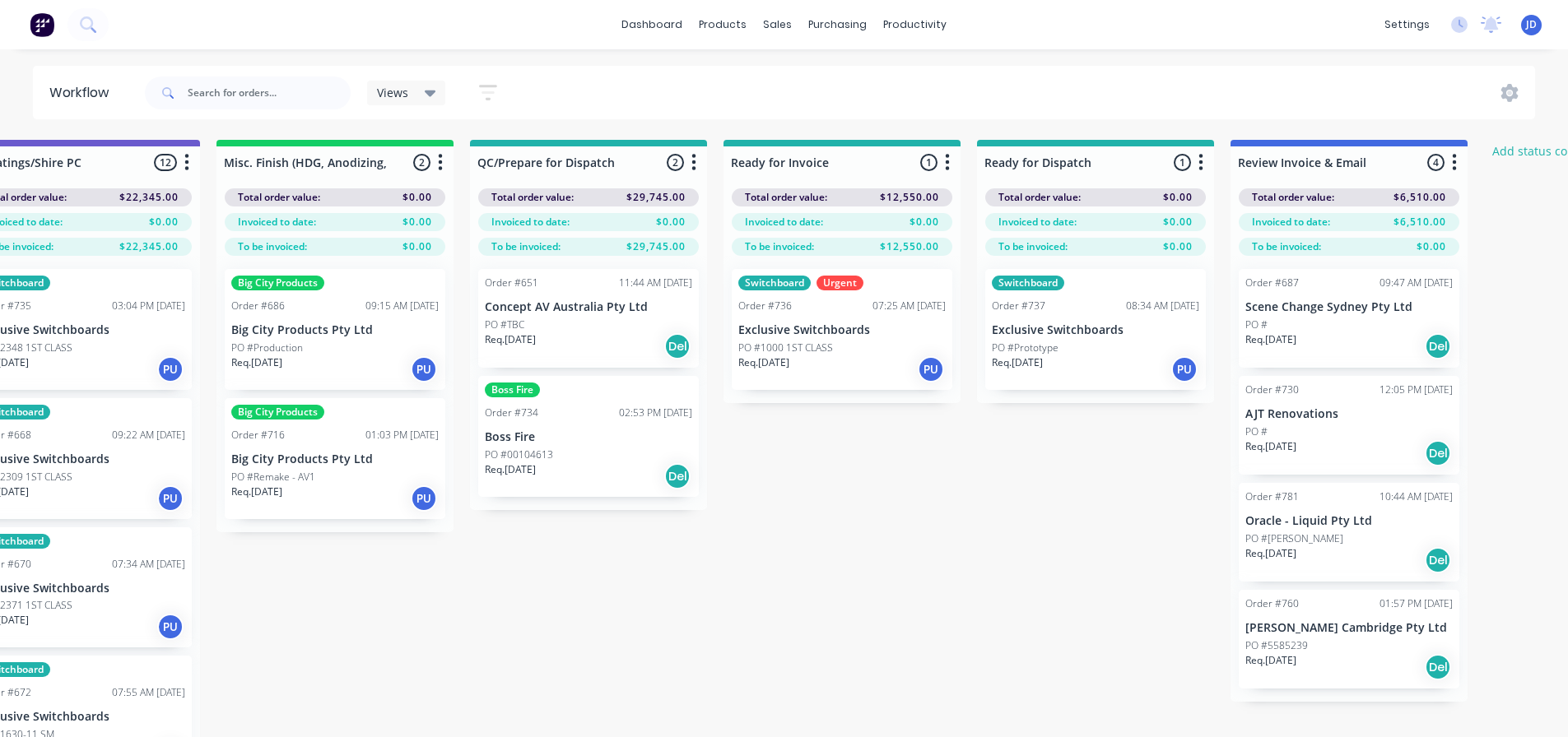
drag, startPoint x: 1249, startPoint y: 593, endPoint x: 1423, endPoint y: 559, distance: 177.3
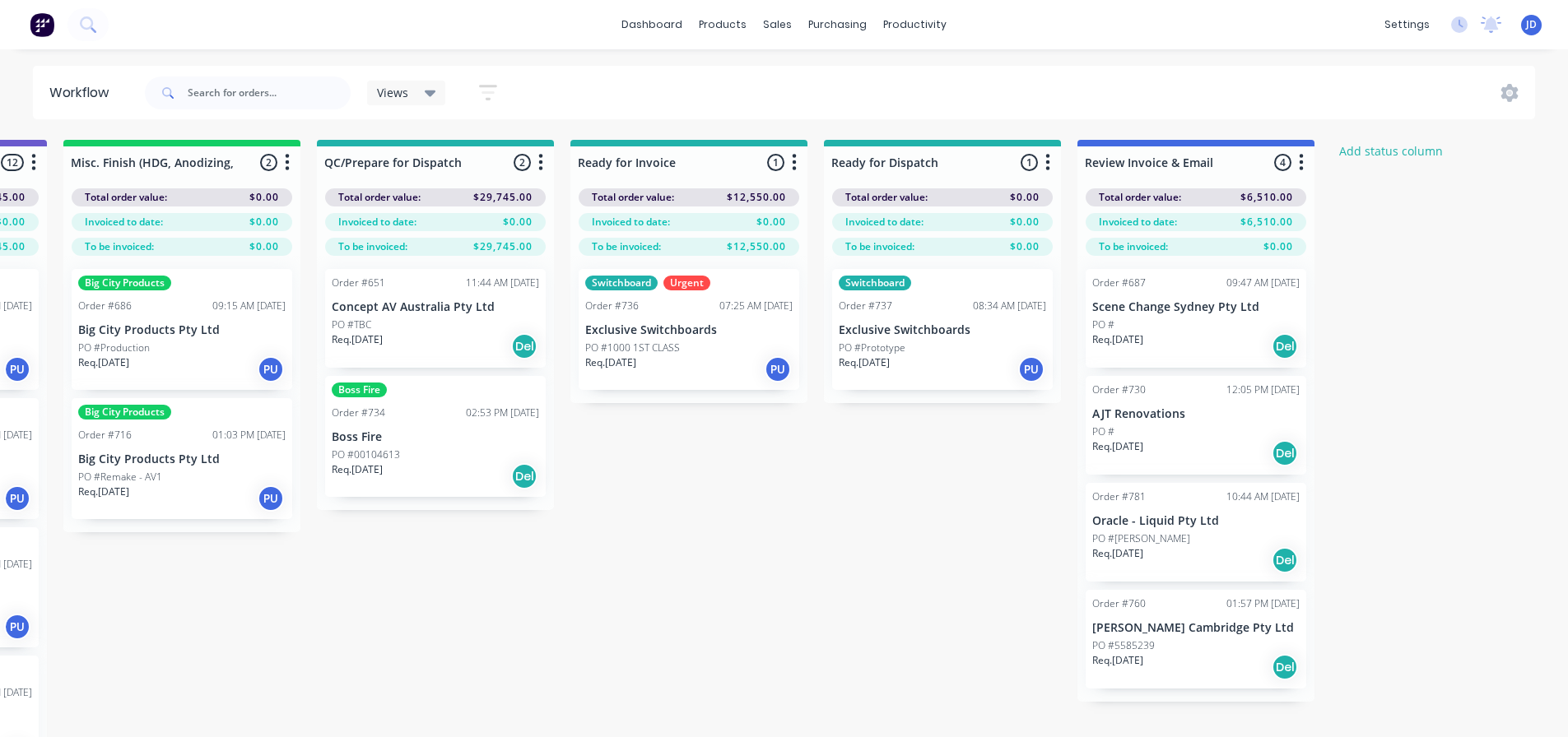
drag, startPoint x: 678, startPoint y: 532, endPoint x: 679, endPoint y: 539, distance: 7.1
click at [686, 331] on p "Exclusive Switchboards" at bounding box center [688, 330] width 207 height 14
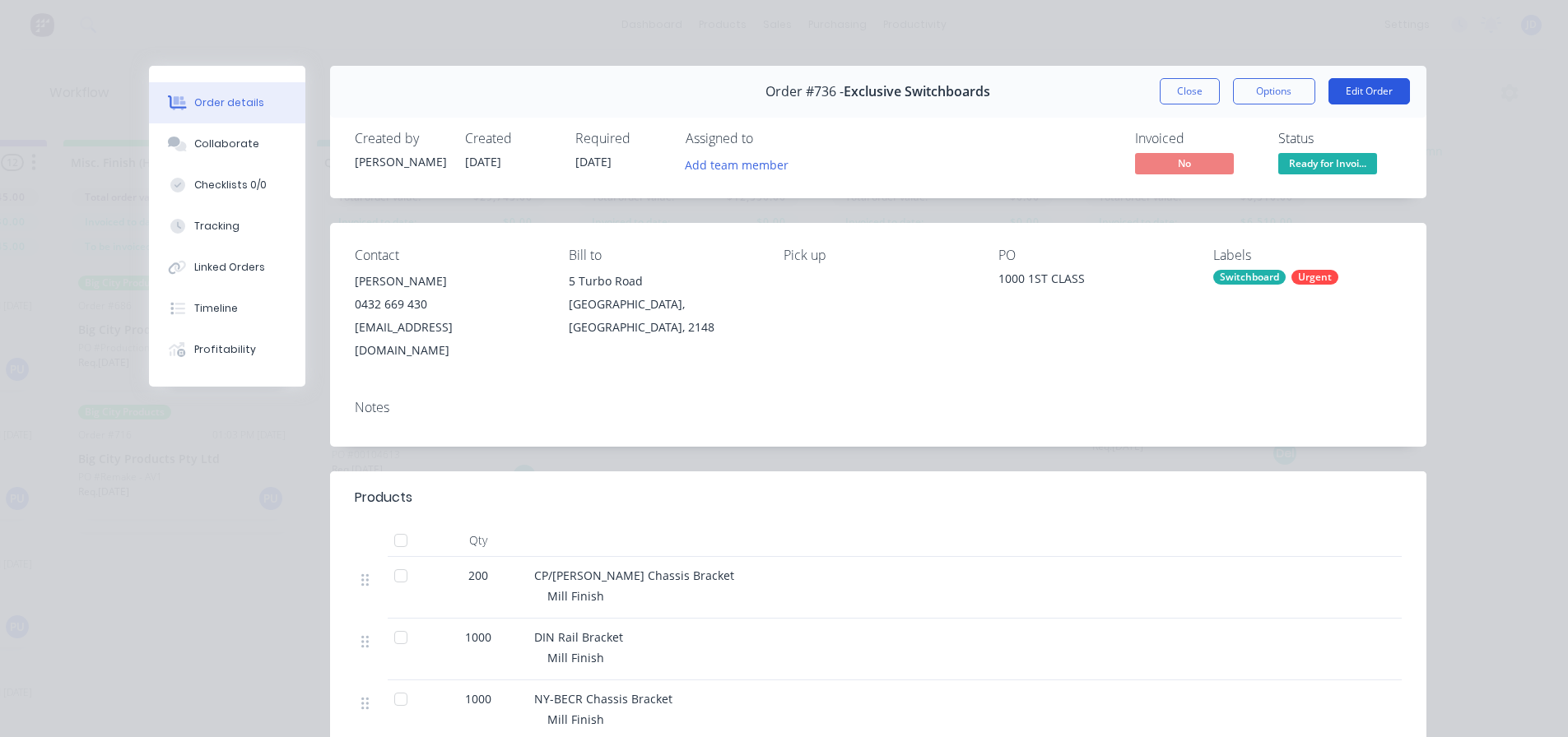
click at [1361, 91] on button "Edit Order" at bounding box center [1369, 91] width 81 height 26
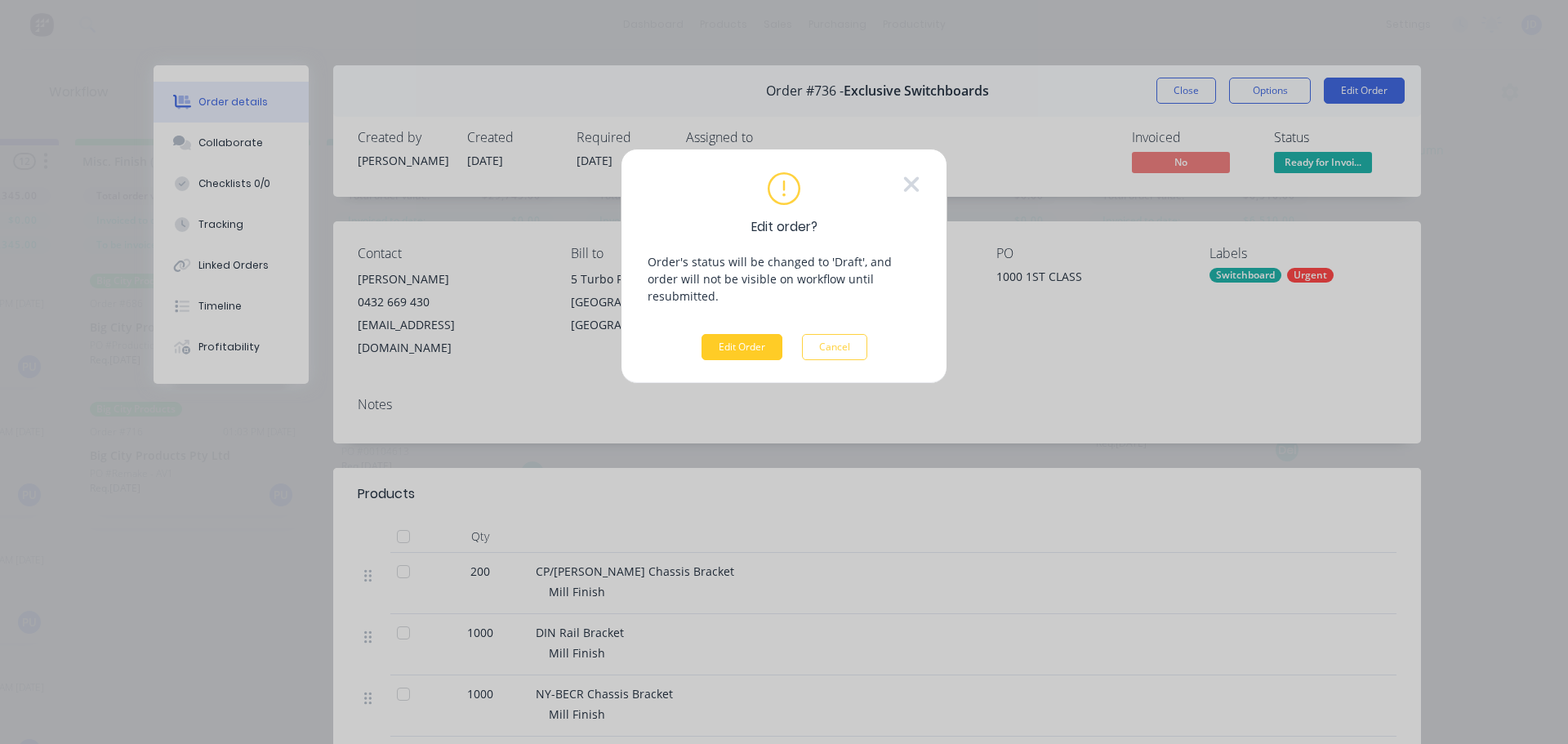
click at [730, 334] on button "Edit Order" at bounding box center [741, 347] width 81 height 26
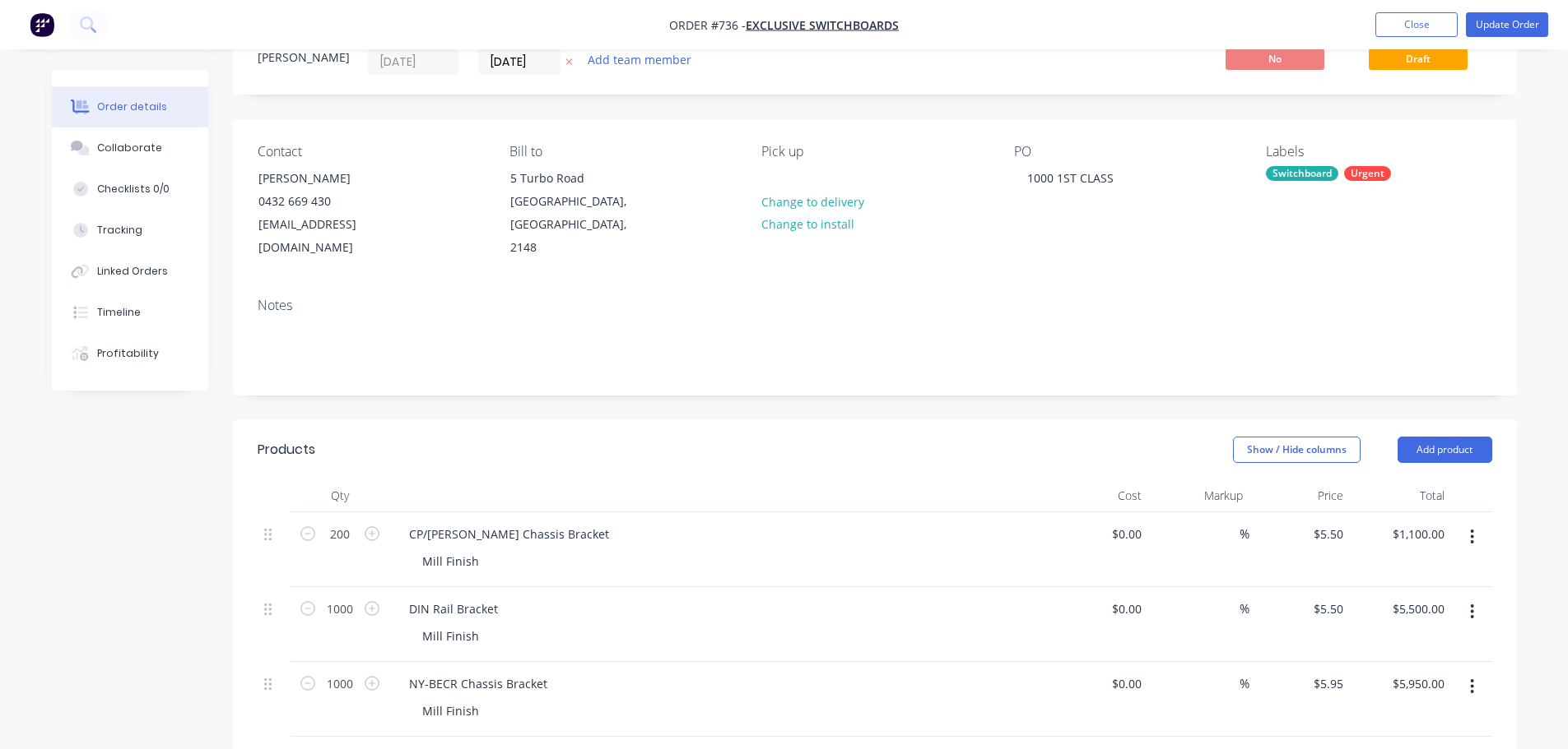
scroll to position [82, 0]
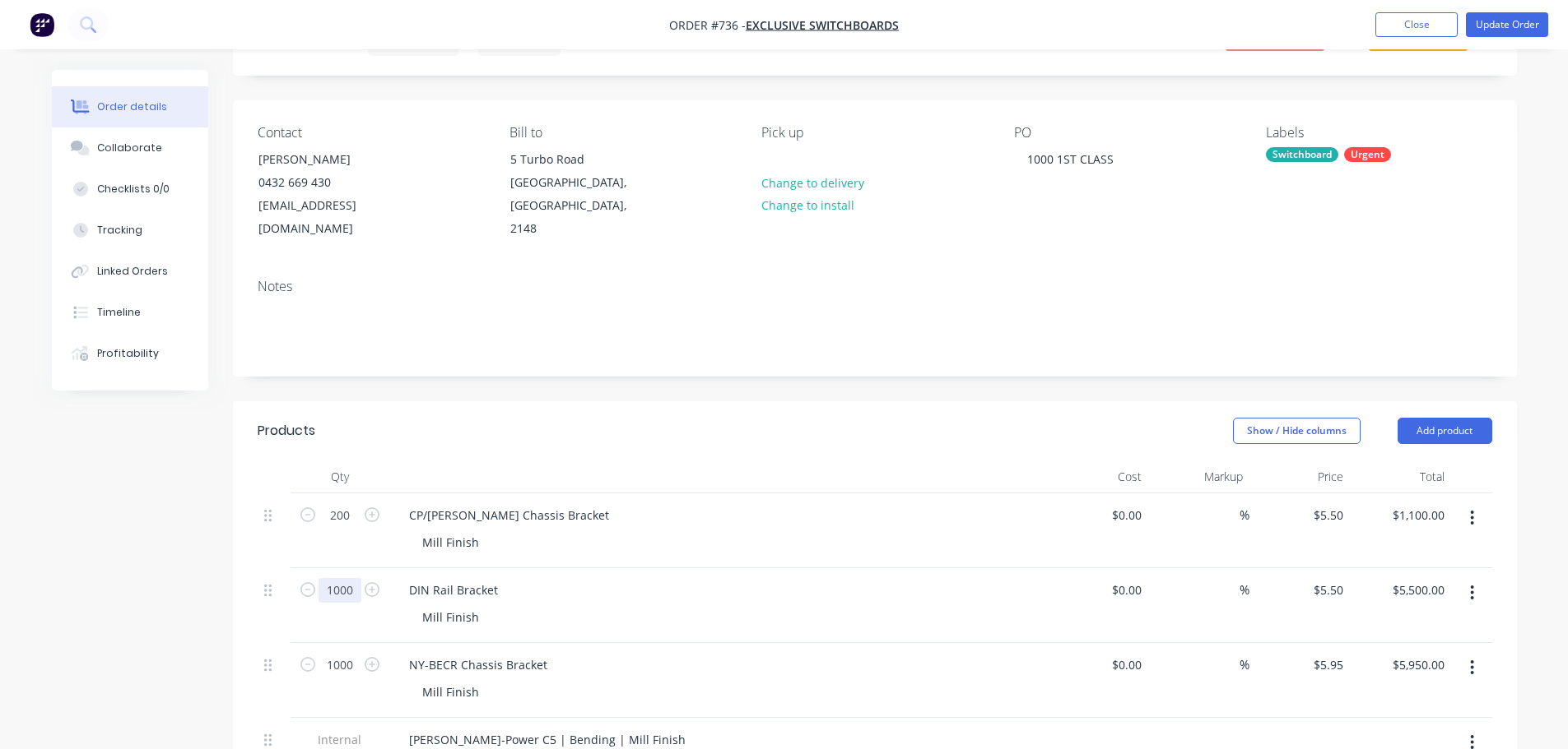
click at [355, 579] on input "1000" at bounding box center [339, 591] width 43 height 24
type input "1040"
type input "$5,720.00"
type input "1050"
type input "$6,247.50"
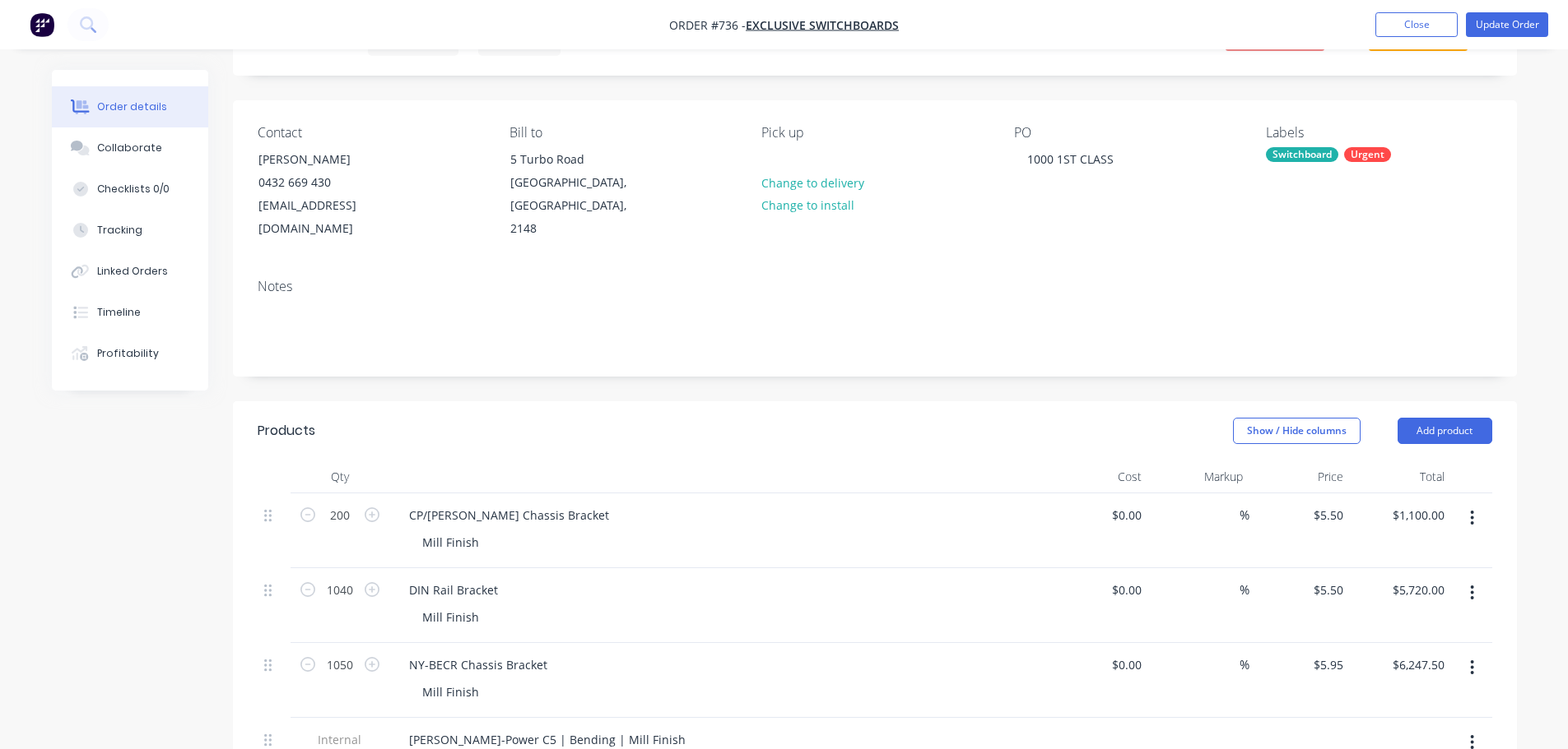
click at [201, 645] on div "Created by [PERSON_NAME] Created [DATE] Required [DATE] Assigned to Add team me…" at bounding box center [784, 614] width 1465 height 1254
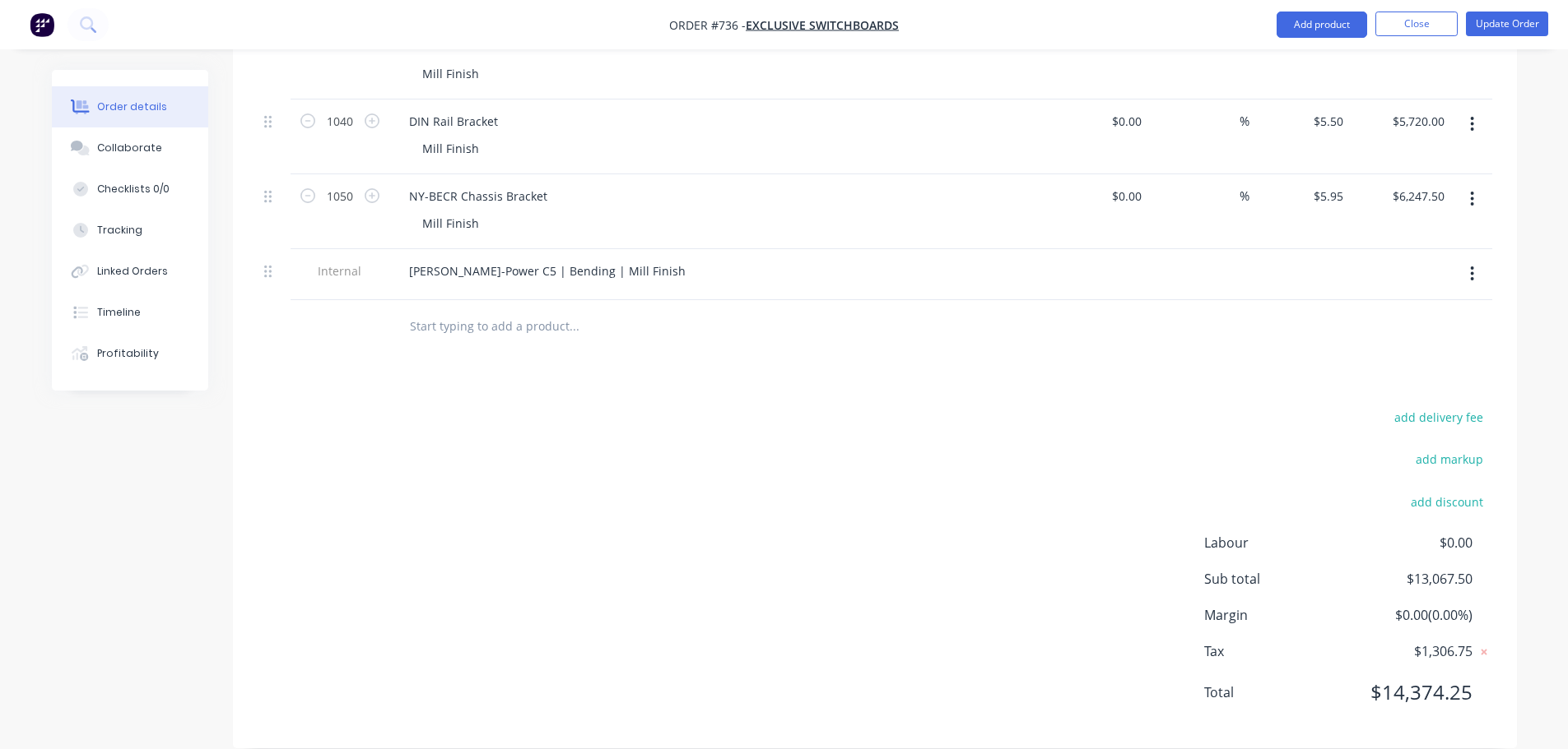
scroll to position [551, 0]
click at [1514, 17] on button "Update Order" at bounding box center [1507, 24] width 82 height 24
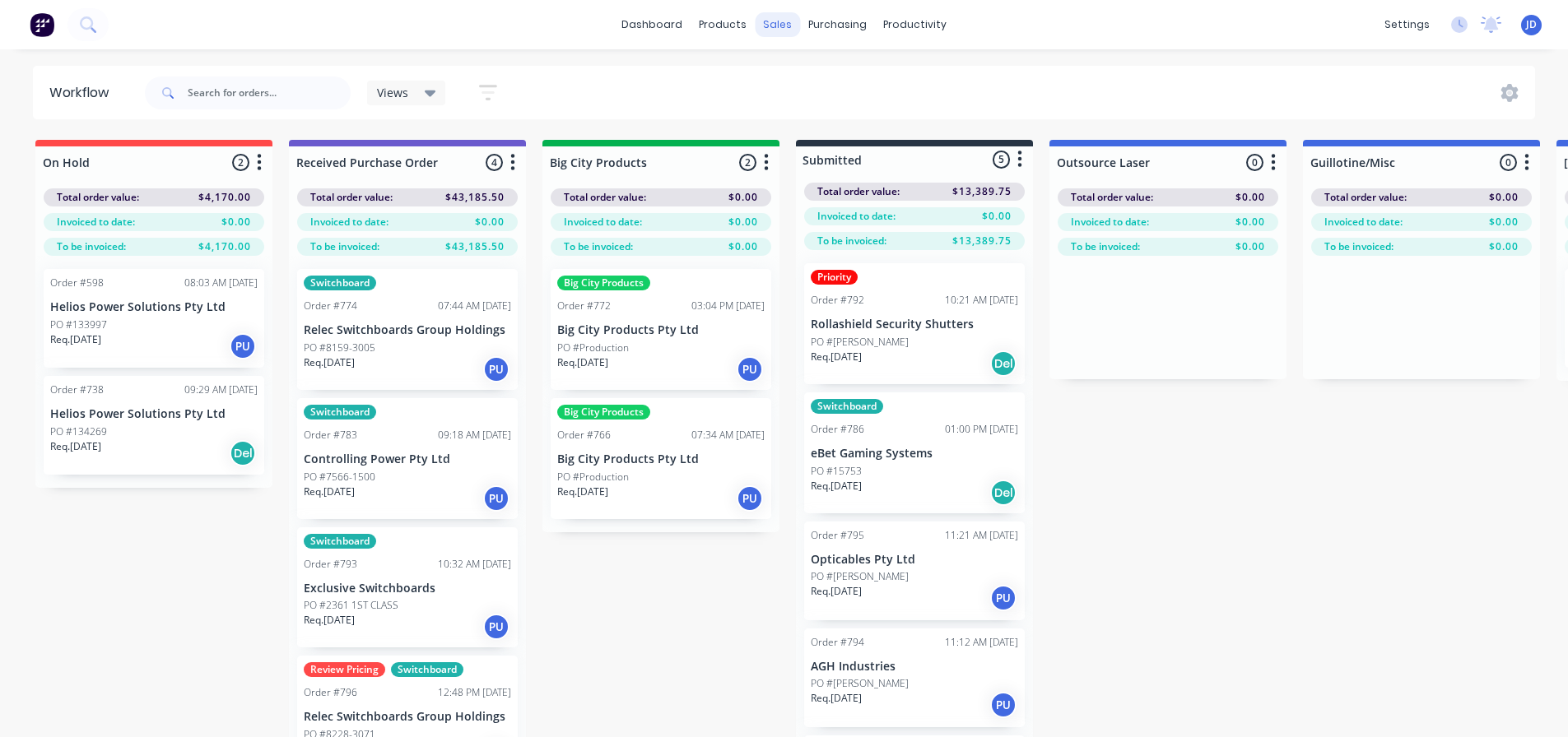
click at [769, 20] on div "sales" at bounding box center [777, 24] width 45 height 24
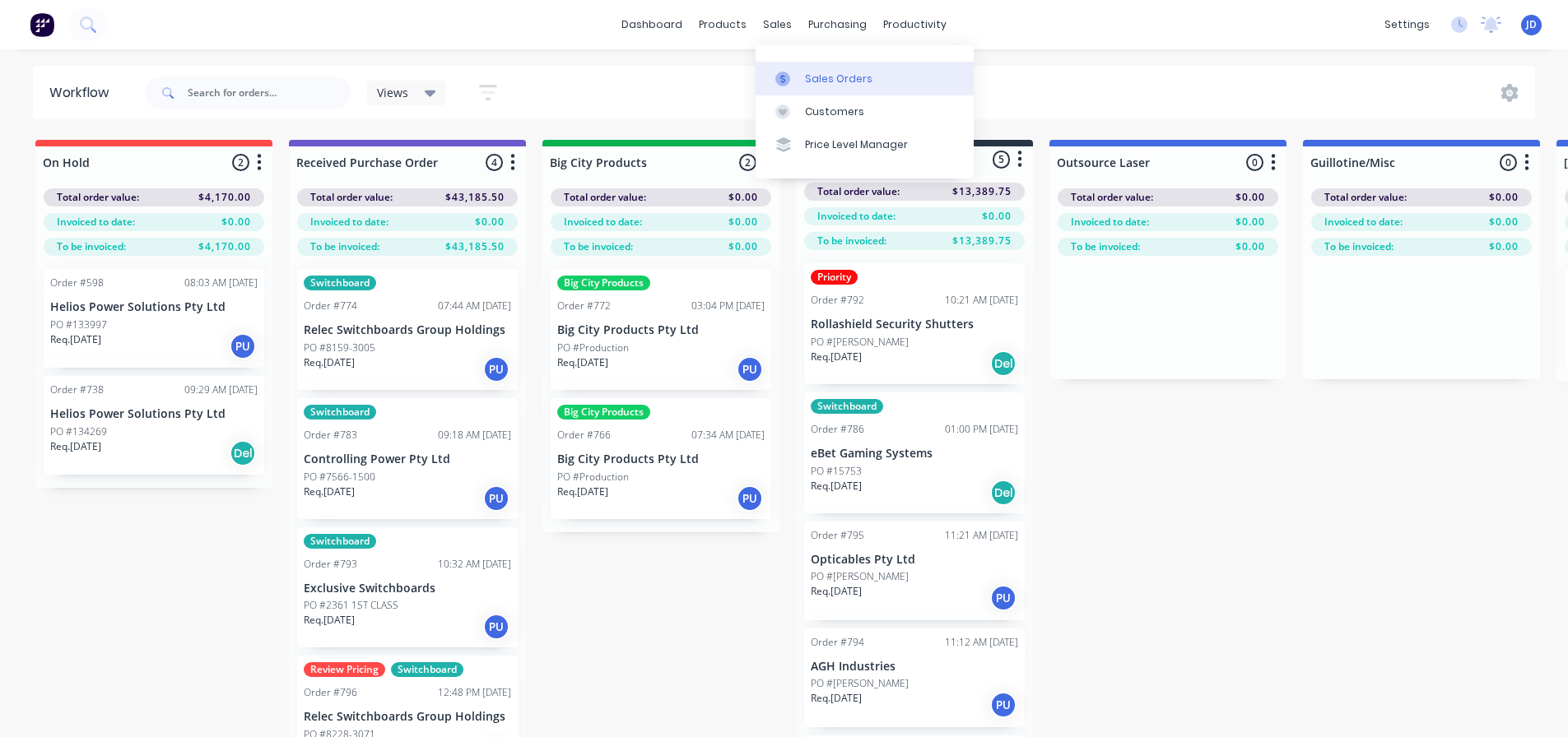
click at [812, 84] on div "Sales Orders" at bounding box center [838, 79] width 67 height 15
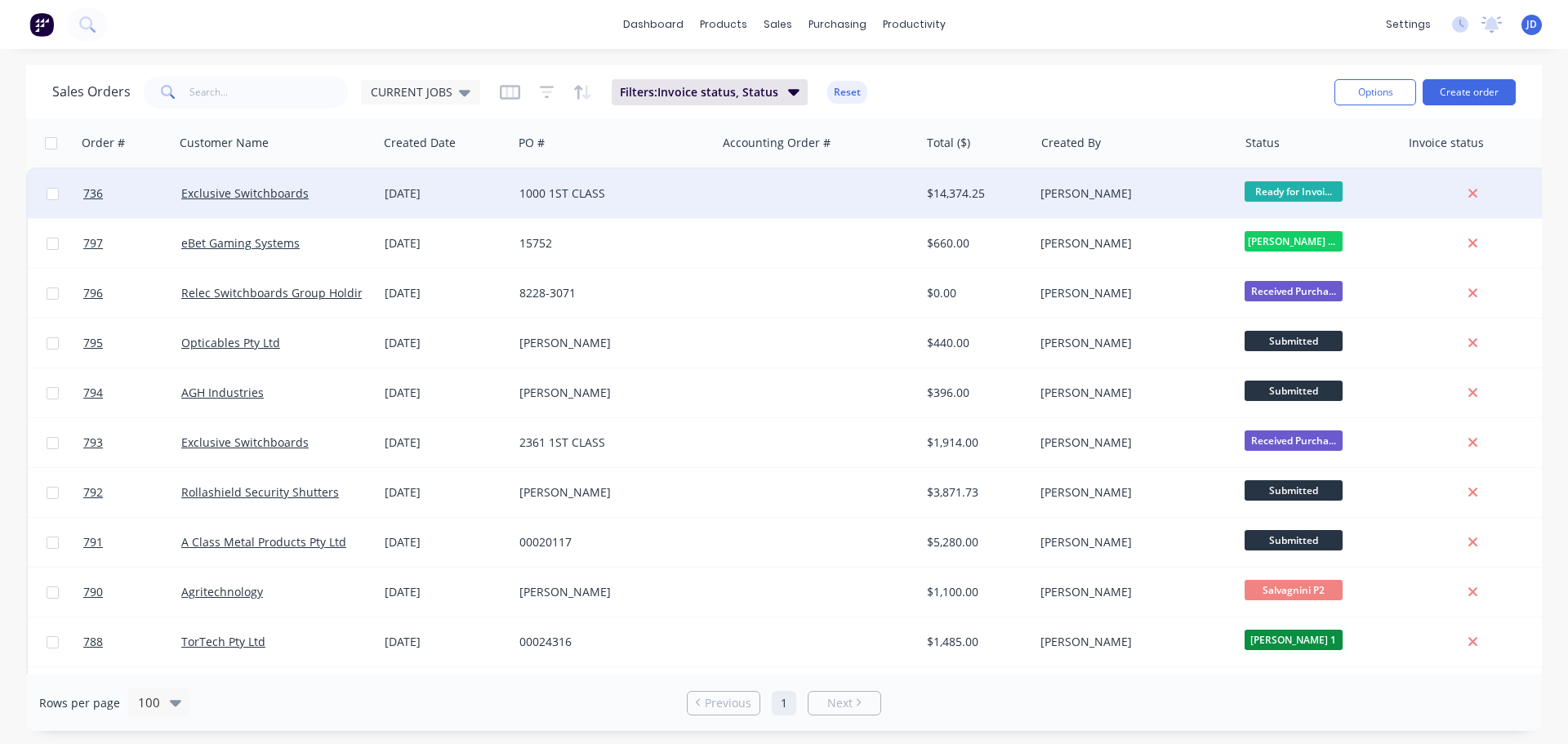
click at [656, 188] on div "1000 1ST CLASS" at bounding box center [610, 194] width 181 height 16
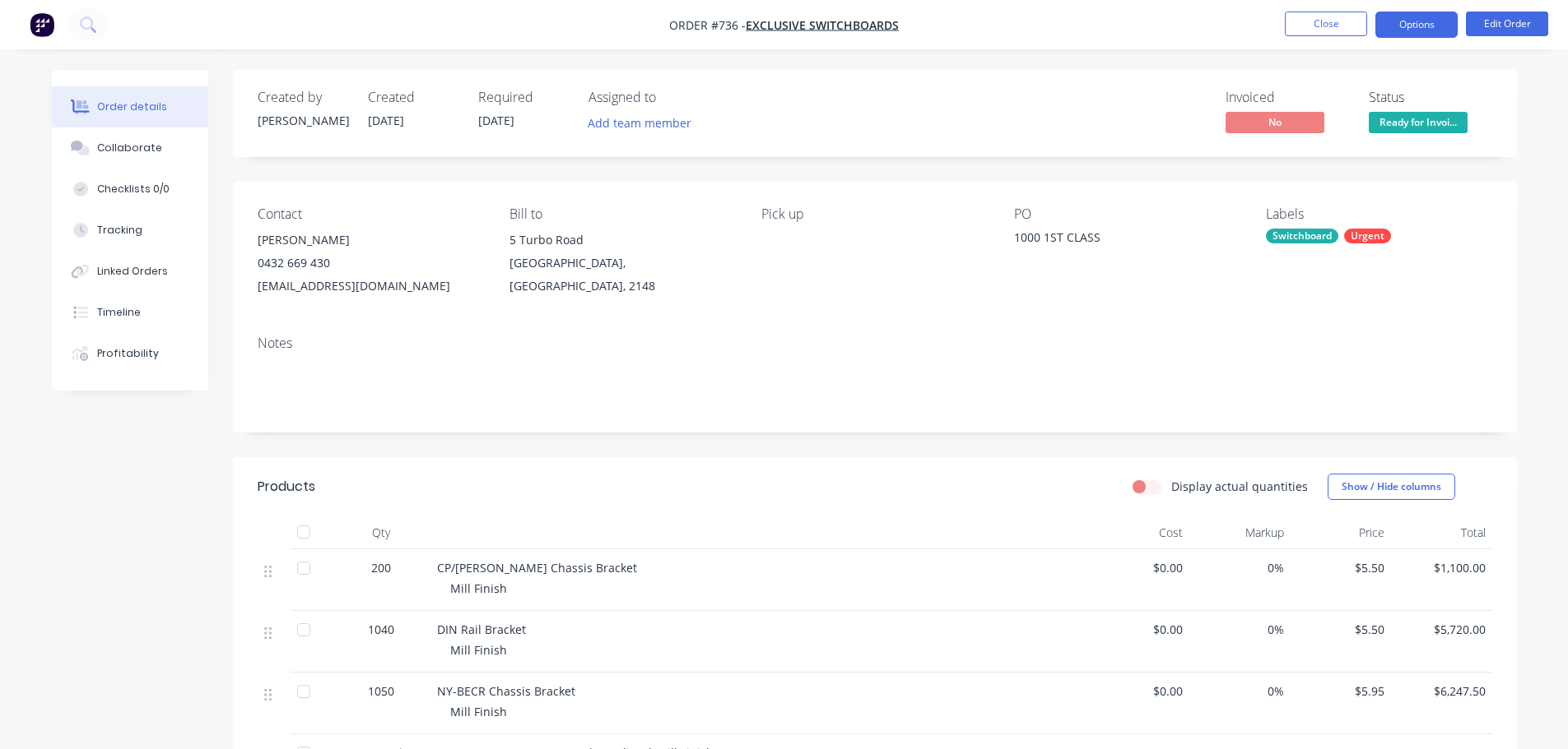
click at [1439, 28] on button "Options" at bounding box center [1417, 24] width 82 height 26
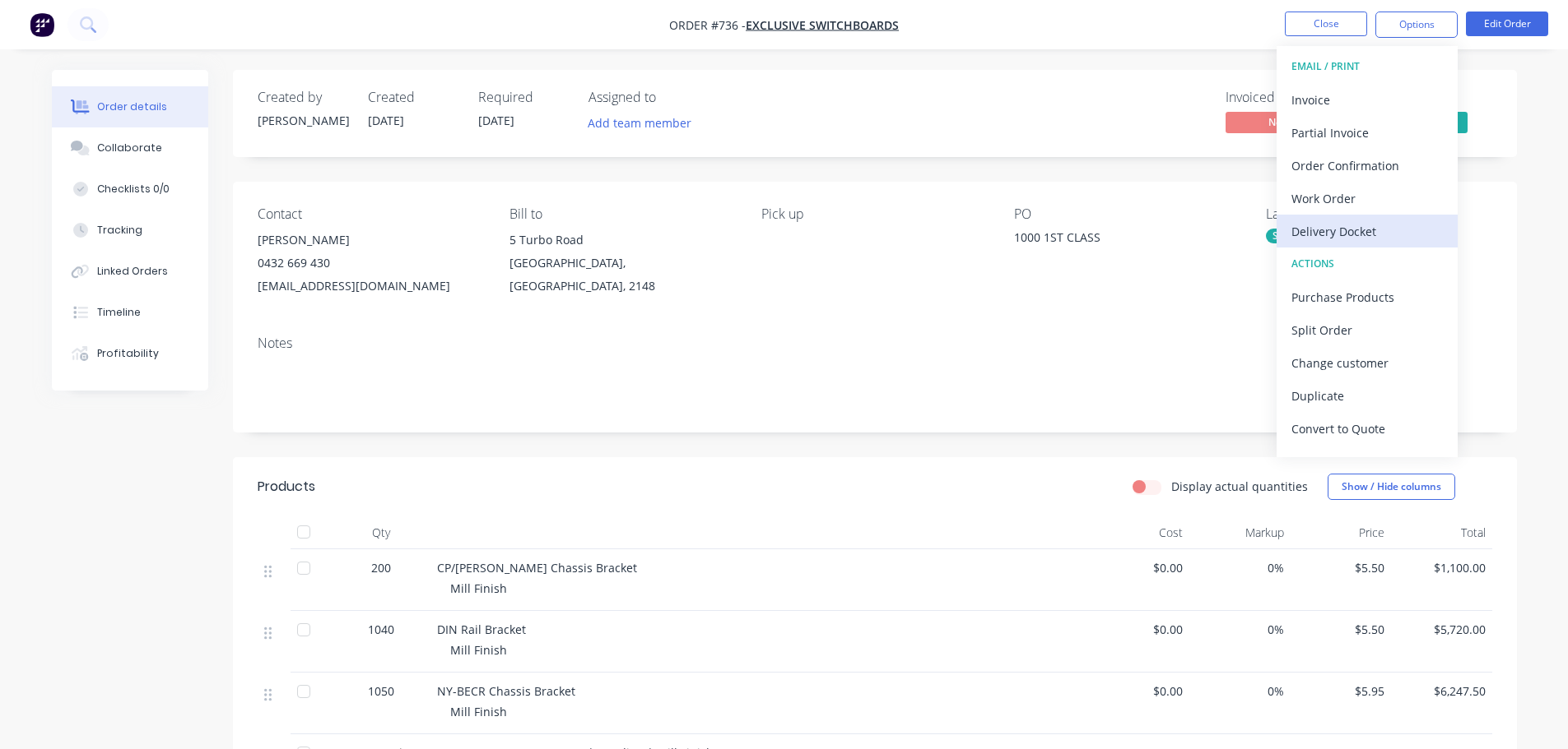
click at [1348, 222] on div "Delivery Docket" at bounding box center [1367, 231] width 151 height 24
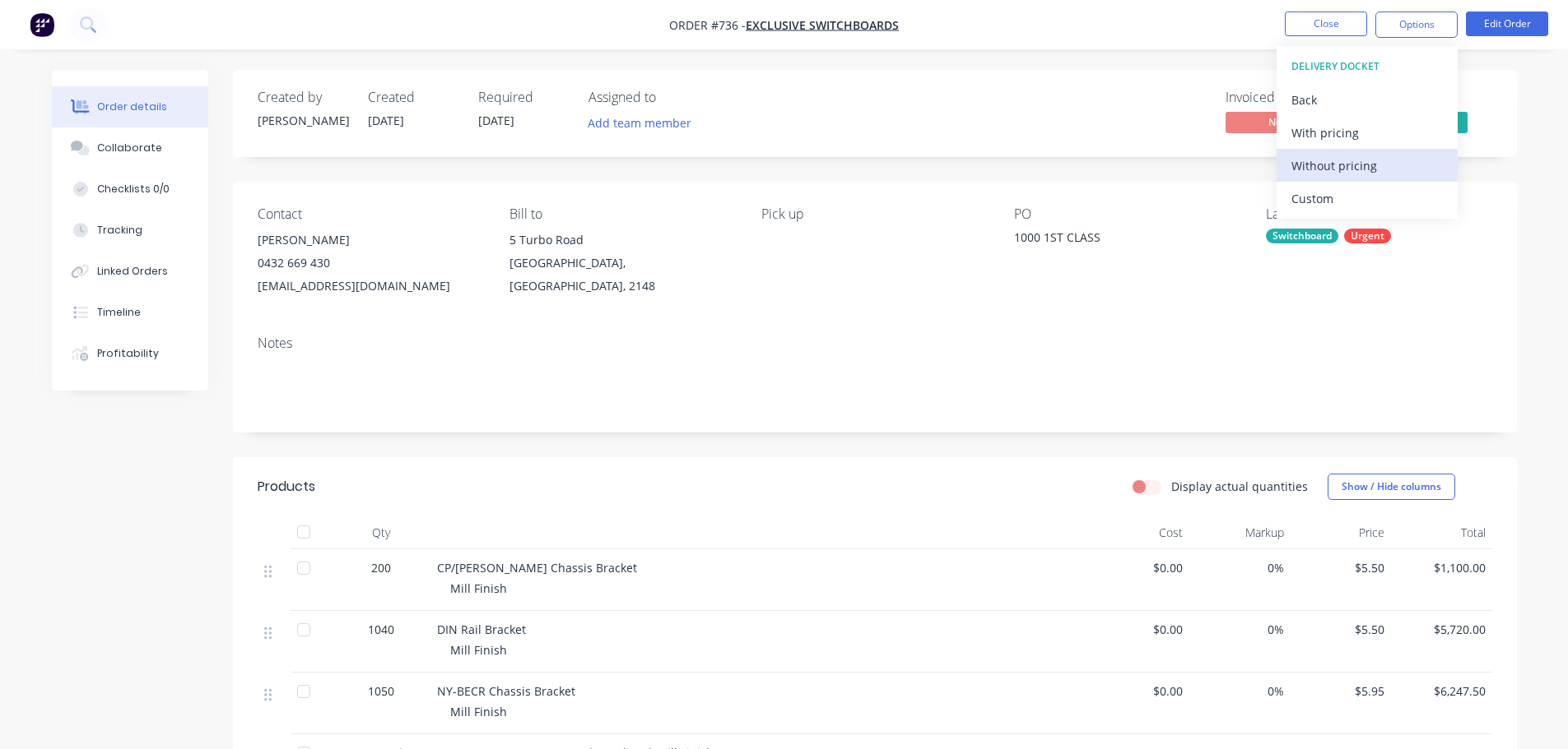
click at [1355, 172] on div "Without pricing" at bounding box center [1367, 165] width 151 height 24
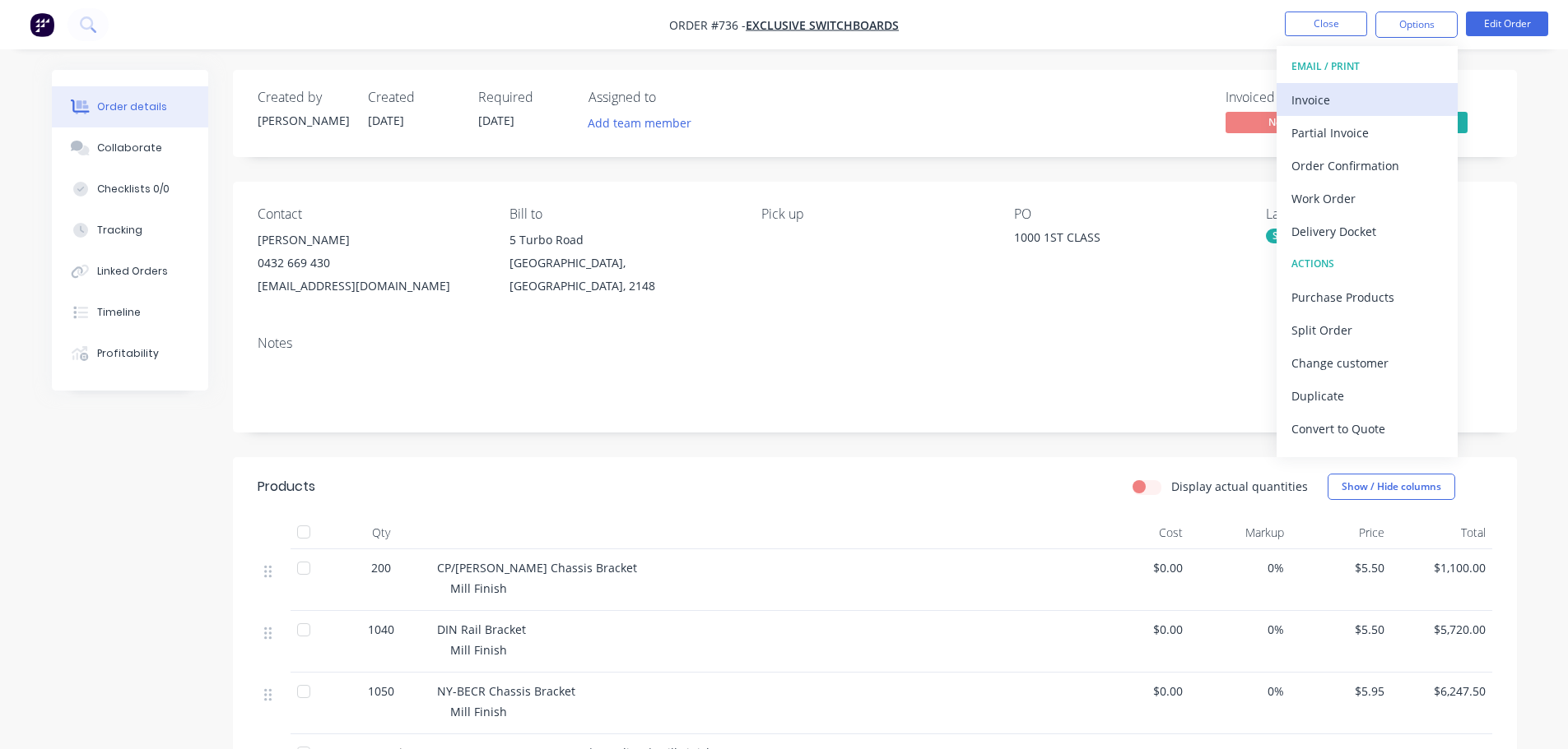
click at [1351, 97] on div "Invoice" at bounding box center [1367, 100] width 151 height 24
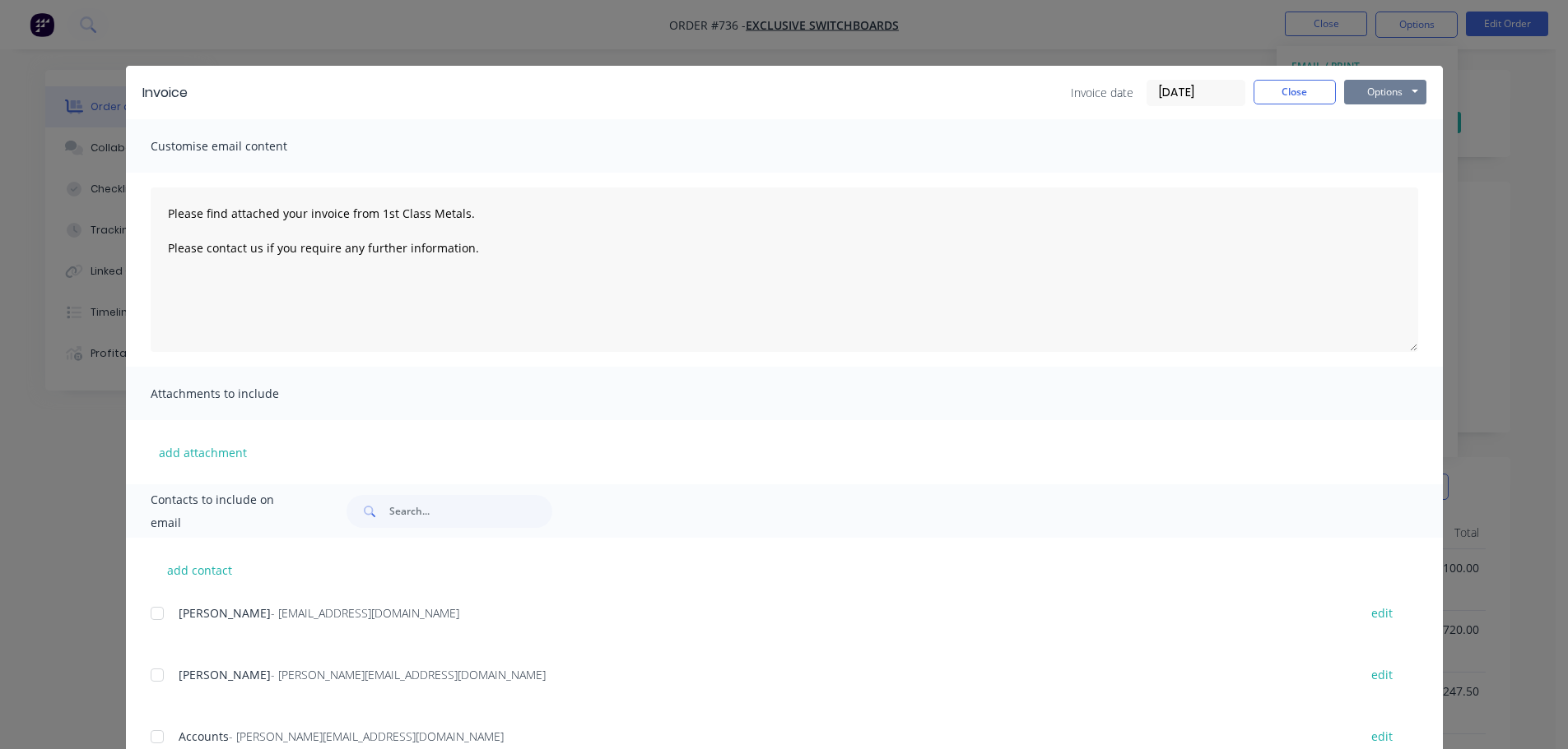
click at [1377, 99] on button "Options" at bounding box center [1385, 92] width 82 height 24
click at [1372, 149] on button "Print" at bounding box center [1397, 148] width 105 height 27
click at [1372, 87] on button "Options" at bounding box center [1385, 92] width 82 height 24
type textarea "Please find attached your invoice from 1st Class Metals. Please contact us if y…"
click at [1269, 87] on button "Close" at bounding box center [1294, 92] width 82 height 24
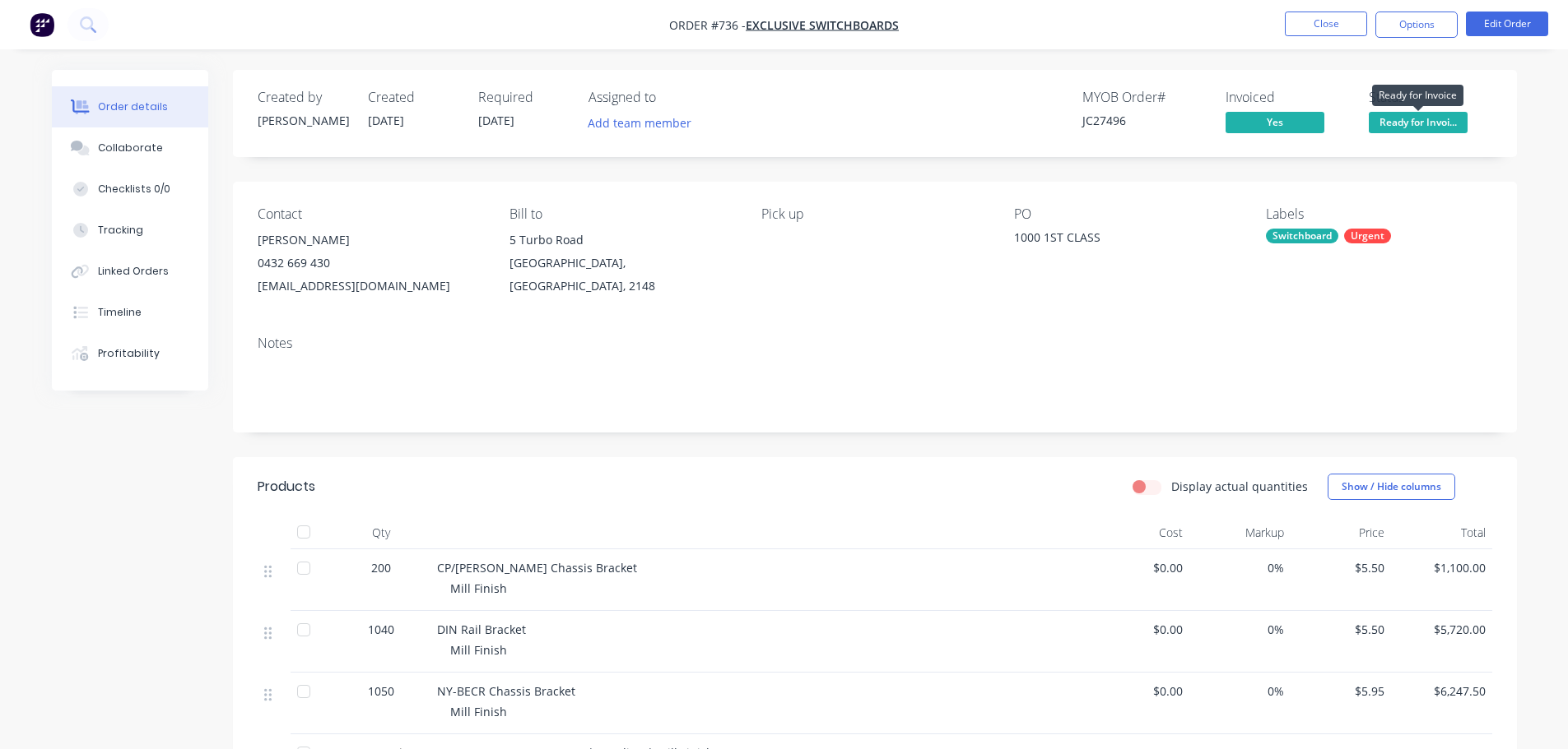
click at [1442, 117] on span "Ready for Invoi..." at bounding box center [1418, 122] width 99 height 21
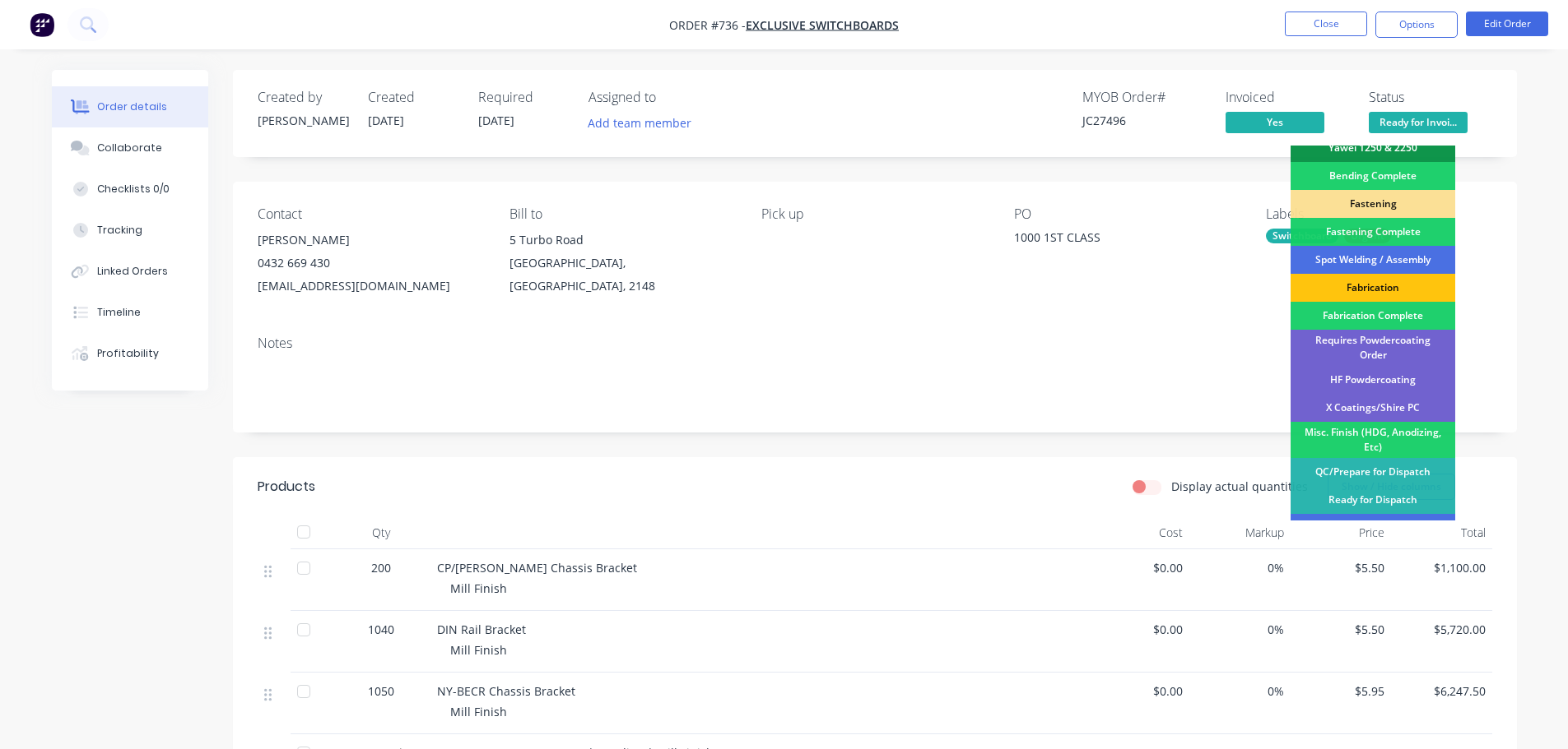
scroll to position [481, 0]
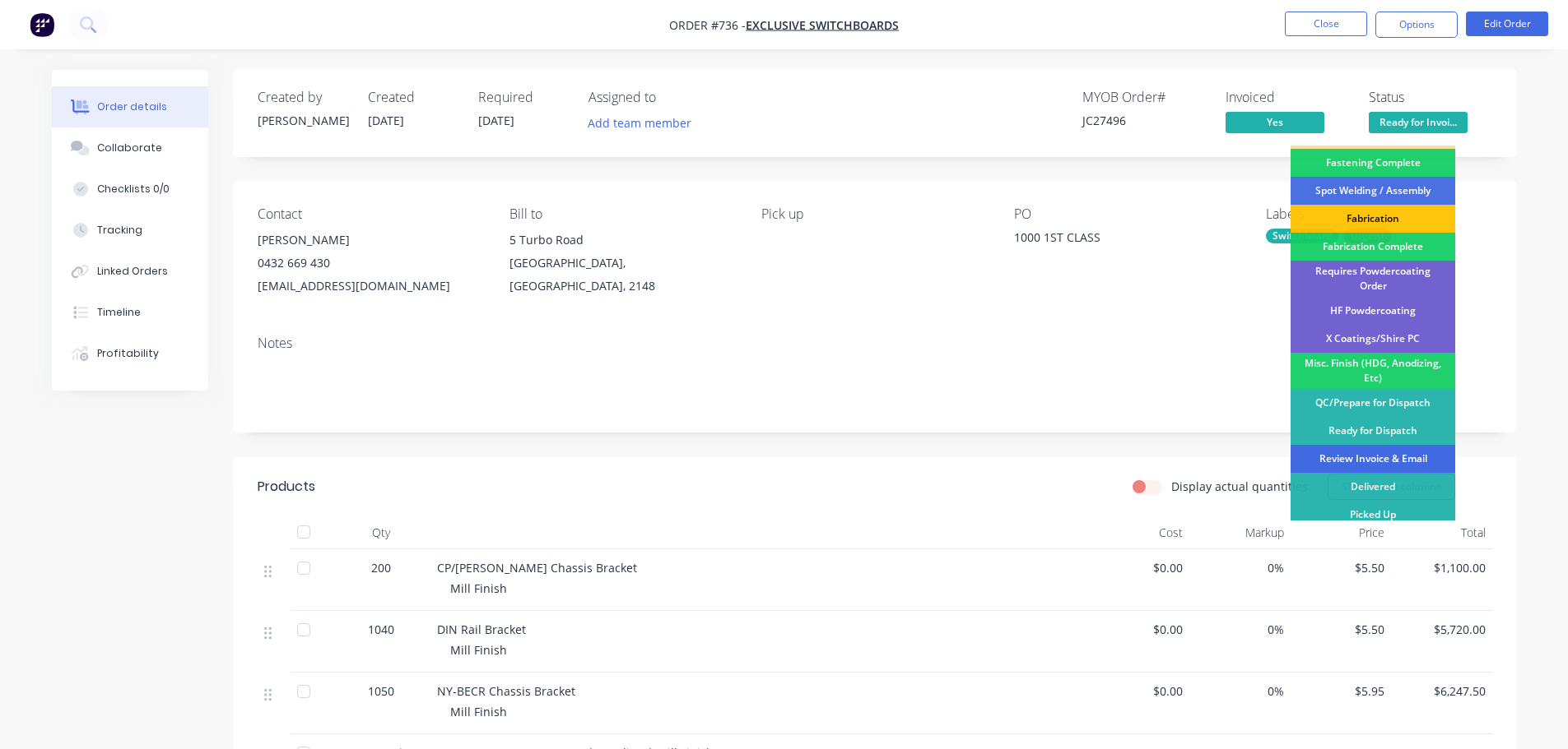
click at [1390, 449] on div "Review Invoice & Email" at bounding box center [1373, 459] width 164 height 28
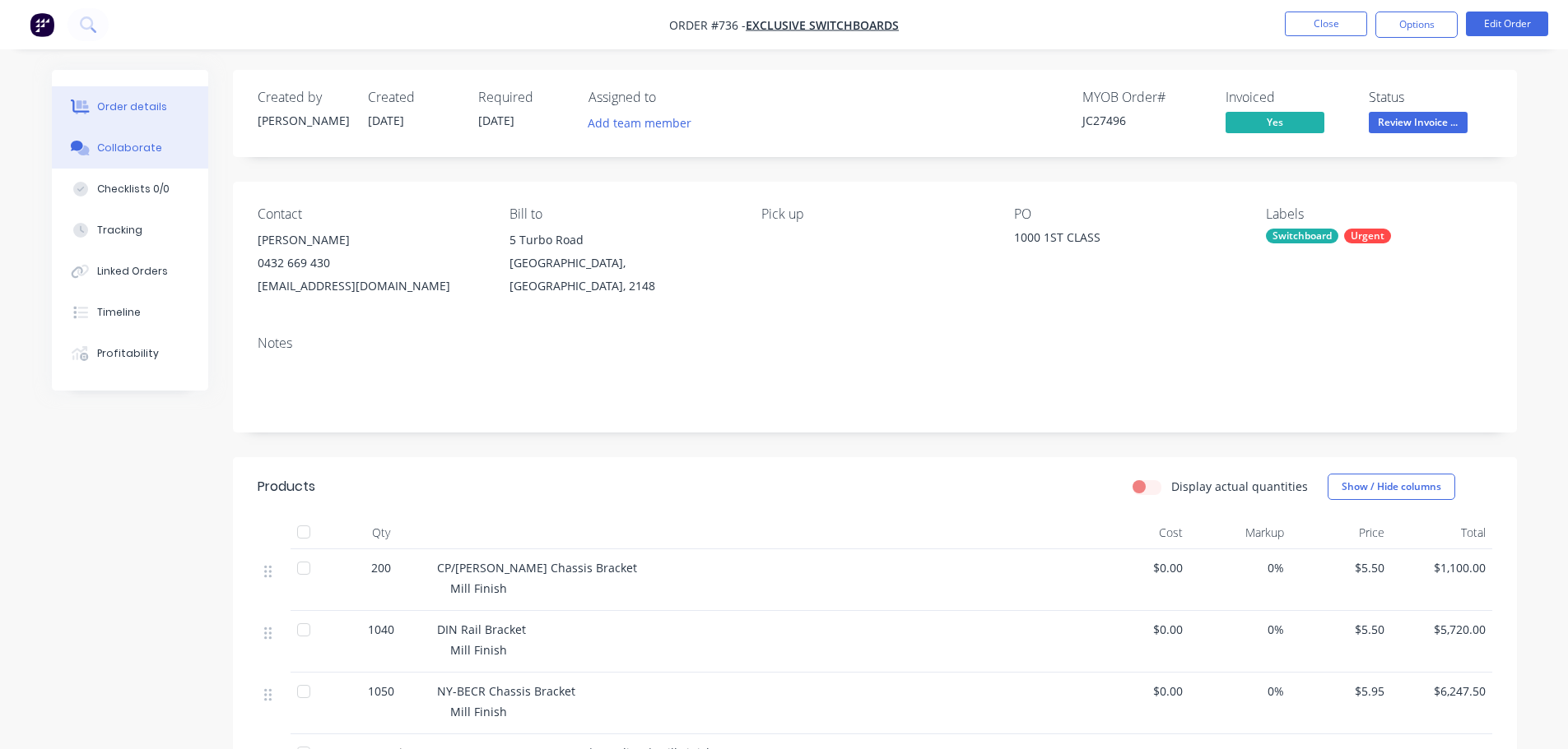
click at [162, 151] on button "Collaborate" at bounding box center [129, 148] width 157 height 41
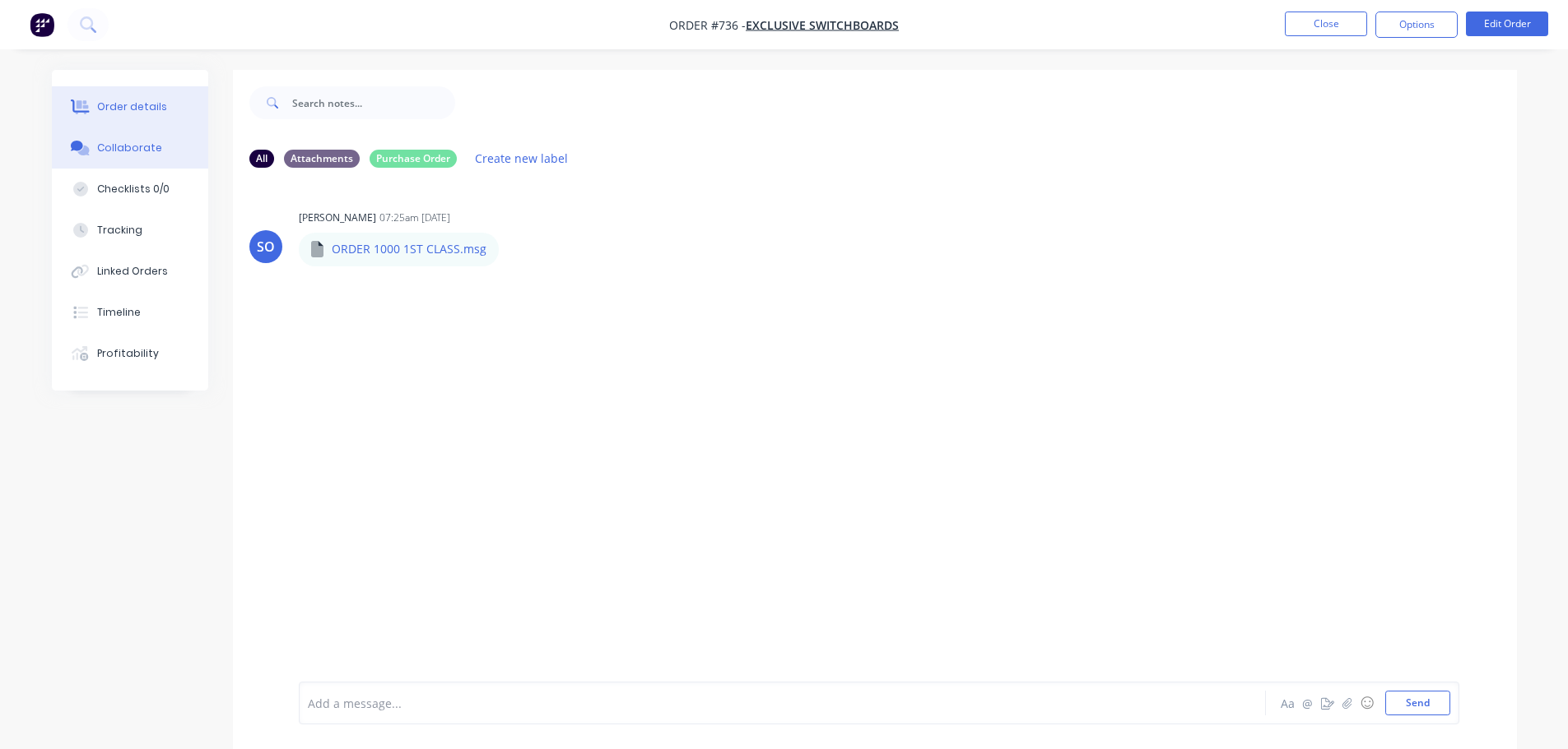
drag, startPoint x: 175, startPoint y: 120, endPoint x: 184, endPoint y: 119, distance: 9.1
click at [175, 120] on button "Order details" at bounding box center [129, 107] width 157 height 41
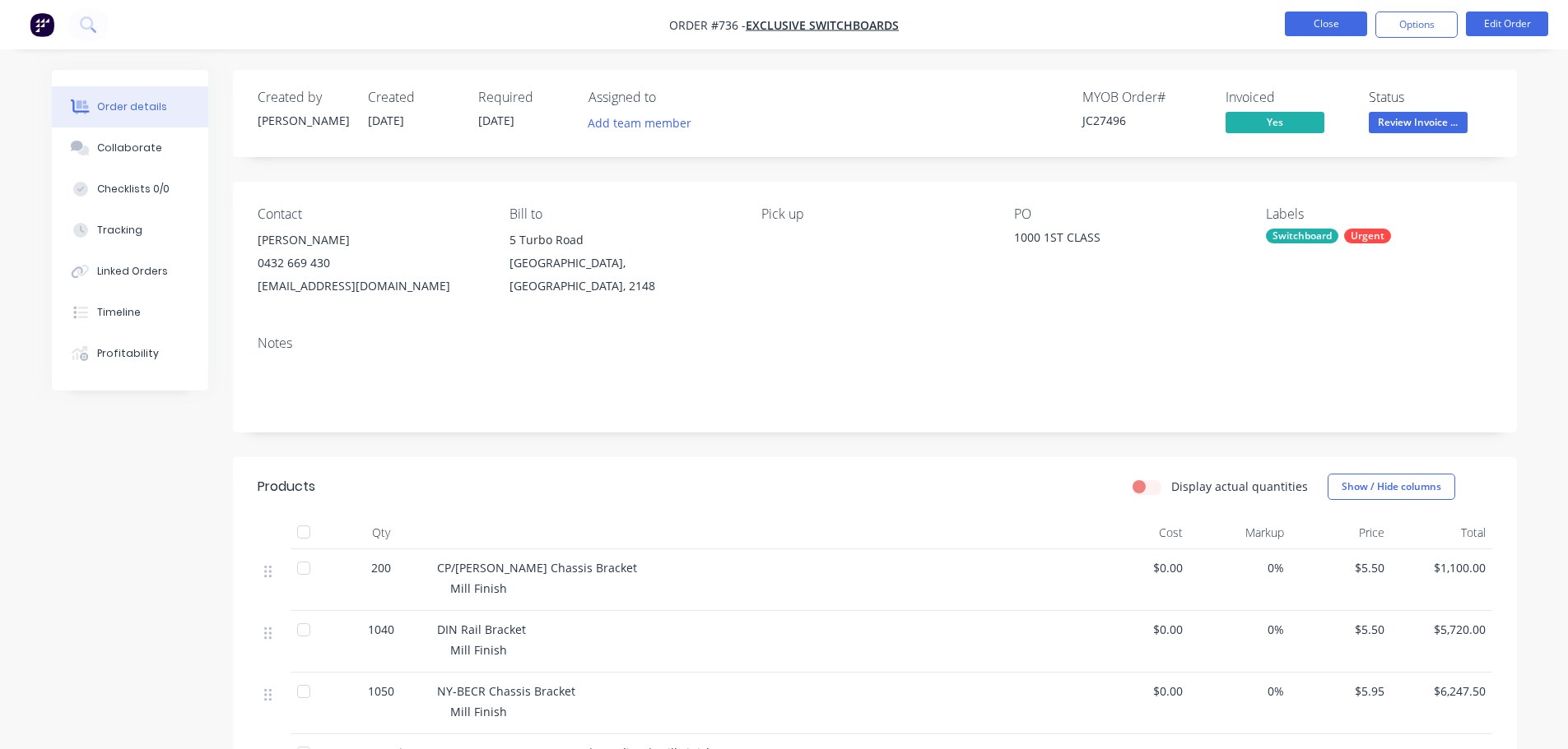
click at [1341, 28] on button "Close" at bounding box center [1326, 24] width 82 height 24
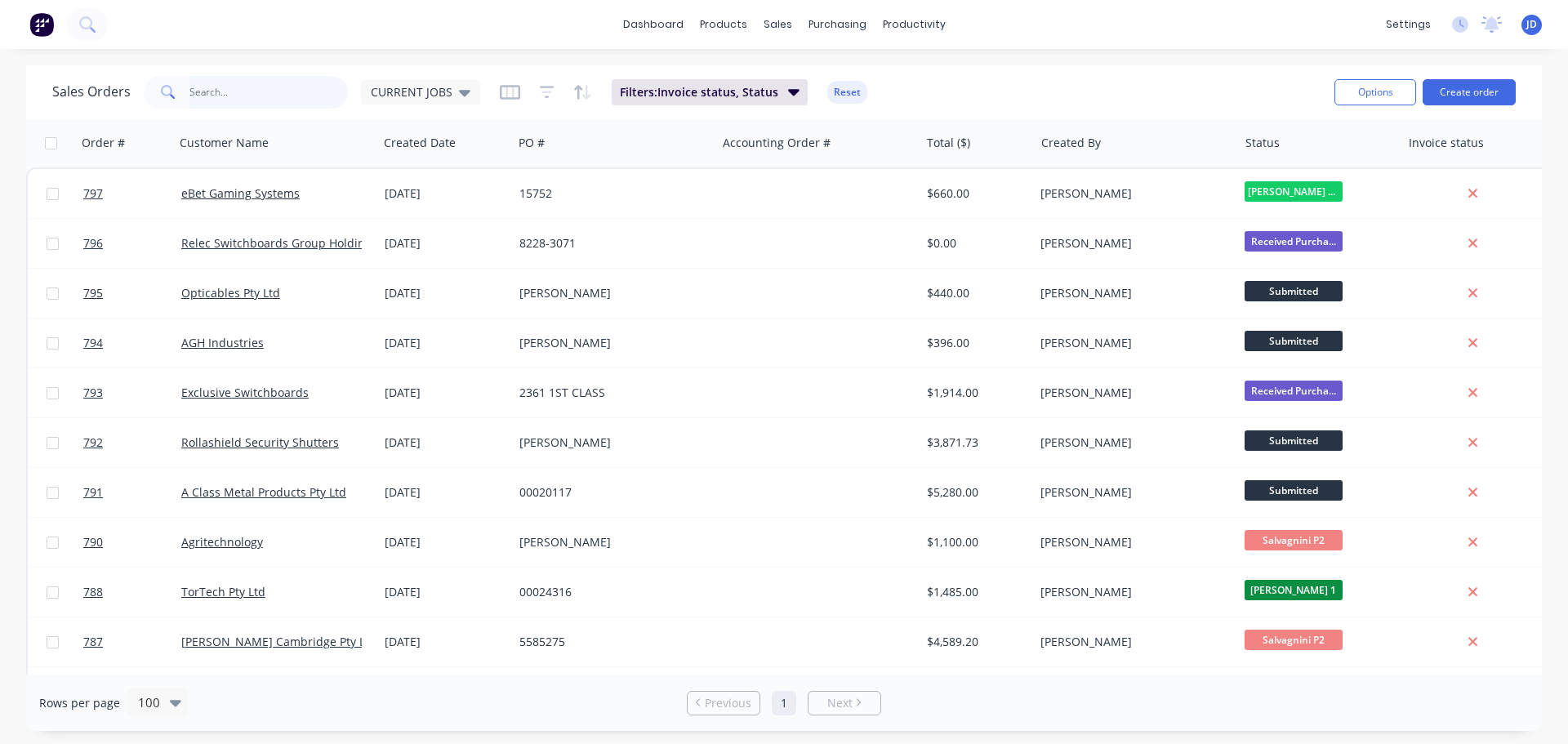
click at [273, 88] on input "text" at bounding box center [269, 93] width 160 height 33
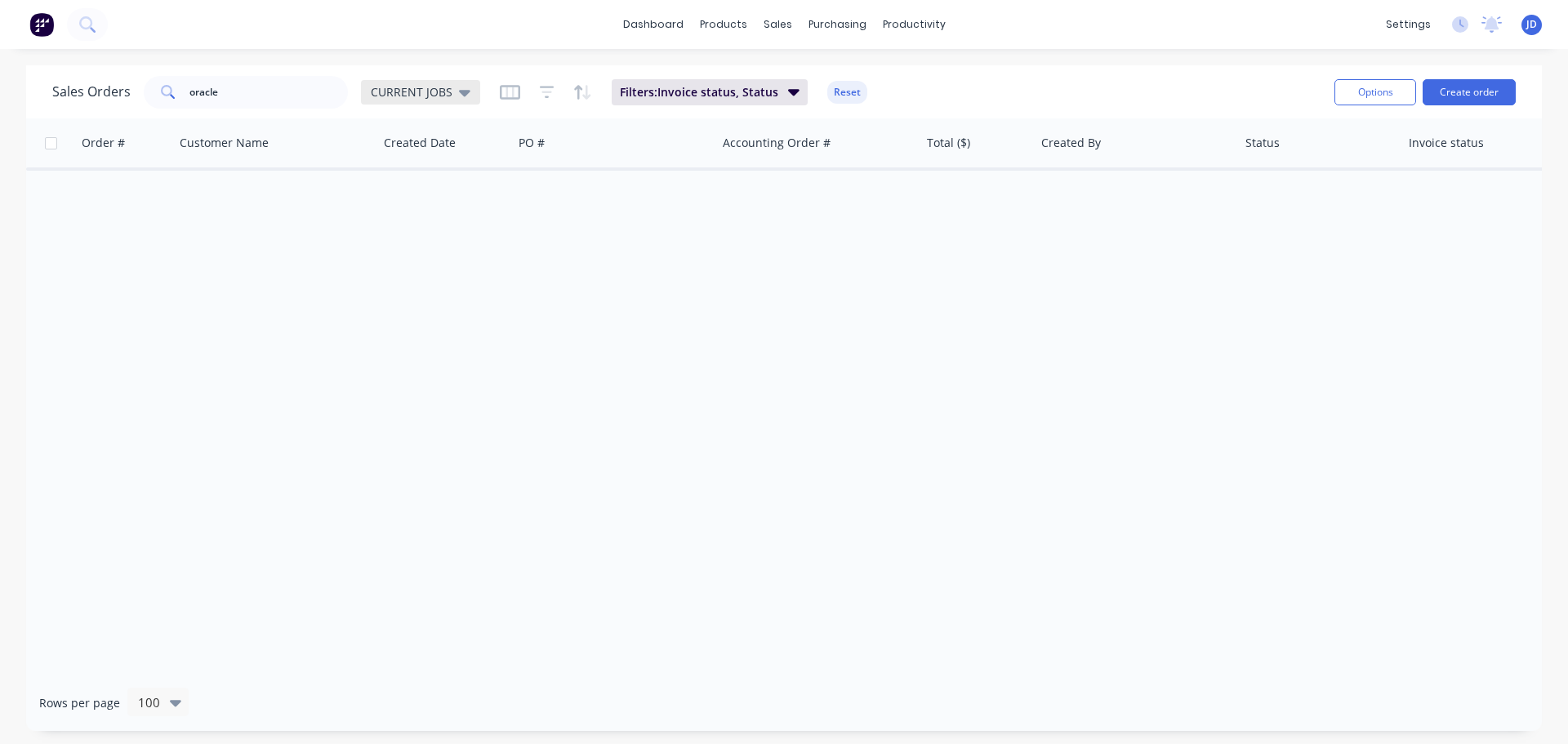
click at [430, 100] on div "CURRENT JOBS" at bounding box center [420, 92] width 119 height 24
click at [401, 244] on div "None edit" at bounding box center [476, 232] width 219 height 33
click at [395, 234] on button "None" at bounding box center [459, 232] width 187 height 19
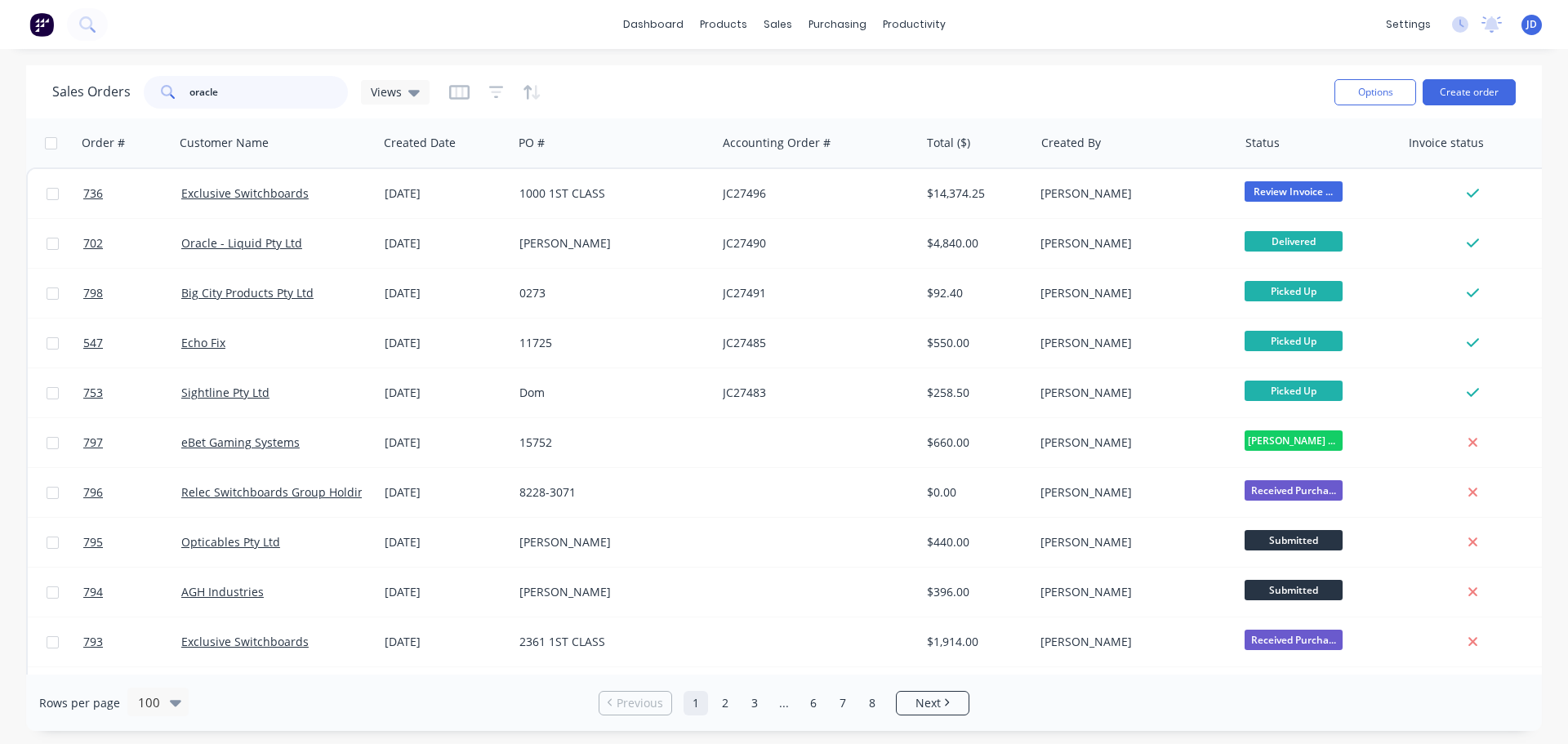
drag, startPoint x: 249, startPoint y: 95, endPoint x: 262, endPoint y: 76, distance: 23.0
click at [249, 95] on input "oracle" at bounding box center [269, 93] width 160 height 33
type input "oracle"
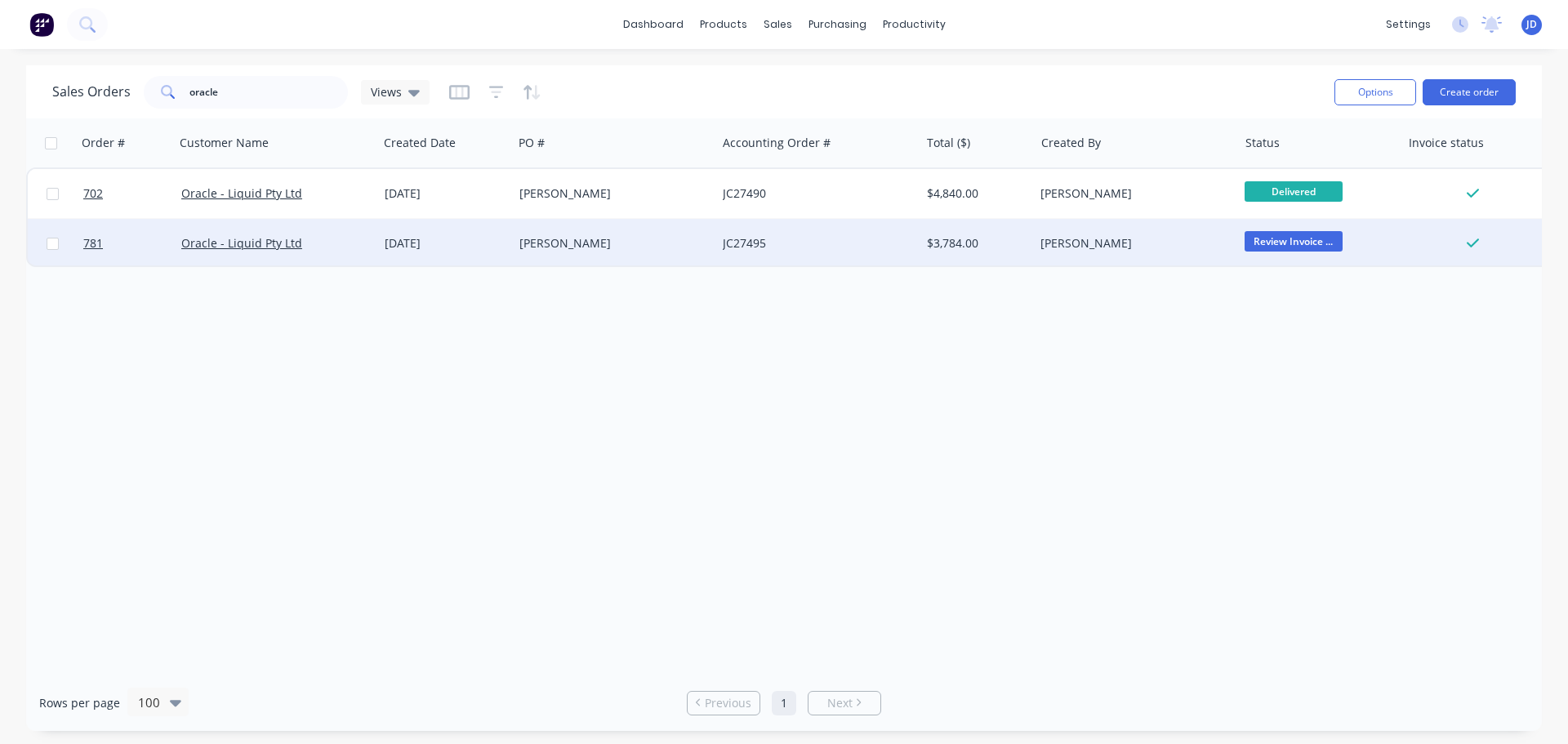
click at [1195, 245] on div "[PERSON_NAME]" at bounding box center [1131, 243] width 181 height 16
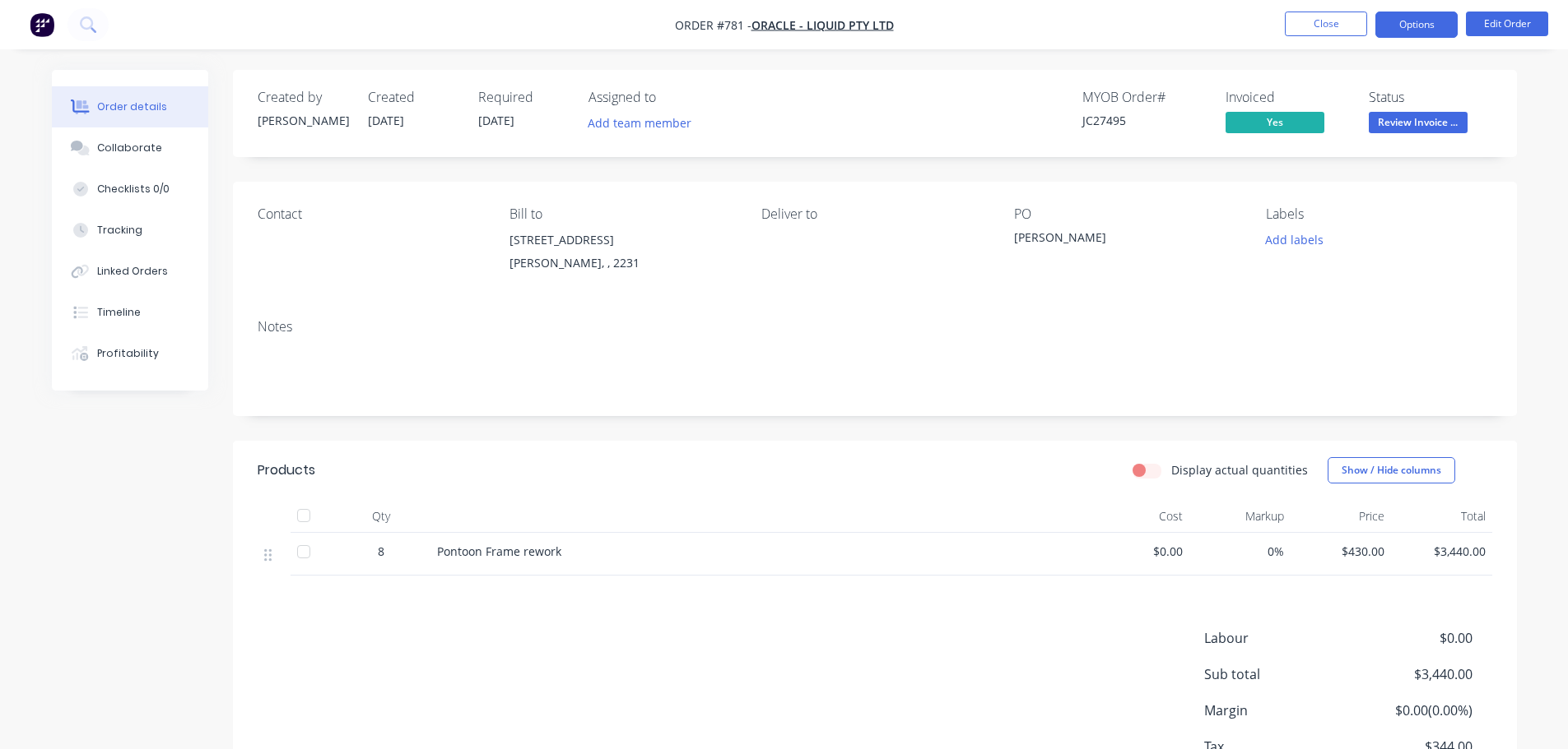
click at [1415, 17] on button "Options" at bounding box center [1417, 24] width 82 height 26
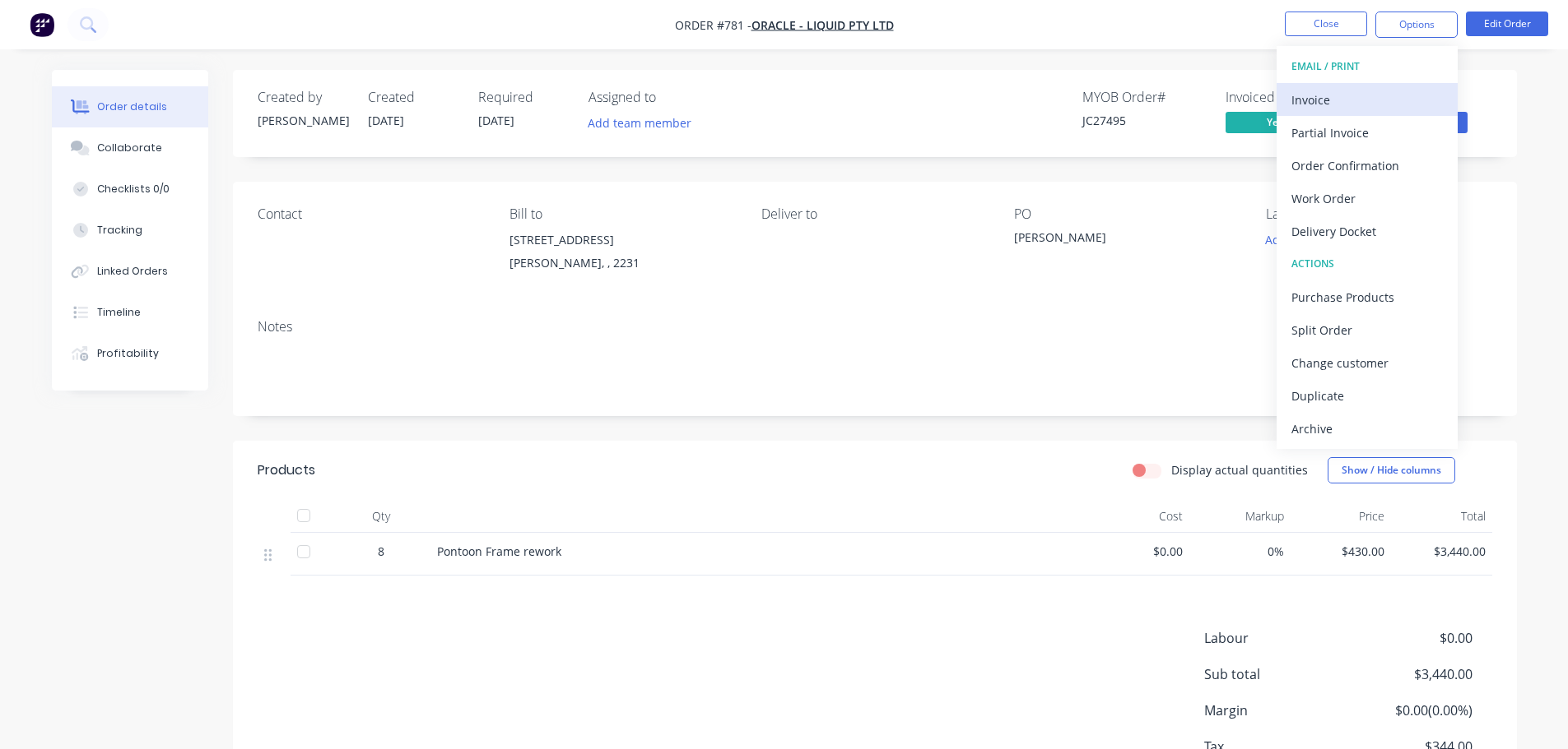
drag, startPoint x: 1333, startPoint y: 77, endPoint x: 1341, endPoint y: 91, distance: 16.1
click at [1334, 80] on button "EMAIL / PRINT" at bounding box center [1367, 66] width 181 height 33
click at [1345, 92] on div "Invoice" at bounding box center [1367, 100] width 151 height 24
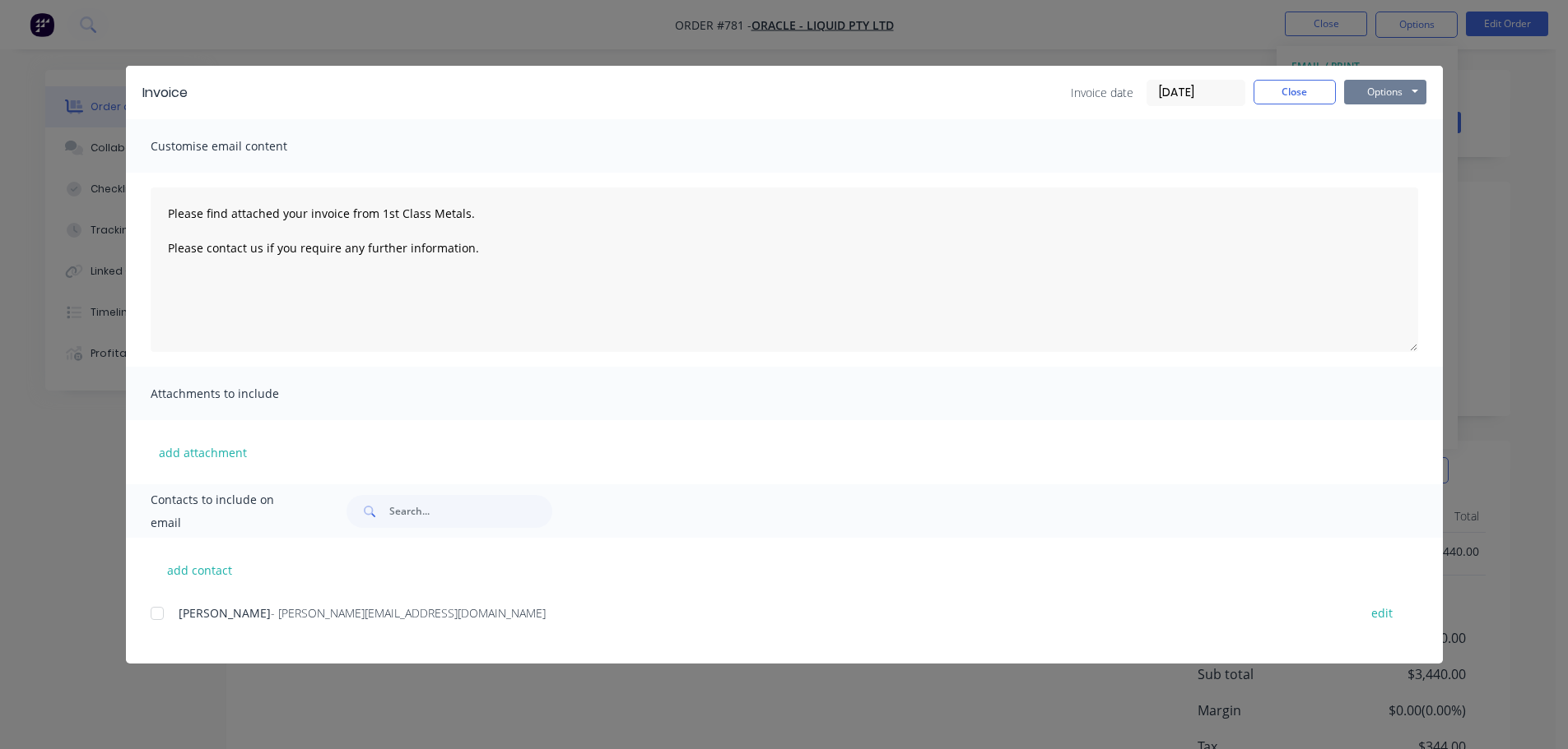
click at [1386, 95] on button "Options" at bounding box center [1385, 92] width 82 height 24
click at [1395, 143] on button "Print" at bounding box center [1397, 148] width 105 height 27
type textarea "Please find attached your invoice from 1st Class Metals. Please contact us if y…"
